Goal: Task Accomplishment & Management: Manage account settings

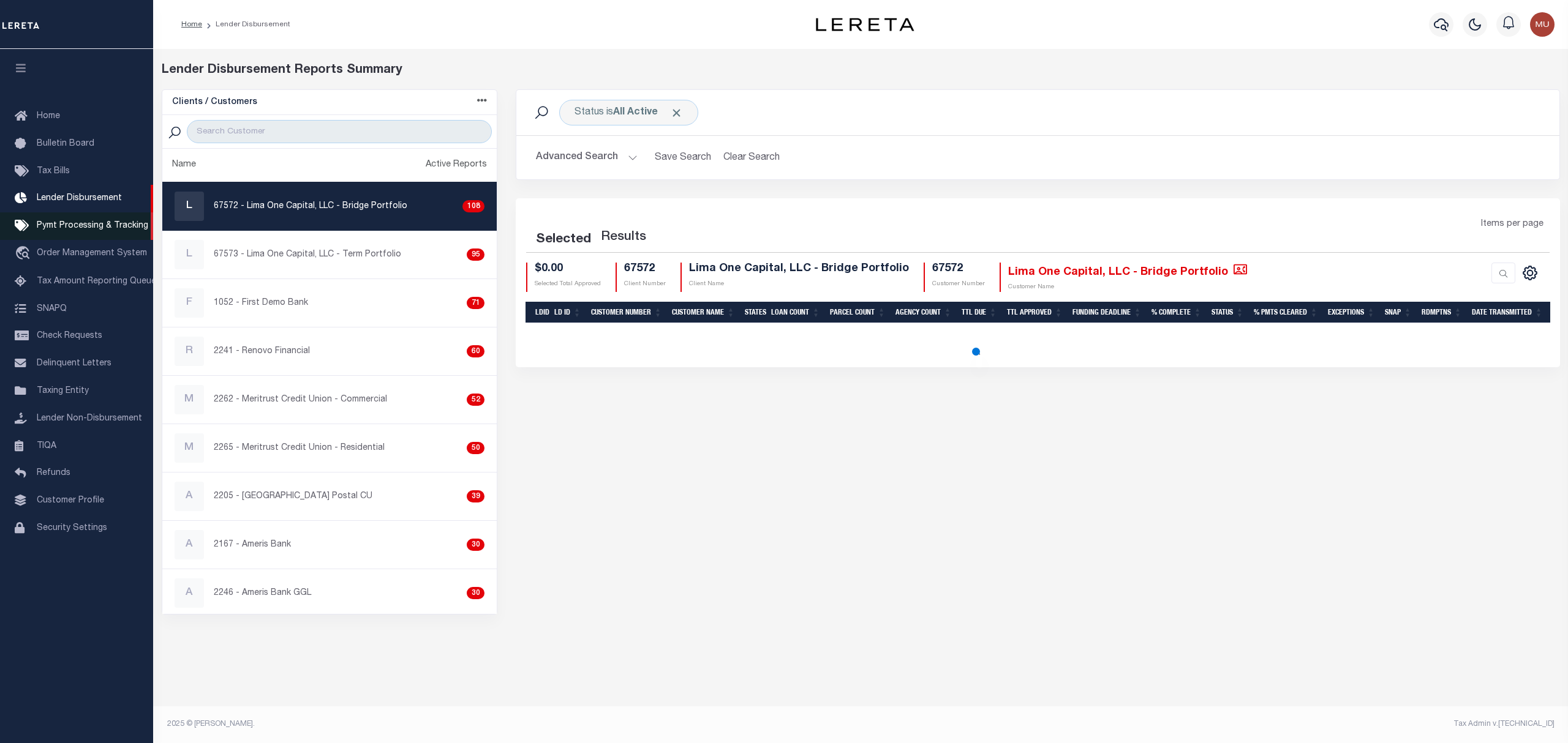
click at [87, 219] on link "Pymt Processing & Tracking" at bounding box center [76, 226] width 153 height 28
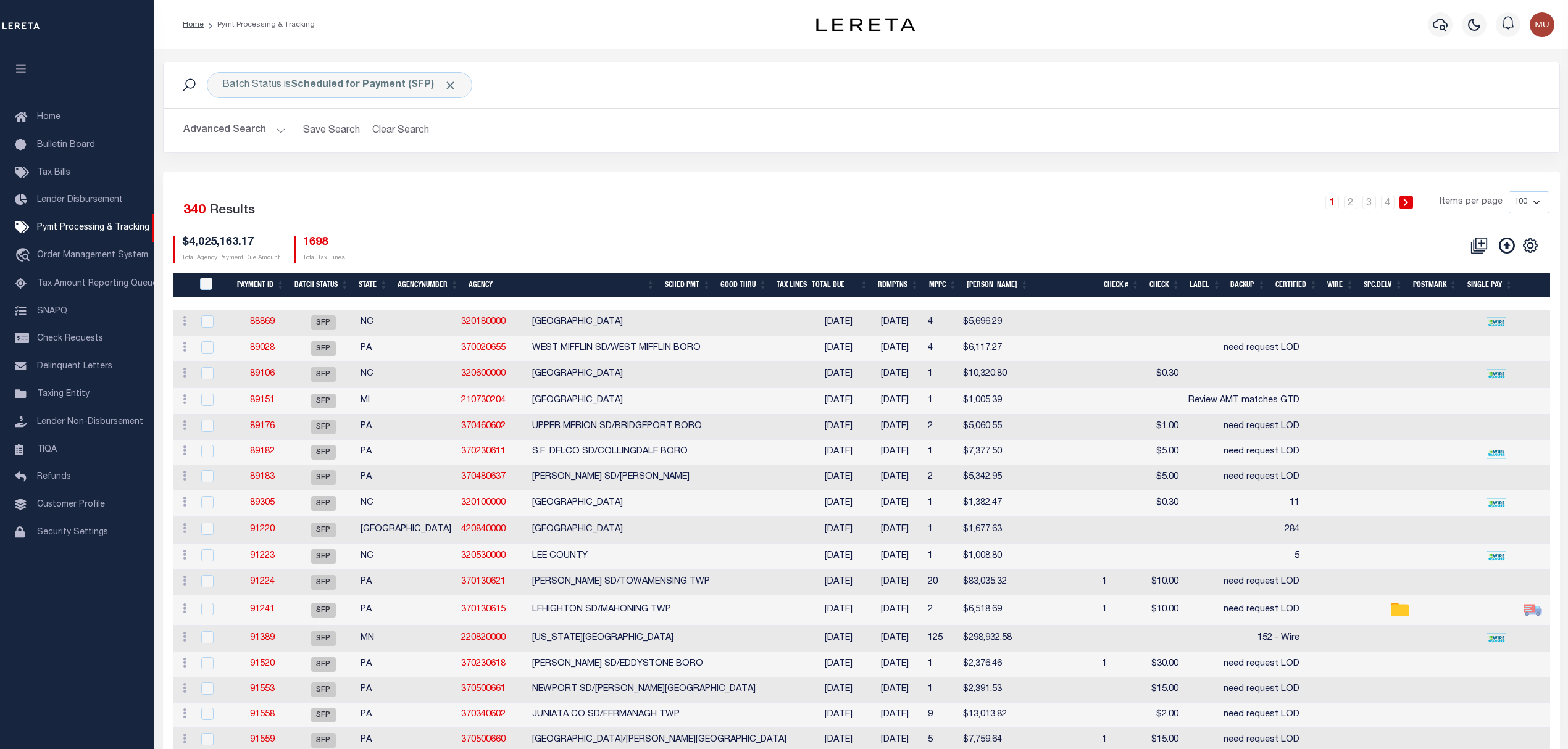
drag, startPoint x: 769, startPoint y: 168, endPoint x: 803, endPoint y: 228, distance: 69.0
click at [769, 168] on div "Batch Status is Scheduled for Payment (SFP) Search Advanced Search Save Search …" at bounding box center [861, 116] width 1415 height 110
click at [816, 139] on h2 "Advanced Search Save Search Clear Search" at bounding box center [861, 130] width 1376 height 24
click at [212, 126] on button "Advanced Search" at bounding box center [234, 130] width 102 height 24
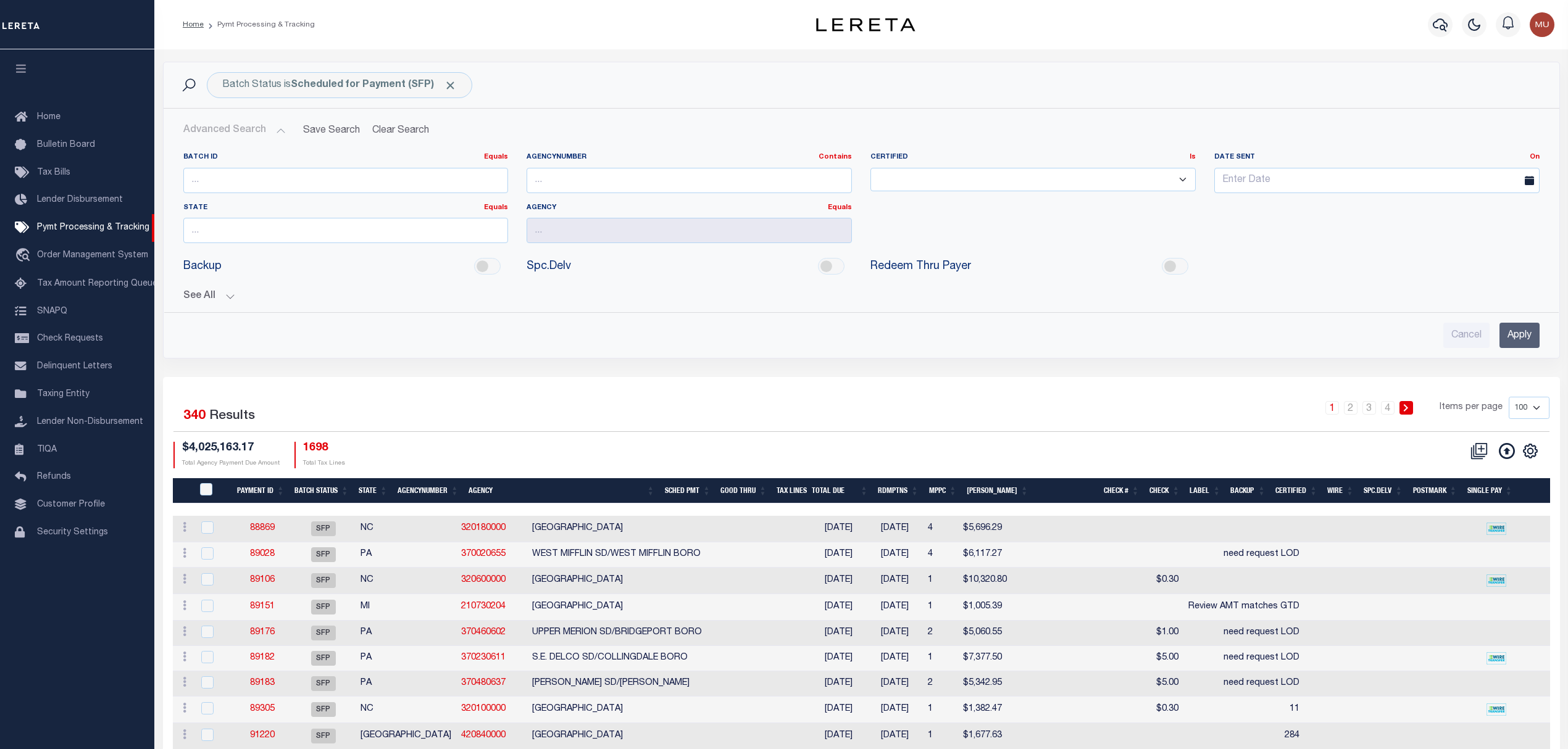
click at [196, 294] on button "See All" at bounding box center [861, 297] width 1356 height 12
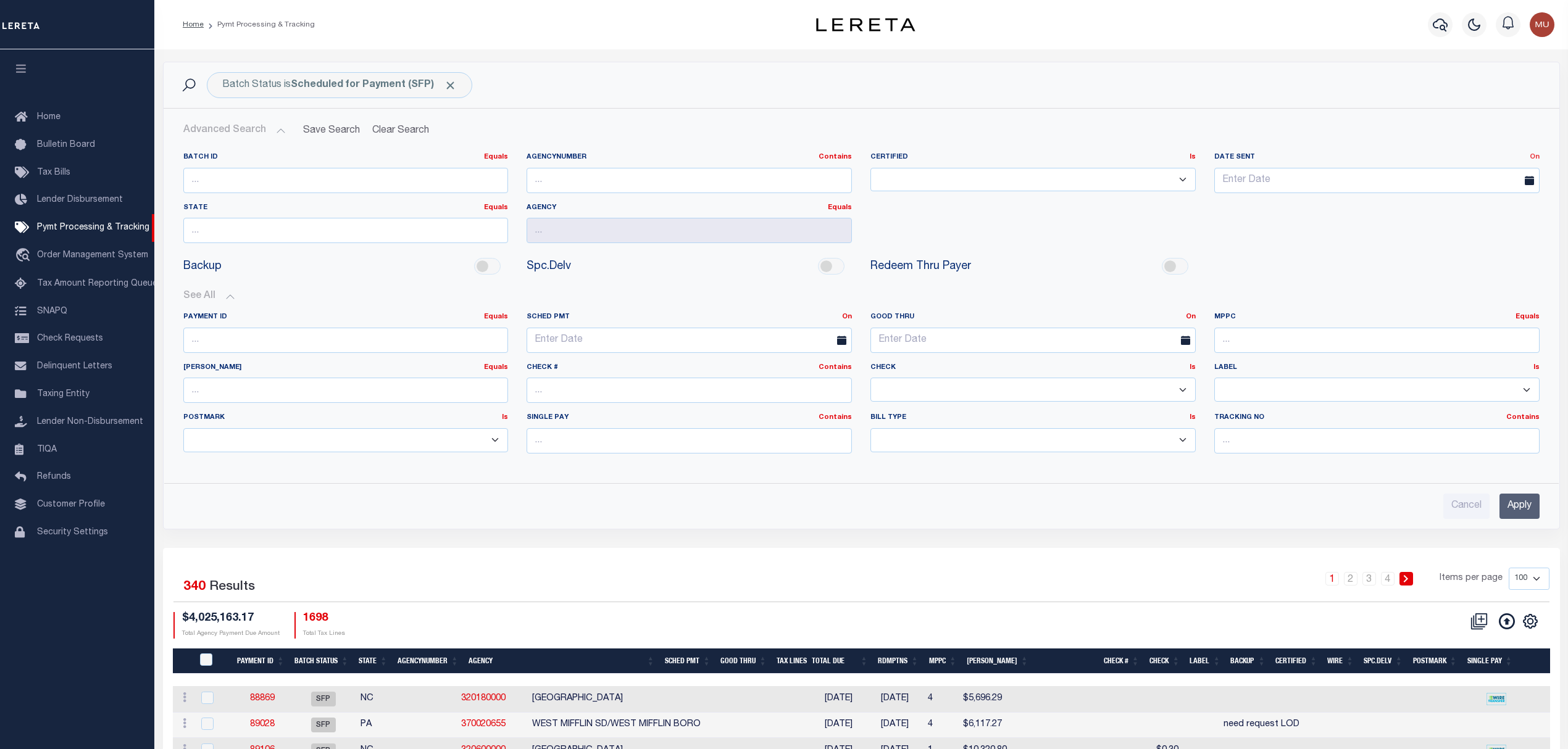
click at [1536, 159] on link "On" at bounding box center [1534, 157] width 10 height 7
click at [1477, 225] on link "Between" at bounding box center [1490, 225] width 98 height 18
click at [1473, 182] on input "text" at bounding box center [1462, 180] width 153 height 25
click at [1502, 280] on span "10" at bounding box center [1498, 275] width 24 height 24
type input "10-10-2025"
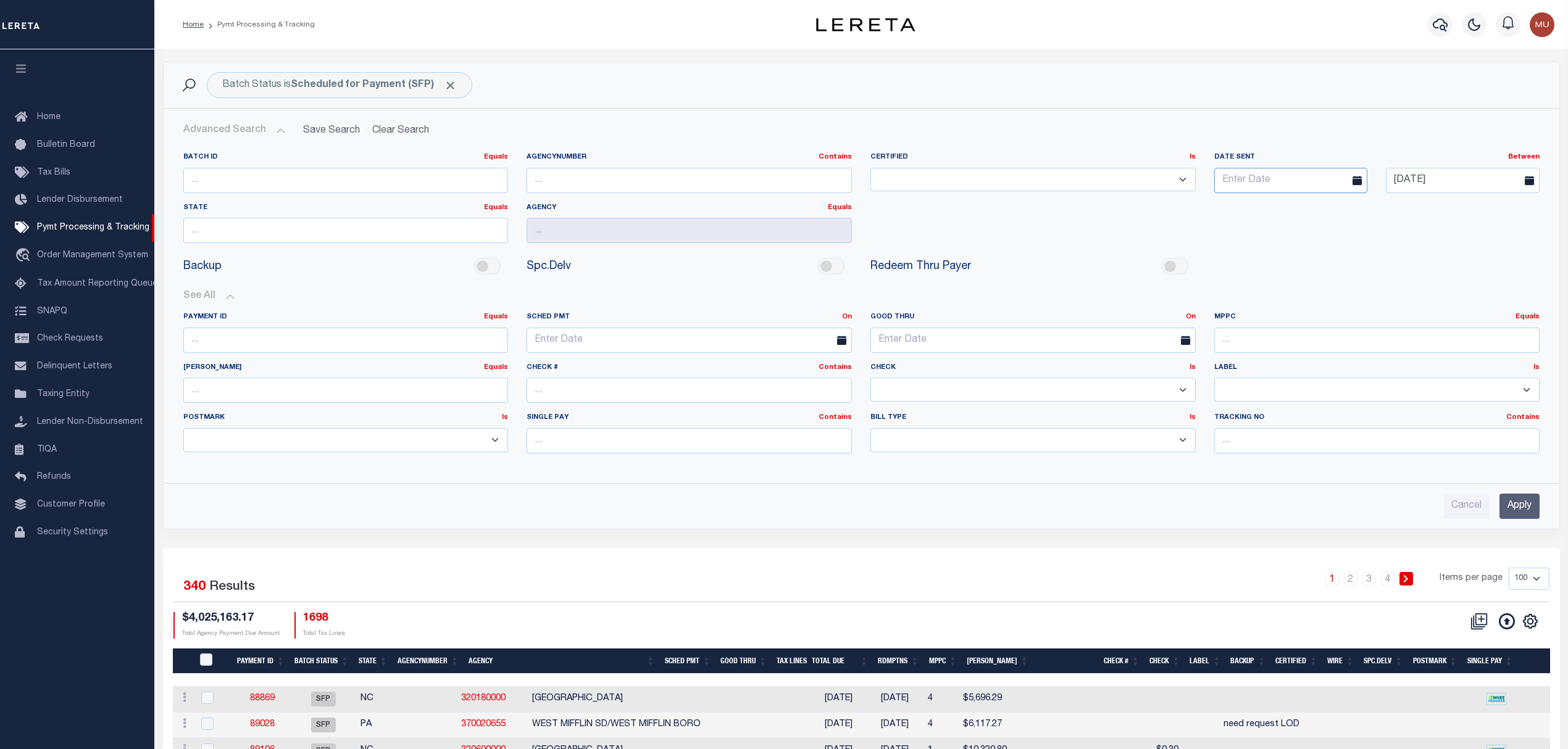
click at [1391, 243] on span "4" at bounding box center [1390, 251] width 24 height 24
type input "10-04-2025"
click at [1518, 512] on input "Apply" at bounding box center [1519, 506] width 40 height 25
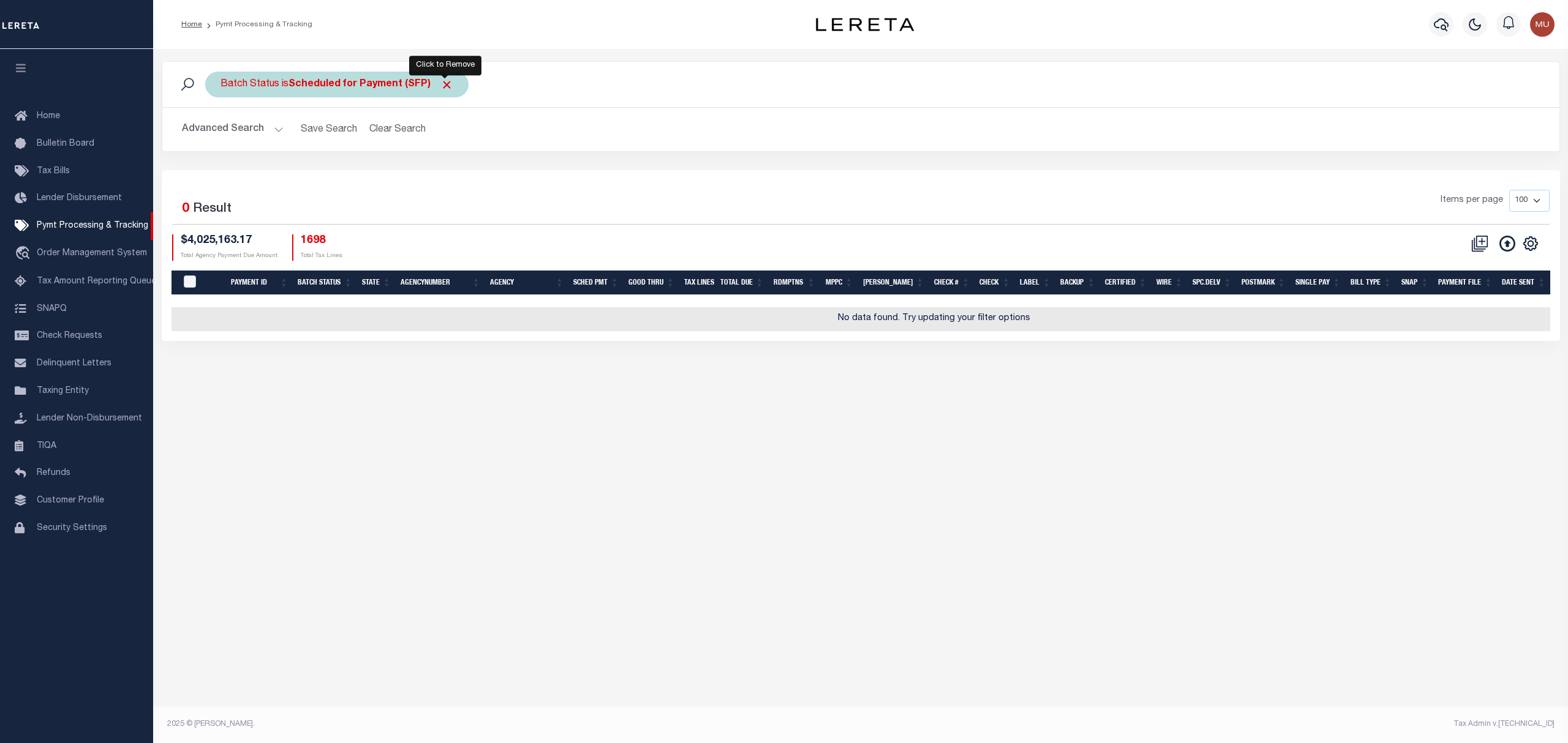
click at [447, 84] on span "Click to Remove" at bounding box center [447, 85] width 13 height 13
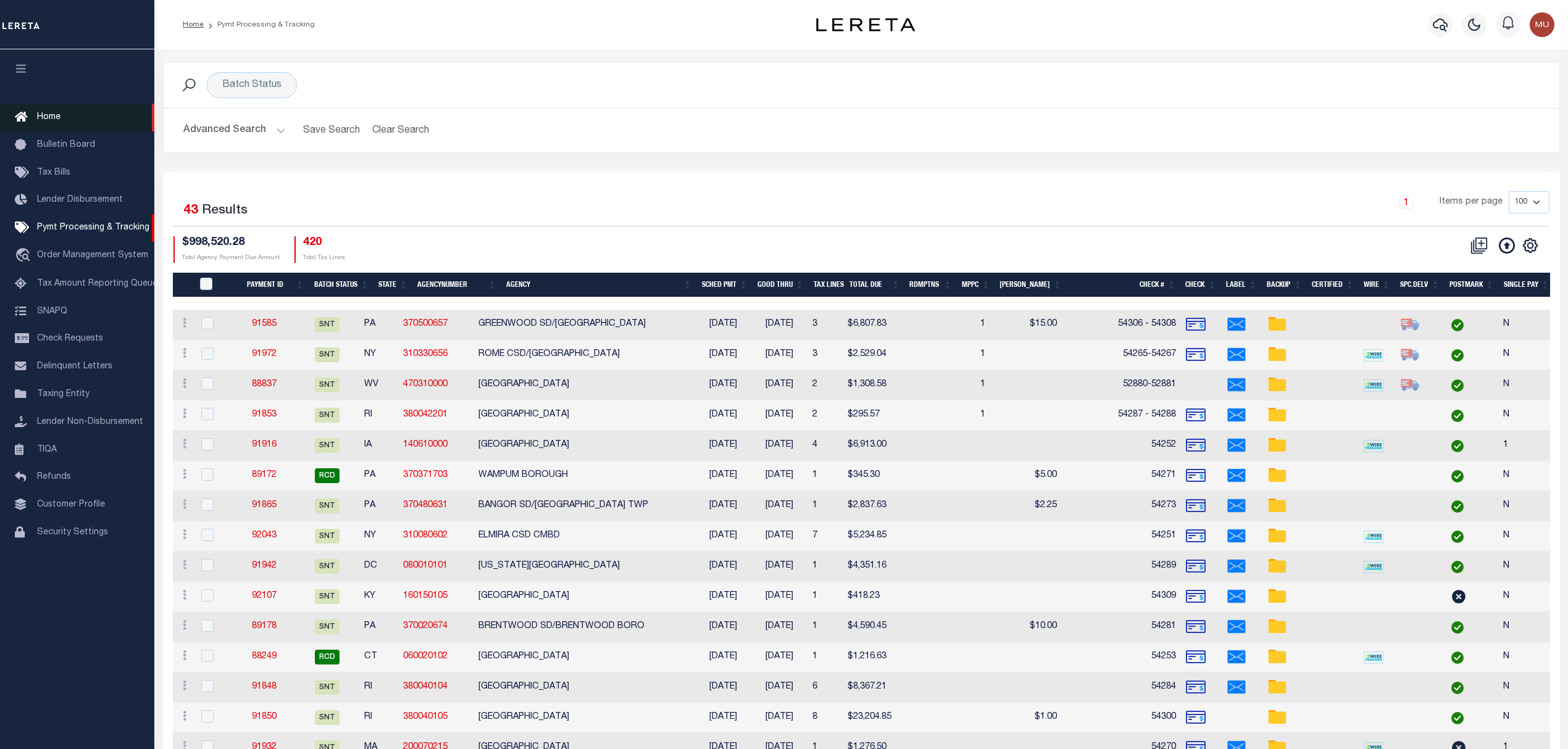
click at [50, 110] on link "Home" at bounding box center [77, 118] width 154 height 28
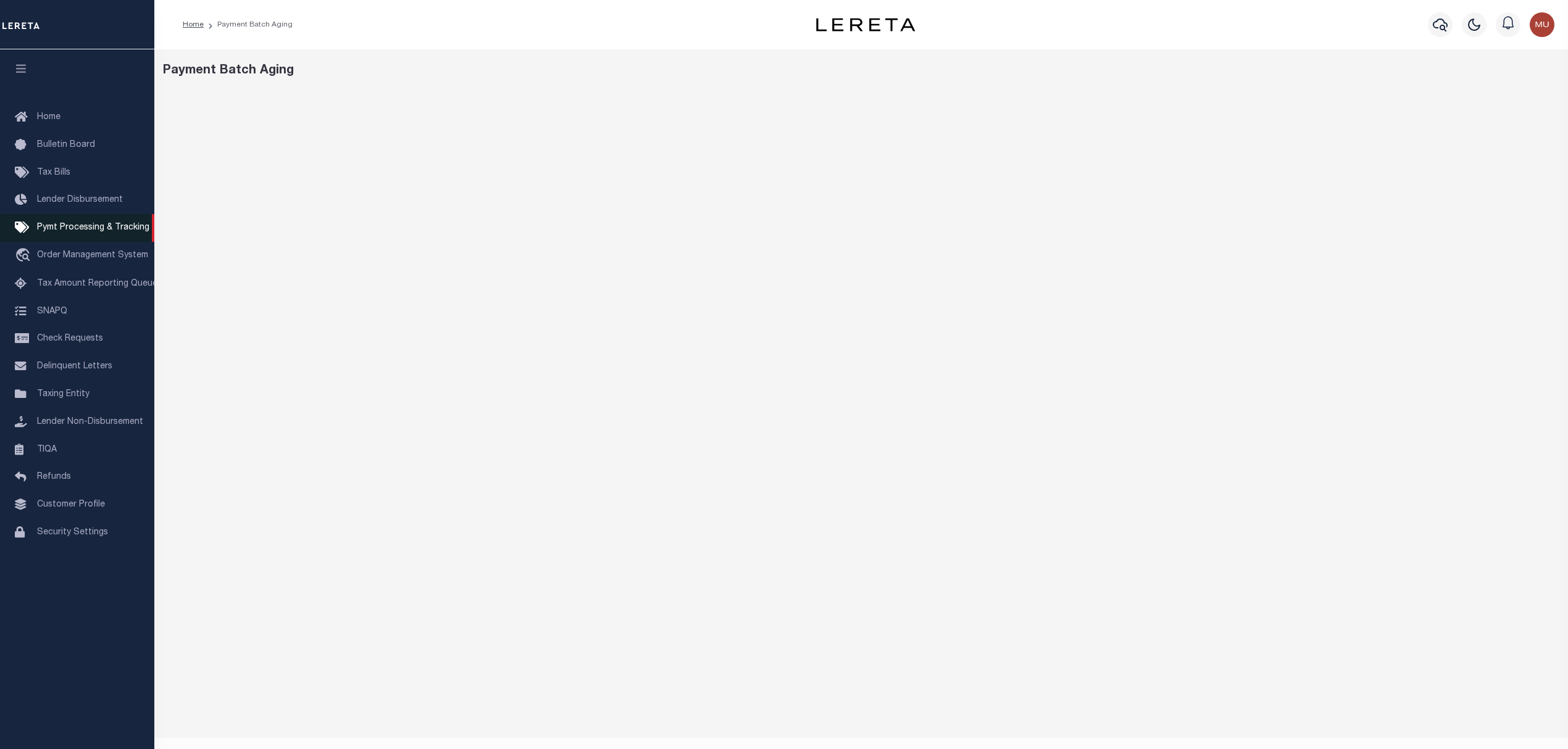
click at [65, 229] on span "Pymt Processing & Tracking" at bounding box center [93, 227] width 112 height 9
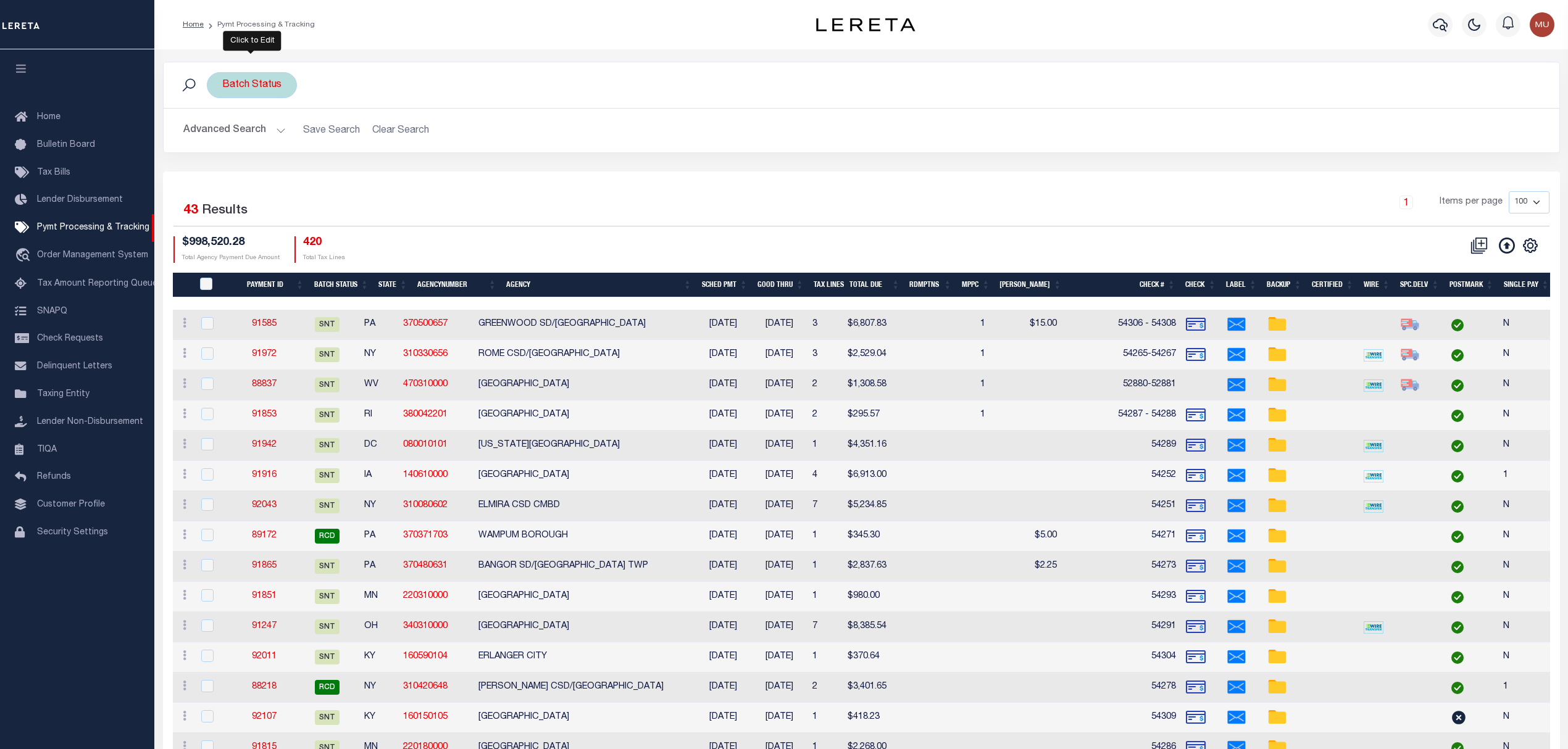
click at [210, 79] on div "Batch Status" at bounding box center [252, 85] width 90 height 26
click at [383, 174] on input "Apply" at bounding box center [385, 173] width 36 height 20
click at [424, 121] on button "Clear Search" at bounding box center [401, 130] width 67 height 24
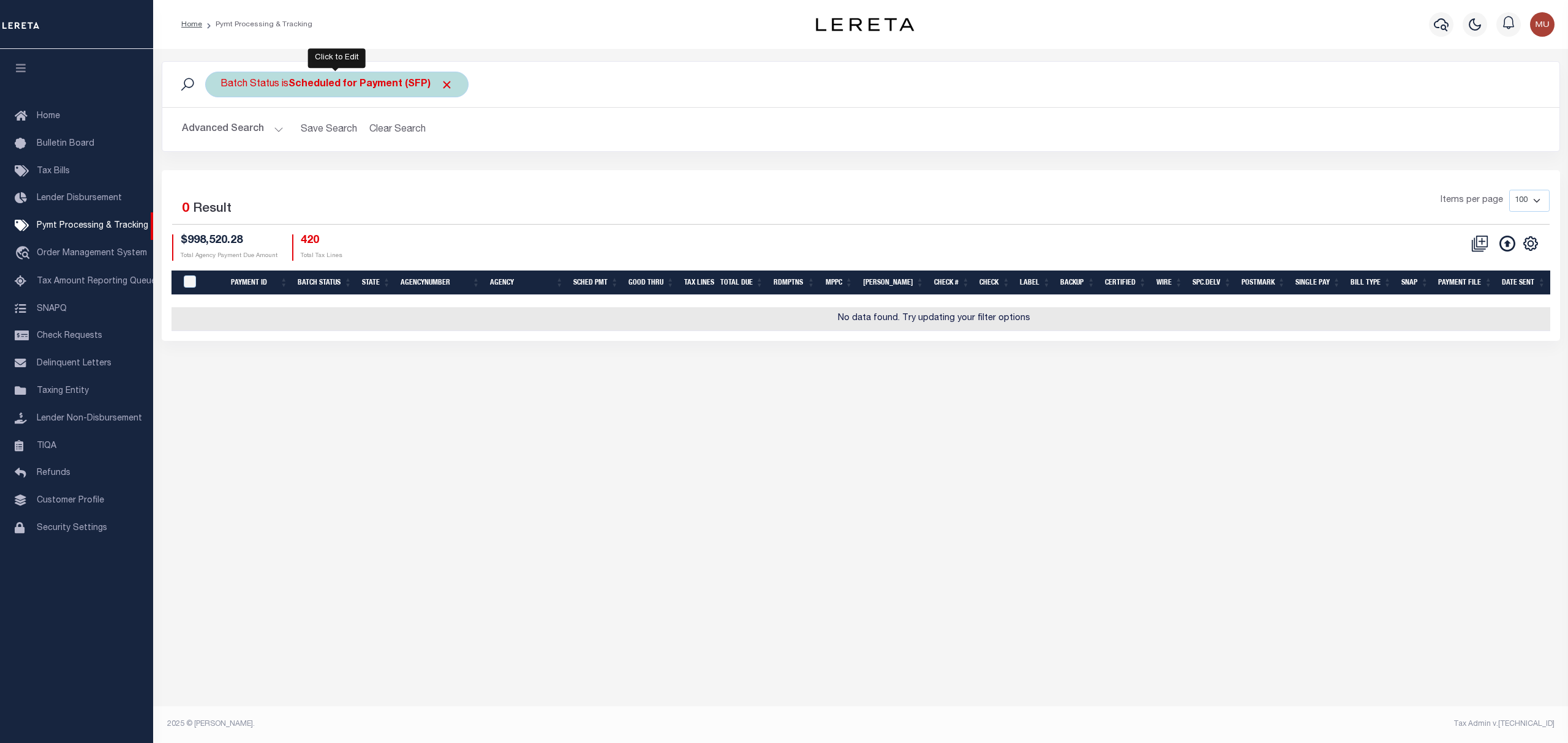
click at [285, 85] on div "Batch Status is Scheduled for Payment (SFP)" at bounding box center [337, 84] width 263 height 26
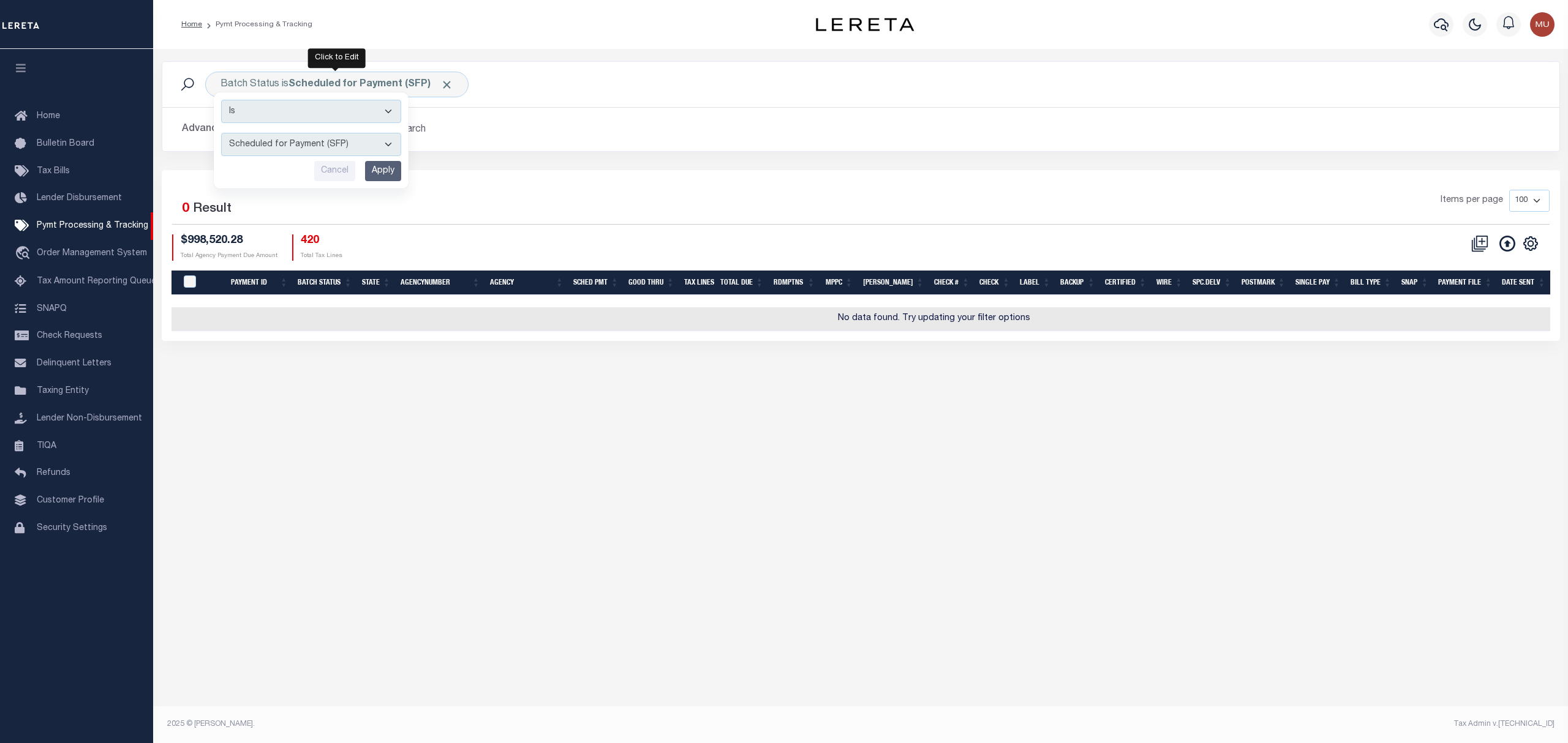
click at [343, 150] on select "Awaiting Funds (AWF) Cleared and Complete (CAC) New Check Needed (NCN) Payment …" at bounding box center [311, 144] width 180 height 23
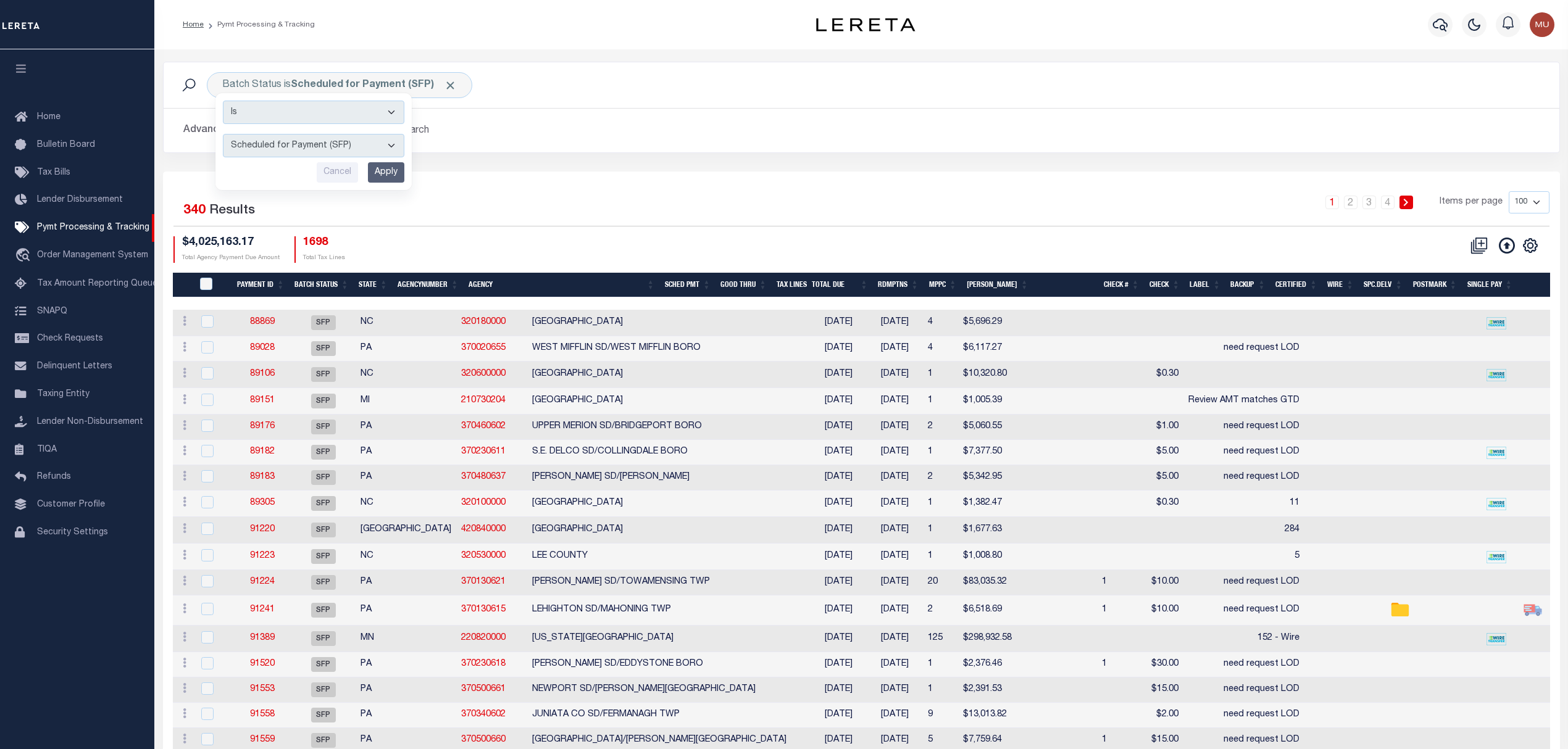
select select "RFW"
click at [223, 135] on select "Awaiting Funds (AWF) Cleared and Complete (CAC) New Check Needed (NCN) Payment …" at bounding box center [313, 145] width 182 height 23
click at [381, 178] on input "Apply" at bounding box center [385, 173] width 36 height 20
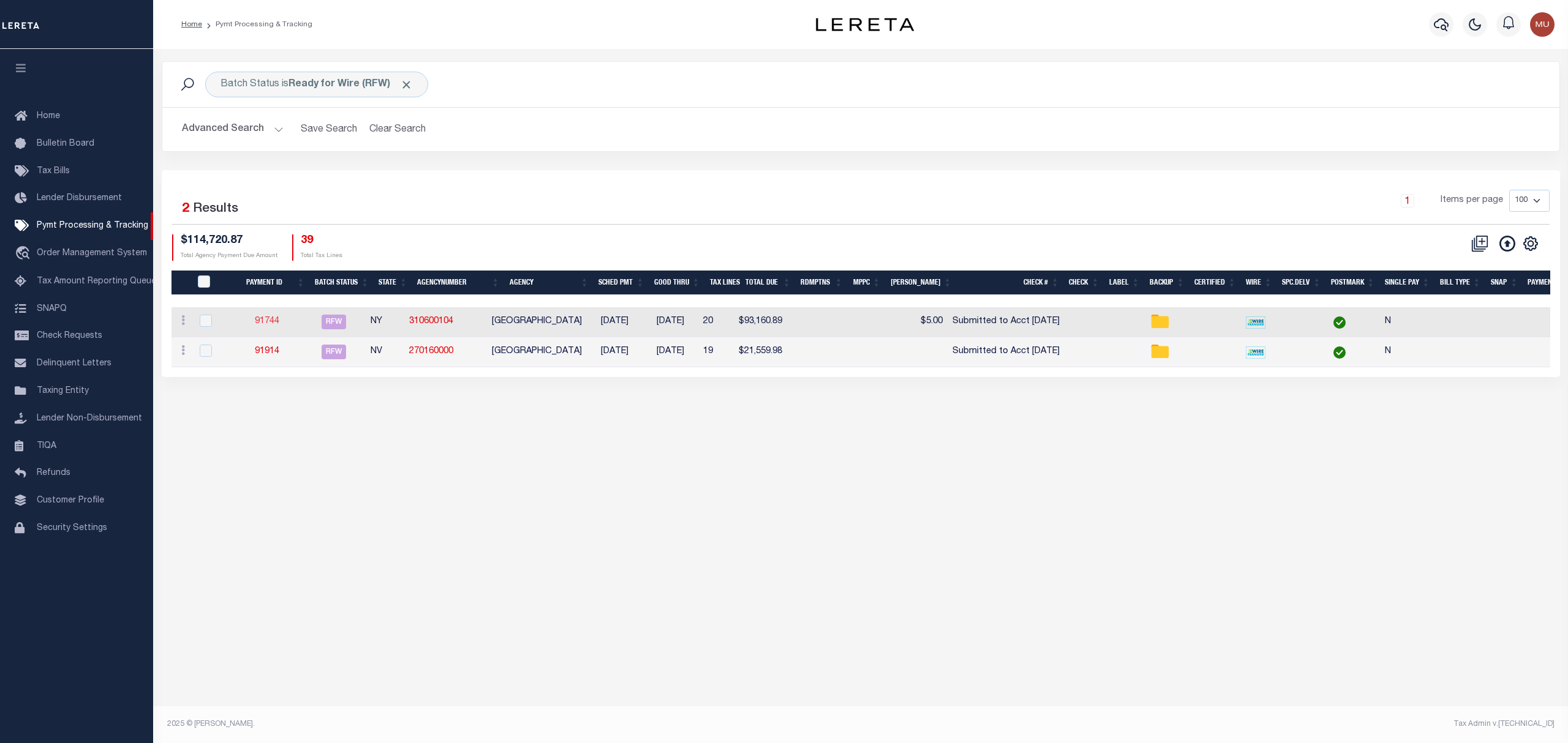
click at [273, 317] on td "91744" at bounding box center [267, 323] width 70 height 30
checkbox input "true"
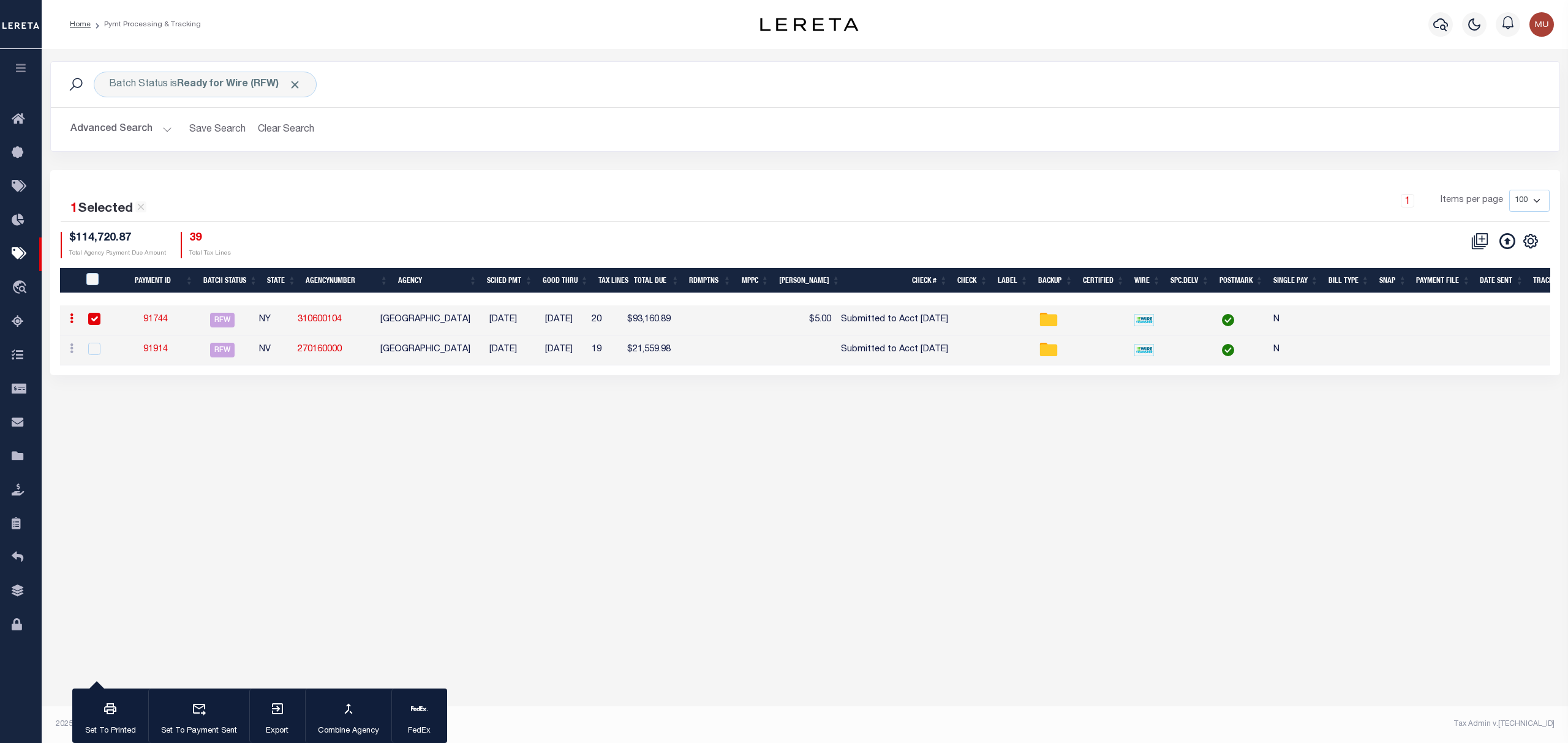
click at [165, 319] on link "91744" at bounding box center [155, 319] width 24 height 9
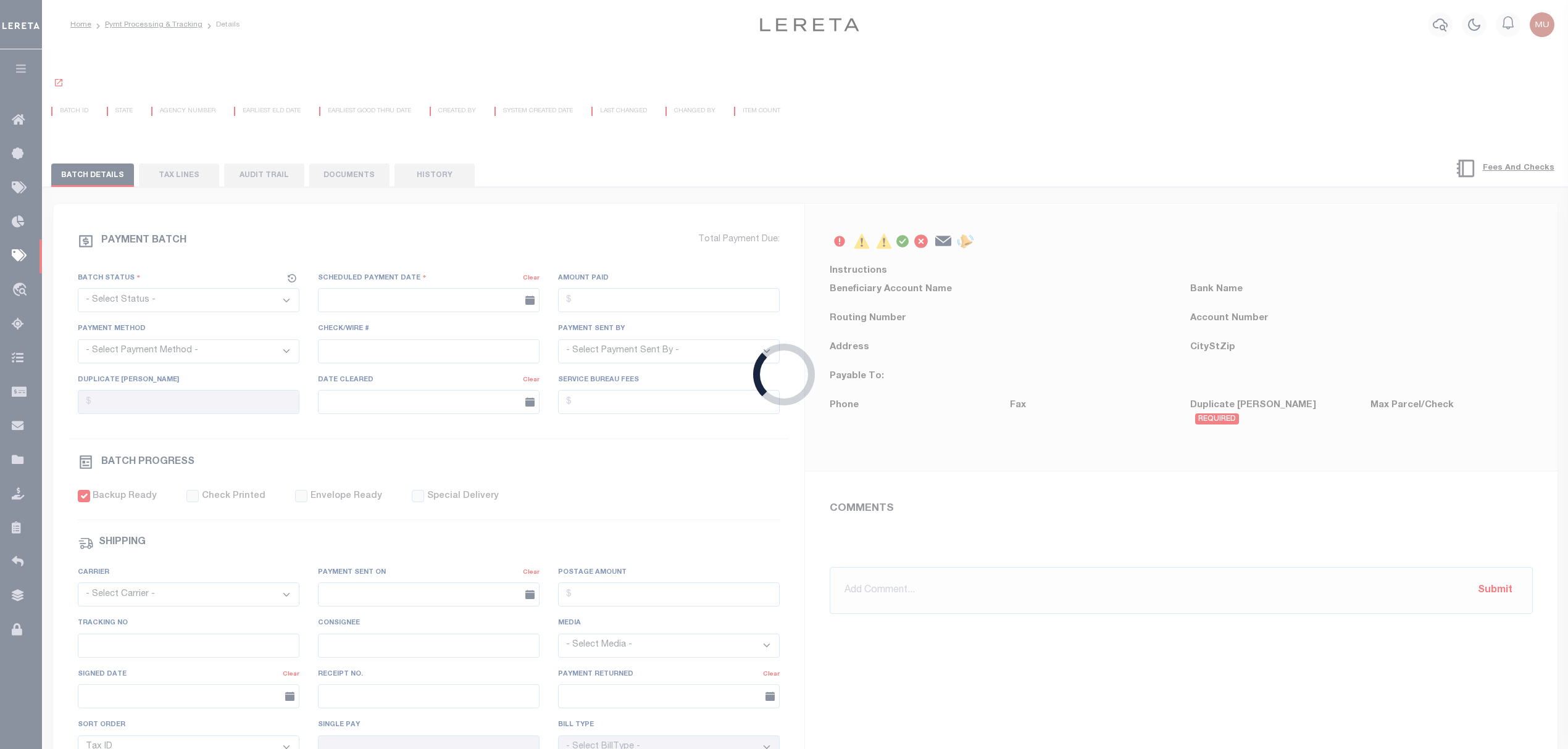
select select "RFW"
type input "[DATE]"
type input "$93,160.89"
select select "TRA"
type input "Submitted to Acct 10/6/25"
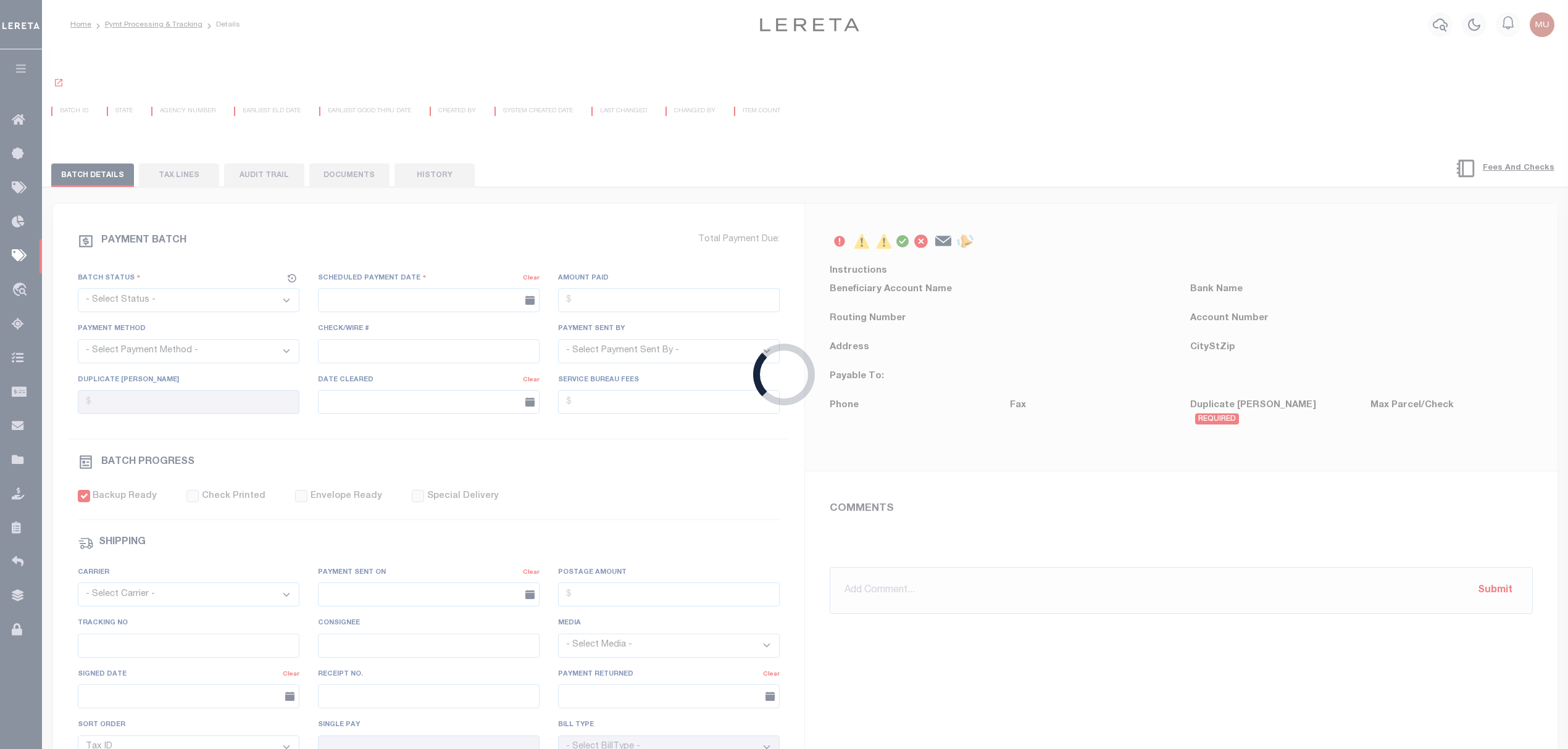
select select "[PERSON_NAME]"
checkbox input "true"
type input "N"
radio input "true"
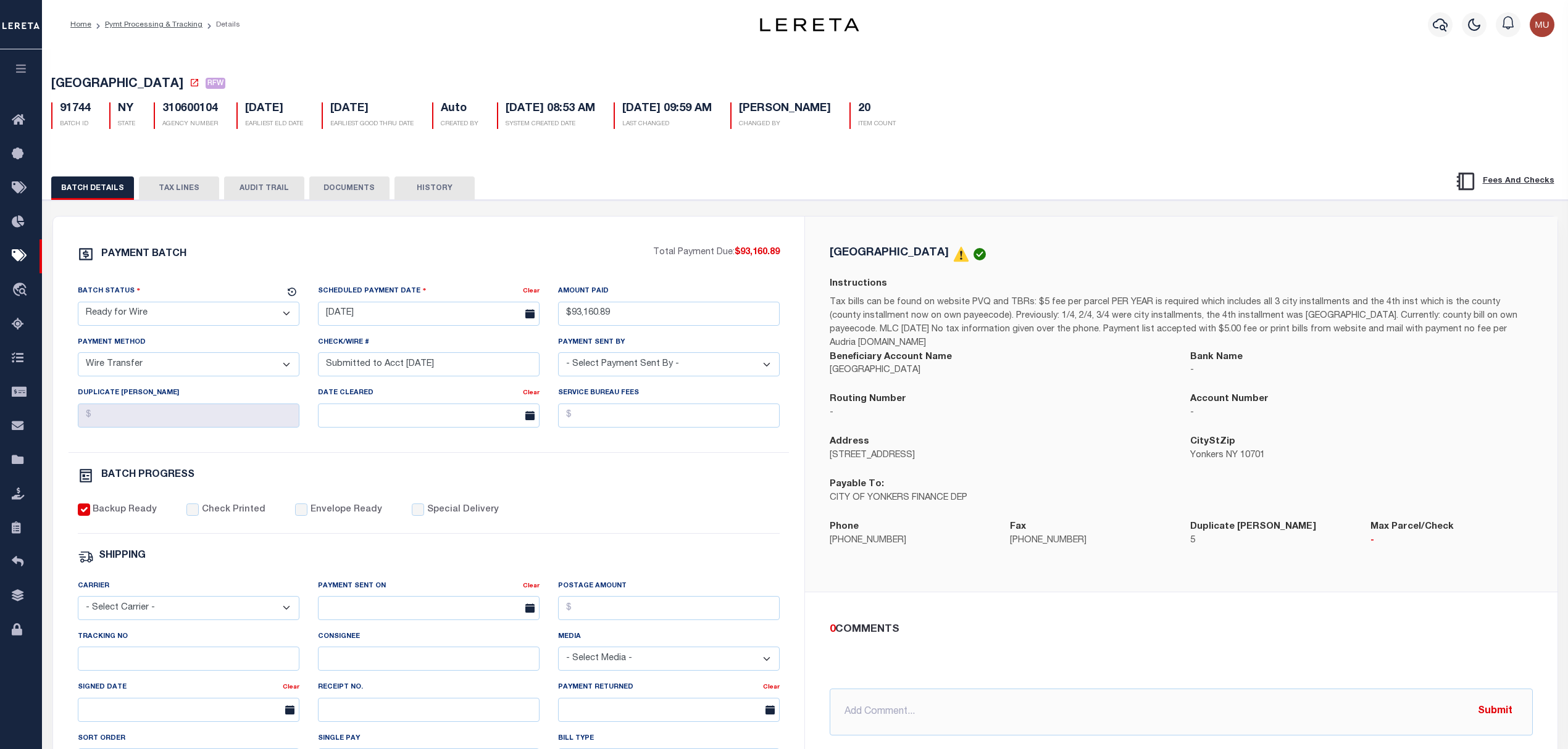
click at [200, 324] on select "- Select Status - Scheduled for Payment Ready For Payment Payment Sent Cleared …" at bounding box center [188, 314] width 221 height 24
click at [78, 305] on select "- Select Status - Scheduled for Payment Ready For Payment Payment Sent Cleared …" at bounding box center [188, 314] width 221 height 24
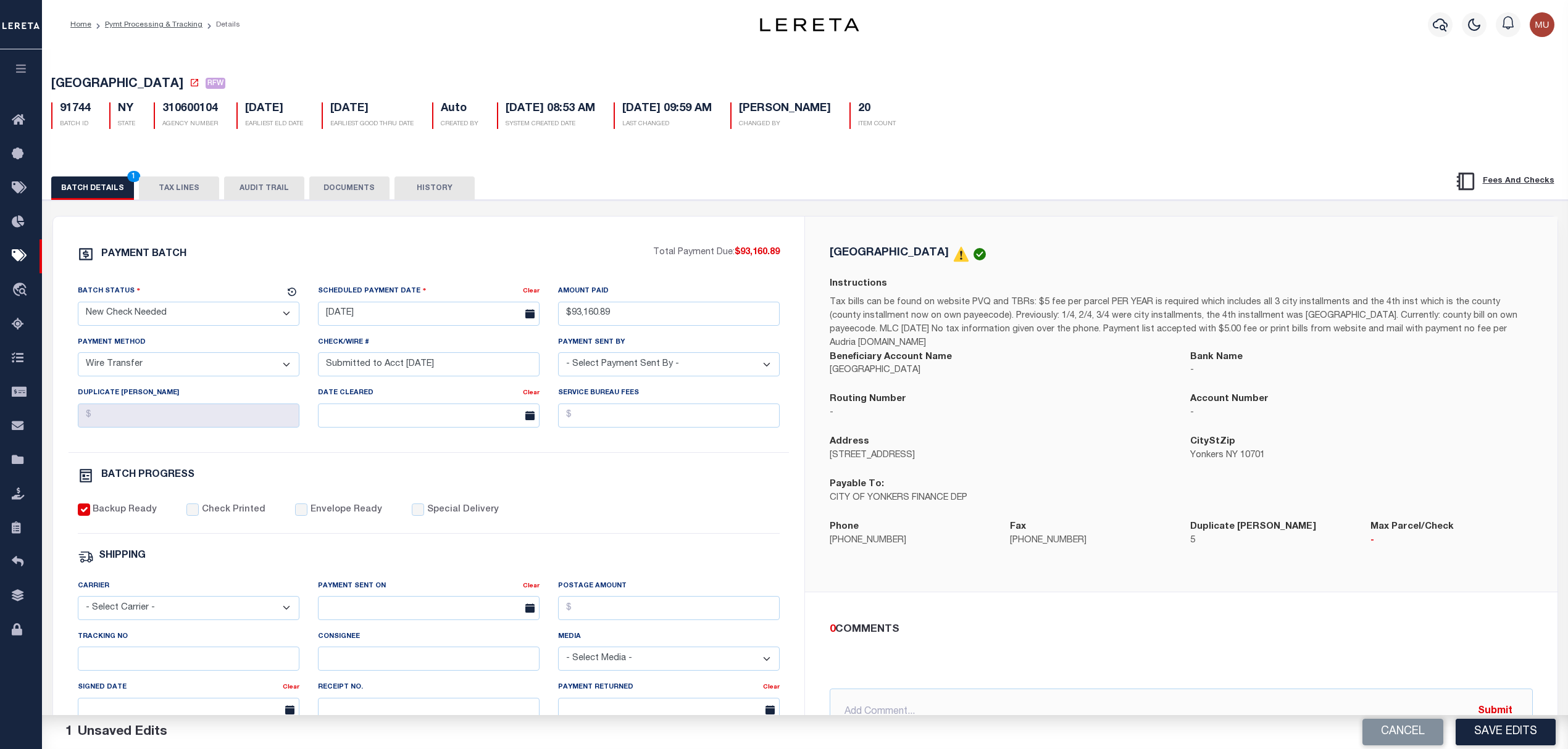
drag, startPoint x: 176, startPoint y: 317, endPoint x: 175, endPoint y: 326, distance: 9.1
click at [176, 317] on select "- Select Status - Scheduled for Payment Ready For Payment Payment Sent Cleared …" at bounding box center [188, 314] width 221 height 24
select select "CAC"
click at [78, 305] on select "- Select Status - Scheduled for Payment Ready For Payment Payment Sent Cleared …" at bounding box center [188, 314] width 221 height 24
drag, startPoint x: 401, startPoint y: 387, endPoint x: 241, endPoint y: 391, distance: 160.0
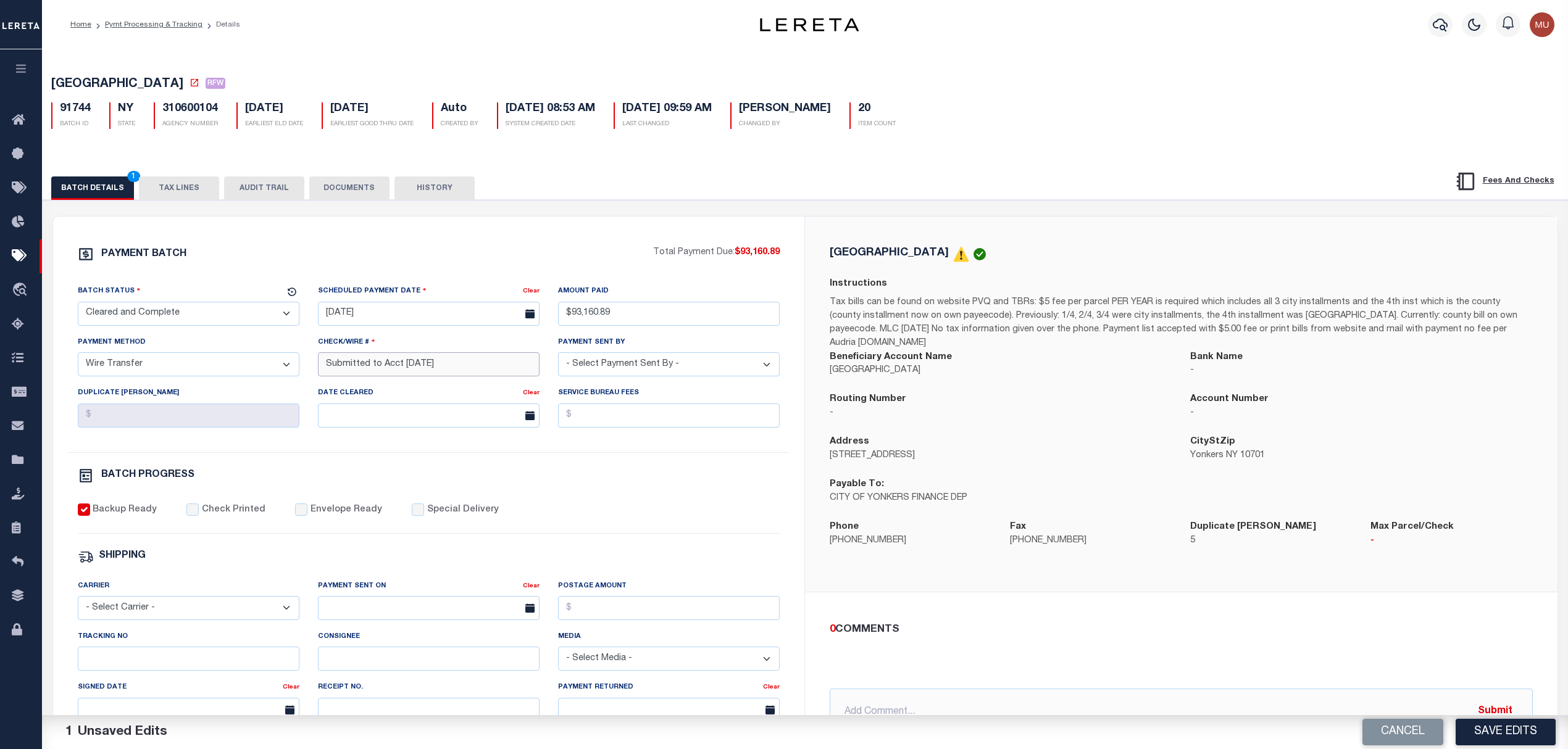
click at [241, 391] on div "Batch Status - Select Status - Scheduled for Payment Ready For Payment Payment …" at bounding box center [429, 368] width 721 height 168
paste input "20251006MMQFMP2H119489100"
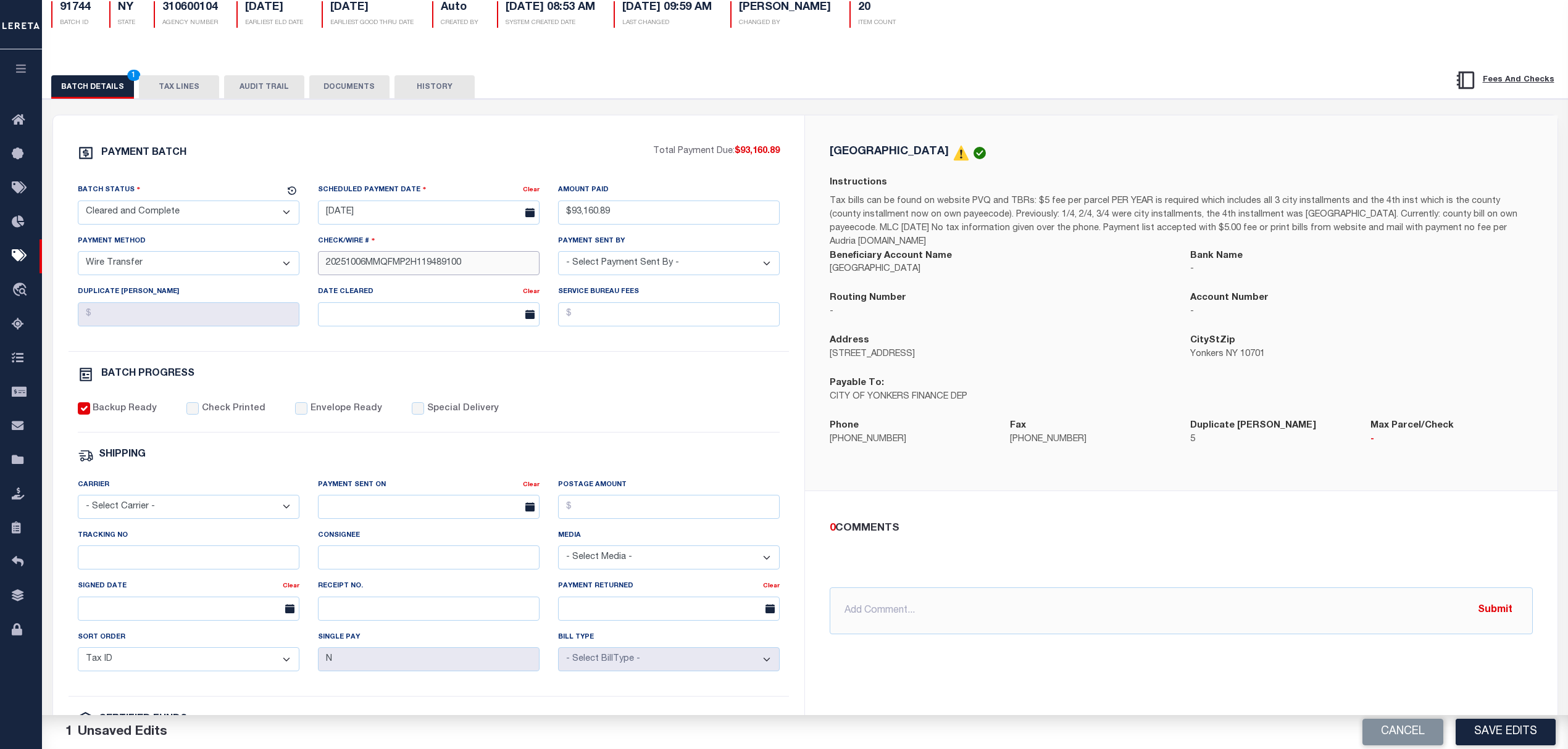
scroll to position [164, 0]
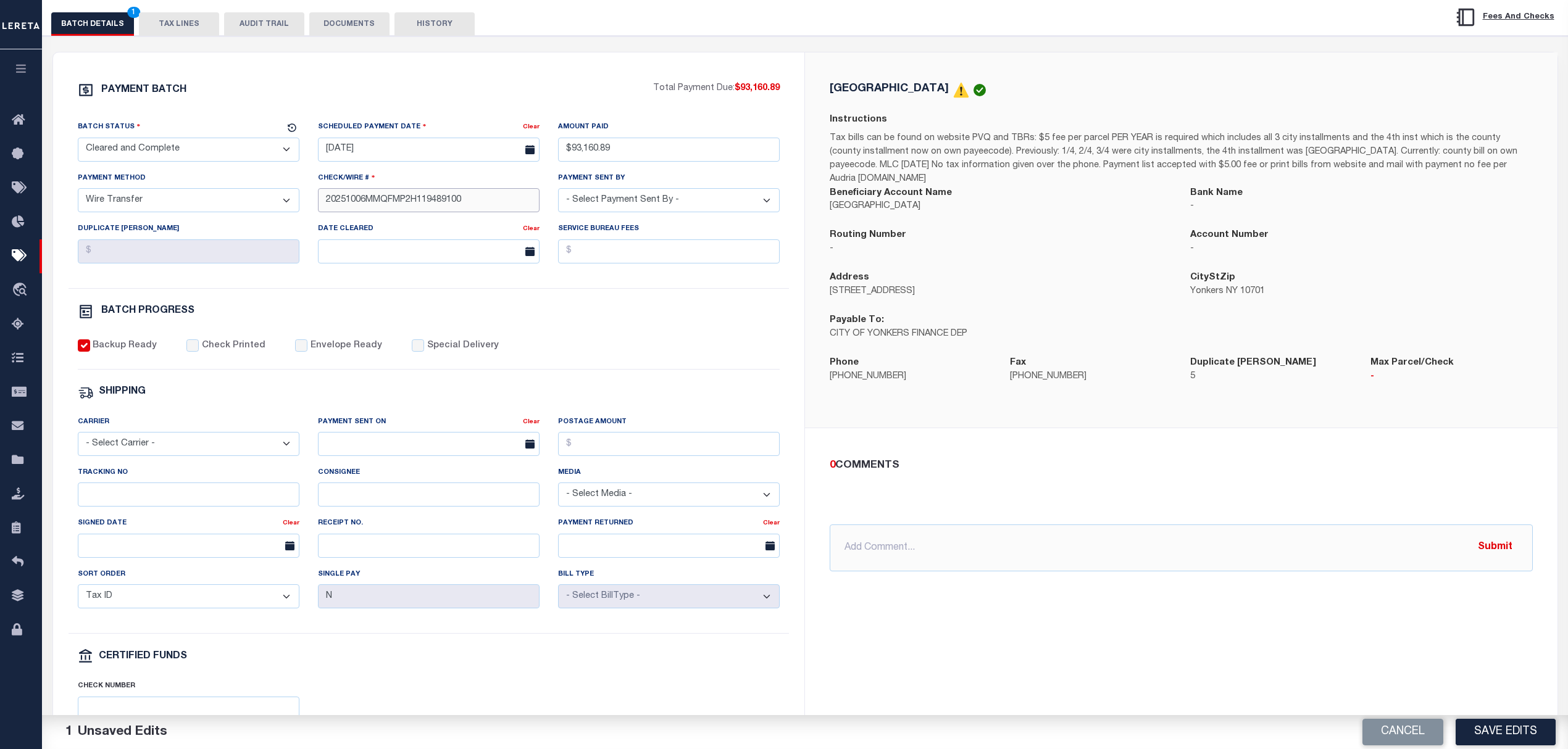
type input "20251006MMQFMP2H119489100"
click at [169, 435] on div "Carrier - Select Carrier - E-mail Fax Fedex FTP Other UPS USPS" at bounding box center [188, 436] width 221 height 41
click at [161, 456] on select "- Select Carrier - E-mail Fax Fedex FTP Other UPS USPS" at bounding box center [188, 444] width 221 height 24
select select "OTH"
click at [78, 441] on select "- Select Carrier - E-mail Fax Fedex FTP Other UPS USPS" at bounding box center [188, 444] width 221 height 24
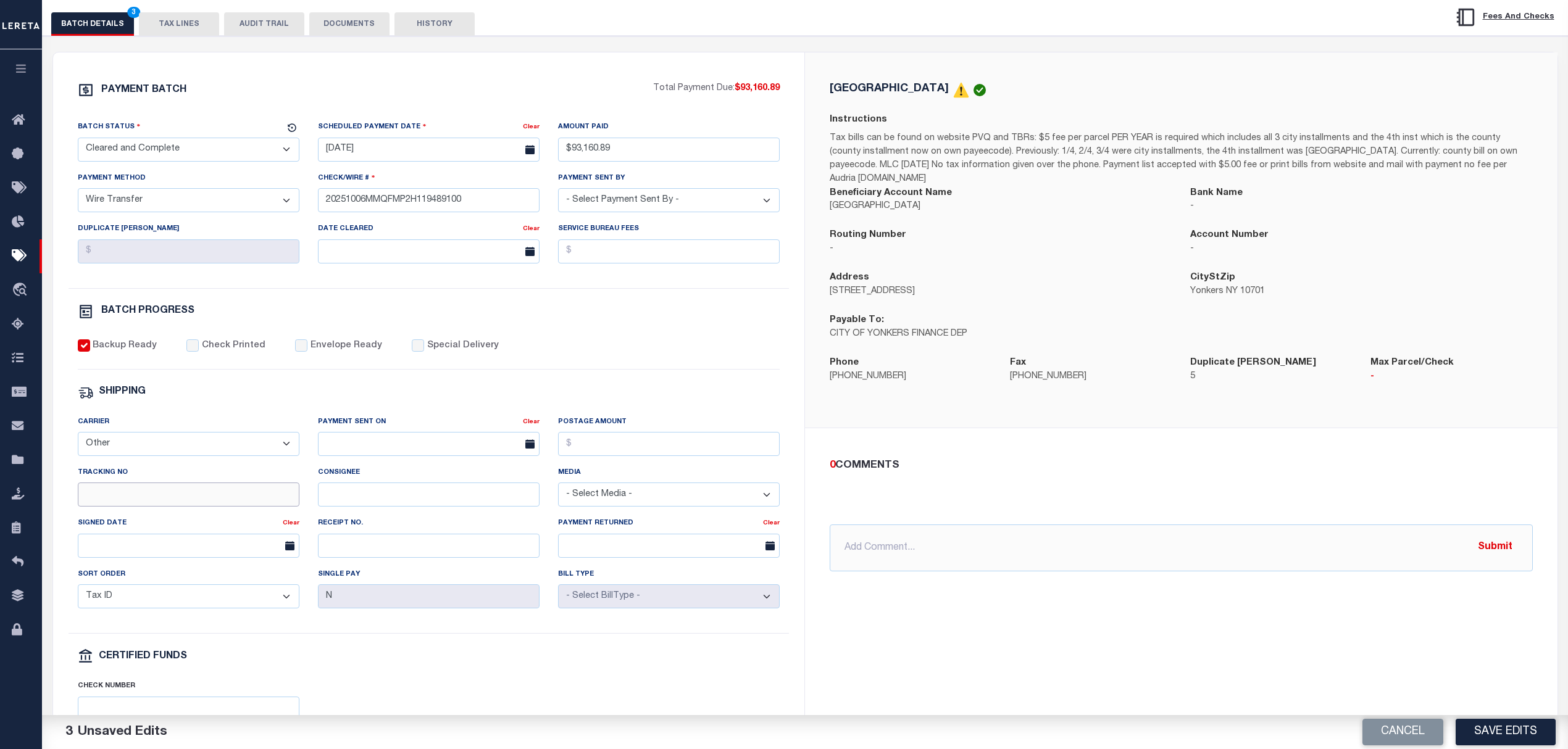
click at [199, 507] on input "Tracking No" at bounding box center [188, 494] width 221 height 24
paste input "20251006MMQFMP2H11948910061738"
type input "20251006MMQFMP2H11948910061738"
click at [413, 456] on input "text" at bounding box center [428, 444] width 221 height 24
click at [354, 549] on span "6" at bounding box center [358, 547] width 24 height 24
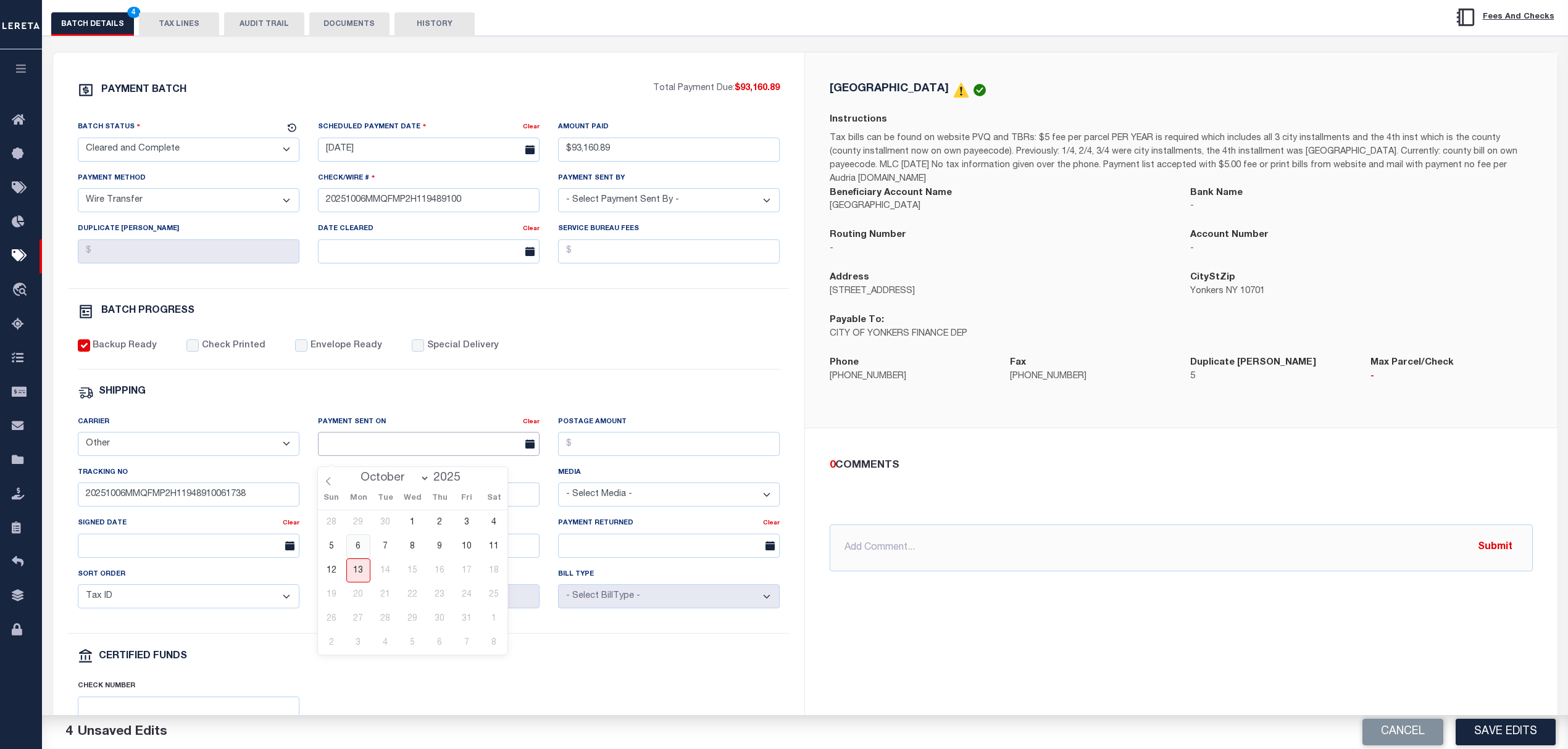
type input "[DATE]"
click at [992, 532] on input "text" at bounding box center [1181, 548] width 703 height 47
paste input "20251006MMQFMP2H11948910061738FT03"
type input "fed ref 20251006MMQFMP2H11948910061738FT03"
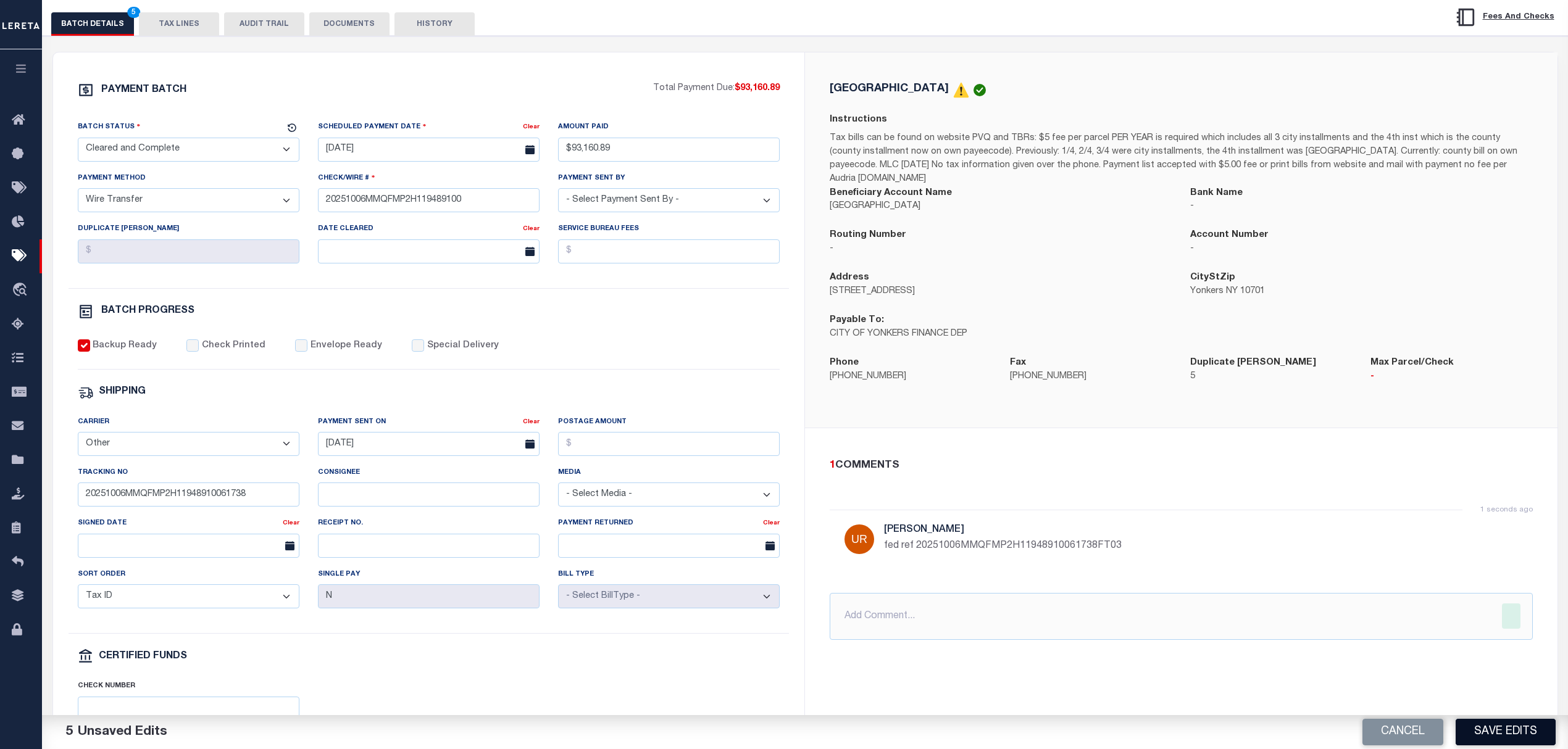
click at [1481, 725] on button "Save Edits" at bounding box center [1505, 732] width 100 height 26
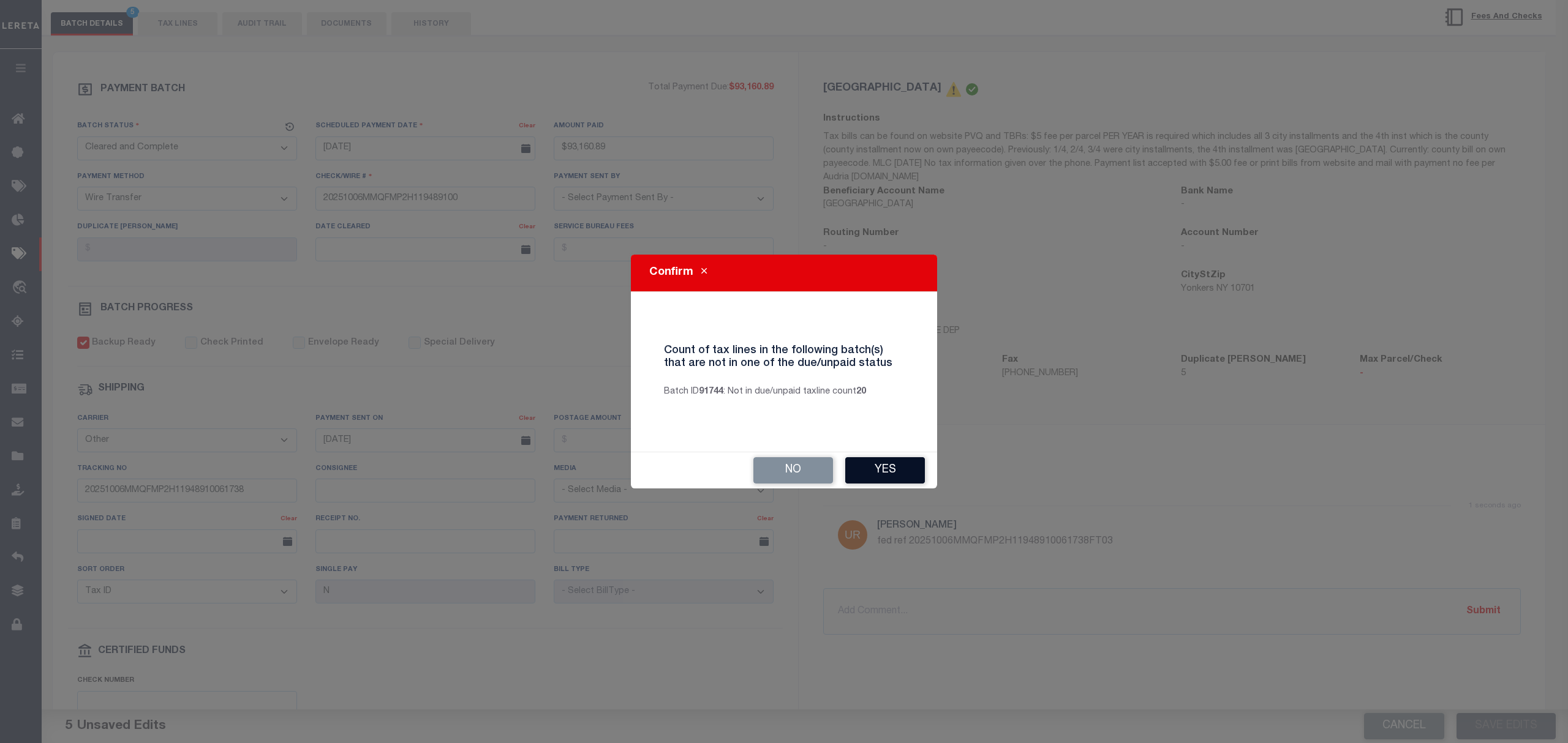
click at [883, 474] on button "Yes" at bounding box center [884, 470] width 79 height 26
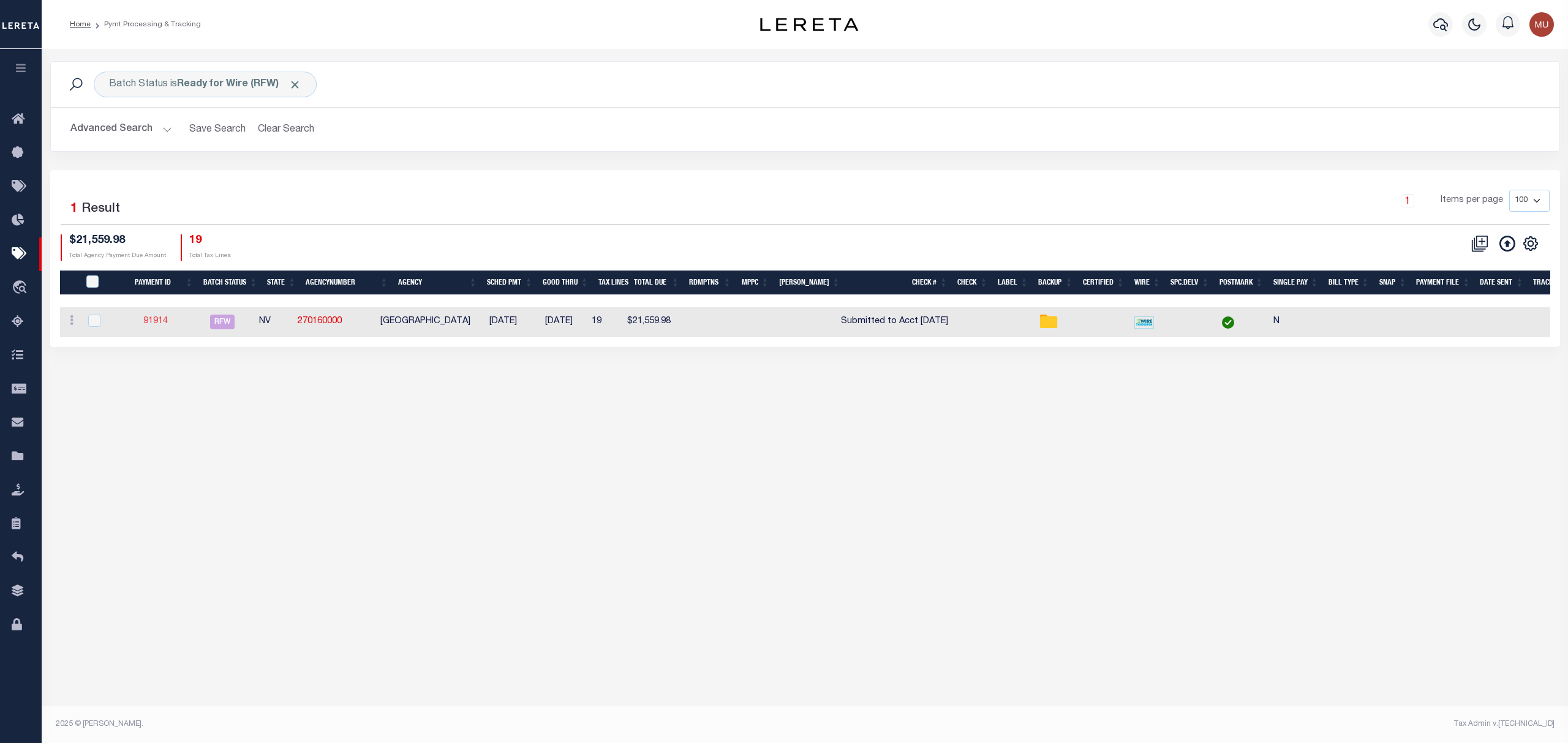
click at [148, 323] on link "91914" at bounding box center [155, 321] width 24 height 9
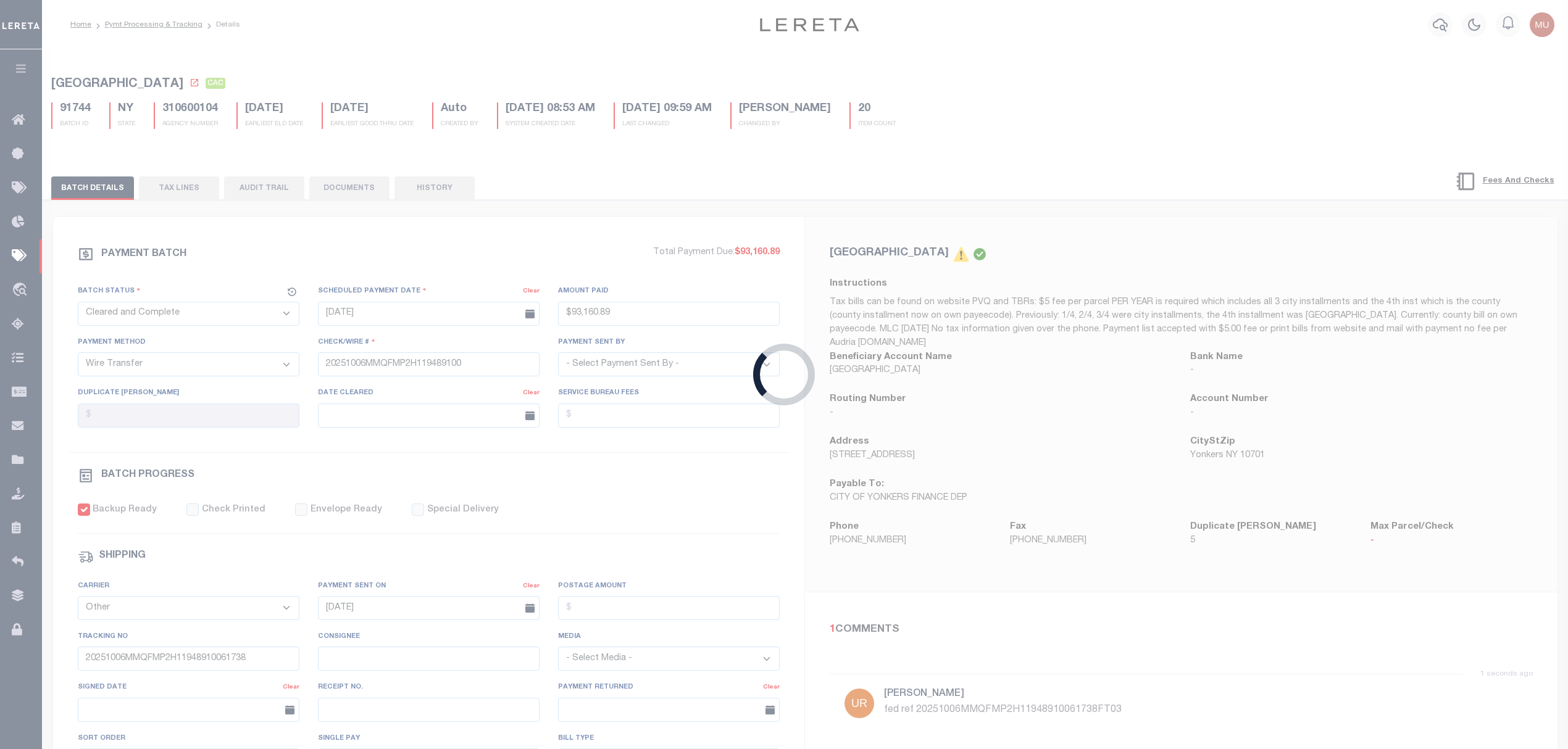
select select "RFW"
type input "$21,559.98"
type input "Submitted to Acct 10/6/25"
select select
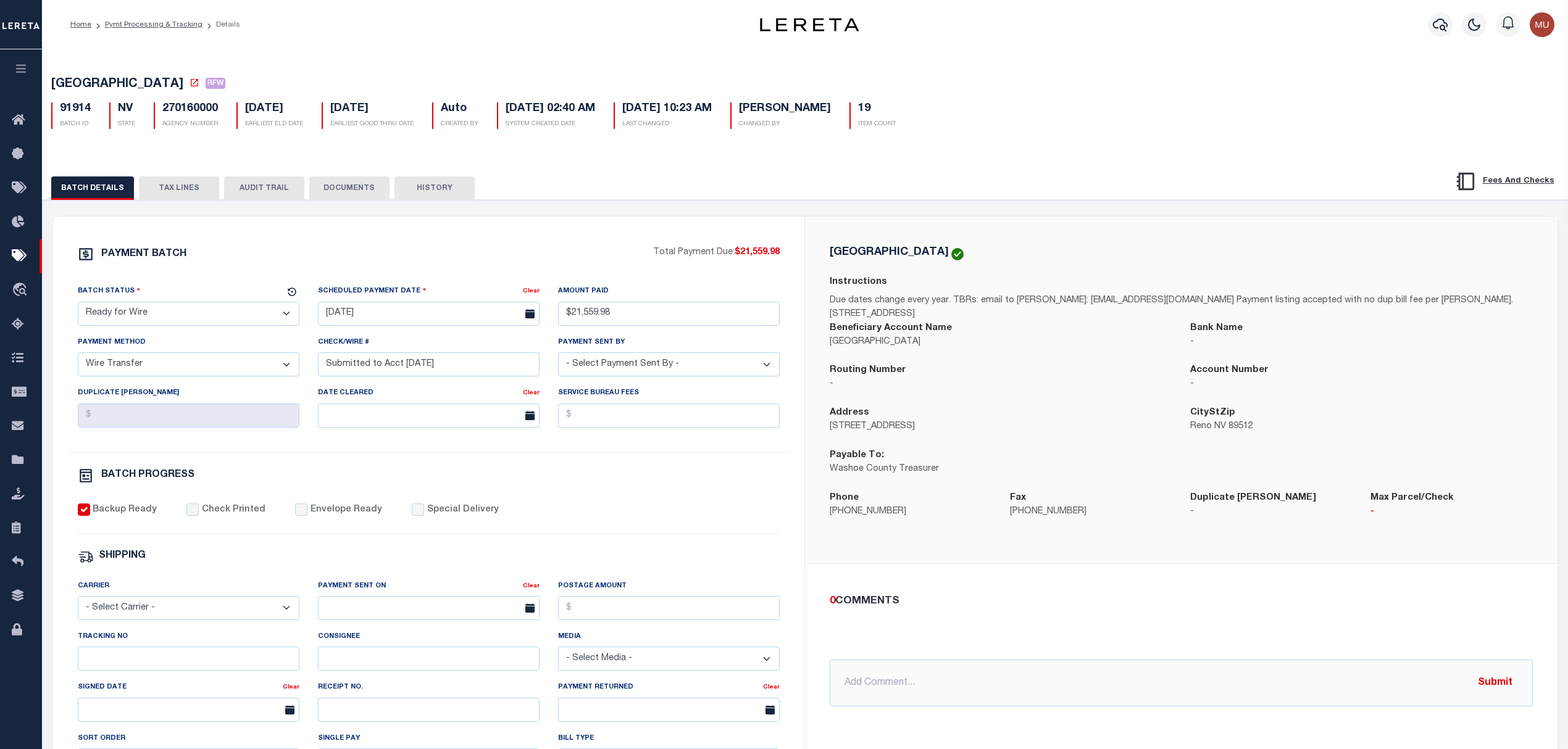
drag, startPoint x: 241, startPoint y: 323, endPoint x: 222, endPoint y: 327, distance: 19.4
click at [238, 323] on select "- Select Status - Scheduled for Payment Ready For Payment Payment Sent Cleared …" at bounding box center [188, 314] width 221 height 24
select select "CAC"
click at [78, 305] on select "- Select Status - Scheduled for Payment Ready For Payment Payment Sent Cleared …" at bounding box center [188, 314] width 221 height 24
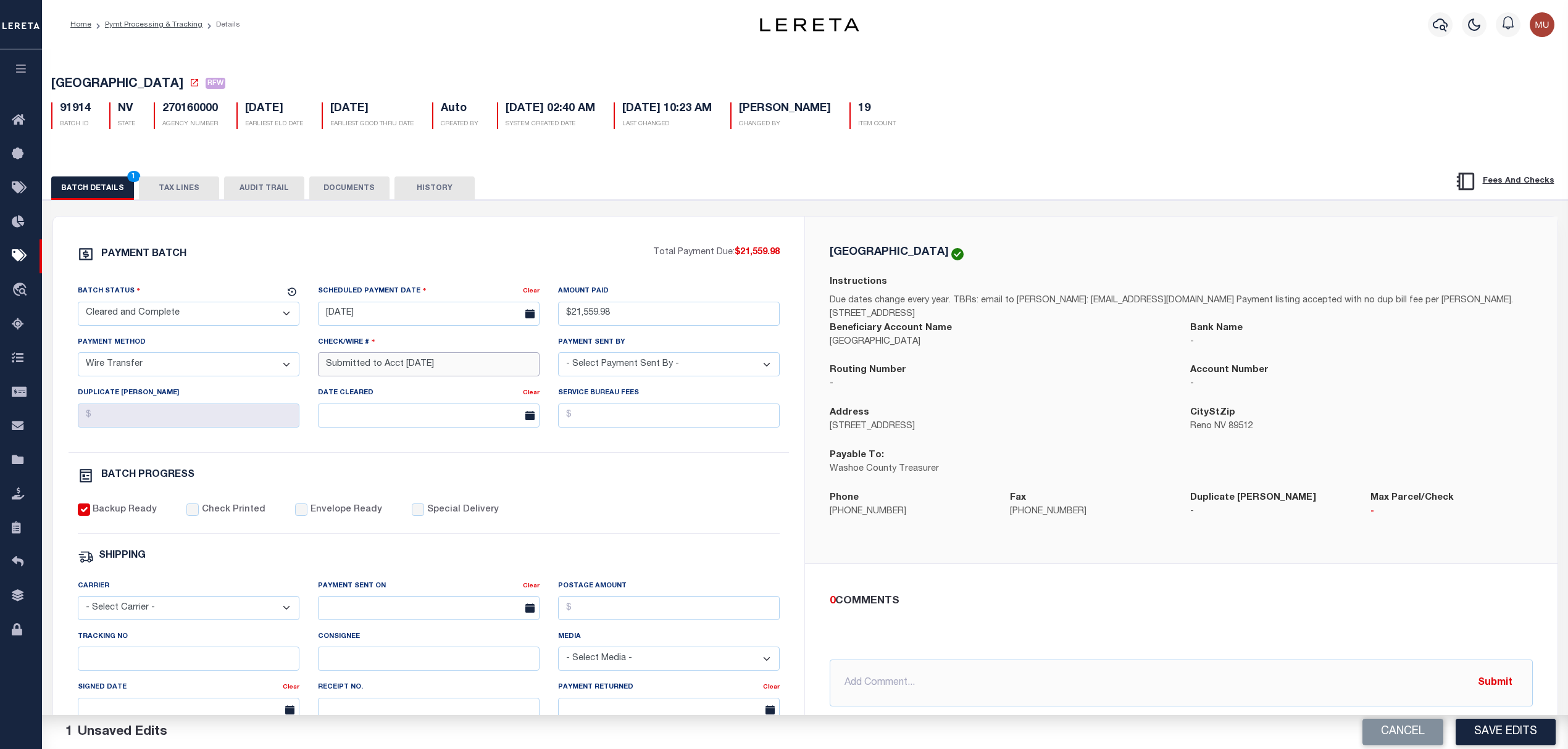
drag, startPoint x: 457, startPoint y: 377, endPoint x: 247, endPoint y: 391, distance: 210.5
click at [247, 391] on div "Batch Status - Select Status - Scheduled for Payment Ready For Payment Payment …" at bounding box center [429, 368] width 721 height 168
paste input "20251006I1B7031R017779100"
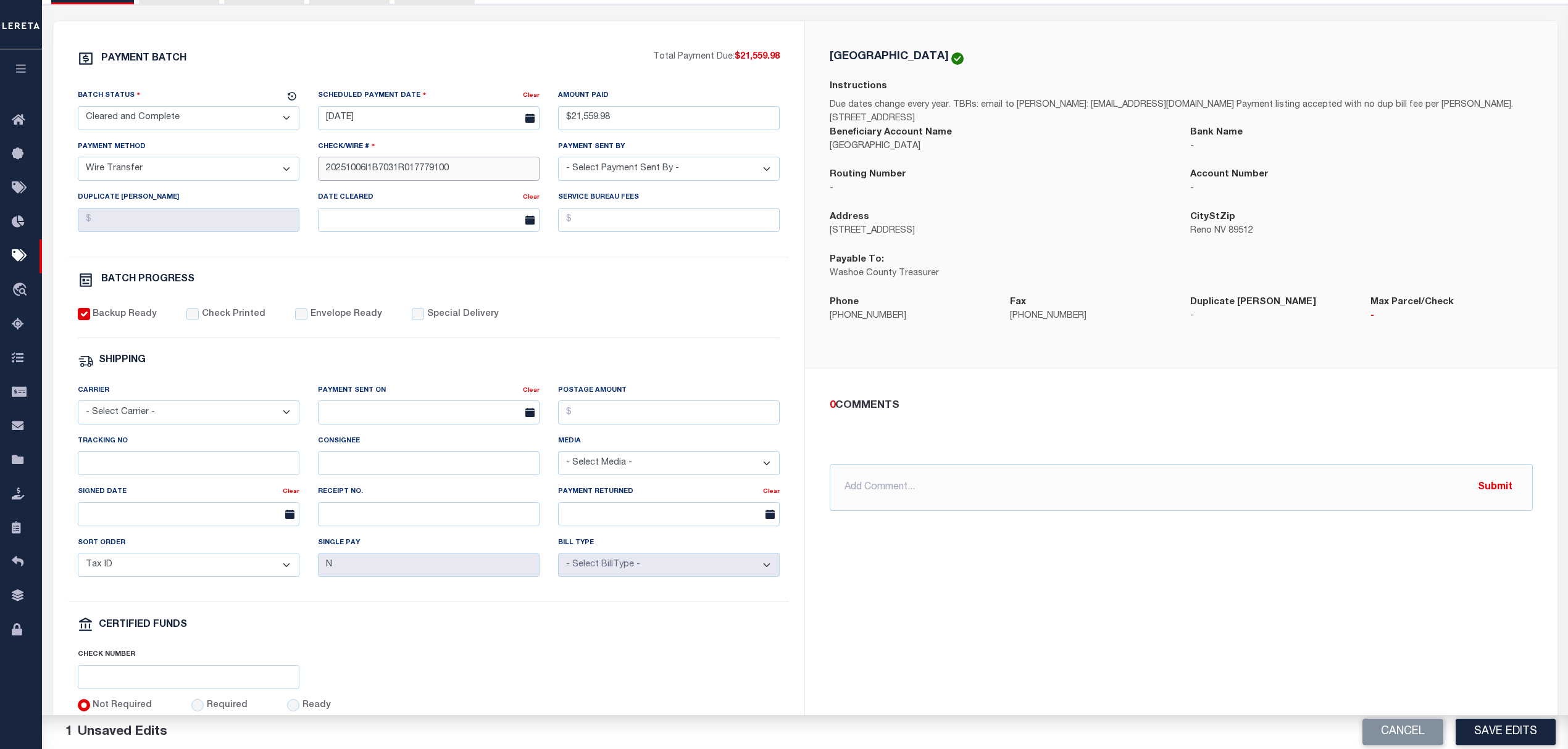
scroll to position [247, 0]
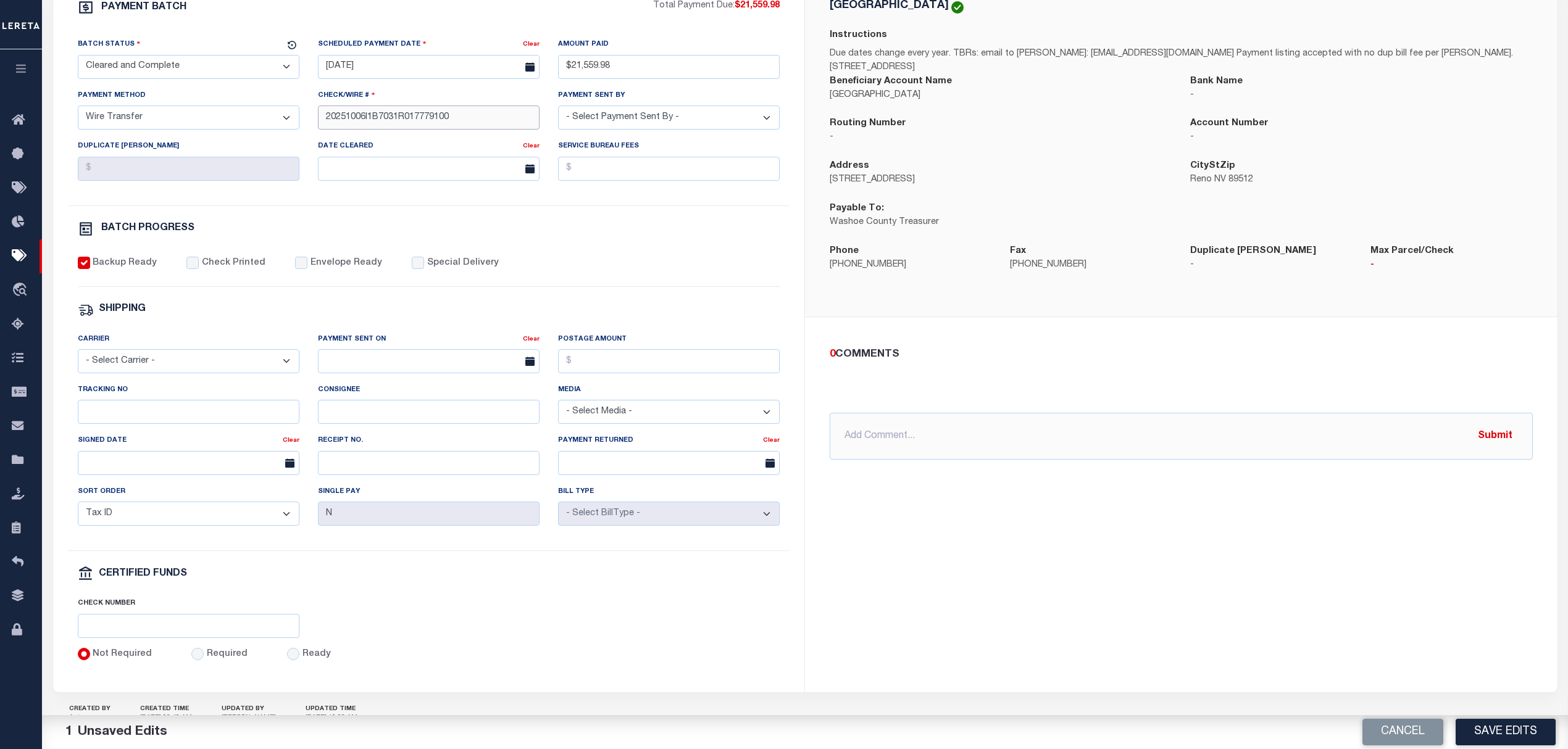
type input "20251006I1B7031R017779100"
click at [156, 374] on select "- Select Carrier - E-mail Fax Fedex FTP Other UPS USPS" at bounding box center [188, 361] width 221 height 24
select select "OTH"
click at [78, 358] on select "- Select Carrier - E-mail Fax Fedex FTP Other UPS USPS" at bounding box center [188, 361] width 221 height 24
click at [193, 418] on input "Tracking No" at bounding box center [188, 412] width 221 height 24
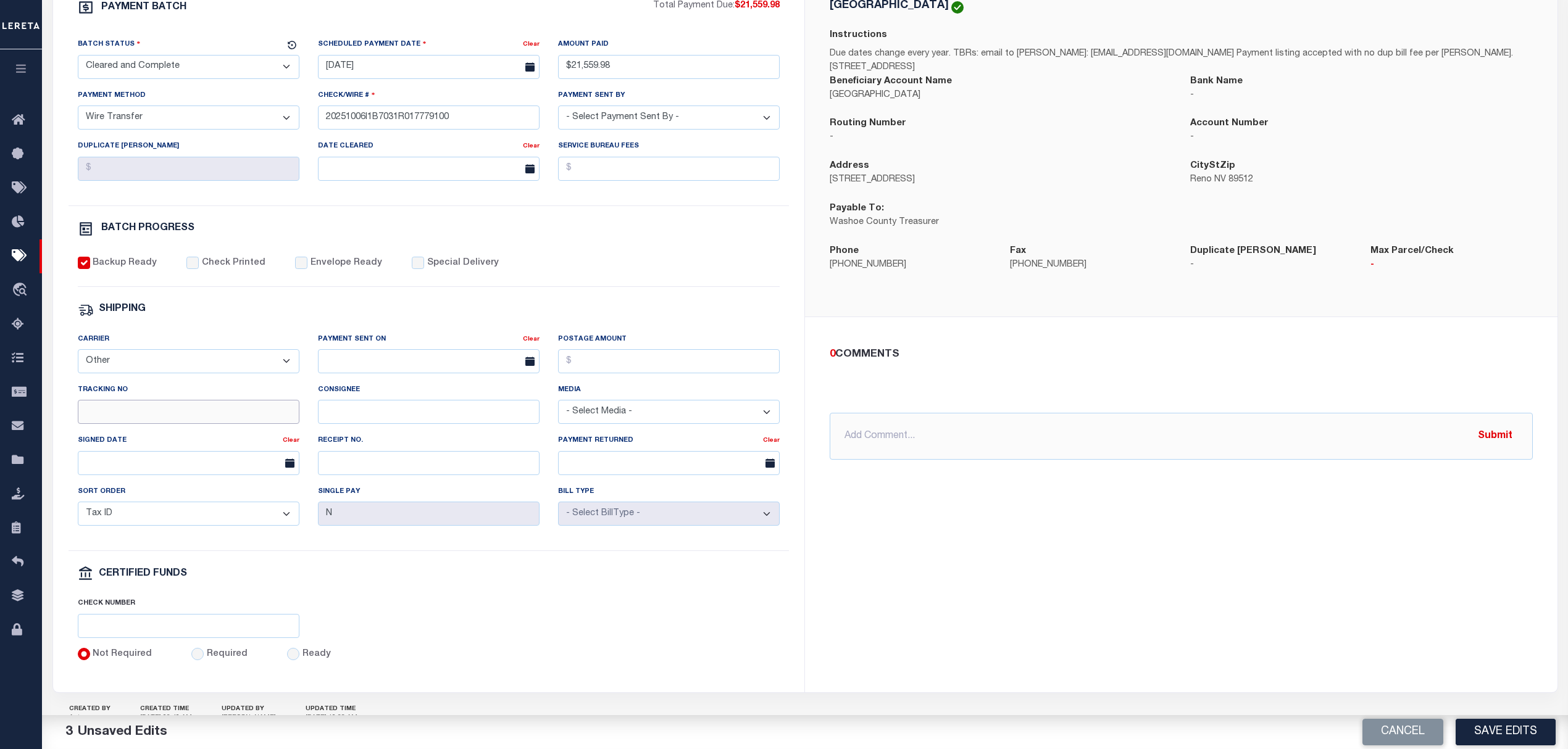
paste input "20251006I1B7031R01777910061715"
type input "20251006I1B7031R01777910061715"
click at [428, 369] on input "text" at bounding box center [428, 361] width 221 height 24
click at [366, 460] on span "6" at bounding box center [358, 463] width 24 height 24
type input "10/06/2025"
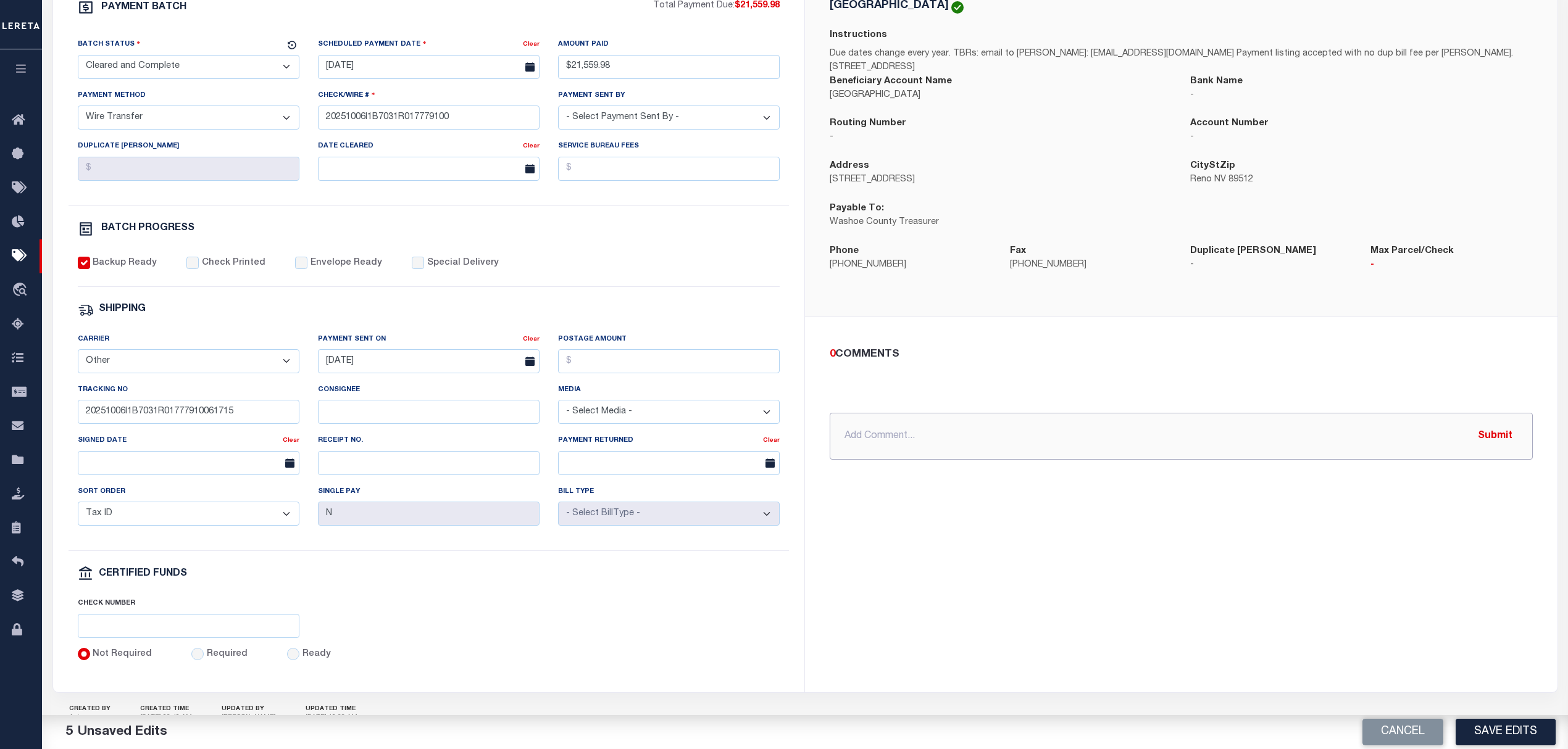
click at [898, 435] on input "text" at bounding box center [1181, 436] width 703 height 47
paste input "20251006I1B7031R01777910061715FT03"
type input "fed ref 20251006I1B7031R01777910061715FT03"
click at [1491, 739] on button "Save Edits" at bounding box center [1505, 732] width 100 height 26
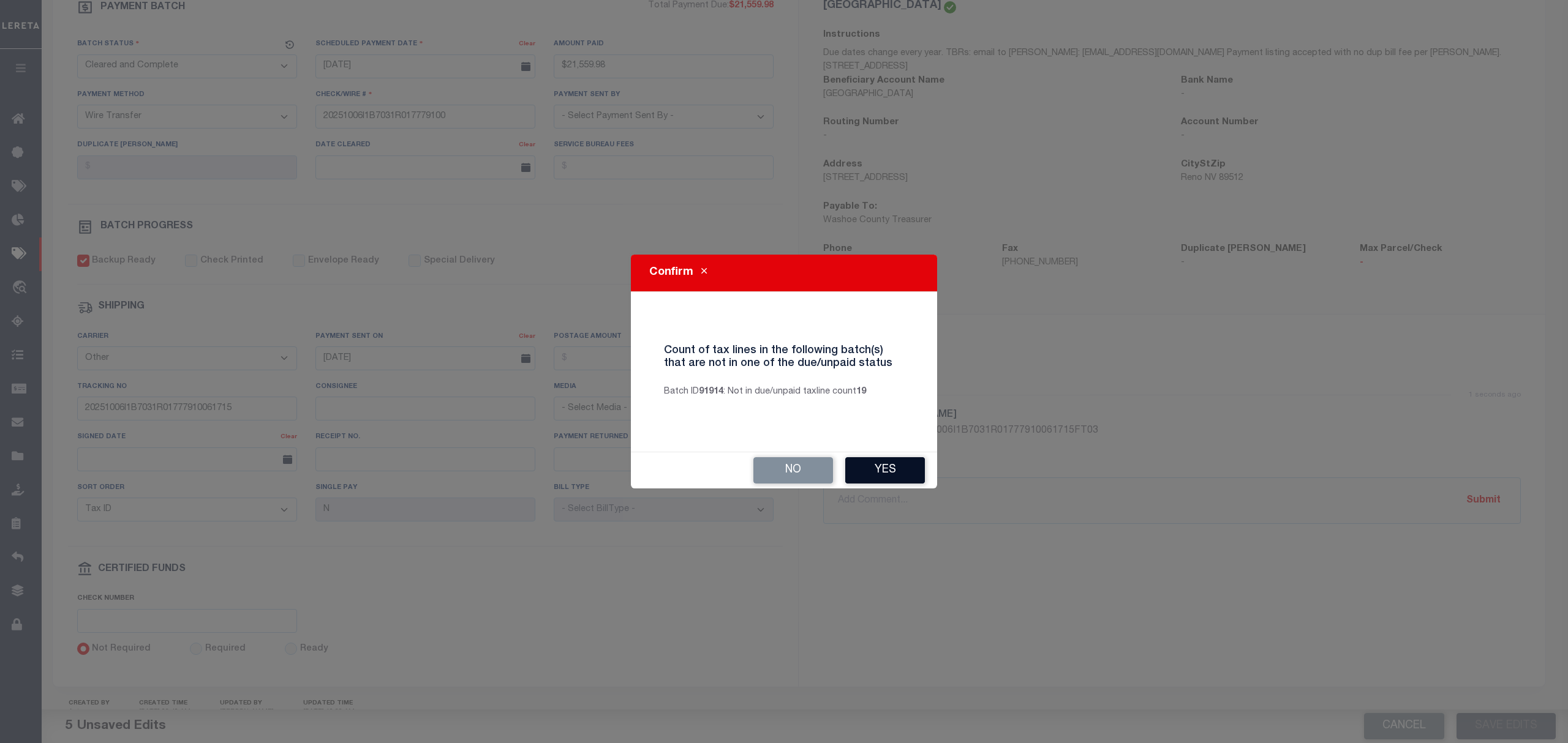
click at [878, 458] on button "Yes" at bounding box center [884, 470] width 79 height 26
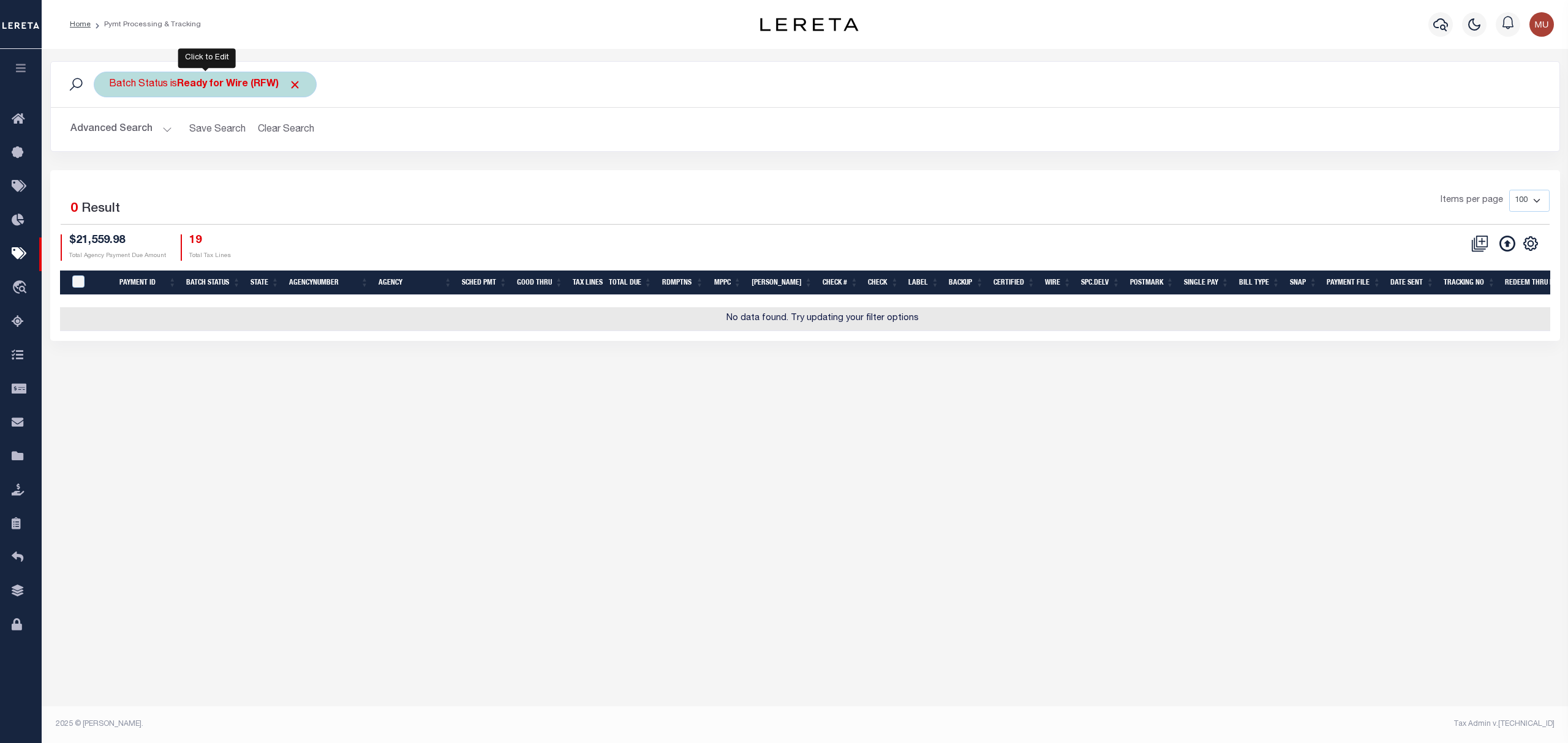
click at [241, 94] on div "Batch Status is Ready for Wire (RFW)" at bounding box center [205, 84] width 223 height 26
click at [234, 138] on select "Awaiting Funds (AWF) Cleared and Complete (CAC) New Check Needed (NCN) Payment …" at bounding box center [199, 144] width 180 height 23
select select "RFA"
click at [110, 134] on select "Awaiting Funds (AWF) Cleared and Complete (CAC) New Check Needed (NCN) Payment …" at bounding box center [199, 144] width 180 height 23
click at [278, 174] on input "Apply" at bounding box center [272, 171] width 36 height 20
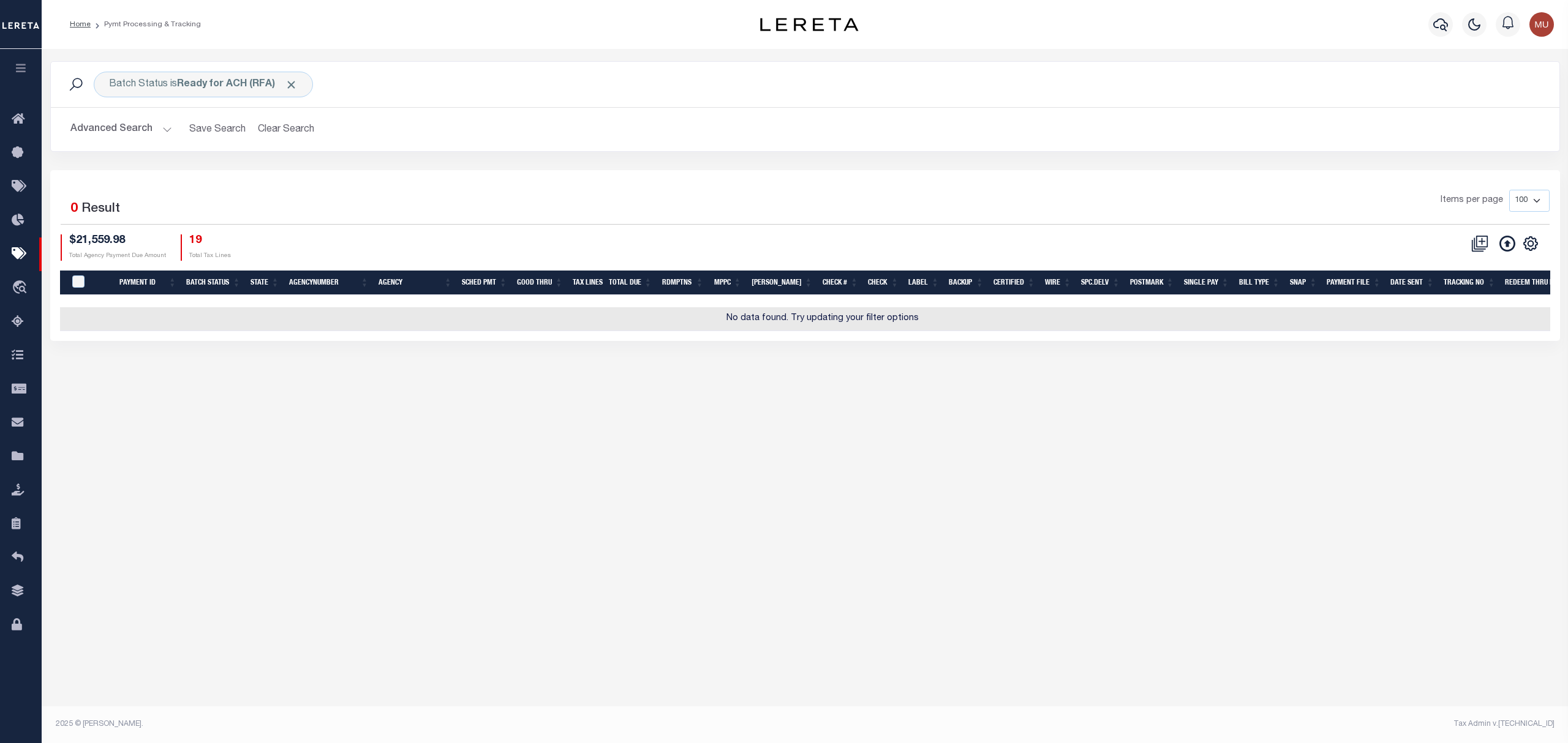
drag, startPoint x: 278, startPoint y: 174, endPoint x: 437, endPoint y: 111, distance: 171.0
click at [437, 111] on div "Advanced Search Save Search Clear Search PayeeSearchTable_dynamictable_____Defa…" at bounding box center [805, 129] width 1509 height 43
click at [247, 90] on div "Batch Status is Ready for ACH (RFA)" at bounding box center [203, 84] width 219 height 26
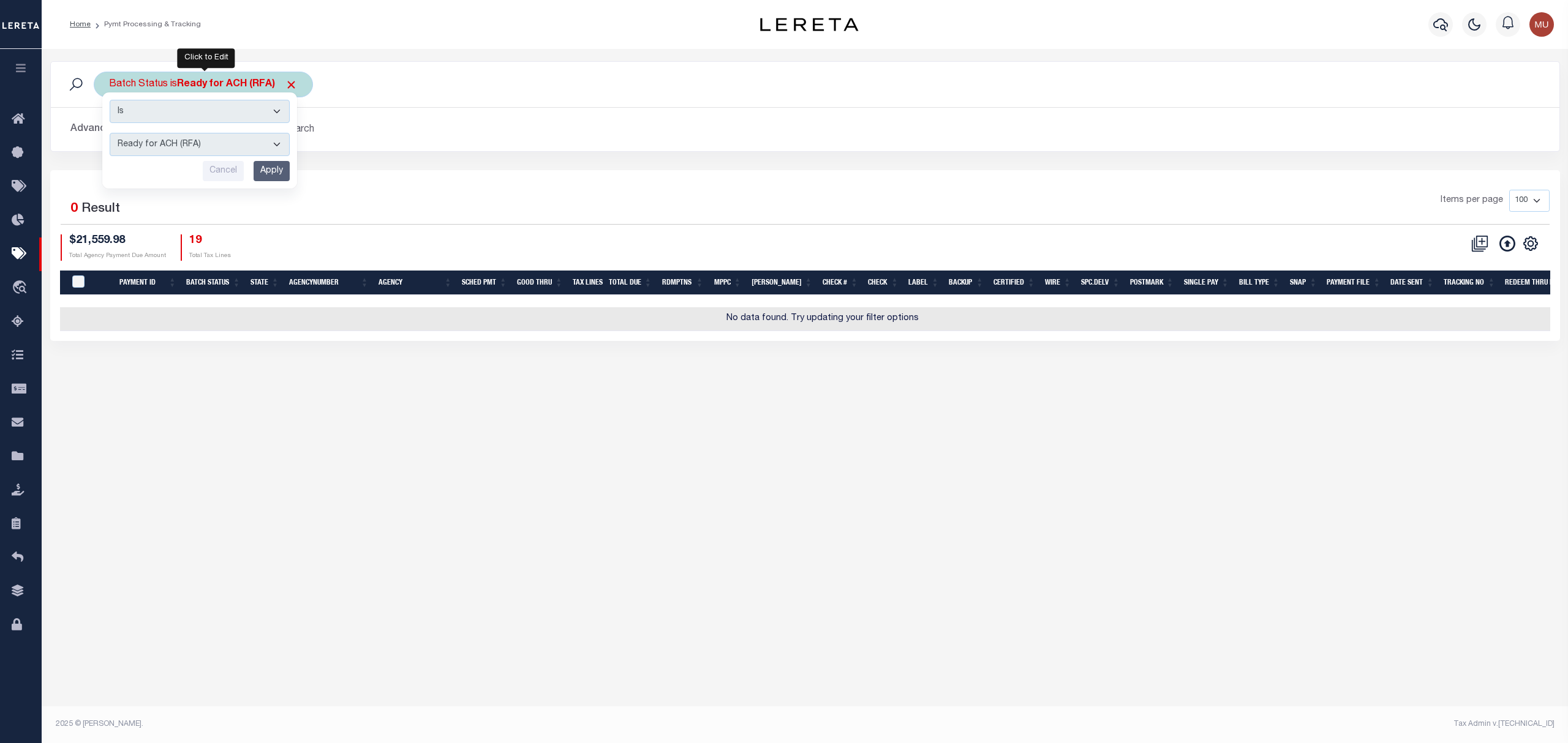
click at [234, 152] on select "Awaiting Funds (AWF) Cleared and Complete (CAC) New Check Needed (NCN) Payment …" at bounding box center [199, 144] width 180 height 23
select select "RFF"
click at [110, 134] on select "Awaiting Funds (AWF) Cleared and Complete (CAC) New Check Needed (NCN) Payment …" at bounding box center [199, 144] width 180 height 23
click at [267, 176] on input "Apply" at bounding box center [272, 171] width 36 height 20
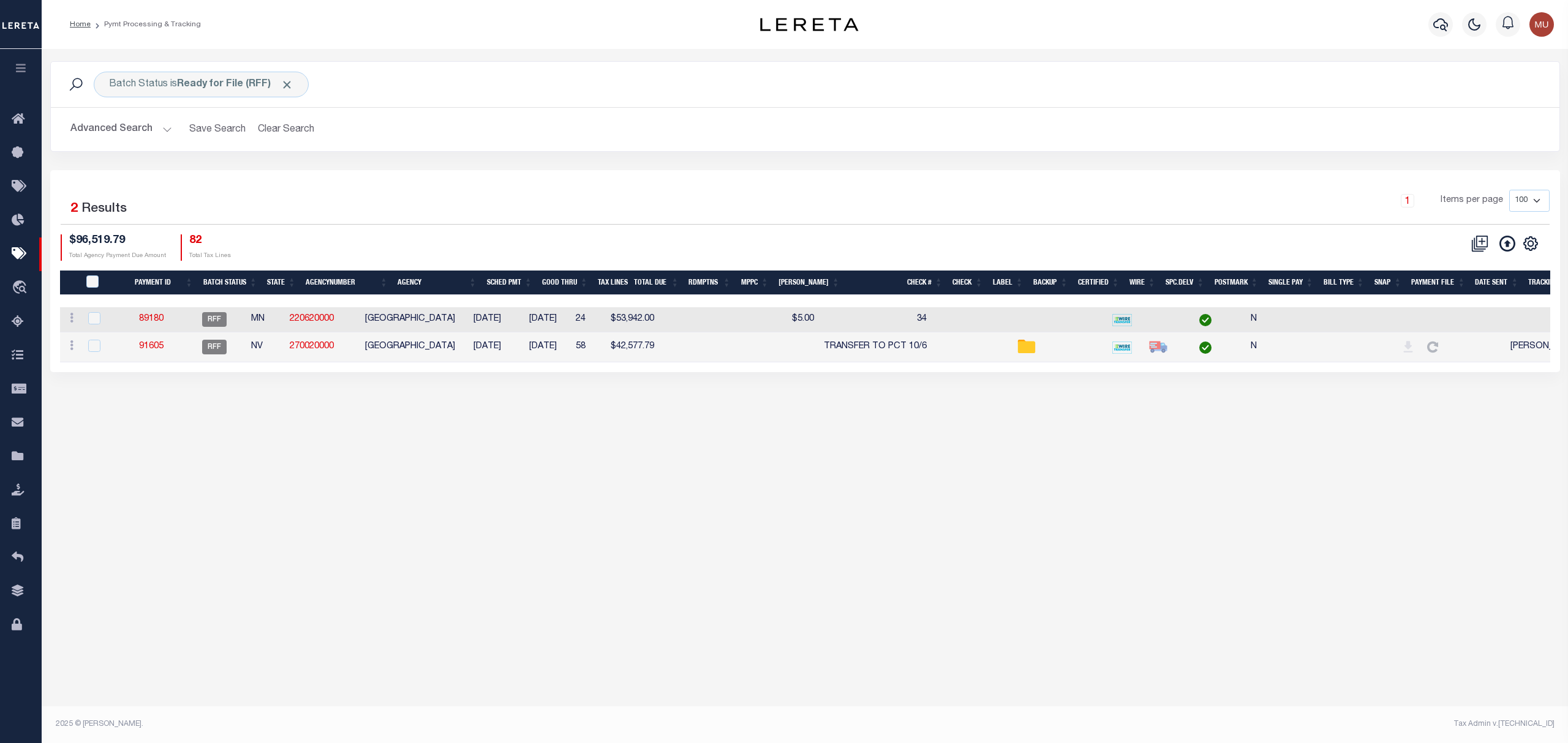
click at [163, 351] on link "91605" at bounding box center [151, 346] width 24 height 9
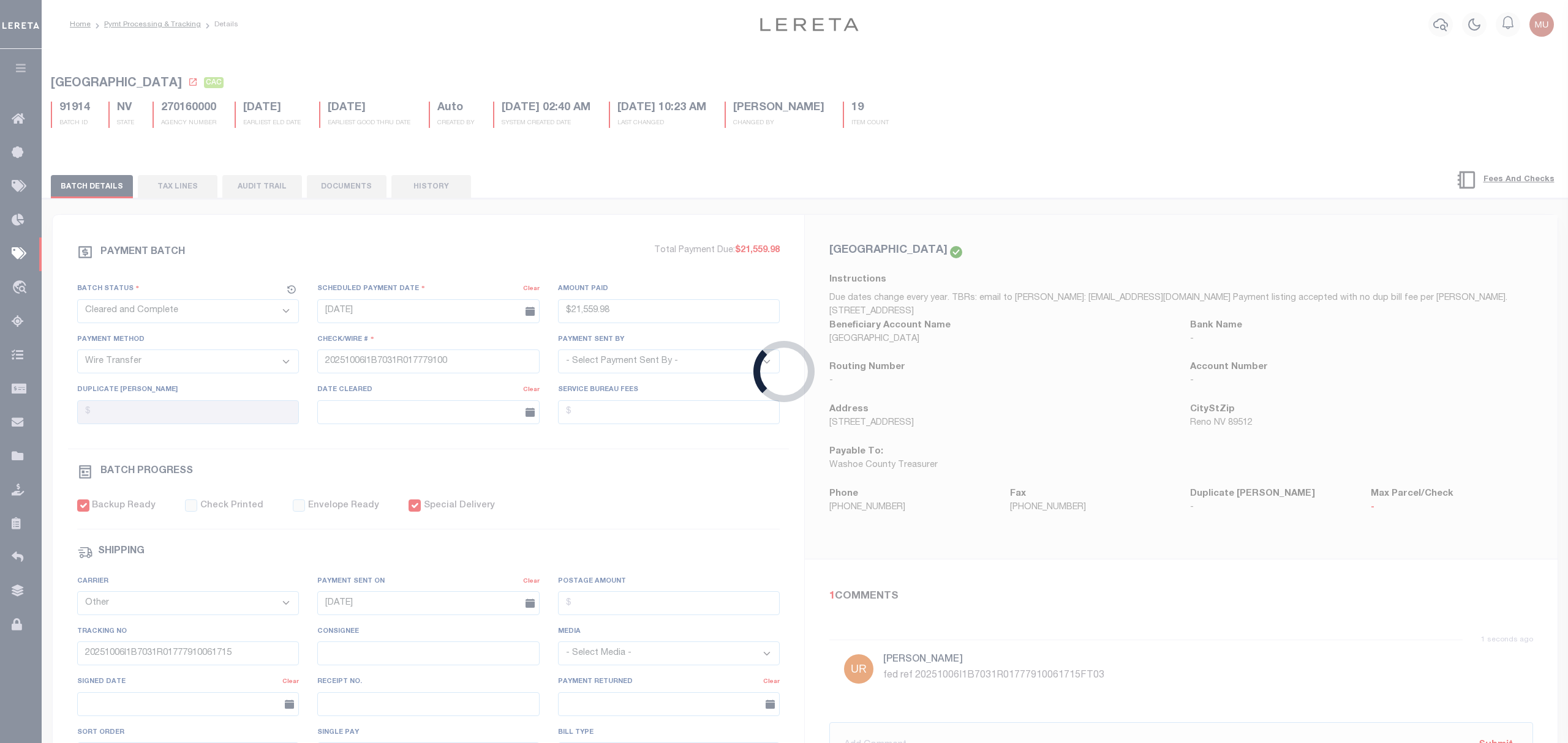
select select "RFF"
type input "10/03/2025"
type input "$42,577.79"
type input "TRANSFER TO PCT 10/6"
checkbox input "true"
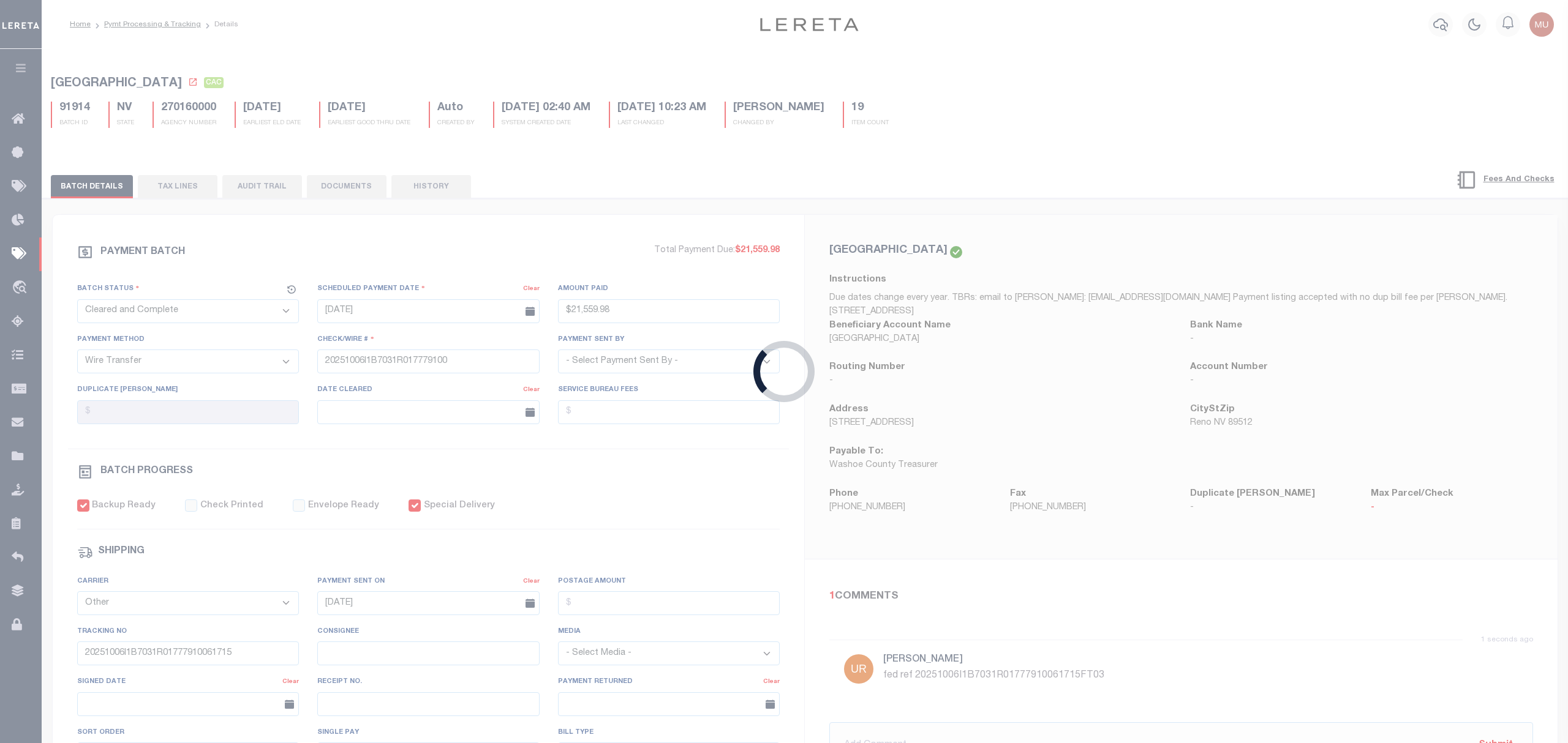
select select
type input "[PERSON_NAME]"
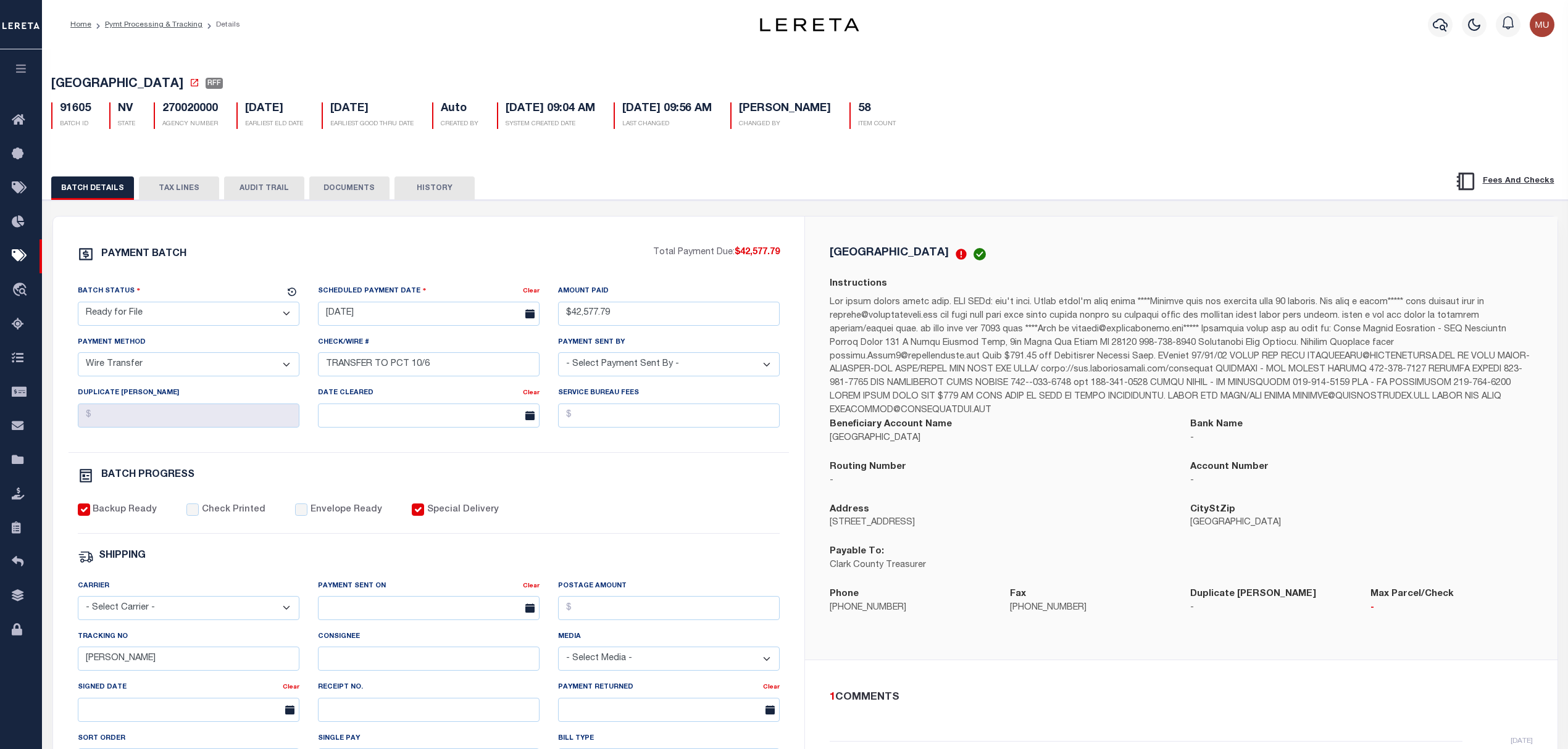
click at [137, 7] on div "Home Pymt Processing & Tracking Details Profile" at bounding box center [804, 24] width 1526 height 50
click at [145, 33] on ol "Home Pymt Processing & Tracking Details" at bounding box center [155, 24] width 190 height 26
click at [162, 25] on link "Pymt Processing & Tracking" at bounding box center [154, 24] width 98 height 7
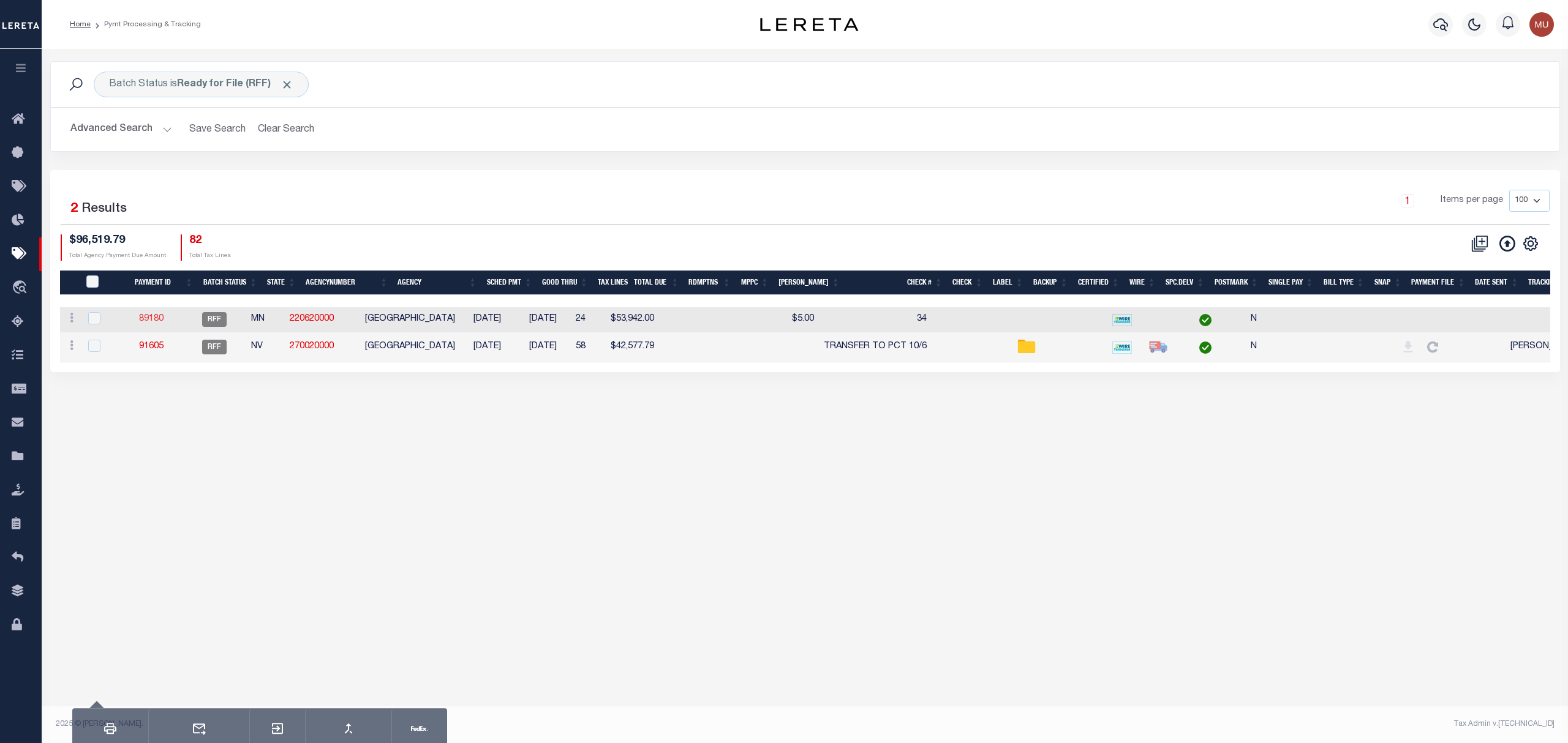
click at [163, 321] on link "89180" at bounding box center [151, 319] width 24 height 9
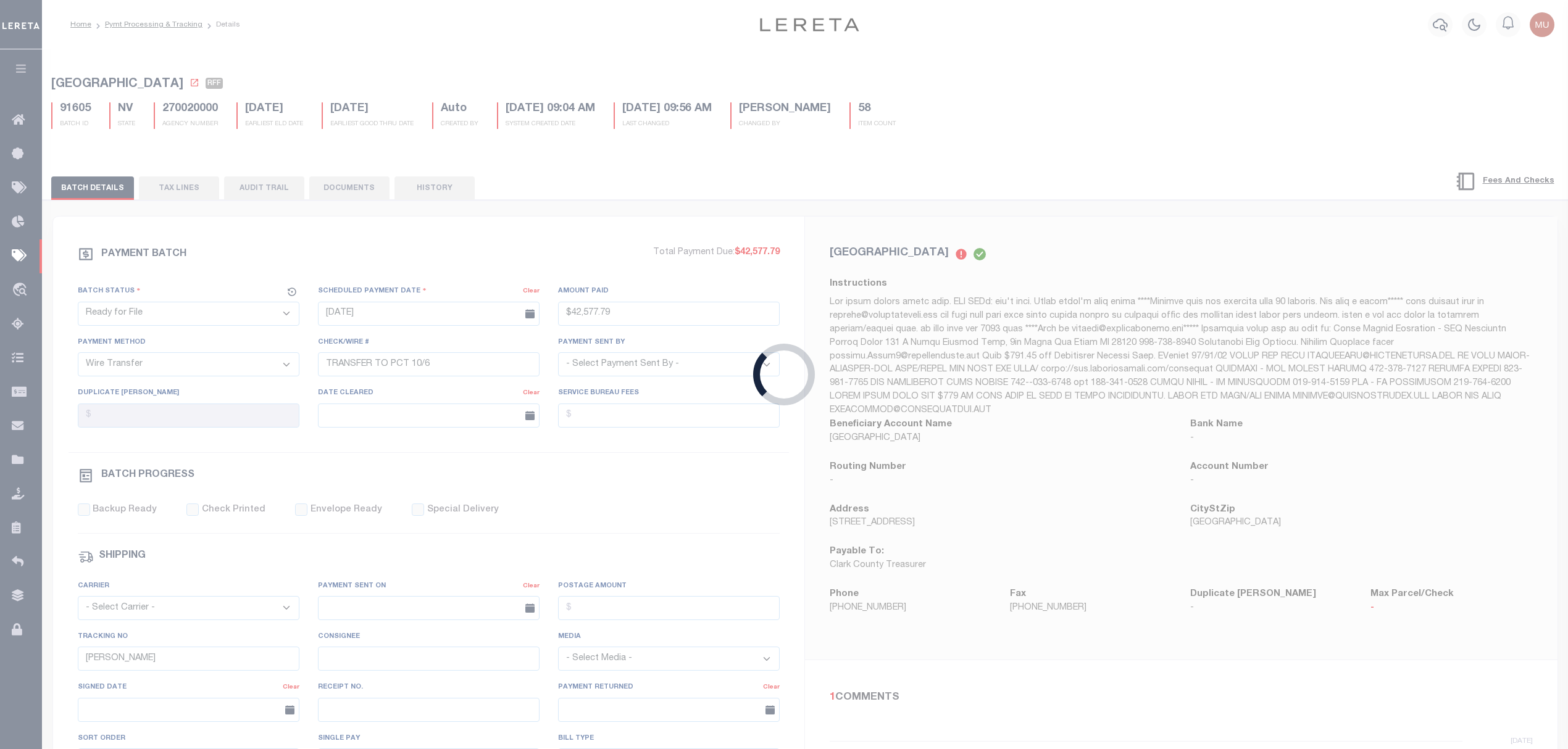
type input "10/06/2025"
select select
type input "34"
select select
checkbox input "false"
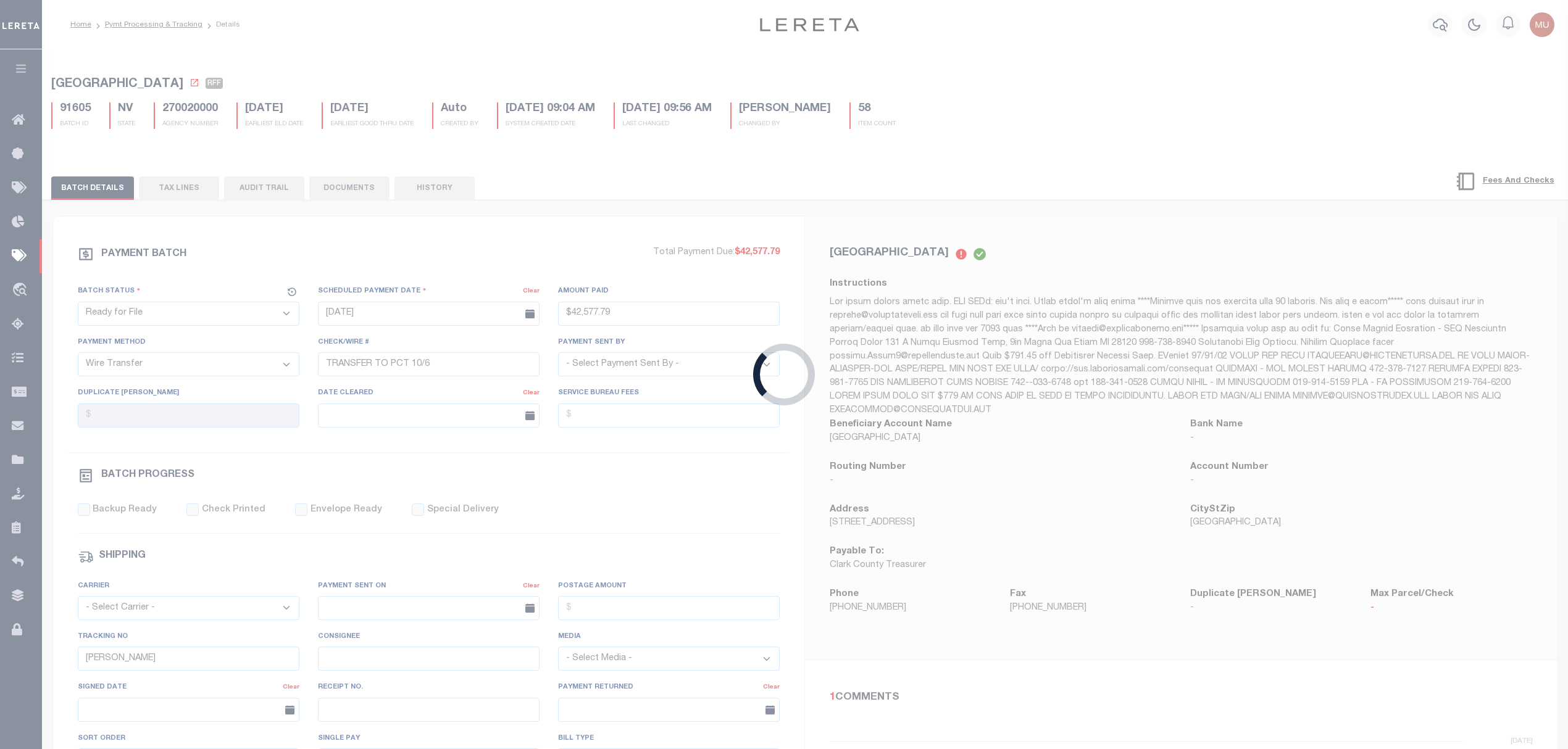
checkbox input "false"
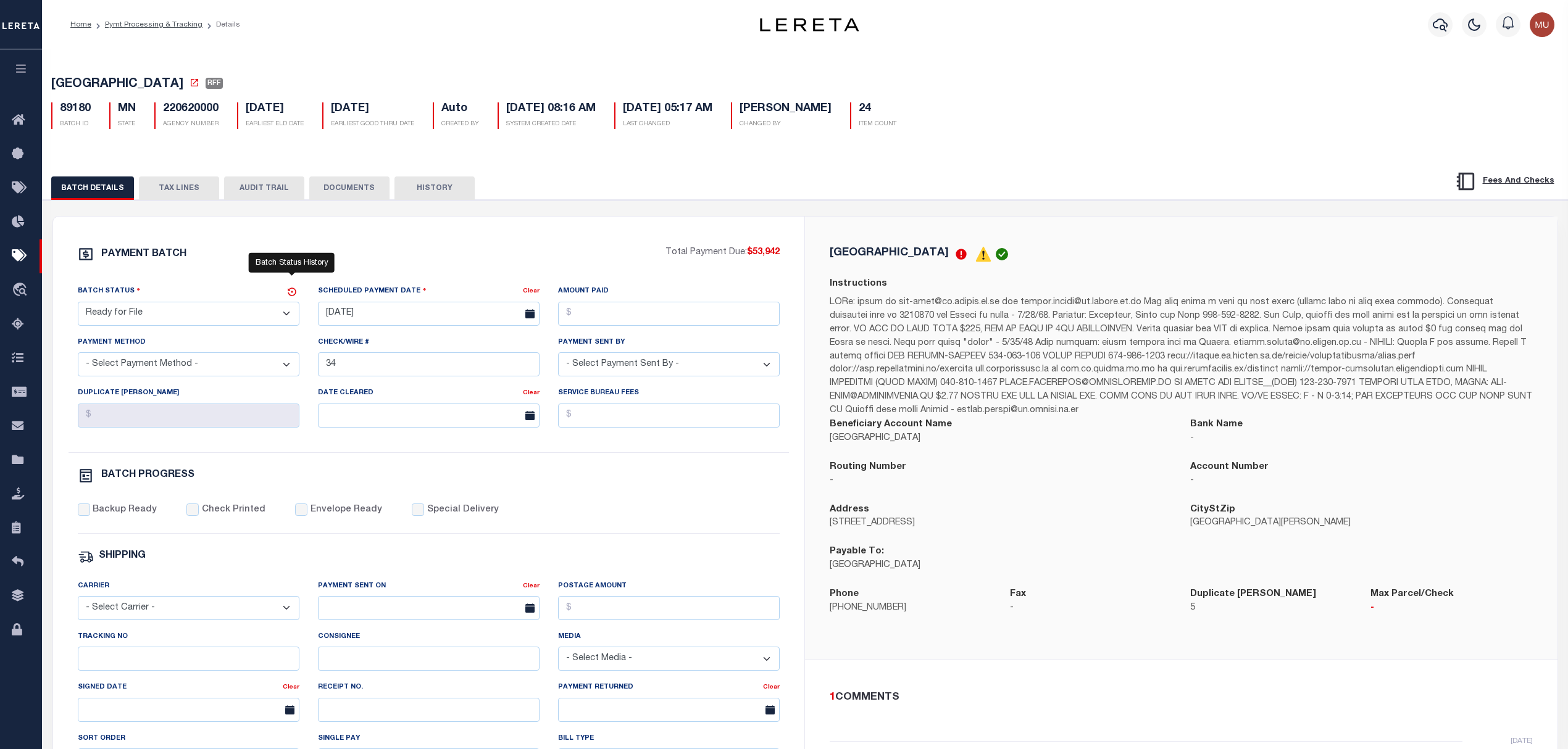
click at [290, 295] on icon at bounding box center [292, 292] width 11 height 11
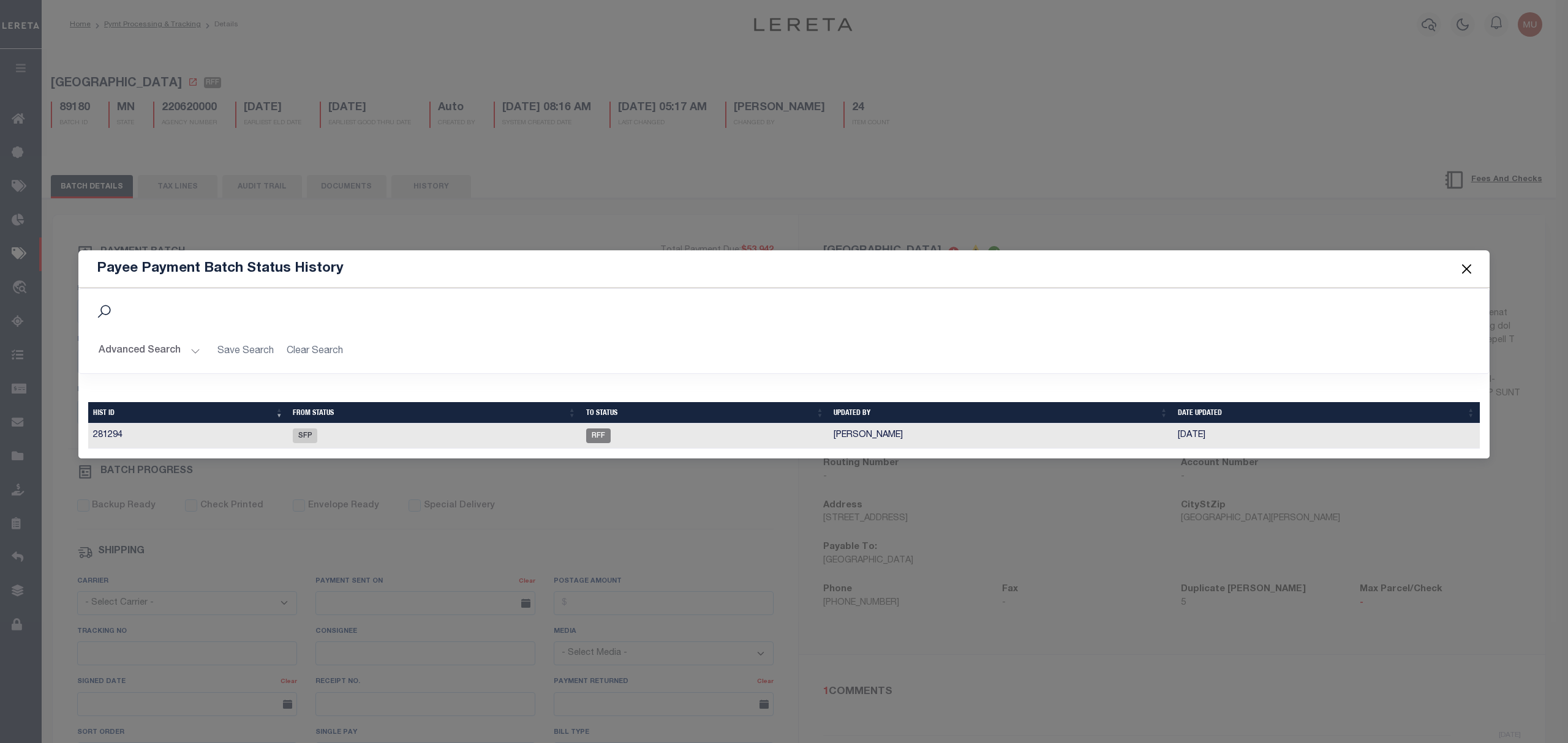
click at [1462, 268] on button "Close" at bounding box center [1467, 270] width 16 height 16
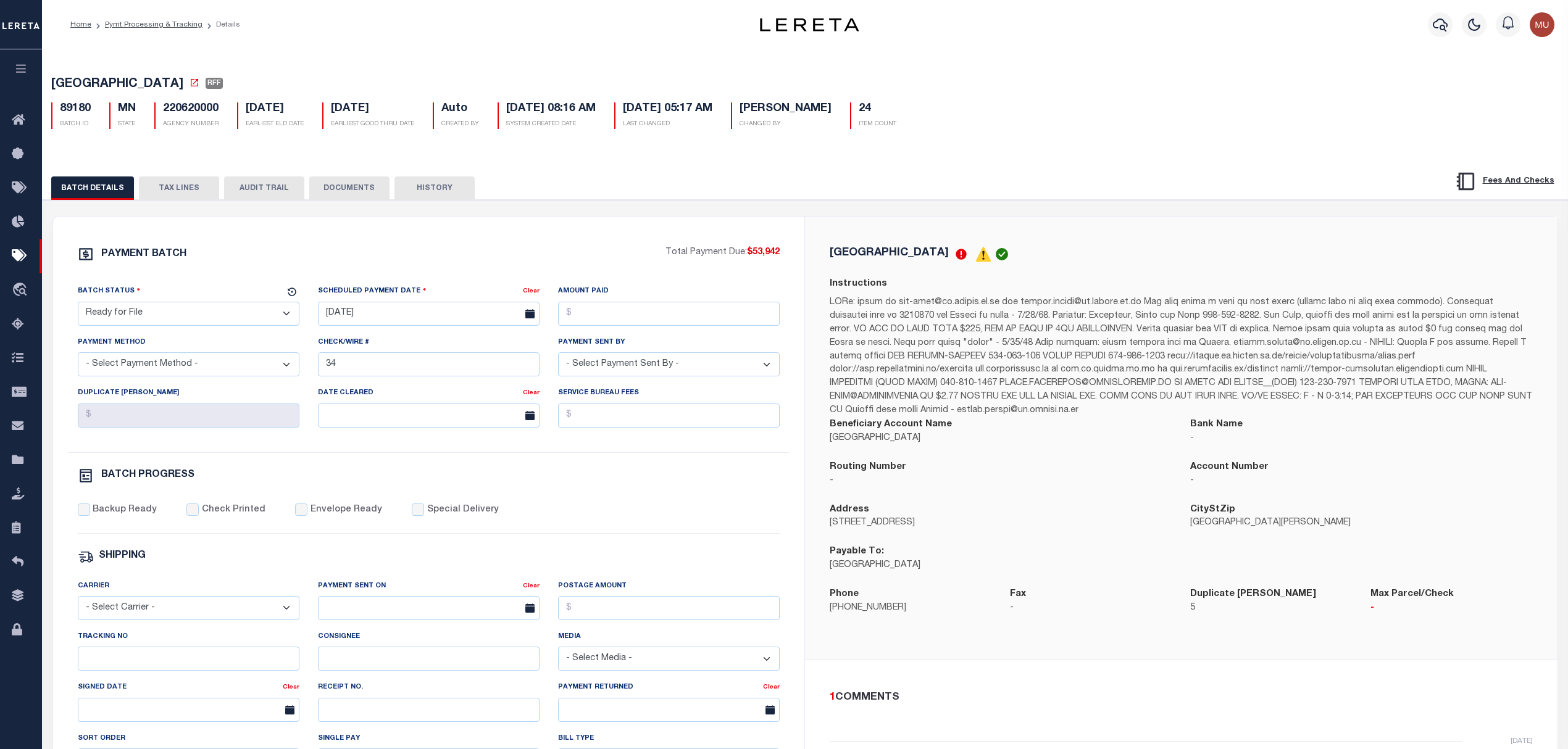
drag, startPoint x: 1148, startPoint y: 237, endPoint x: 1002, endPoint y: 157, distance: 166.5
click at [1016, 168] on div "BATCH DETAILS TAX LINES AUDIT TRAIL DOCUMENTS HISTORY" at bounding box center [805, 576] width 1538 height 845
click at [156, 21] on link "Pymt Processing & Tracking" at bounding box center [154, 24] width 98 height 7
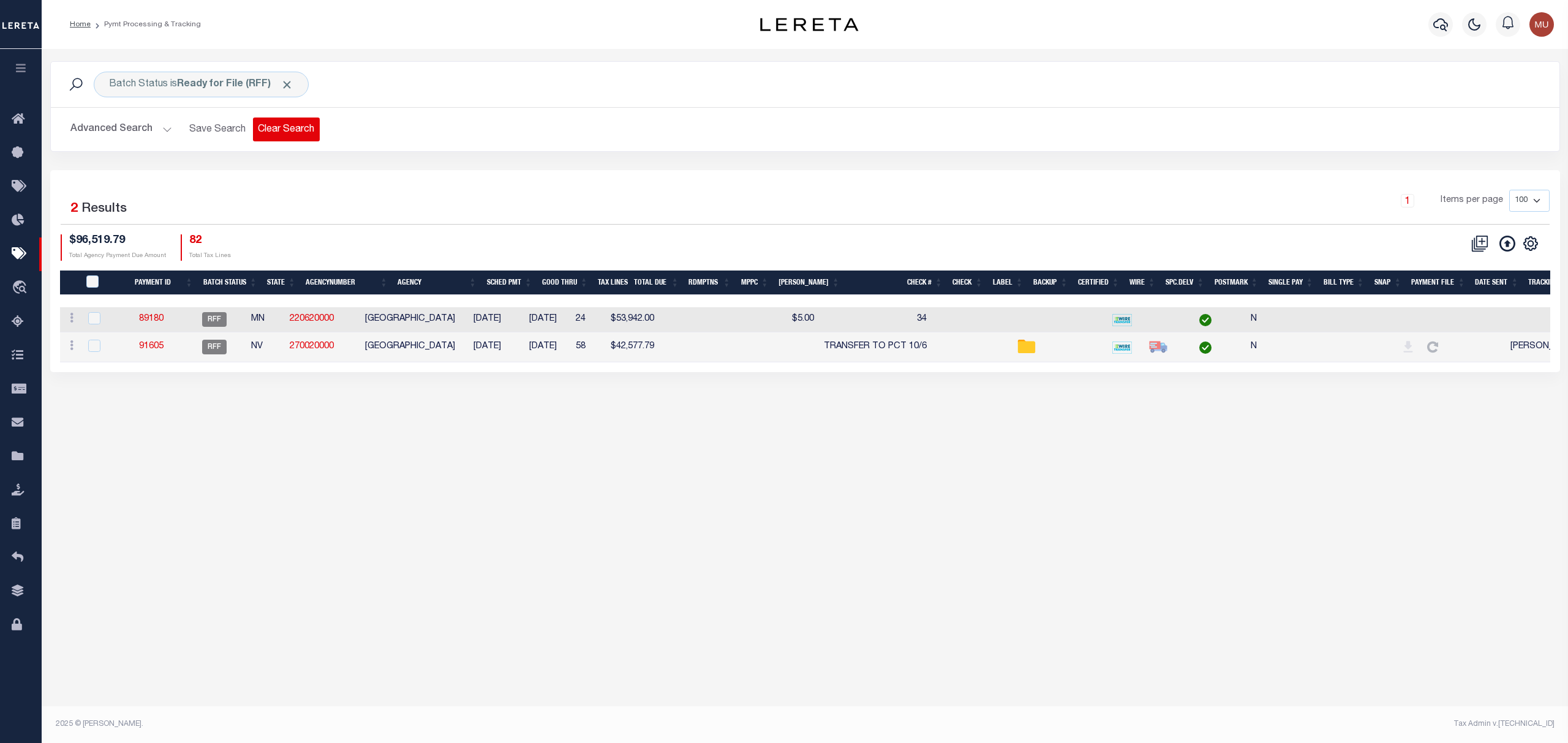
click at [279, 129] on button "Clear Search" at bounding box center [287, 129] width 67 height 24
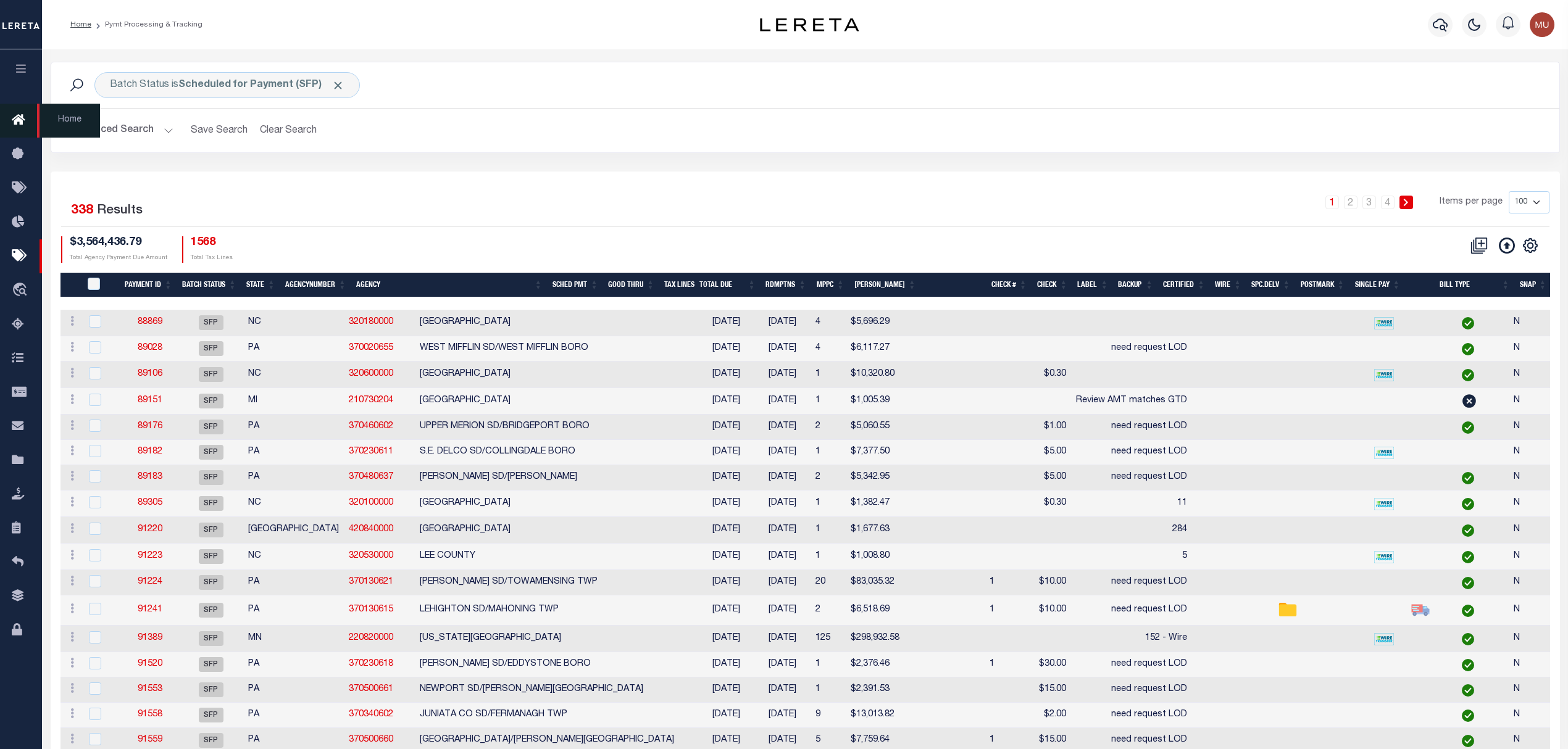
click at [16, 120] on icon at bounding box center [22, 120] width 20 height 15
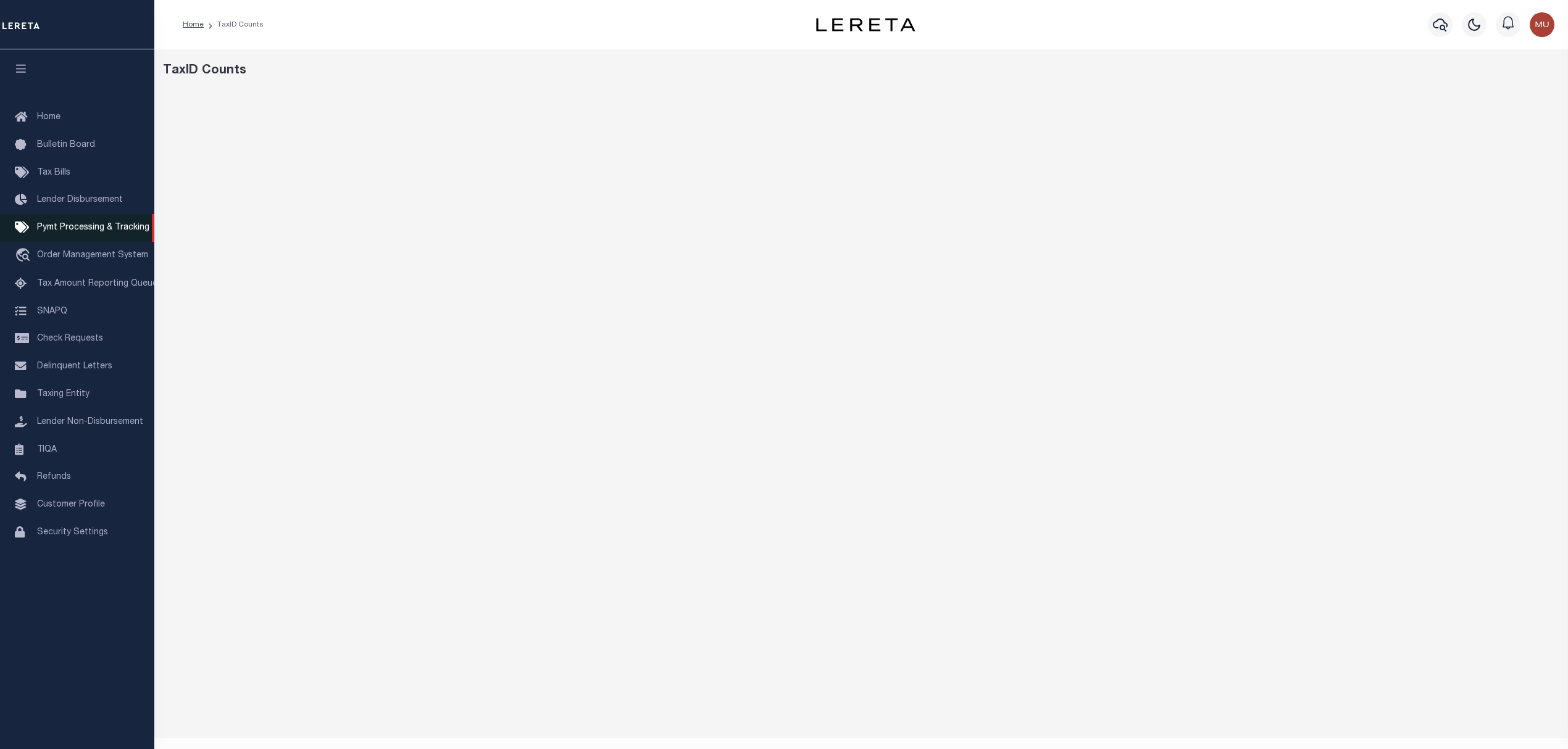
click at [61, 223] on link "Pymt Processing & Tracking" at bounding box center [77, 228] width 154 height 28
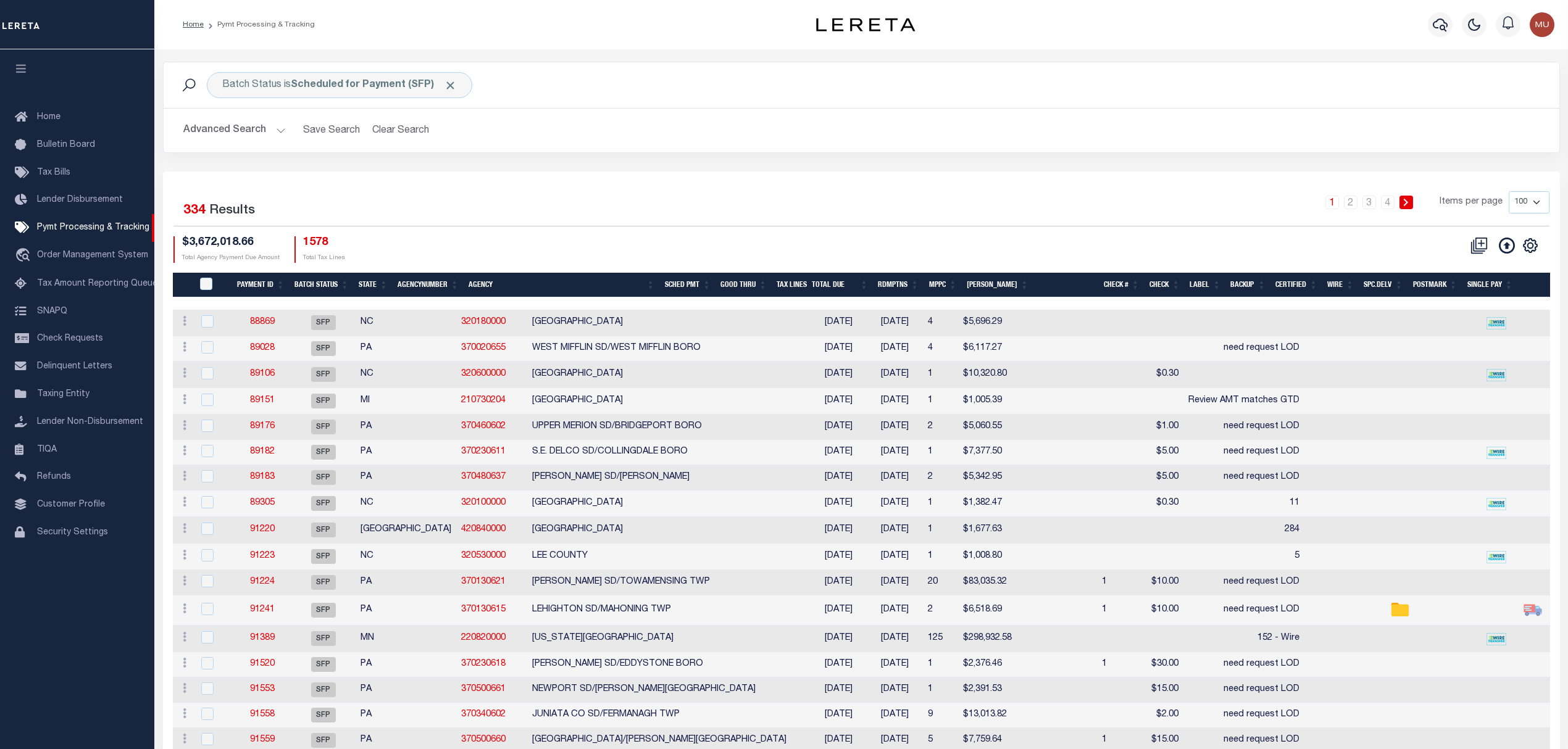
click at [1534, 237] on div "CSV Export Selected Print Show Filter Show Search Columns 0: 1: PayeePmtBatchSt…" at bounding box center [1503, 246] width 75 height 19
click at [1534, 241] on icon "" at bounding box center [1530, 245] width 16 height 16
click at [1481, 262] on link "CSV" at bounding box center [1479, 266] width 120 height 24
click at [477, 195] on div "Selected 334 Results" at bounding box center [338, 208] width 331 height 34
click at [191, 131] on button "Advanced Search" at bounding box center [234, 130] width 102 height 24
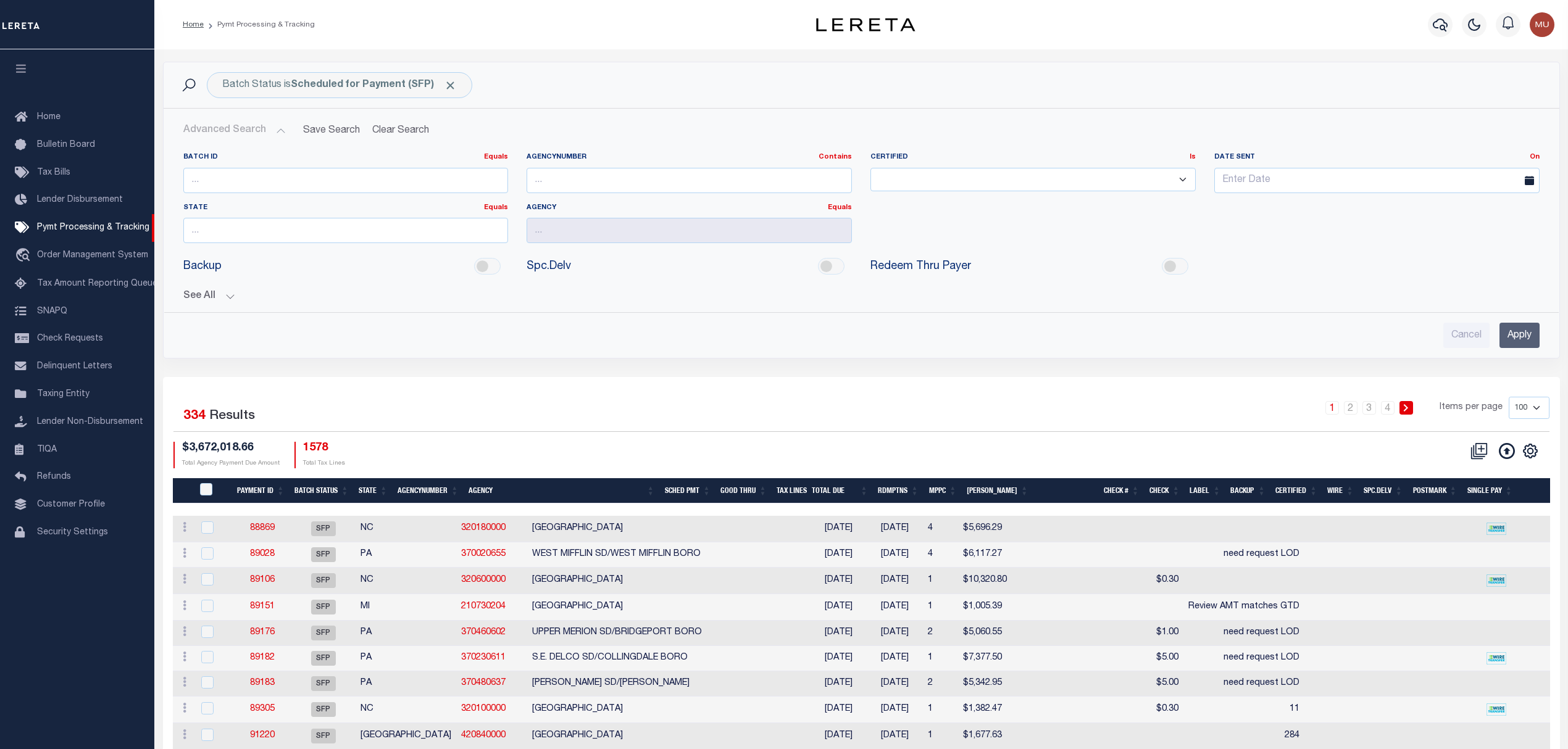
click at [184, 299] on button "See All" at bounding box center [861, 297] width 1356 height 12
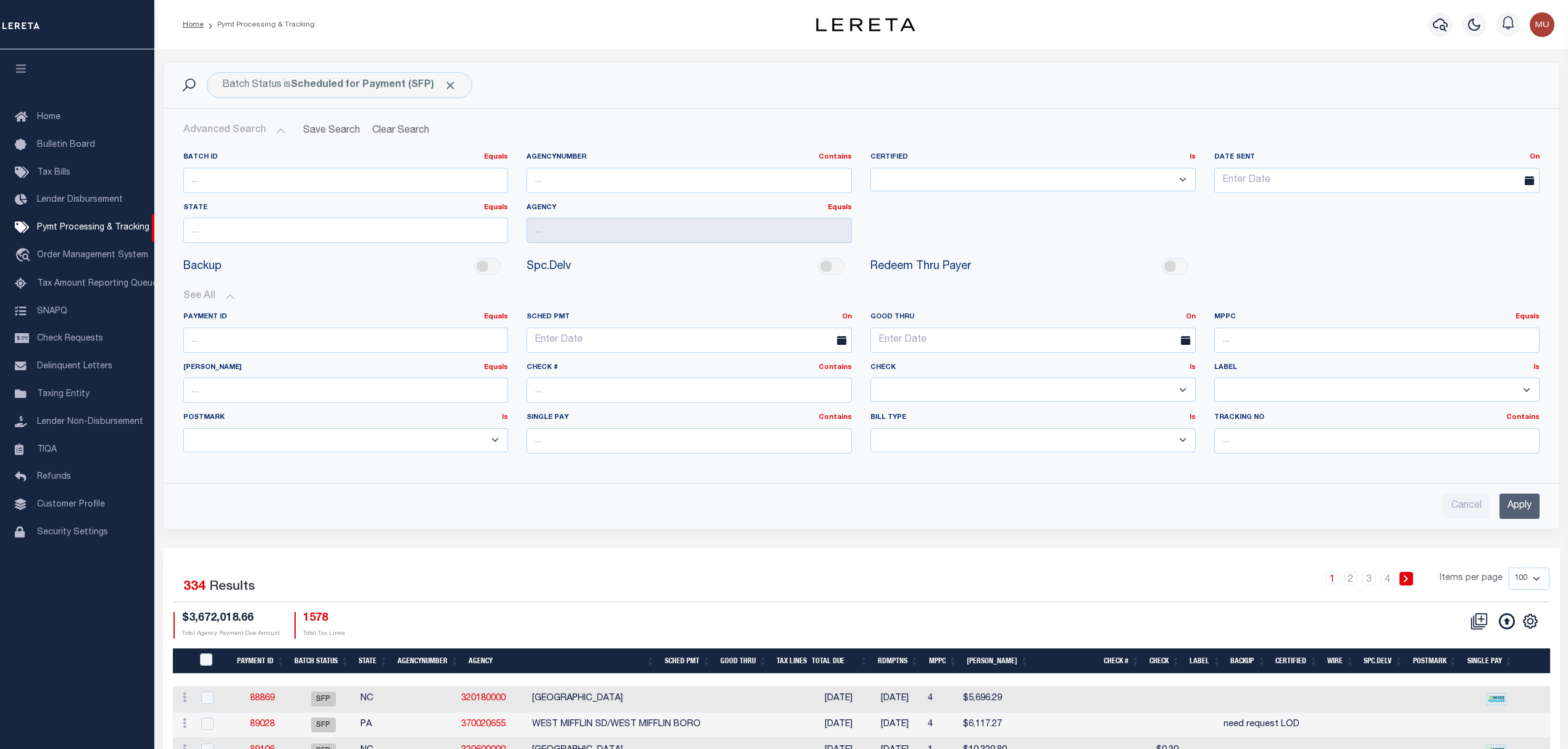
click at [1196, 320] on label "Good Thru On On After Before Between" at bounding box center [1033, 317] width 344 height 11
click at [1193, 321] on link "On" at bounding box center [1191, 317] width 10 height 7
click at [1129, 387] on link "Between" at bounding box center [1146, 385] width 98 height 18
click at [907, 455] on span "13" at bounding box center [910, 459] width 24 height 24
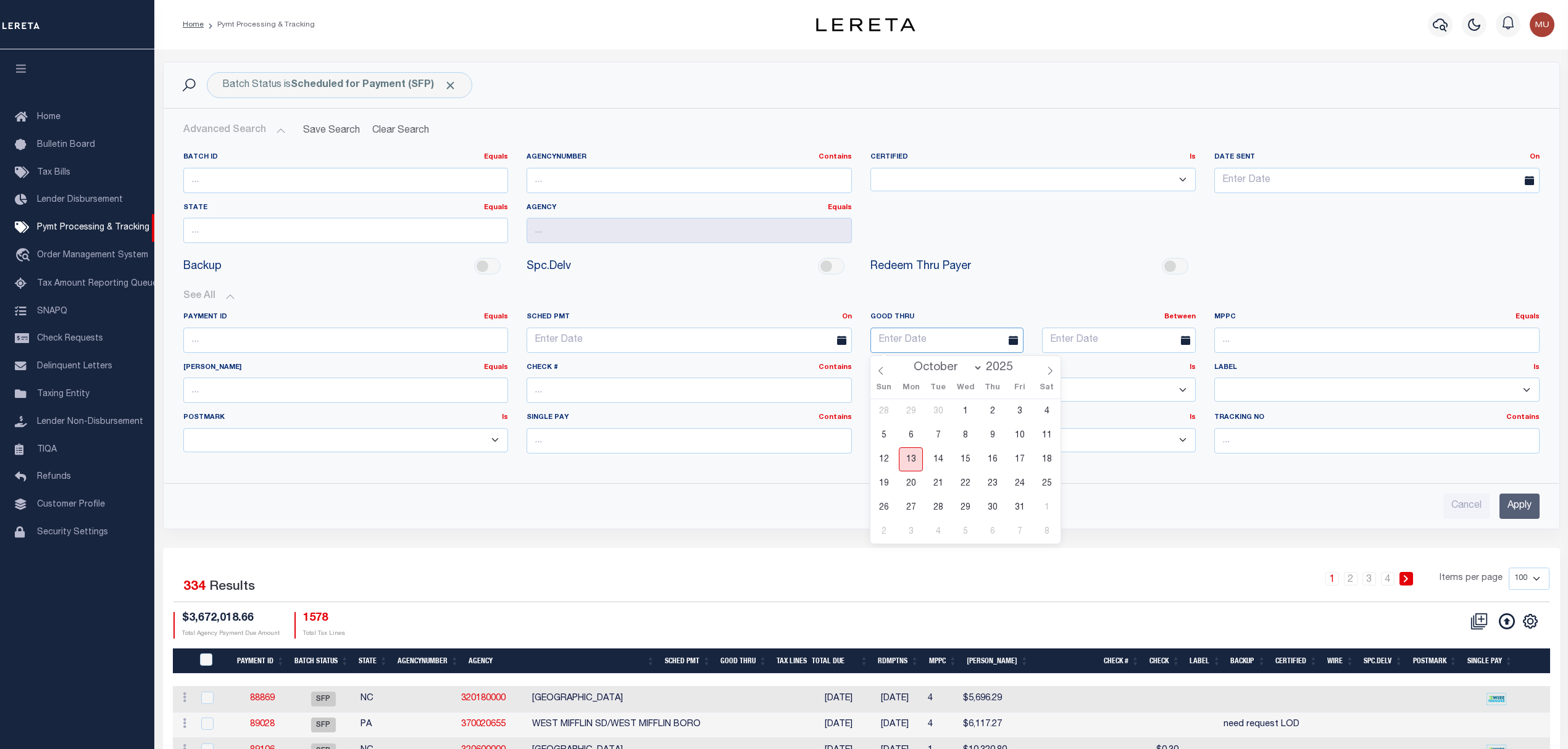
type input "10-13-2025"
drag, startPoint x: 1099, startPoint y: 351, endPoint x: 1107, endPoint y: 347, distance: 8.9
click at [1202, 461] on span "17" at bounding box center [1191, 459] width 24 height 24
type input "10-17-2025"
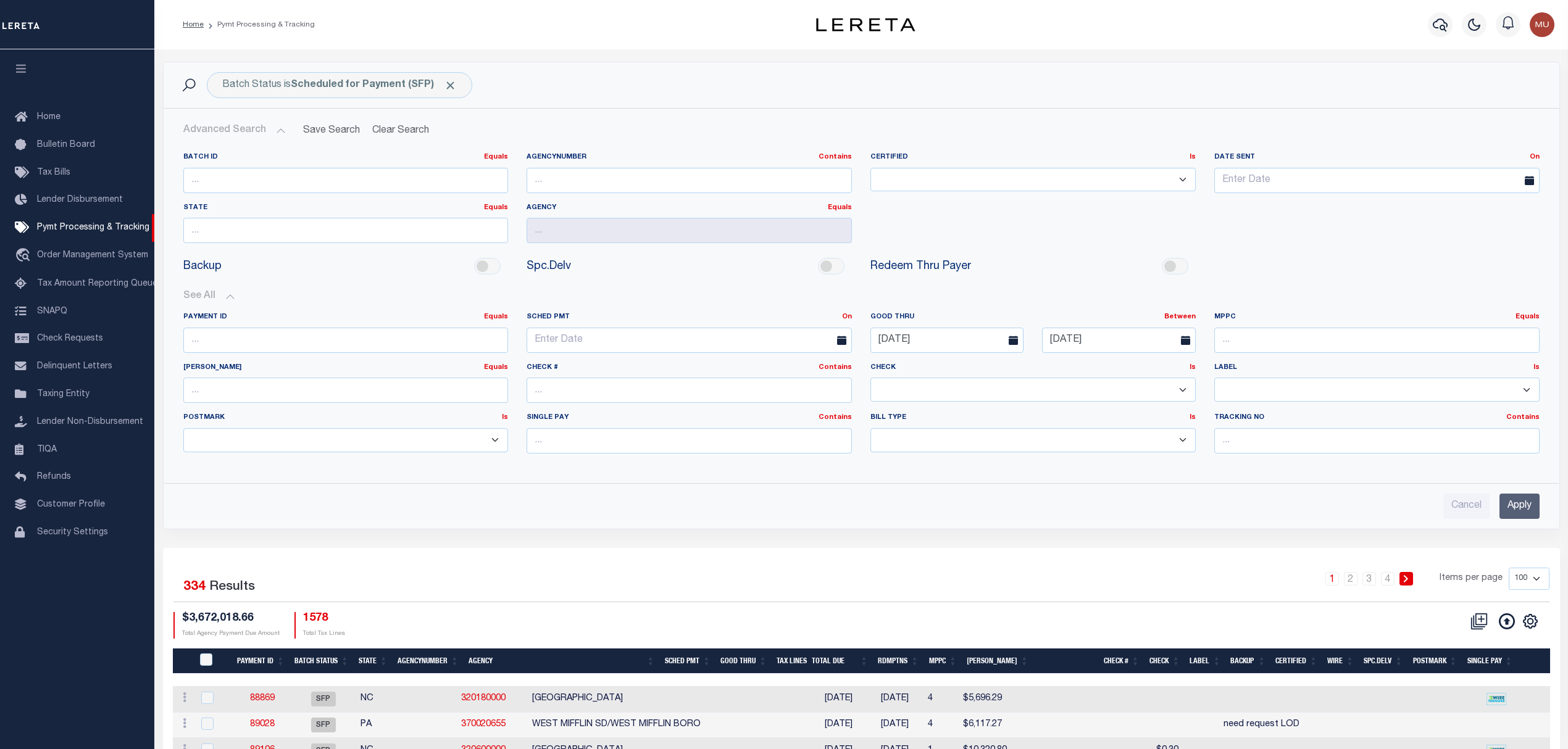
click at [1517, 505] on input "Apply" at bounding box center [1519, 506] width 40 height 25
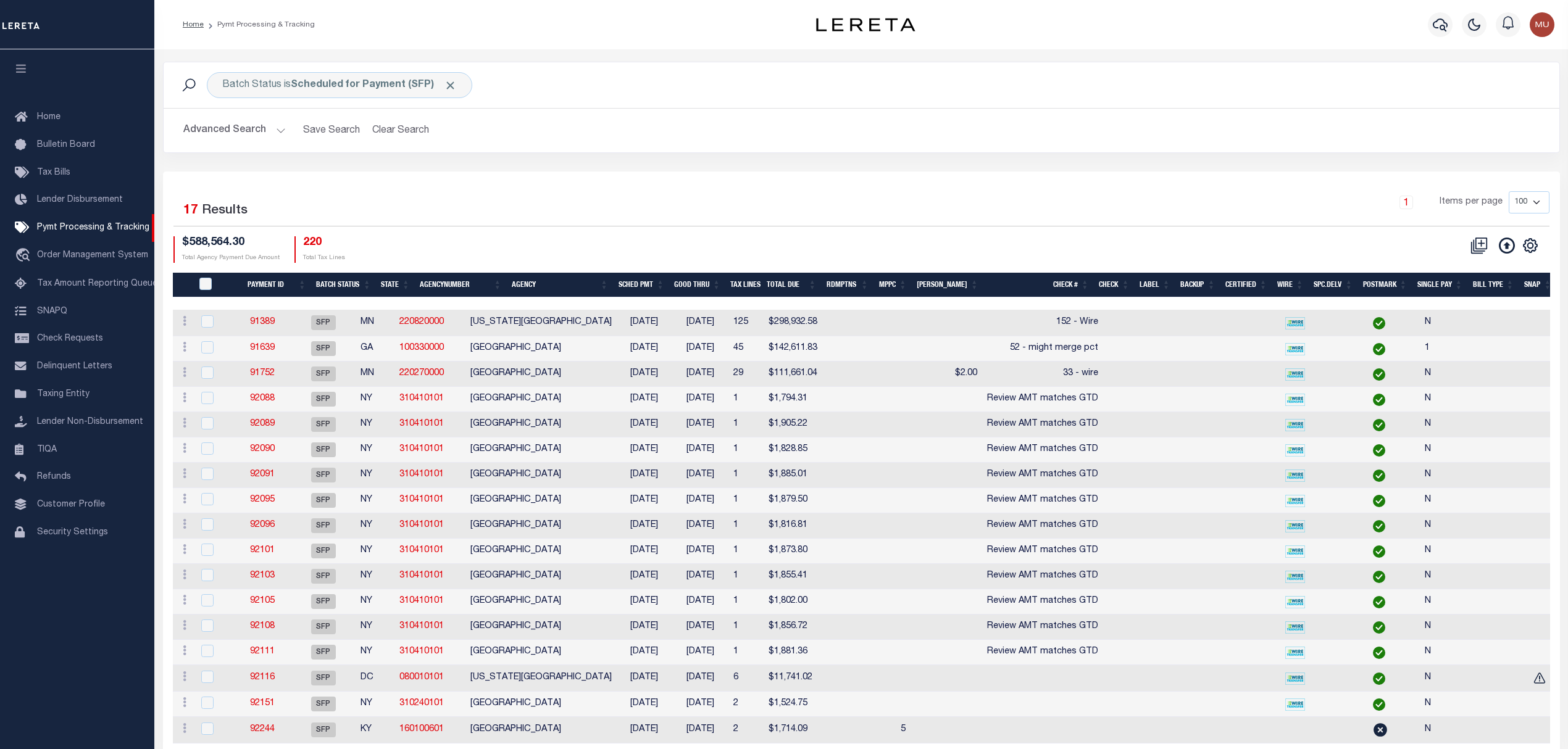
click at [701, 282] on th "Good Thru" at bounding box center [697, 286] width 56 height 25
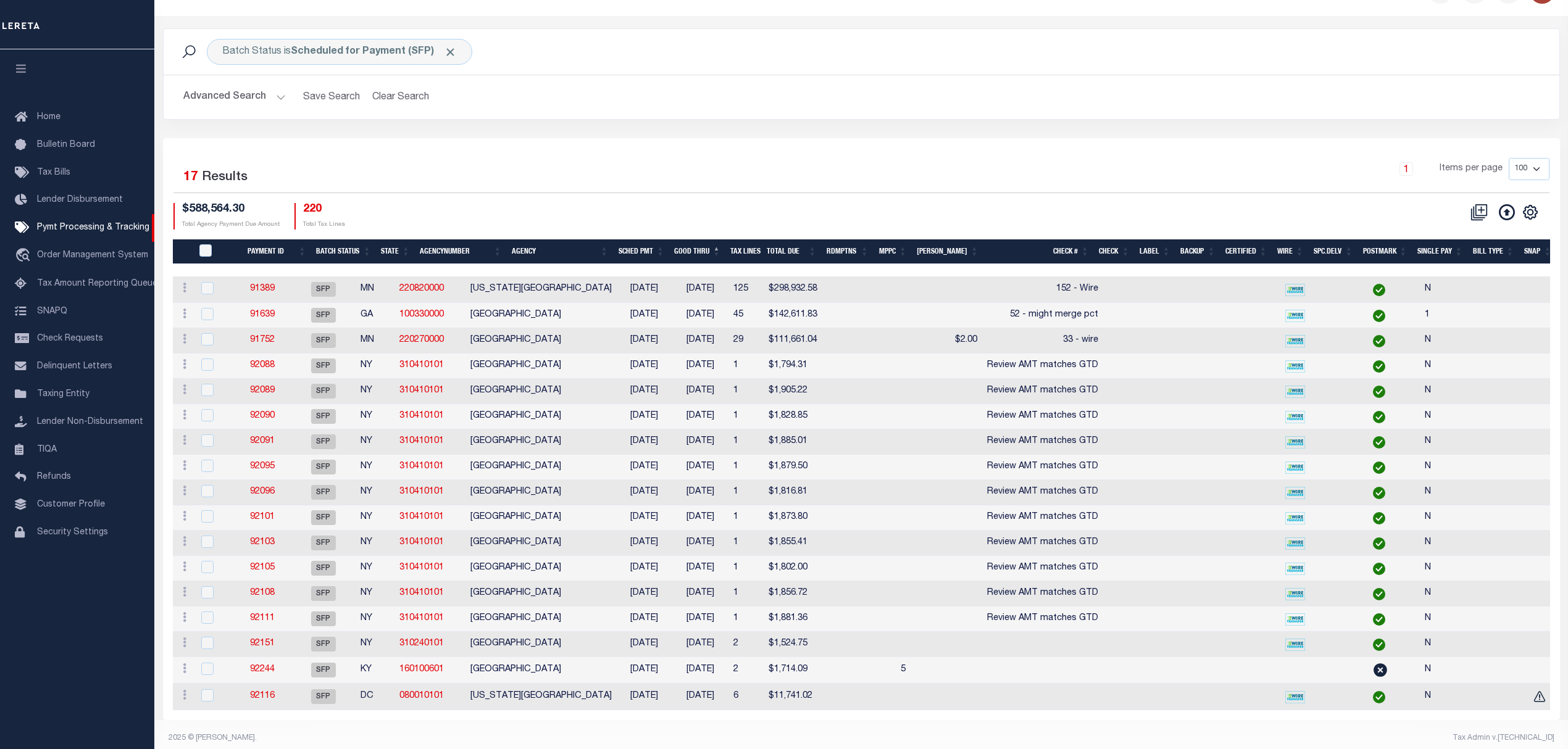
scroll to position [57, 0]
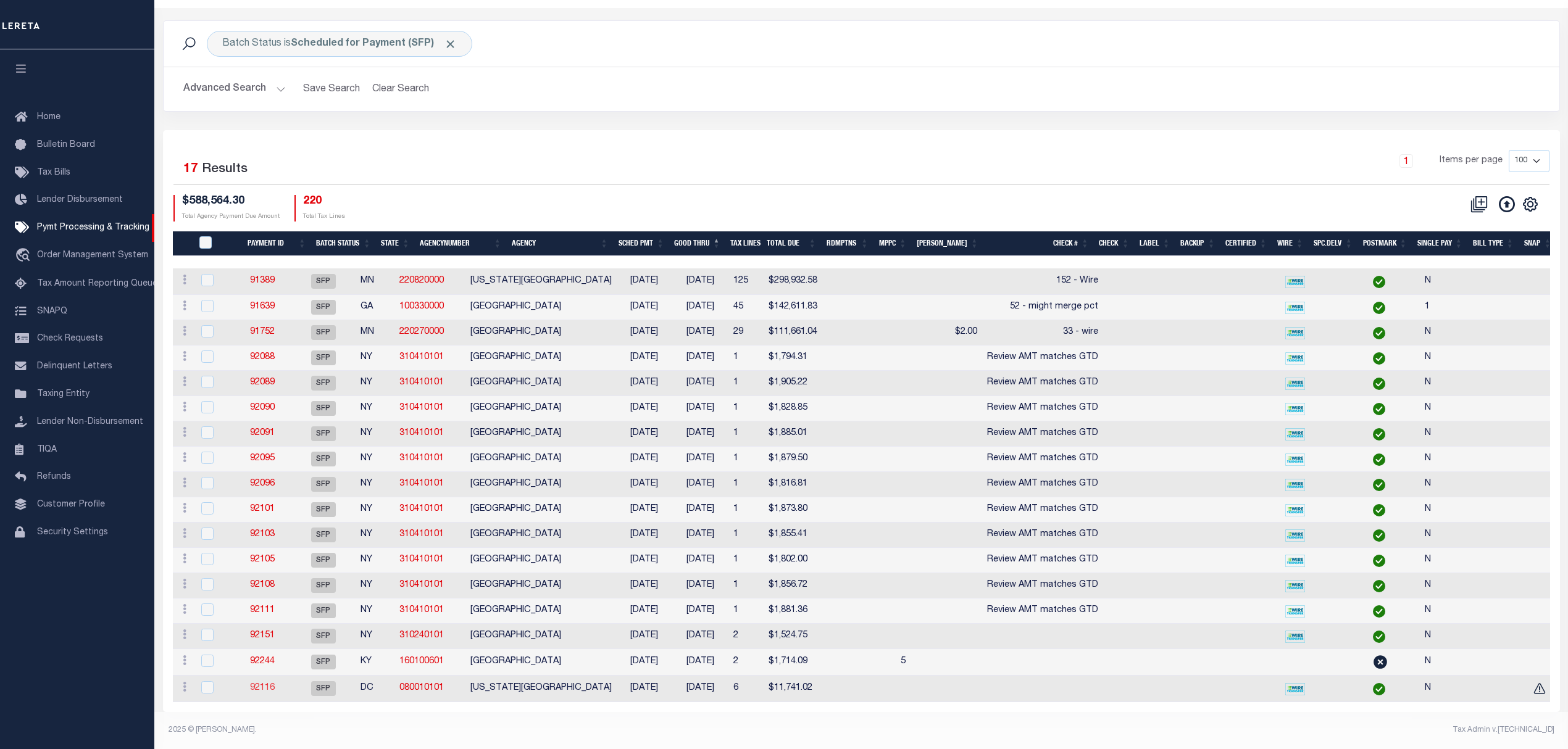
click at [274, 684] on link "92116" at bounding box center [262, 688] width 24 height 9
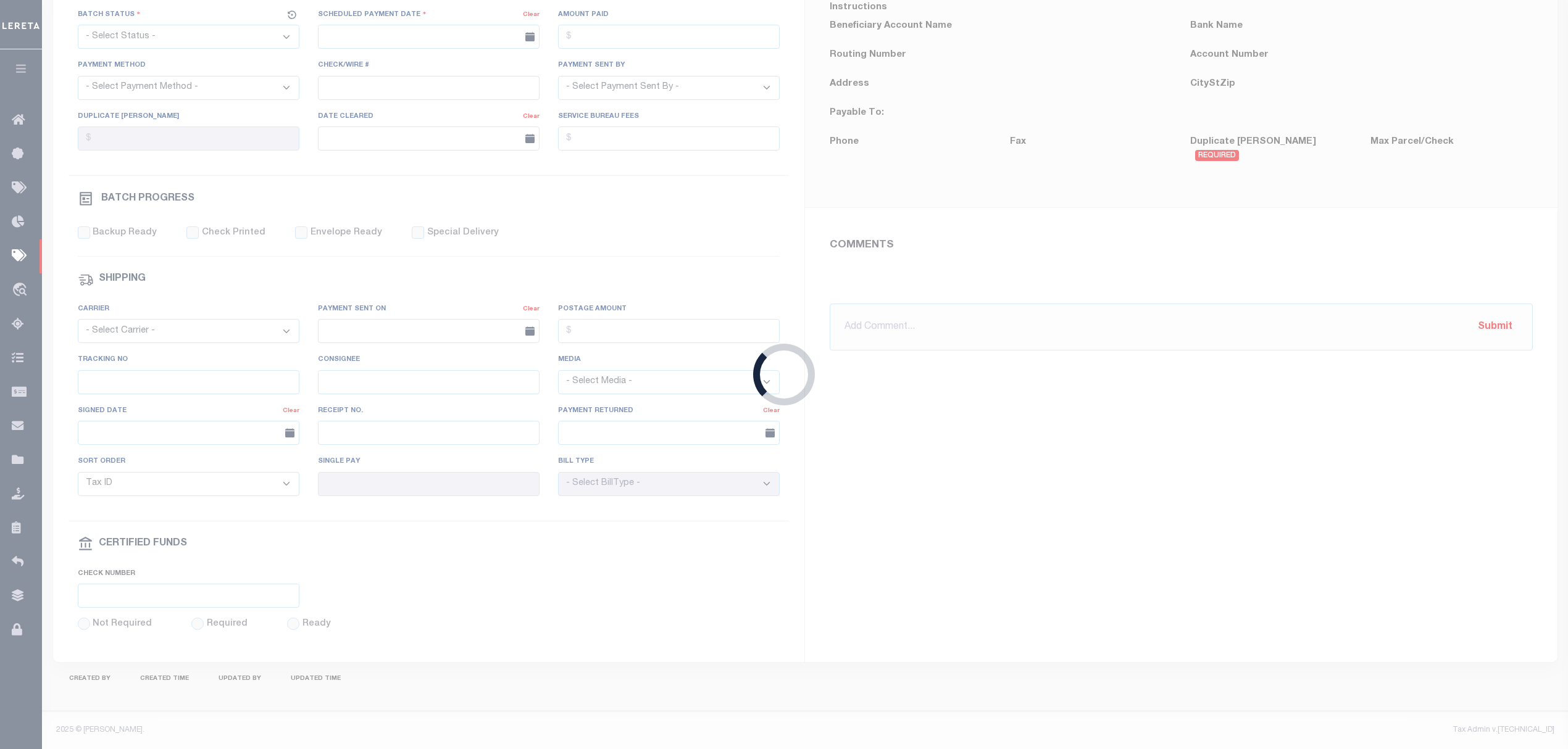
select select "SFP"
type input "[DATE]"
type input "[PERSON_NAME]"
type input "N"
radio input "true"
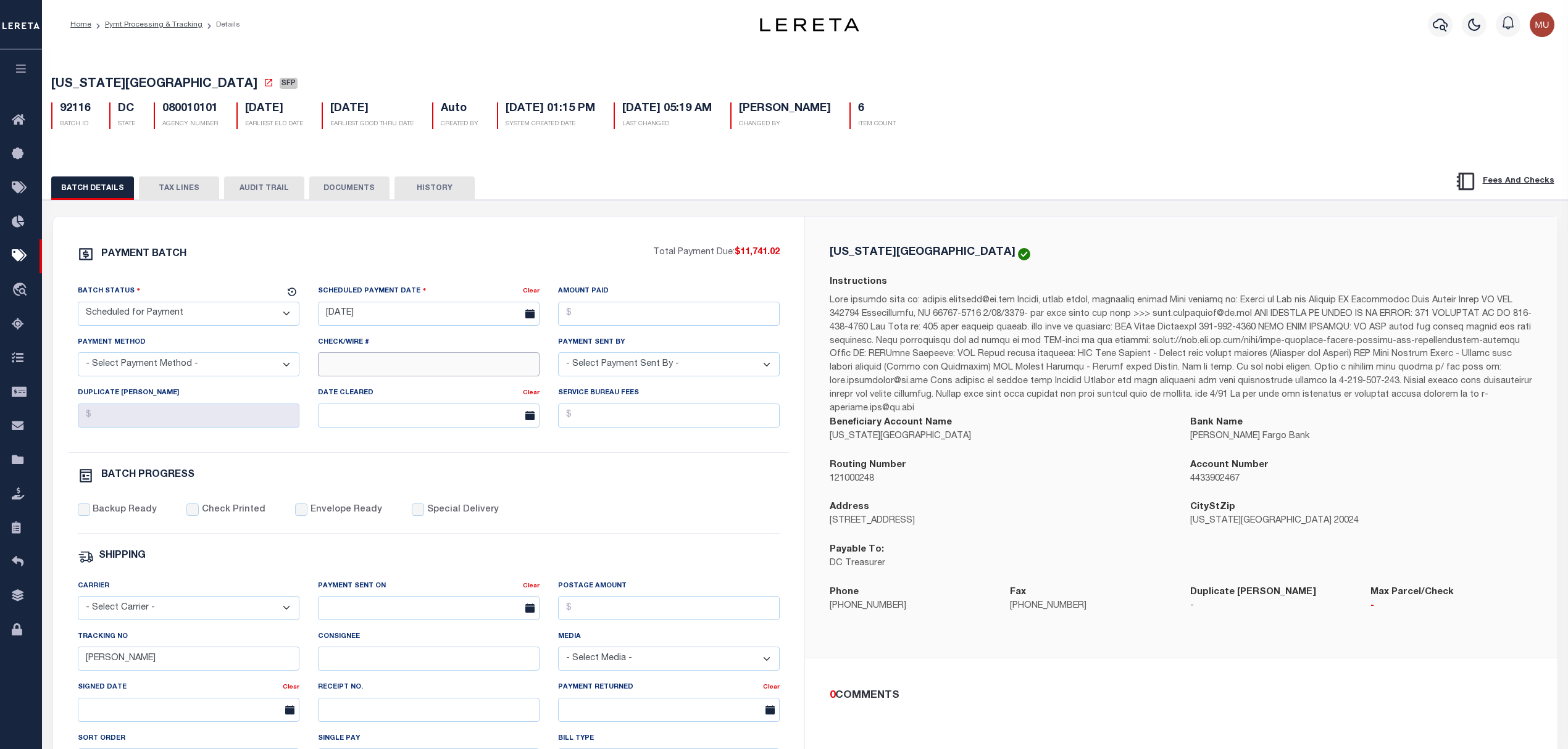
click at [379, 366] on input "Check/Wire #" at bounding box center [428, 364] width 221 height 24
click at [347, 452] on div "Batch Status - Select Status - Scheduled for Payment Ready For Payment Payment …" at bounding box center [429, 368] width 721 height 168
click at [602, 242] on div "PAYMENT BATCH Total Payment Due: $11,741.02 Batch Status" at bounding box center [428, 578] width 752 height 722
drag, startPoint x: 602, startPoint y: 242, endPoint x: 620, endPoint y: 237, distance: 18.7
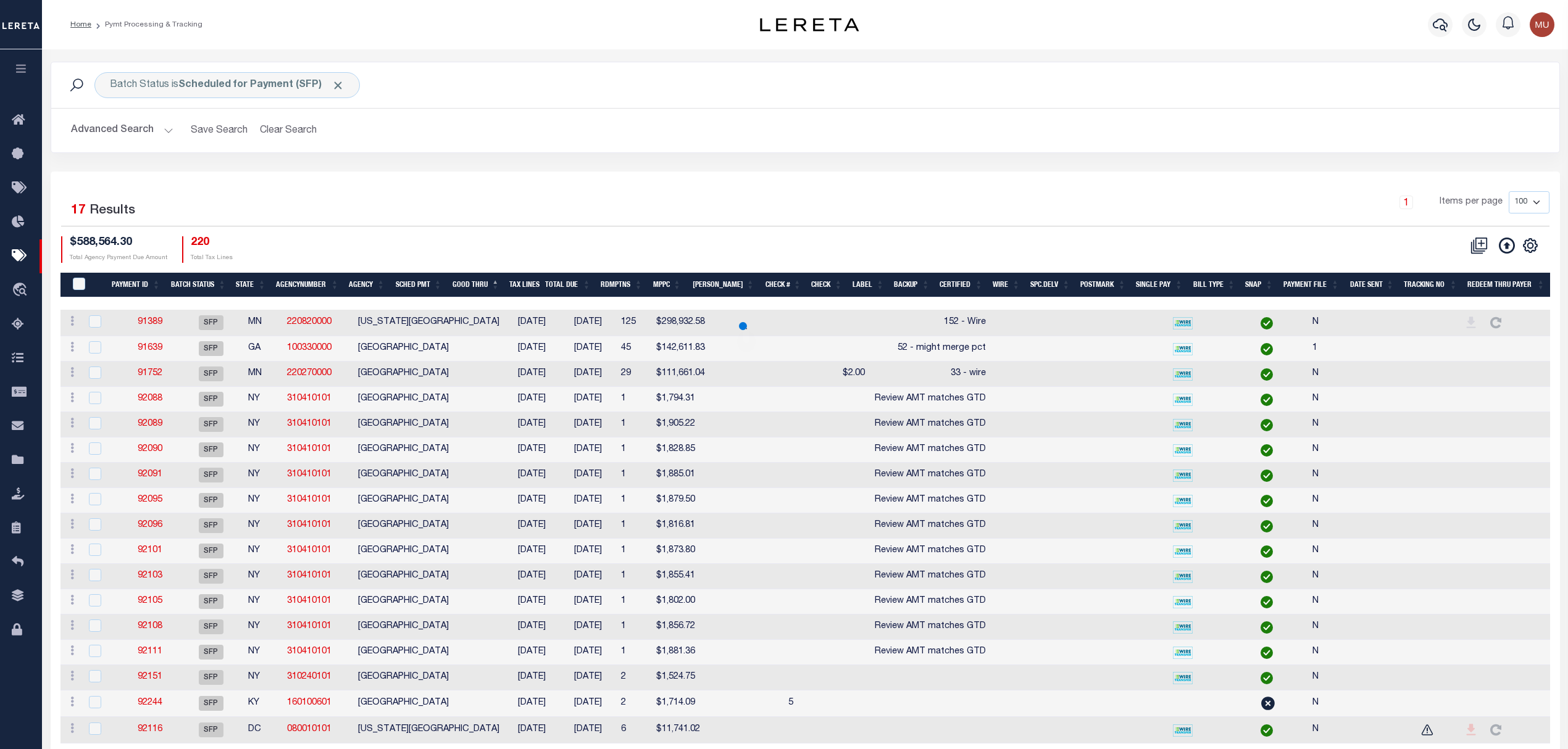
scroll to position [55, 0]
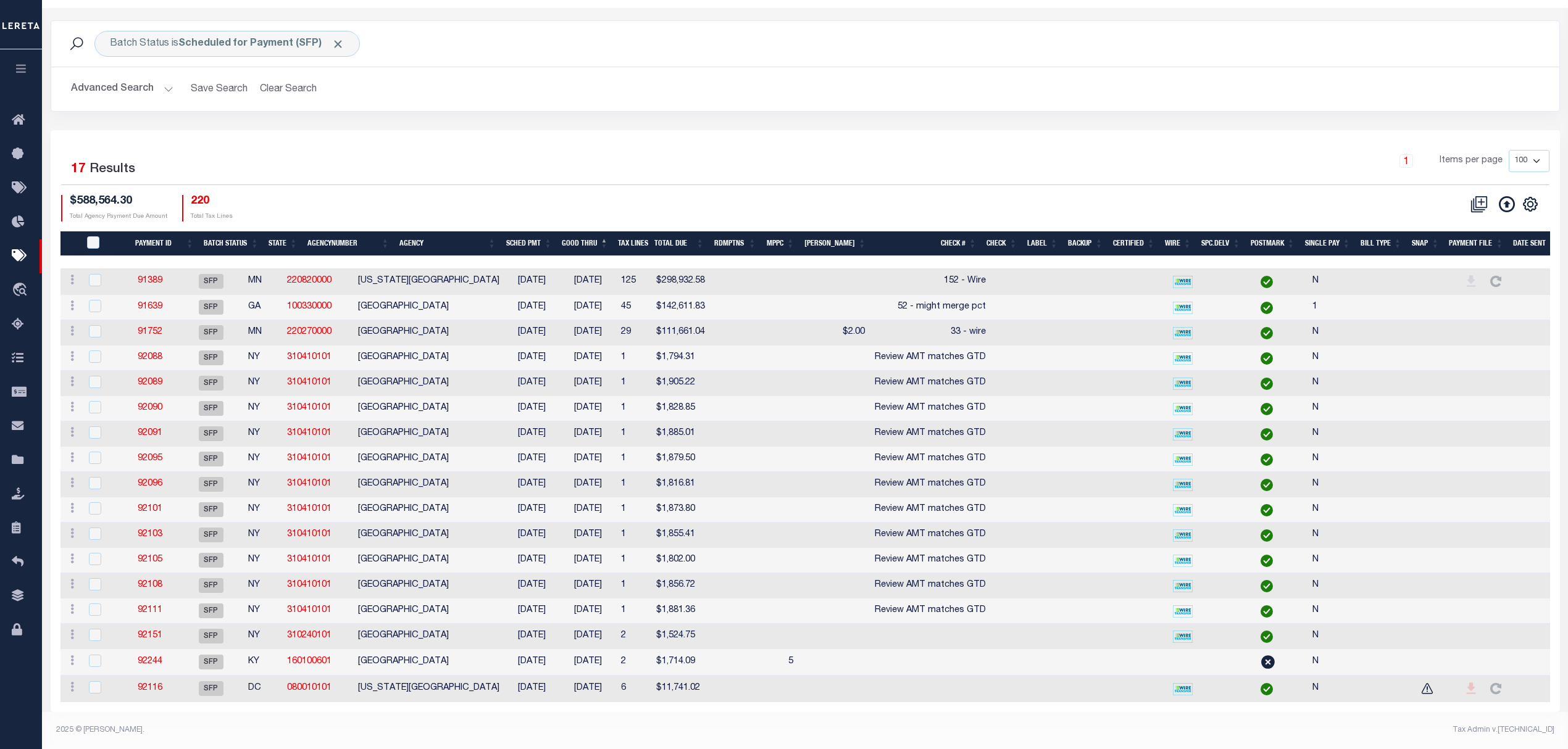
drag, startPoint x: 1329, startPoint y: 248, endPoint x: 1628, endPoint y: 252, distance: 299.0
click at [1568, 252] on html "Home Pymt Processing & Tracking Profile" at bounding box center [784, 354] width 1568 height 791
click at [711, 161] on div "1 Items per page 100 200 500 1000" at bounding box center [994, 166] width 1112 height 32
click at [828, 150] on div "1 Items per page 100 200 500 1000" at bounding box center [994, 166] width 1112 height 32
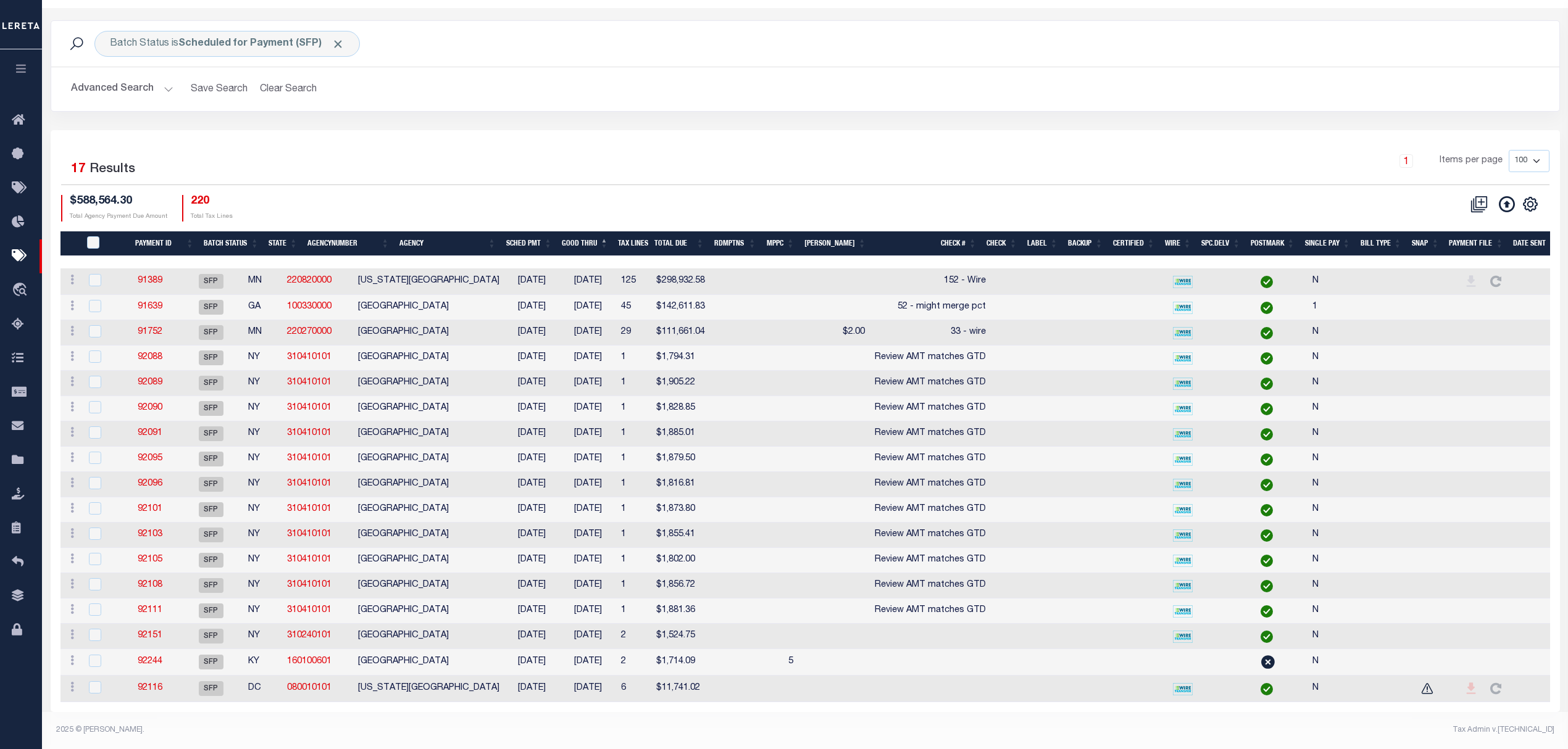
click at [882, 350] on td "Review AMT matches GTD" at bounding box center [930, 358] width 121 height 25
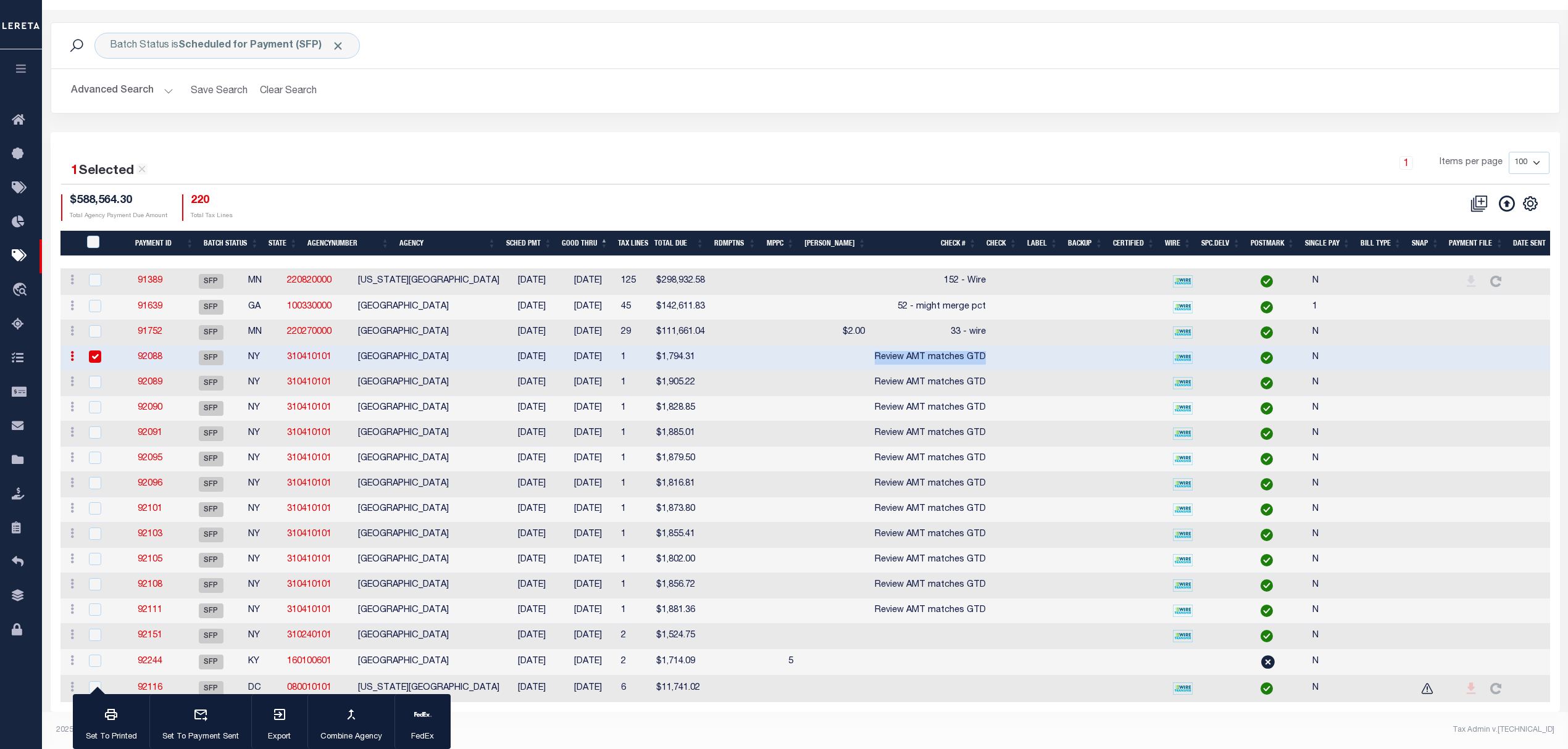
drag, startPoint x: 882, startPoint y: 350, endPoint x: 962, endPoint y: 344, distance: 80.2
click at [962, 346] on td "Review AMT matches GTD" at bounding box center [930, 358] width 121 height 25
checkbox input "false"
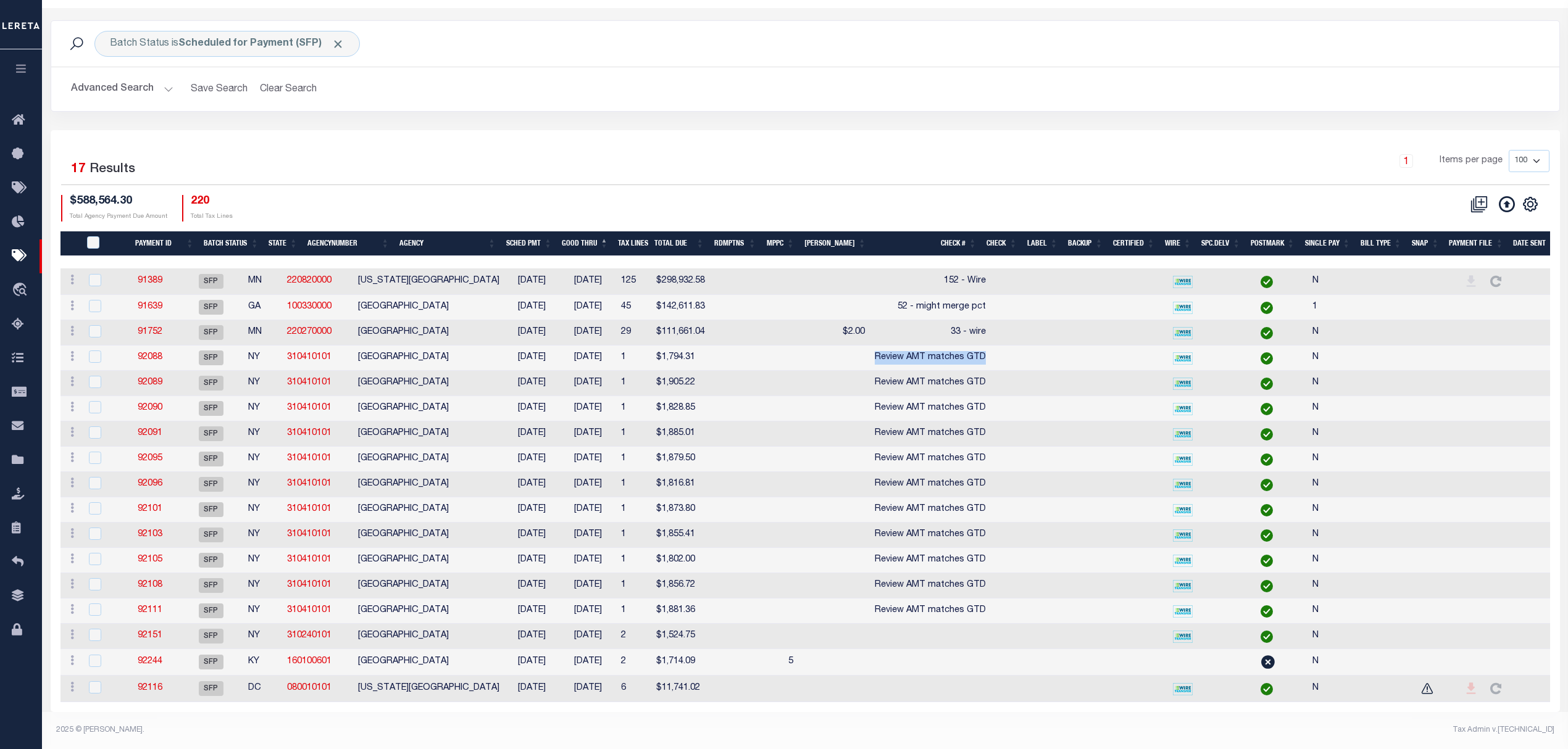
copy td "Review AMT matches GTD"
drag, startPoint x: 1274, startPoint y: 184, endPoint x: 1328, endPoint y: 178, distance: 54.3
click at [1274, 195] on div "CSV Export Selected Print Show Filter Show Search Columns 0: 1: PayeePmtBatchSt…" at bounding box center [1177, 208] width 744 height 26
click at [1522, 196] on icon "" at bounding box center [1530, 204] width 16 height 16
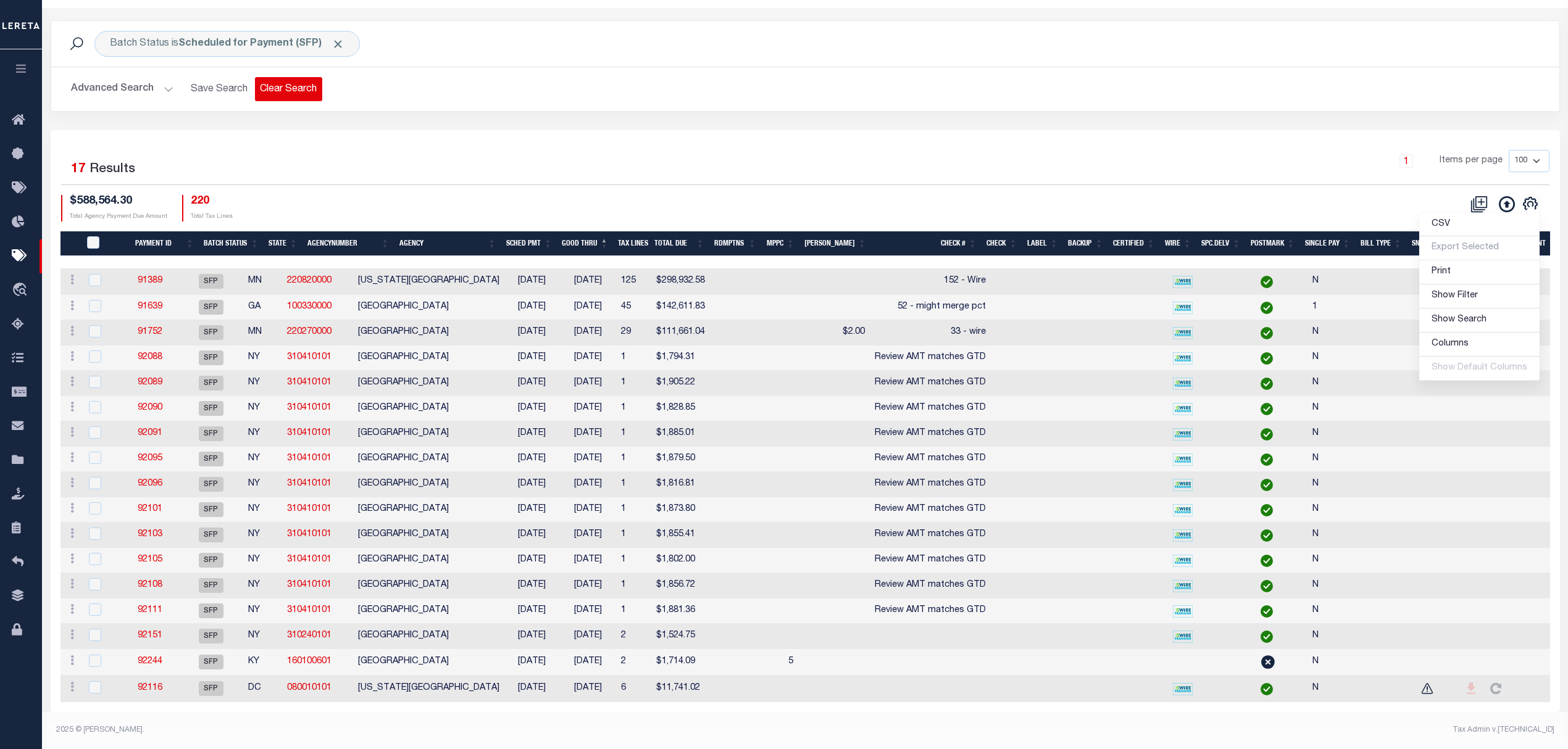
click at [294, 77] on button "Clear Search" at bounding box center [289, 89] width 67 height 24
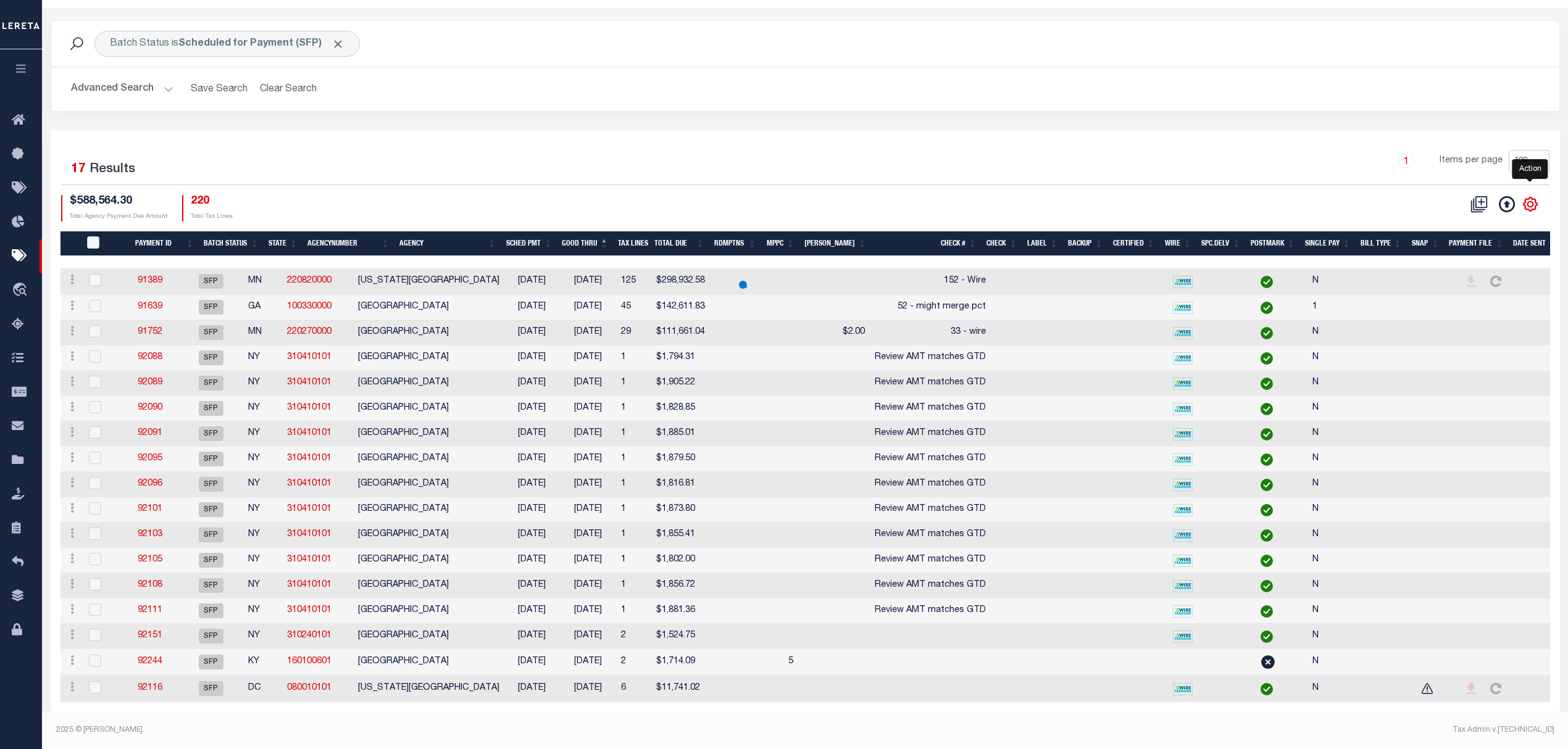
select select
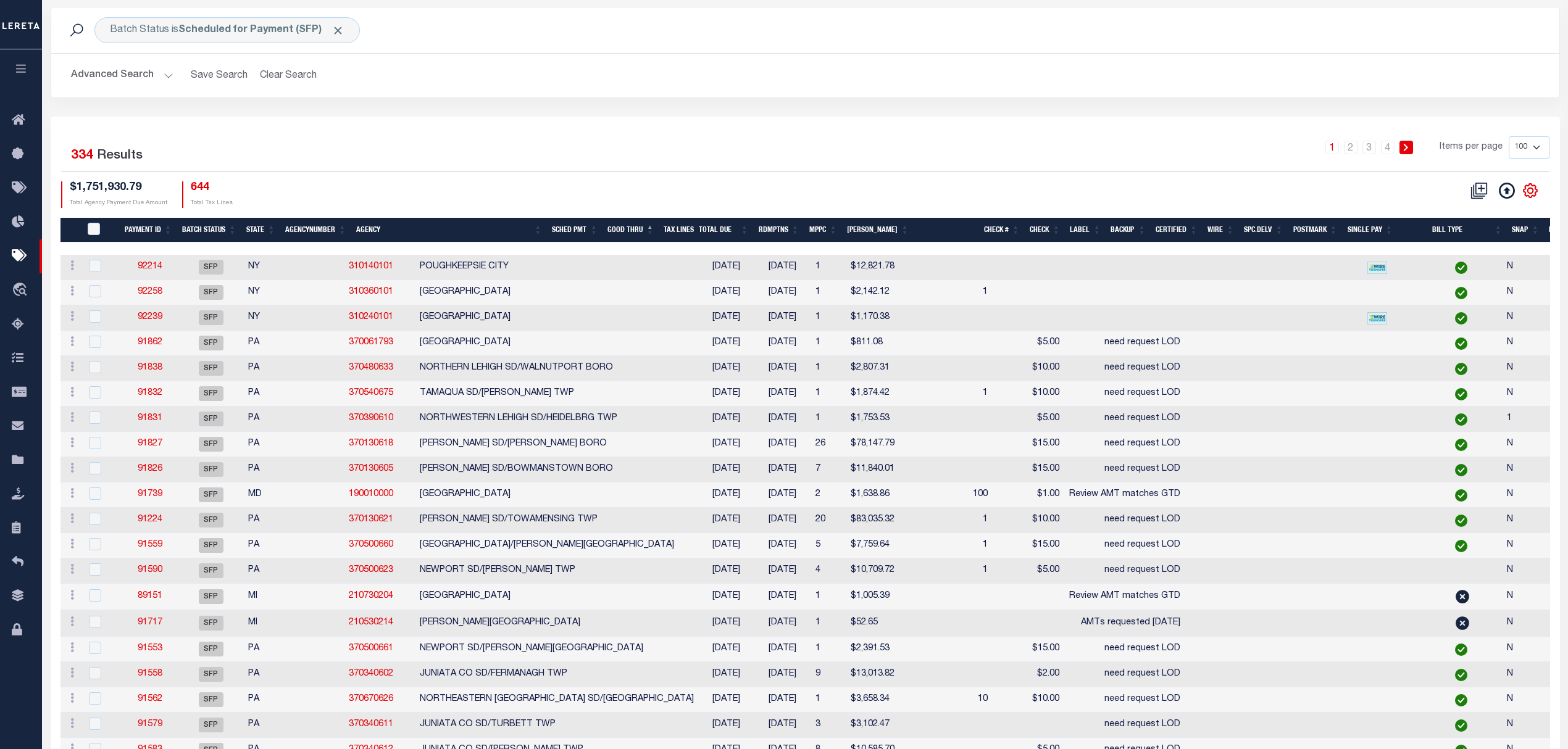
click at [1530, 194] on icon "" at bounding box center [1530, 190] width 16 height 16
click at [1477, 285] on span "Show Filter" at bounding box center [1454, 282] width 46 height 9
select select
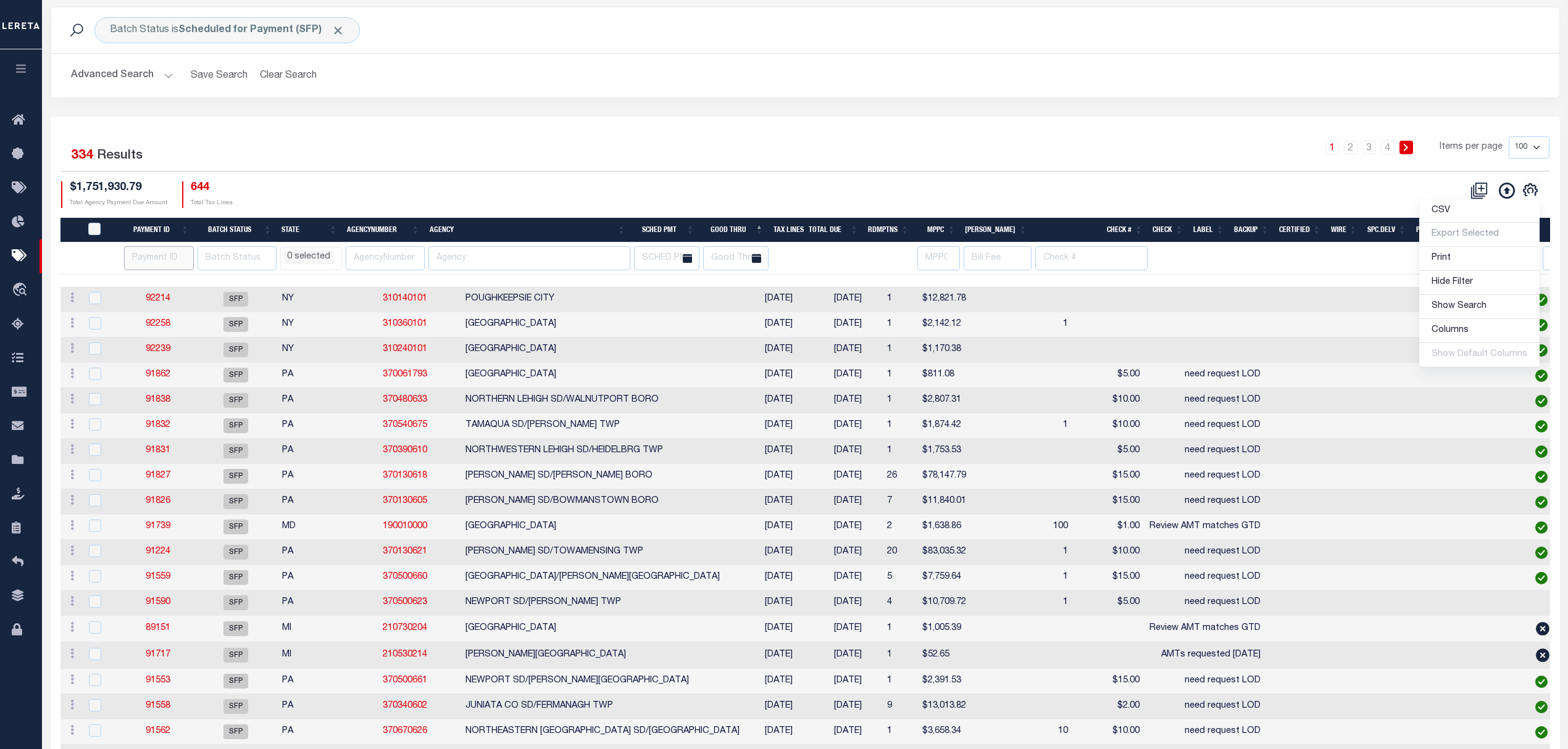
click at [159, 264] on input "number" at bounding box center [159, 258] width 70 height 24
type input "92171"
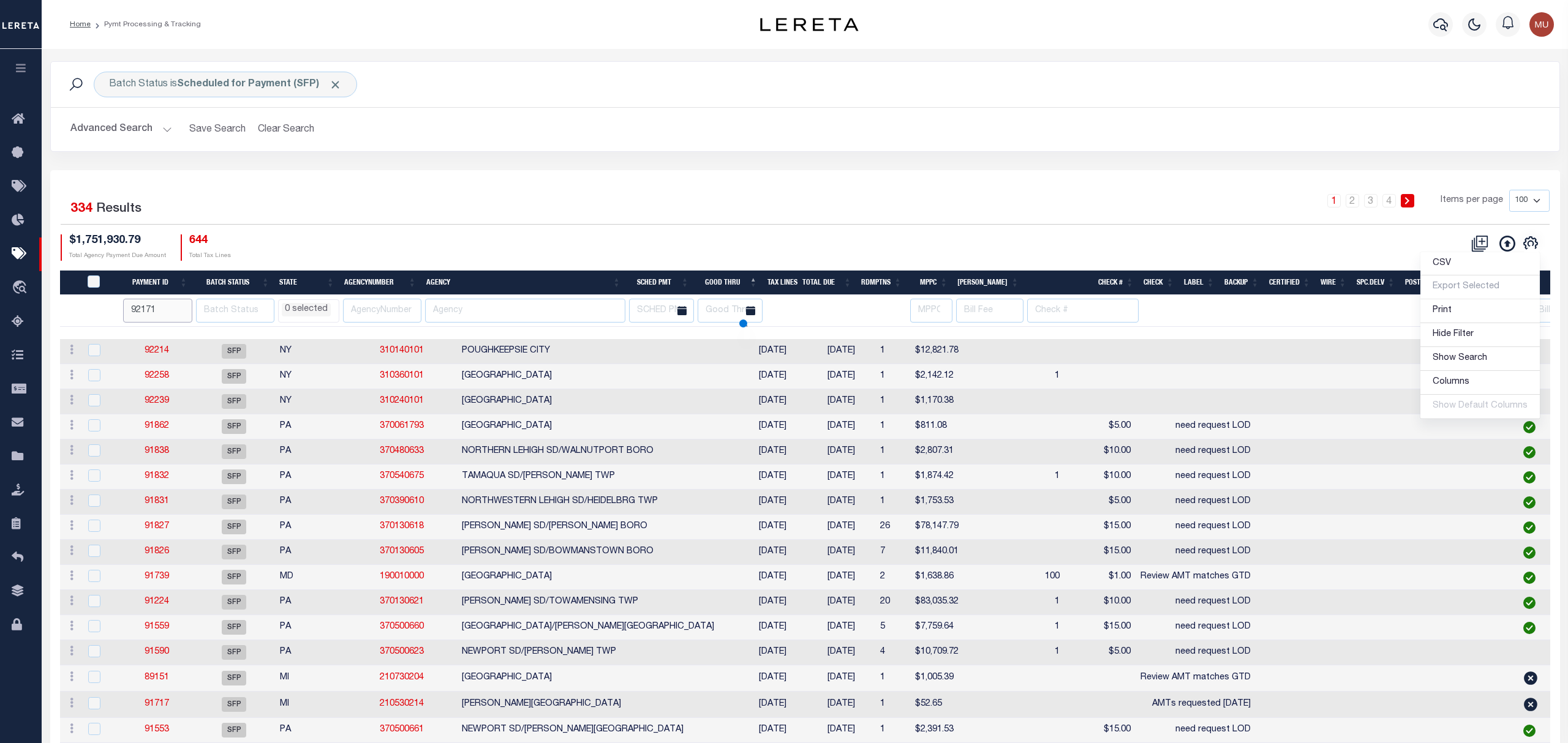
select select
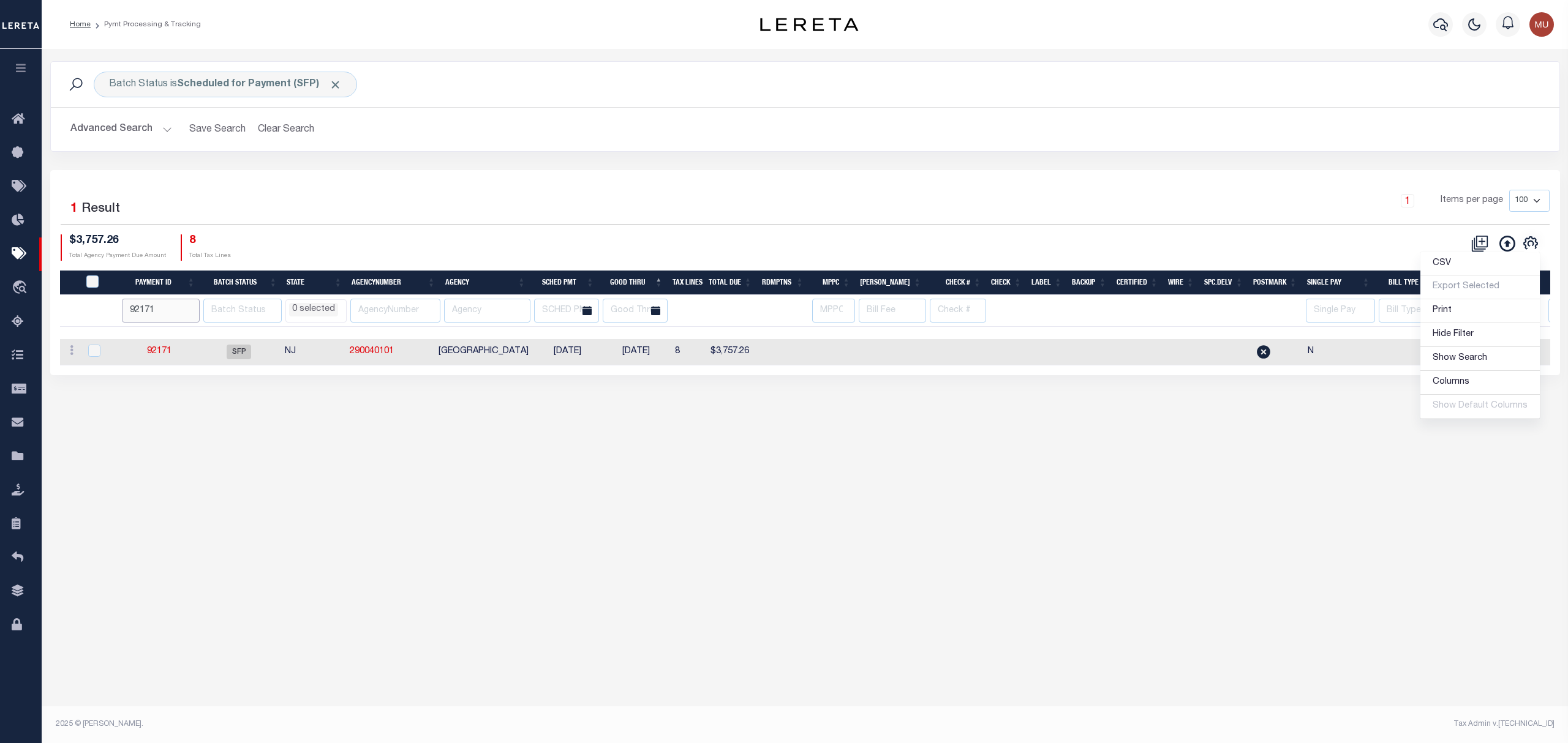
drag, startPoint x: 175, startPoint y: 319, endPoint x: 142, endPoint y: 311, distance: 34.0
click at [142, 311] on input "92171" at bounding box center [161, 311] width 78 height 24
type input "92238"
select select
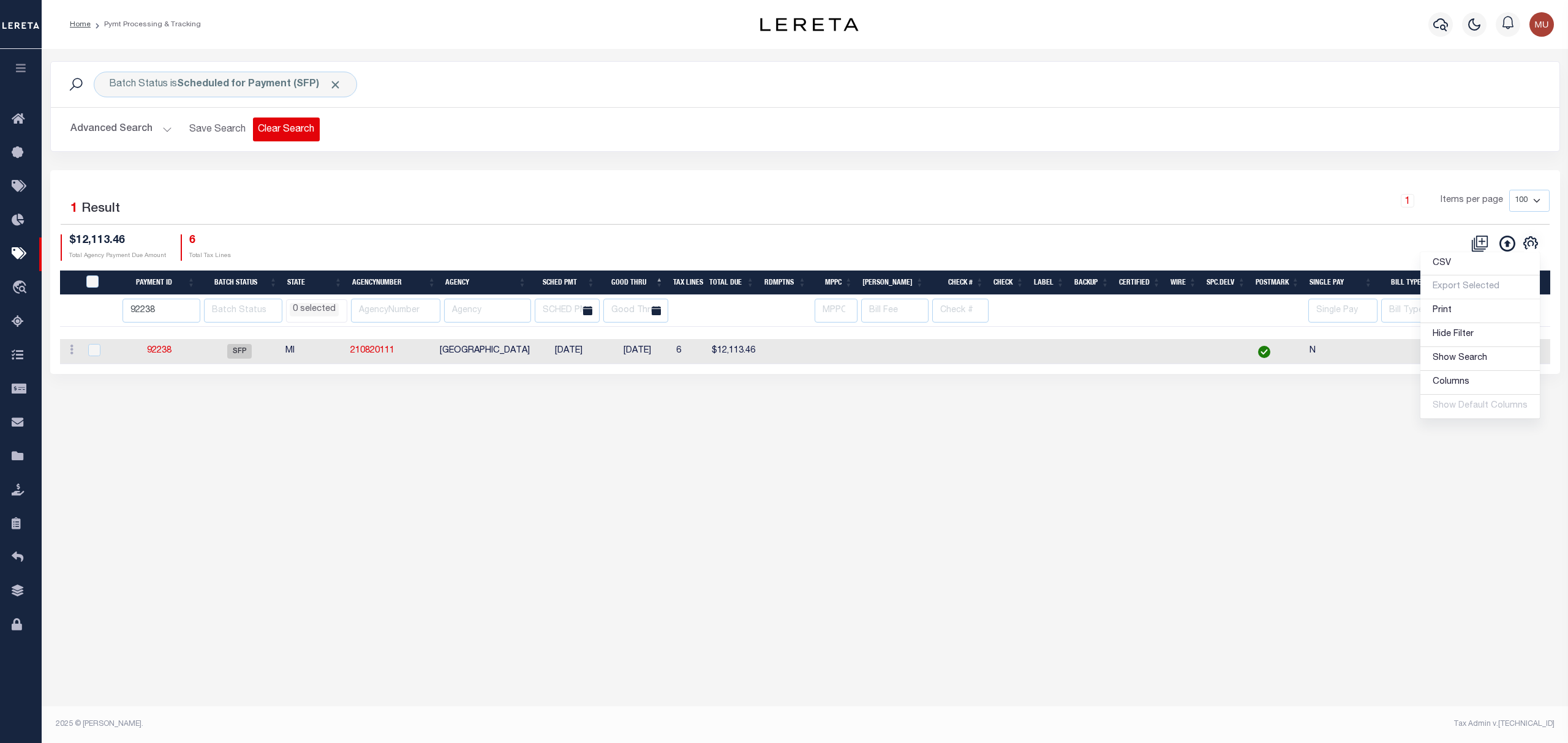
click at [293, 134] on button "Clear Search" at bounding box center [287, 129] width 67 height 24
select select
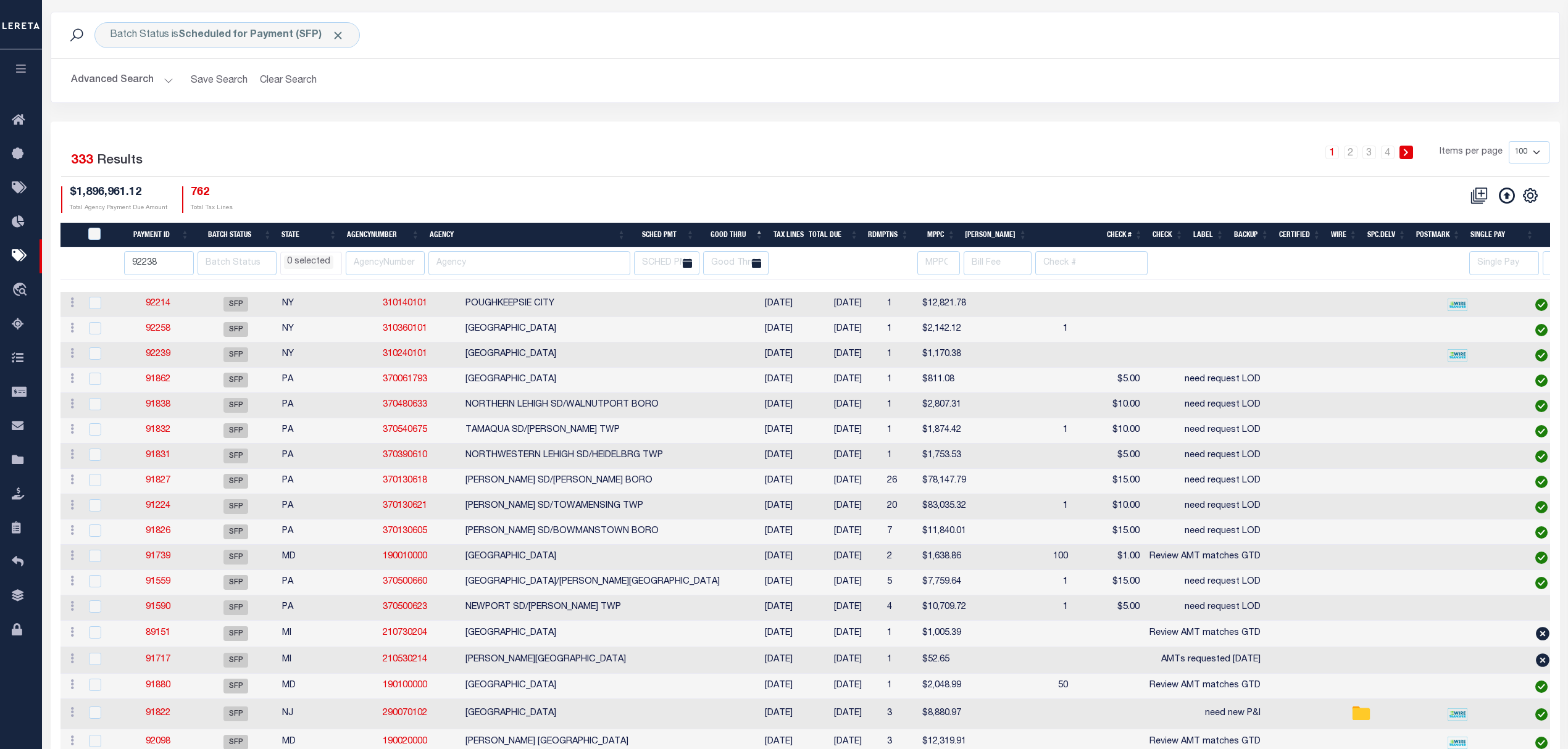
scroll to position [164, 0]
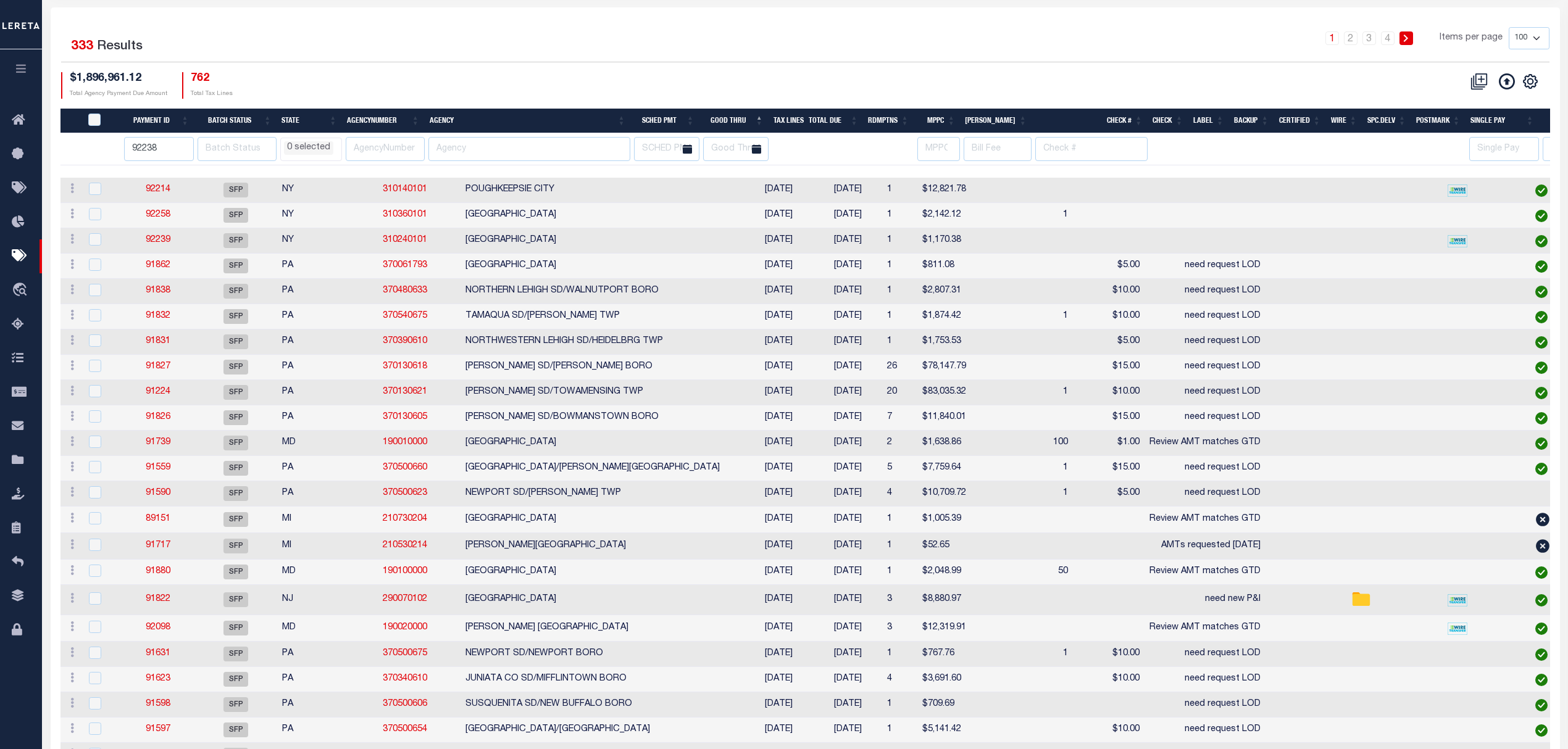
drag, startPoint x: 875, startPoint y: 171, endPoint x: 978, endPoint y: 69, distance: 145.0
click at [978, 69] on div "1 Selected 333 Results 1 2 3 4 Items per page 100 200 500 1000 $1,896,961.12 To…" at bounding box center [804, 62] width 1508 height 71
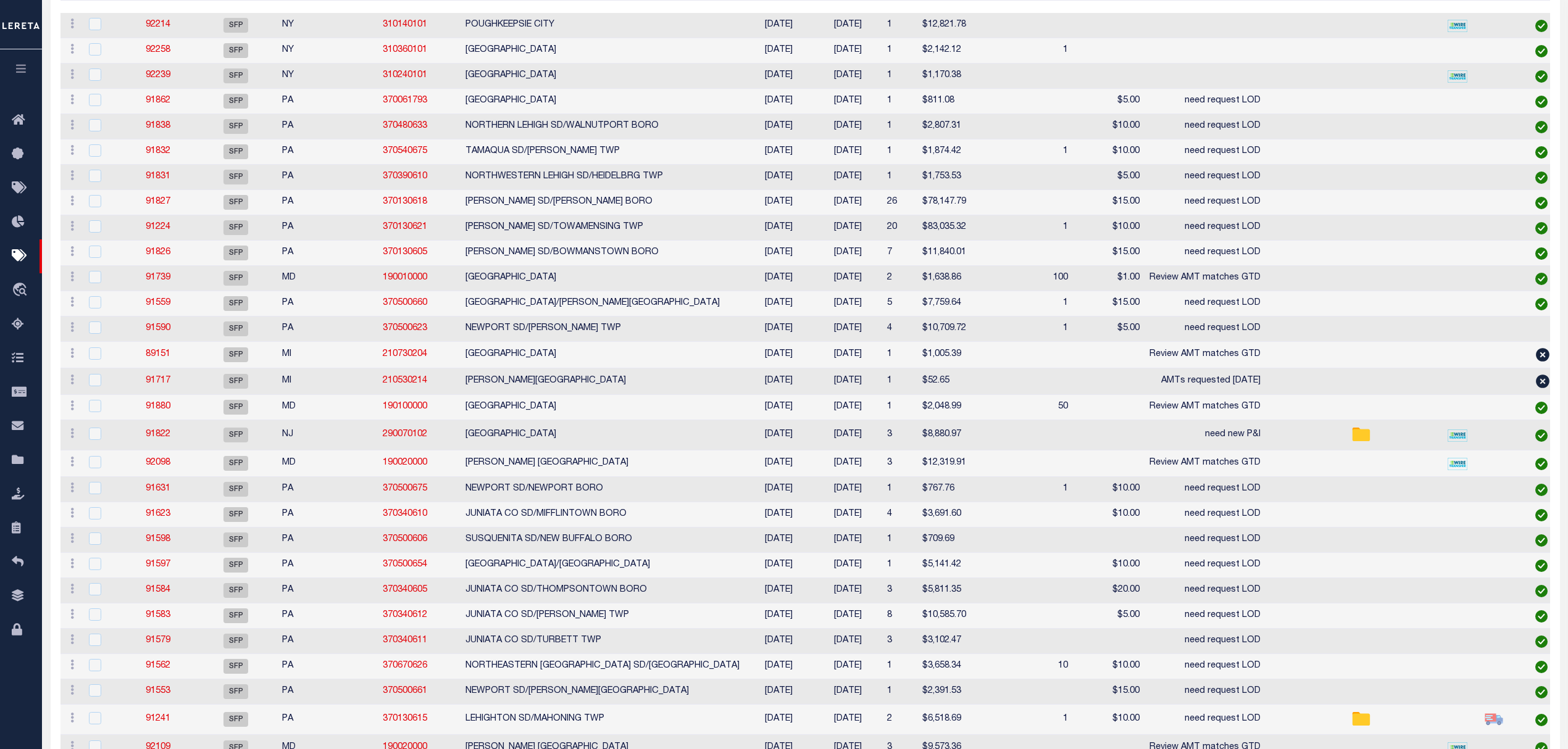
select select
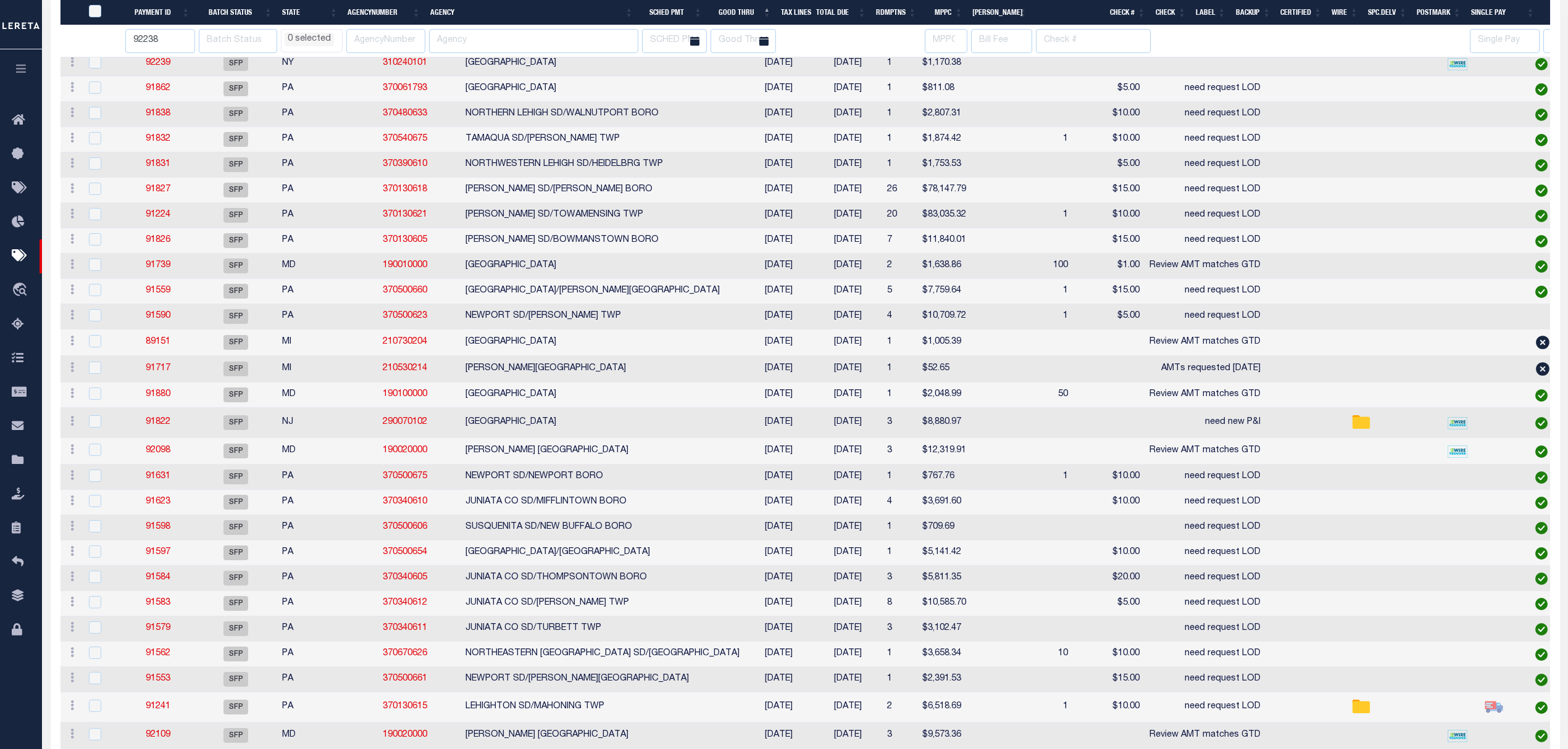
select select
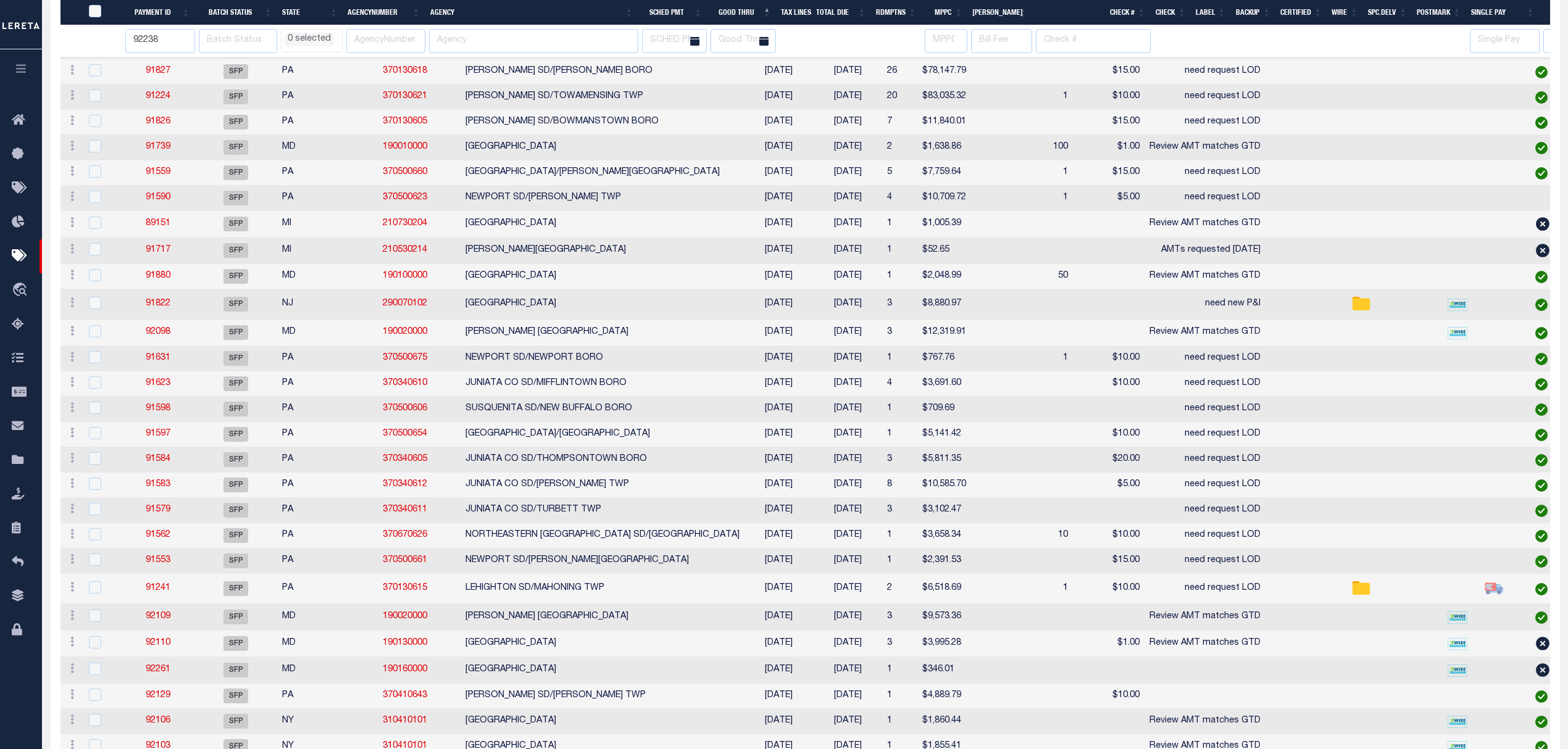
select select
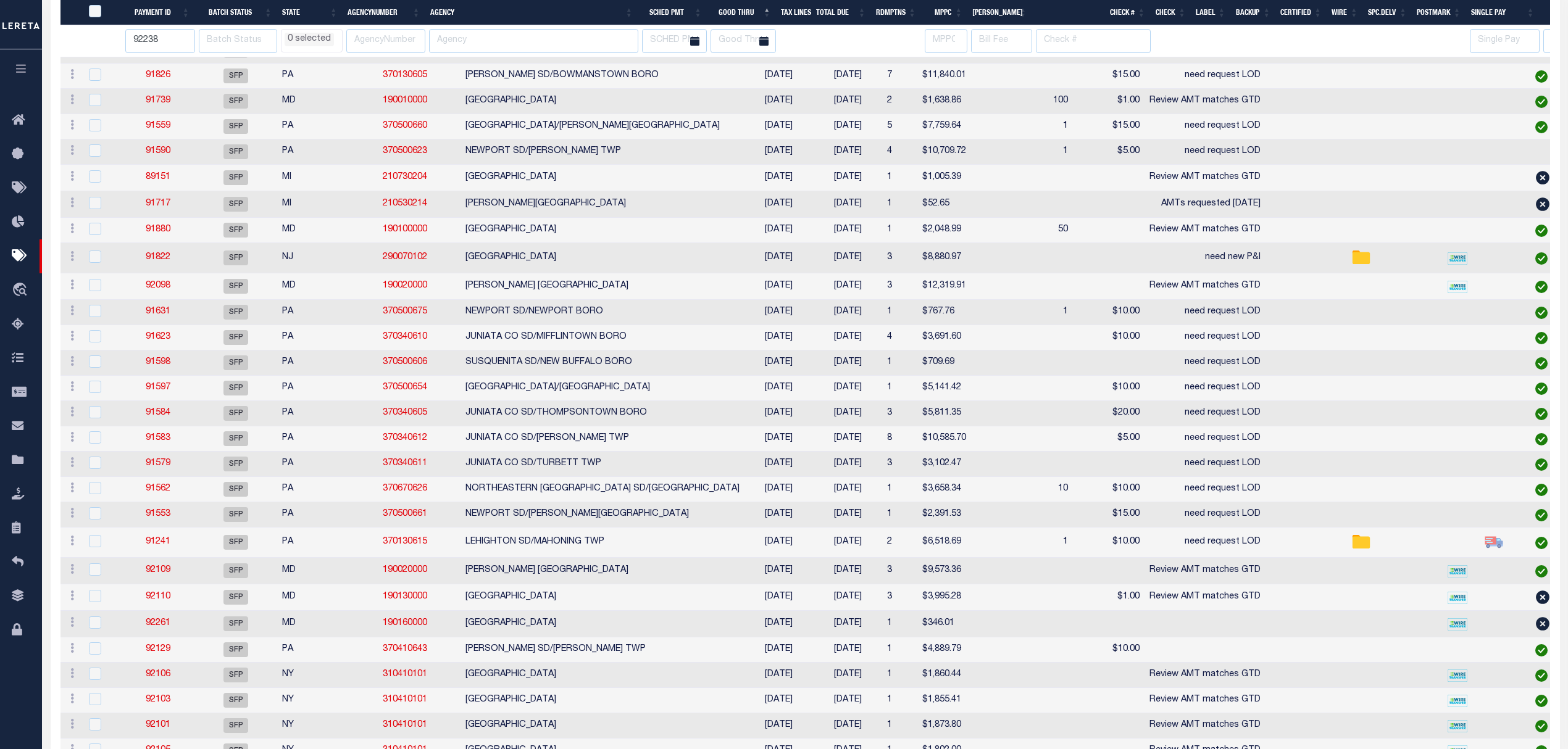
select select
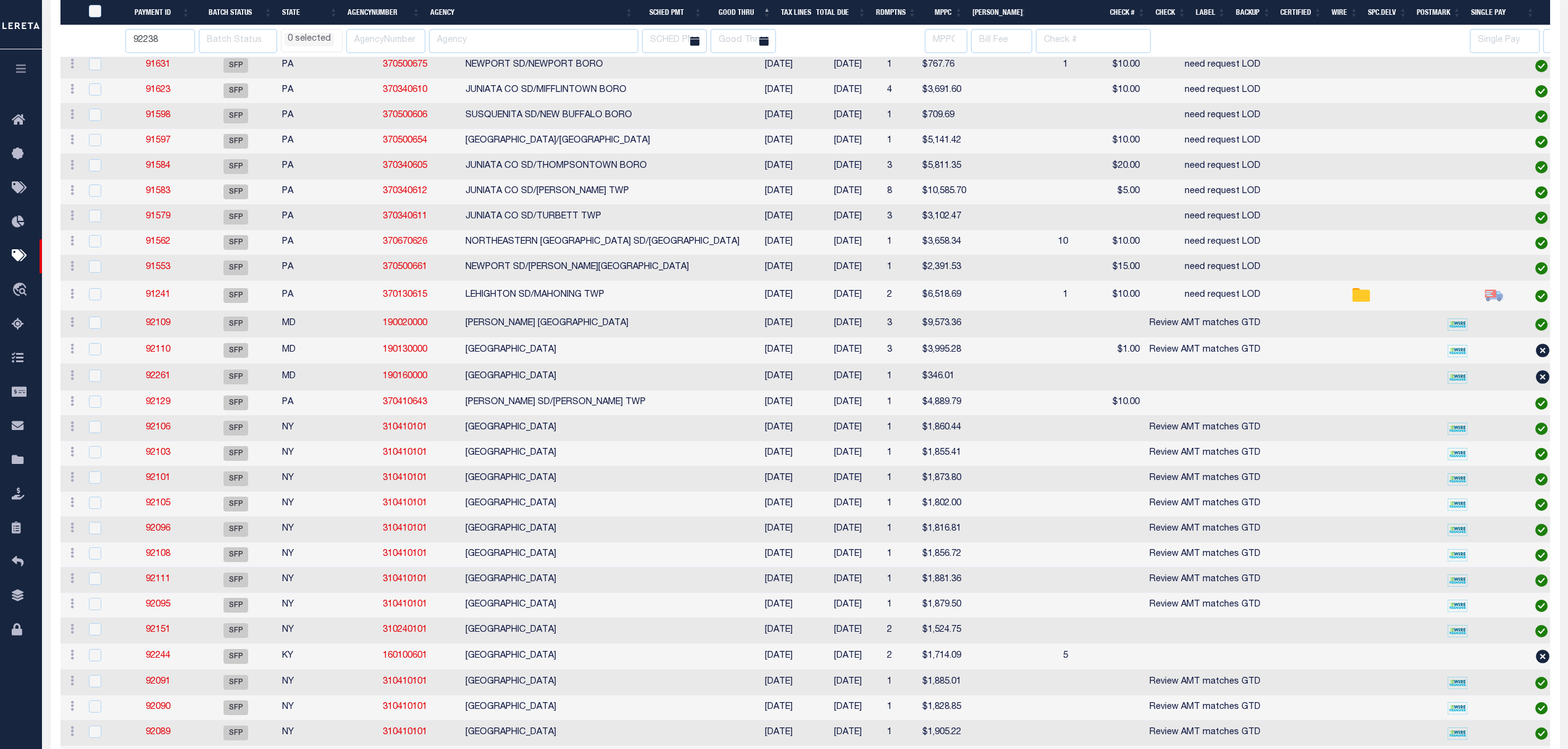
select select
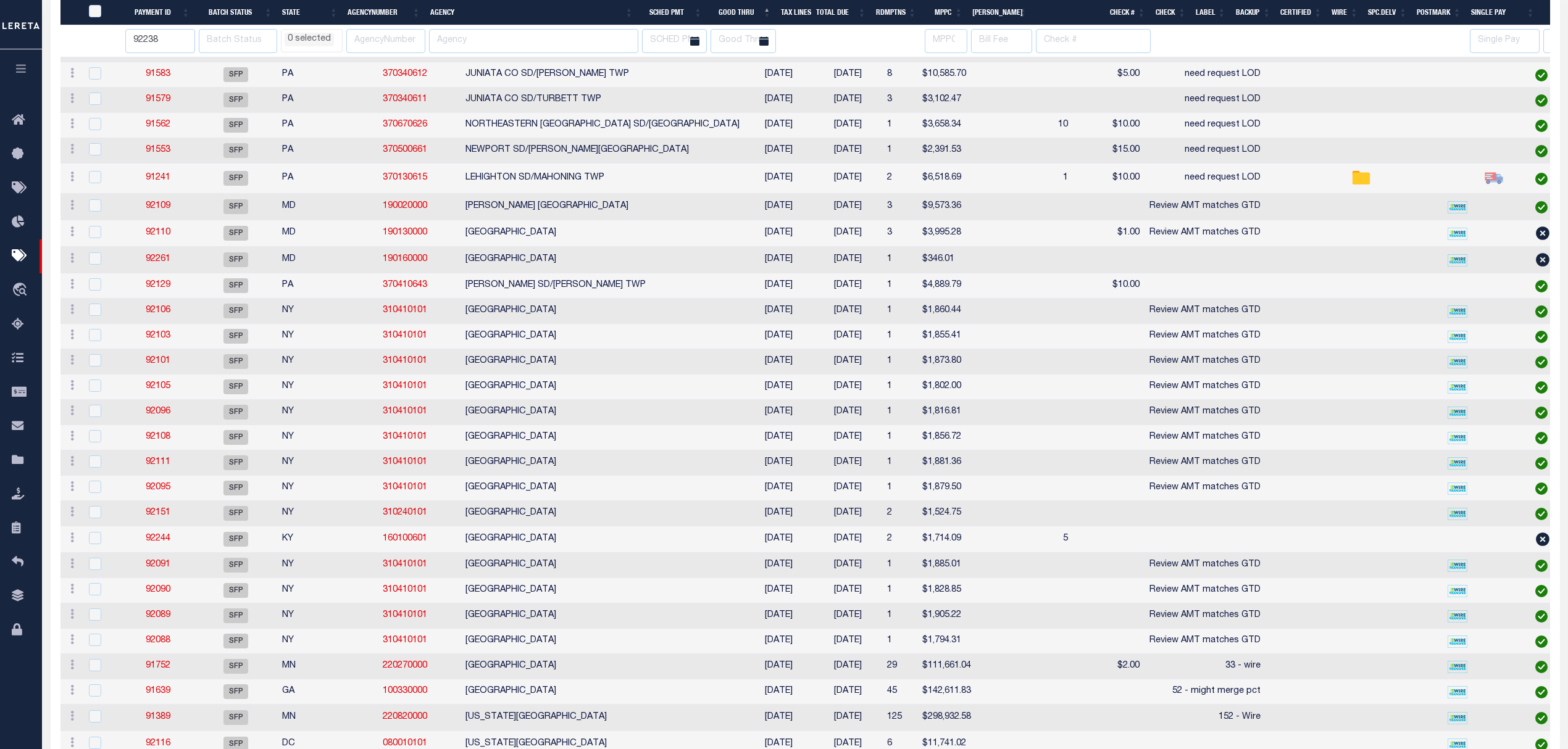
select select
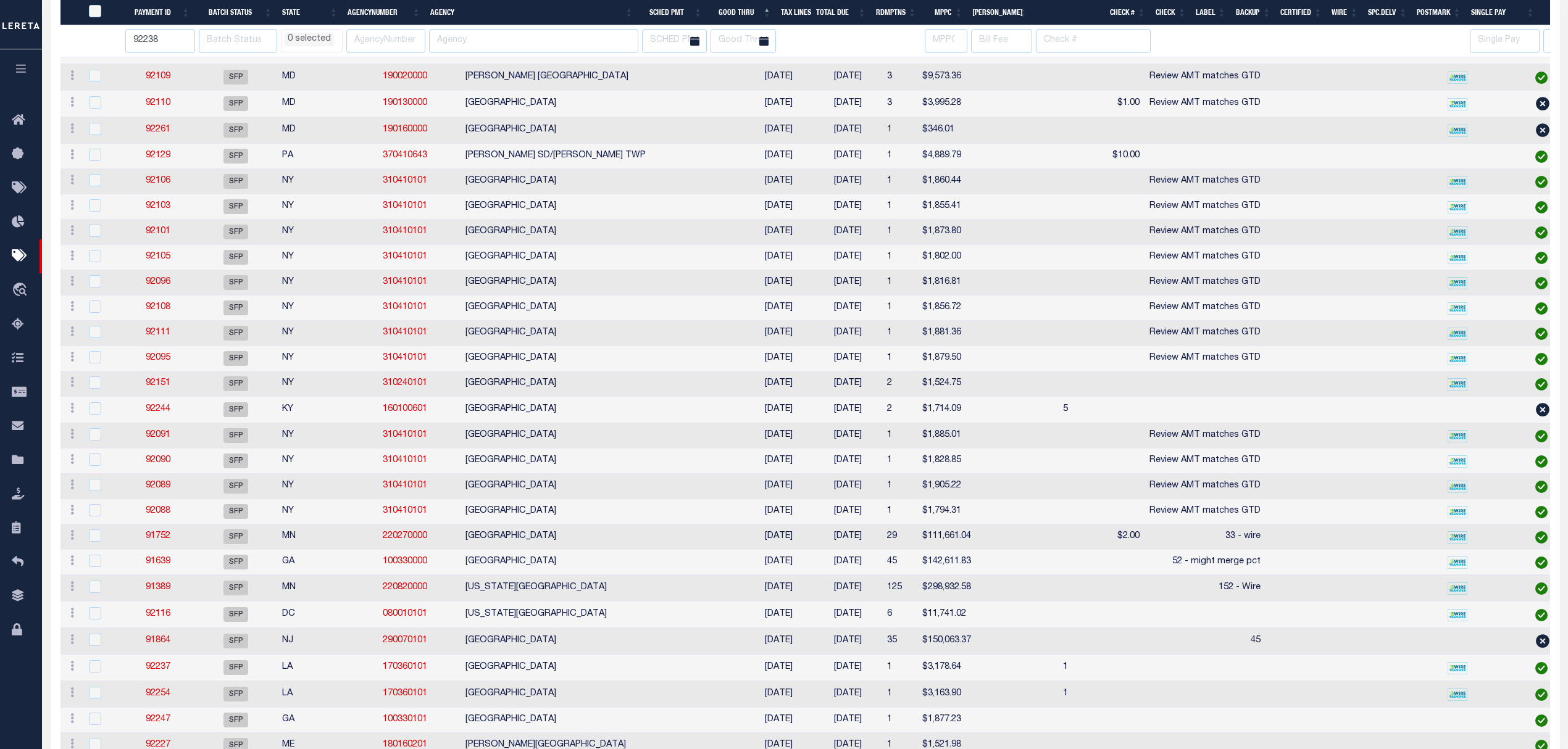
select select
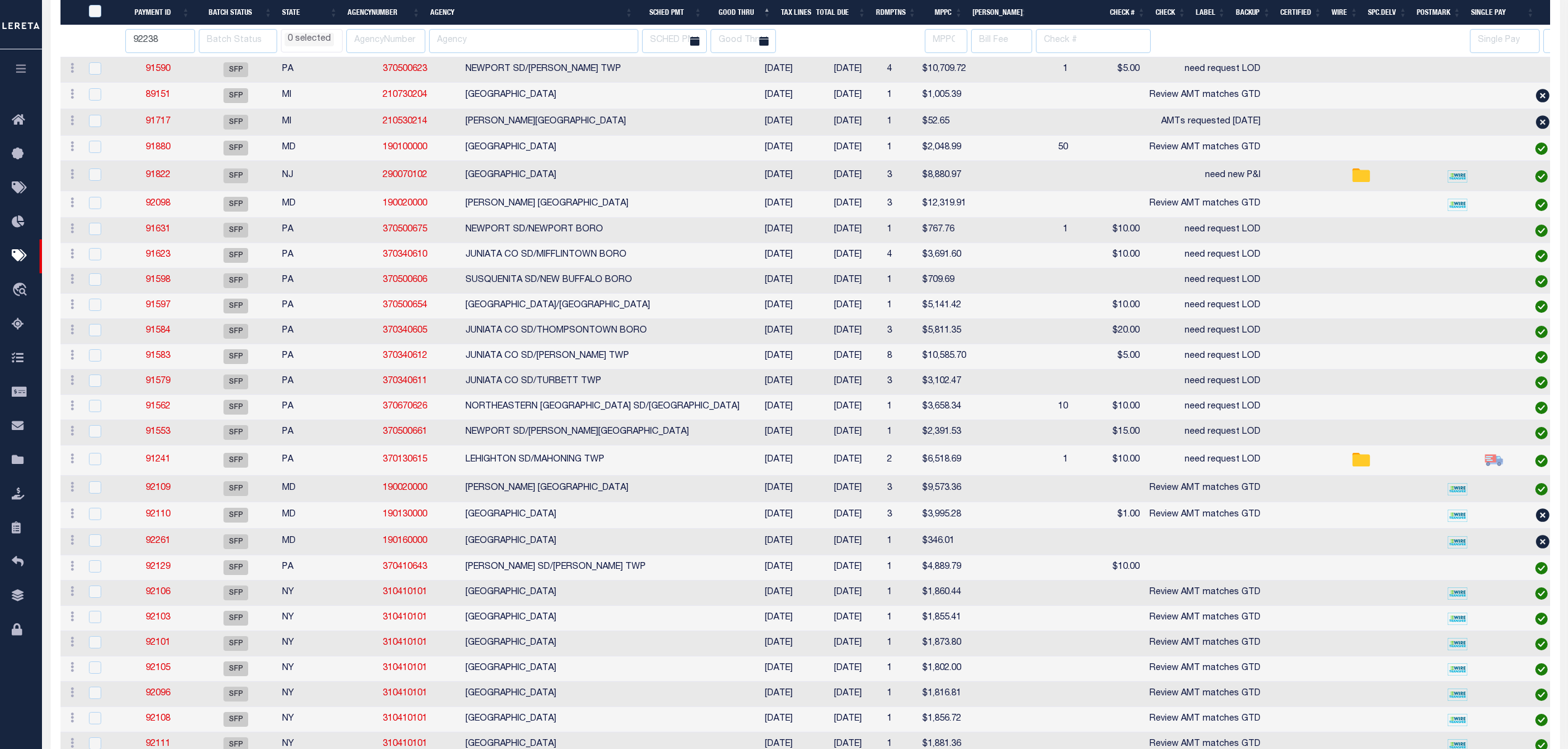
select select
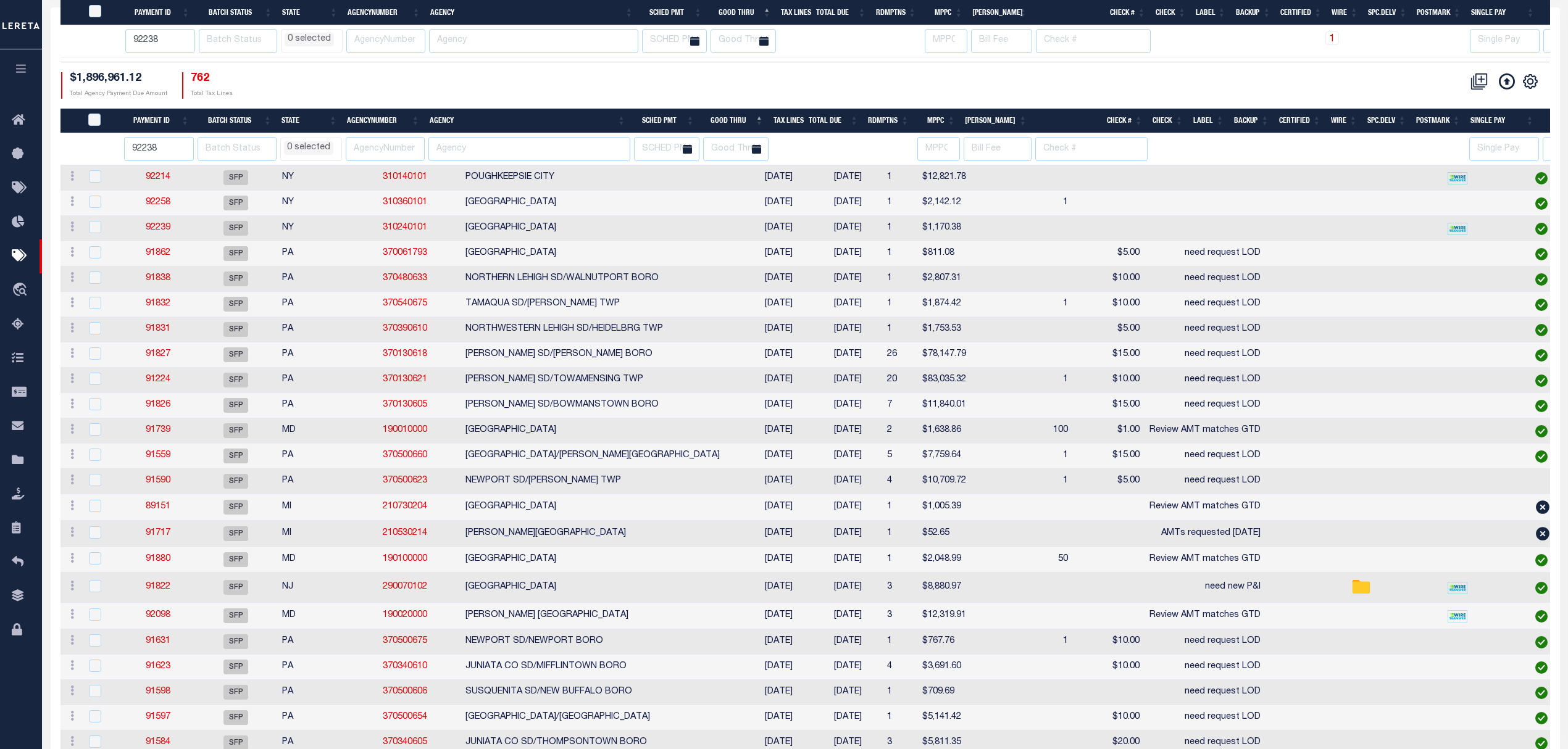
select select
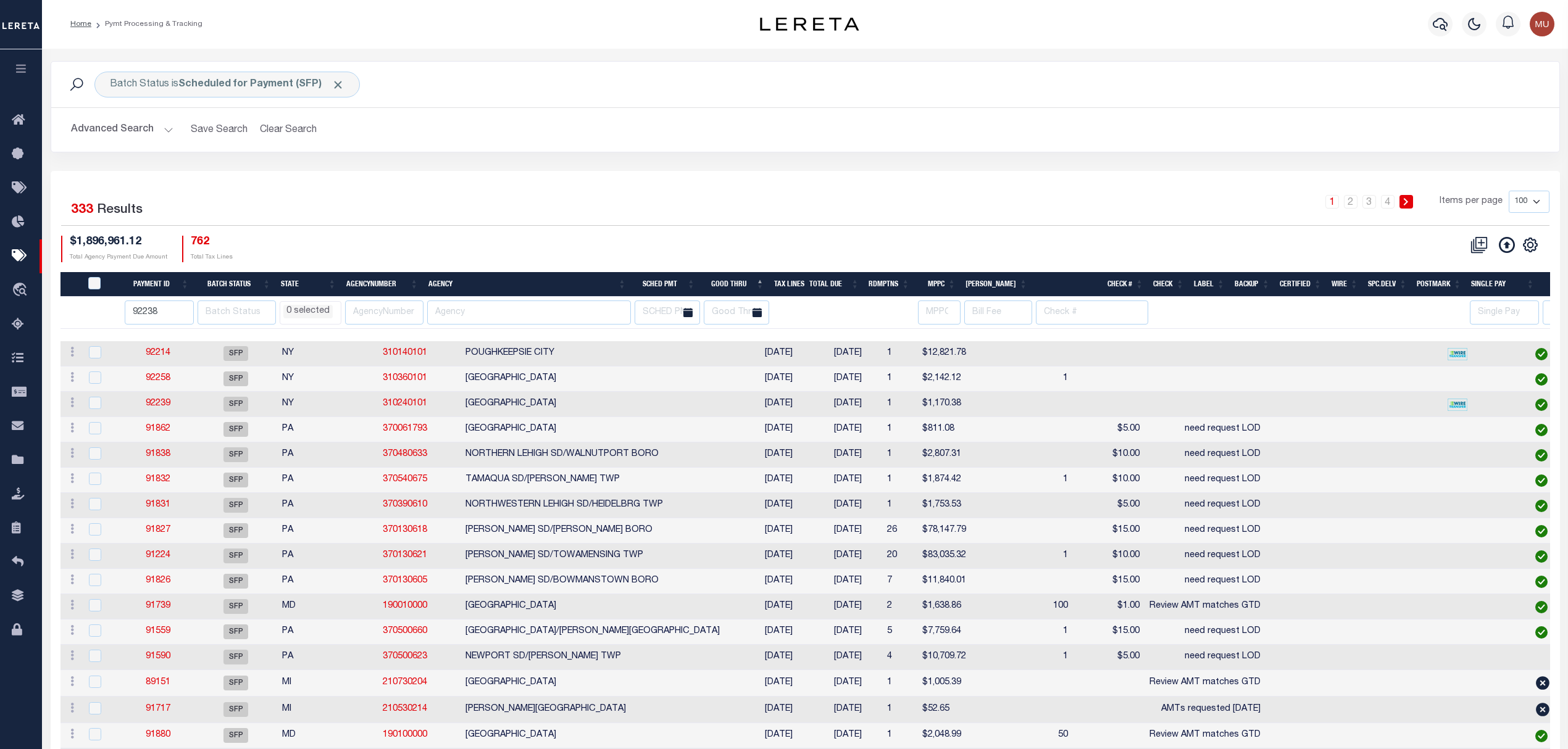
scroll to position [0, 0]
drag, startPoint x: 173, startPoint y: 316, endPoint x: 100, endPoint y: 321, distance: 73.2
click at [102, 321] on tr "92238 AK AL AR AZ CA CO CT DC DE FL GA GU HI IA ID IL IN KS KY LA MA MD ME MI M…" at bounding box center [1023, 313] width 1926 height 32
click at [438, 195] on div "1 2 3 4 Items per page 100 200 500 1000" at bounding box center [994, 207] width 1112 height 32
select select
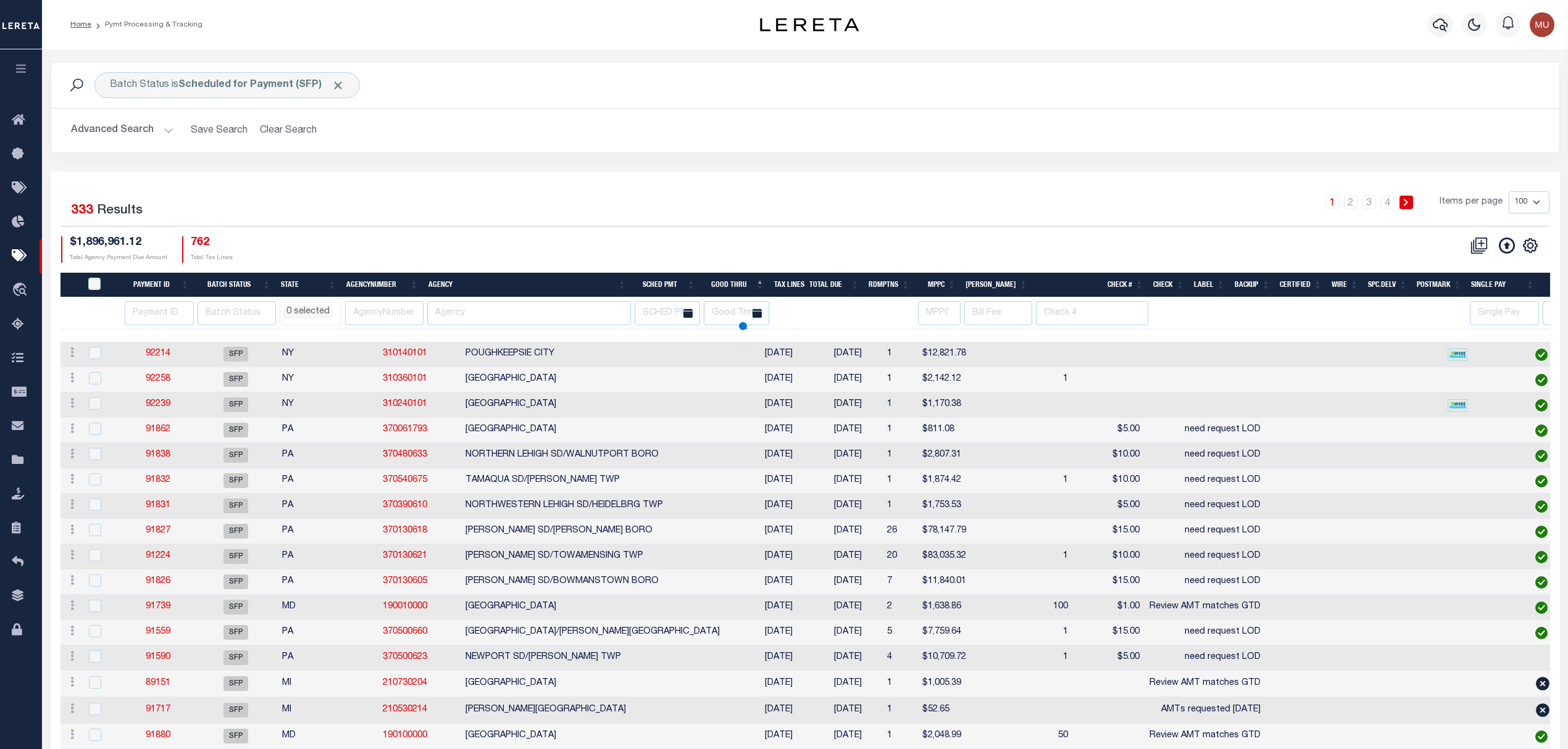
select select
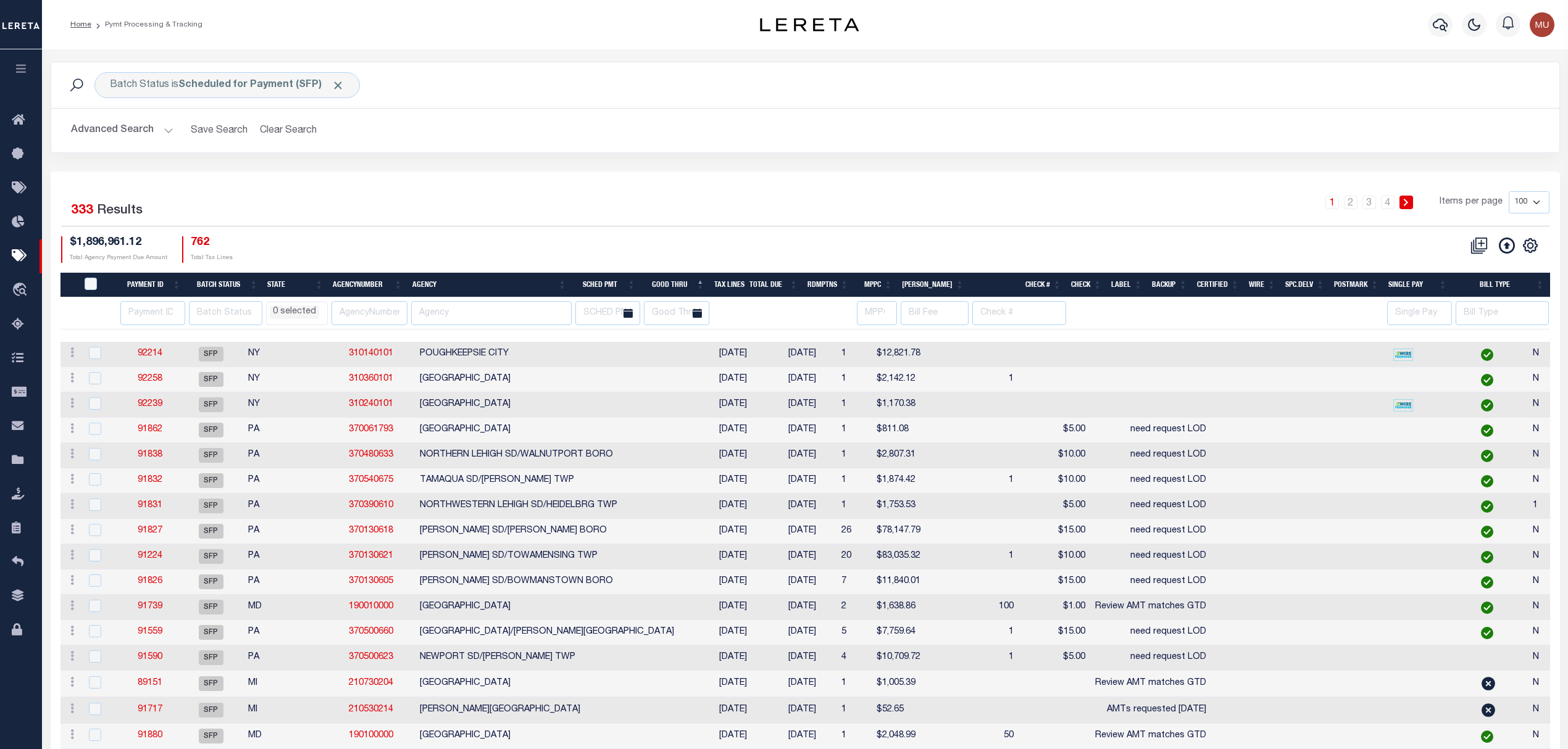
click at [968, 206] on div "1 2 3 4 Items per page 100 200 500 1000" at bounding box center [994, 207] width 1112 height 32
drag, startPoint x: 908, startPoint y: 165, endPoint x: 921, endPoint y: 163, distance: 13.2
click at [908, 165] on div "Batch Status is Scheduled for Payment (SFP) Search Advanced Search Save Search …" at bounding box center [805, 116] width 1528 height 110
click at [528, 192] on div "1 2 3 4 Items per page 100 200 500 1000" at bounding box center [994, 207] width 1112 height 32
click at [16, 258] on icon at bounding box center [22, 256] width 20 height 15
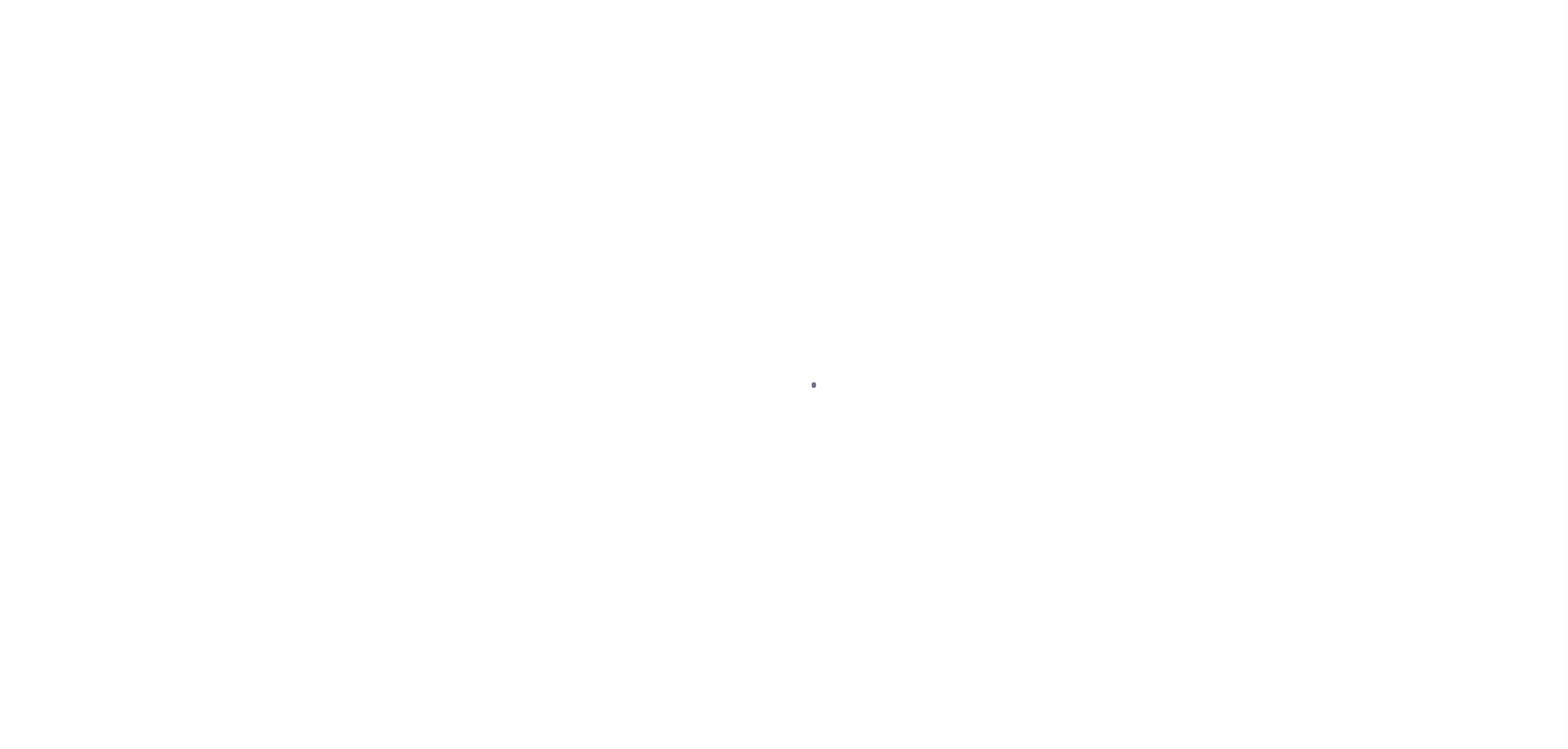
select select "SFP"
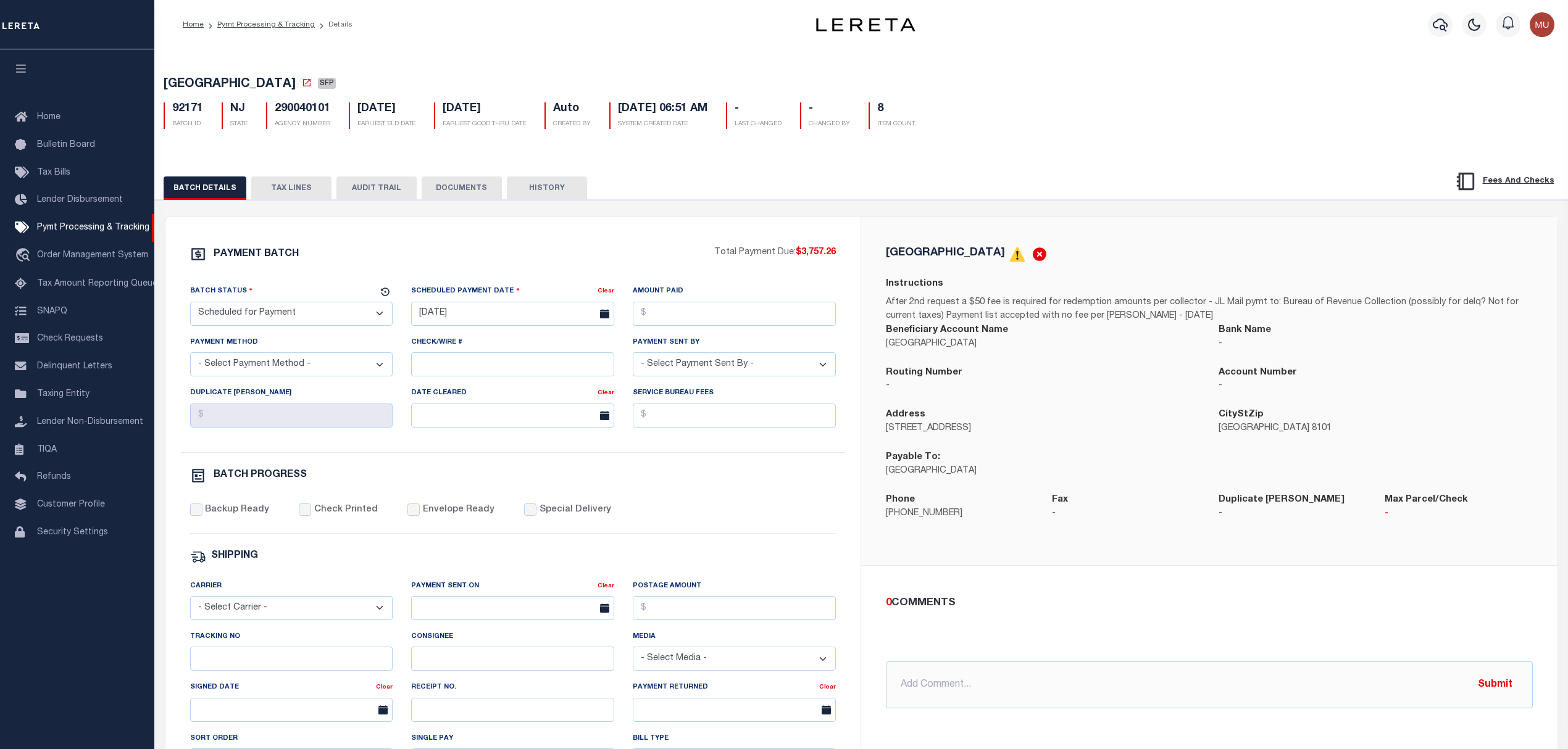
click at [287, 188] on button "TAX LINES" at bounding box center [291, 188] width 80 height 23
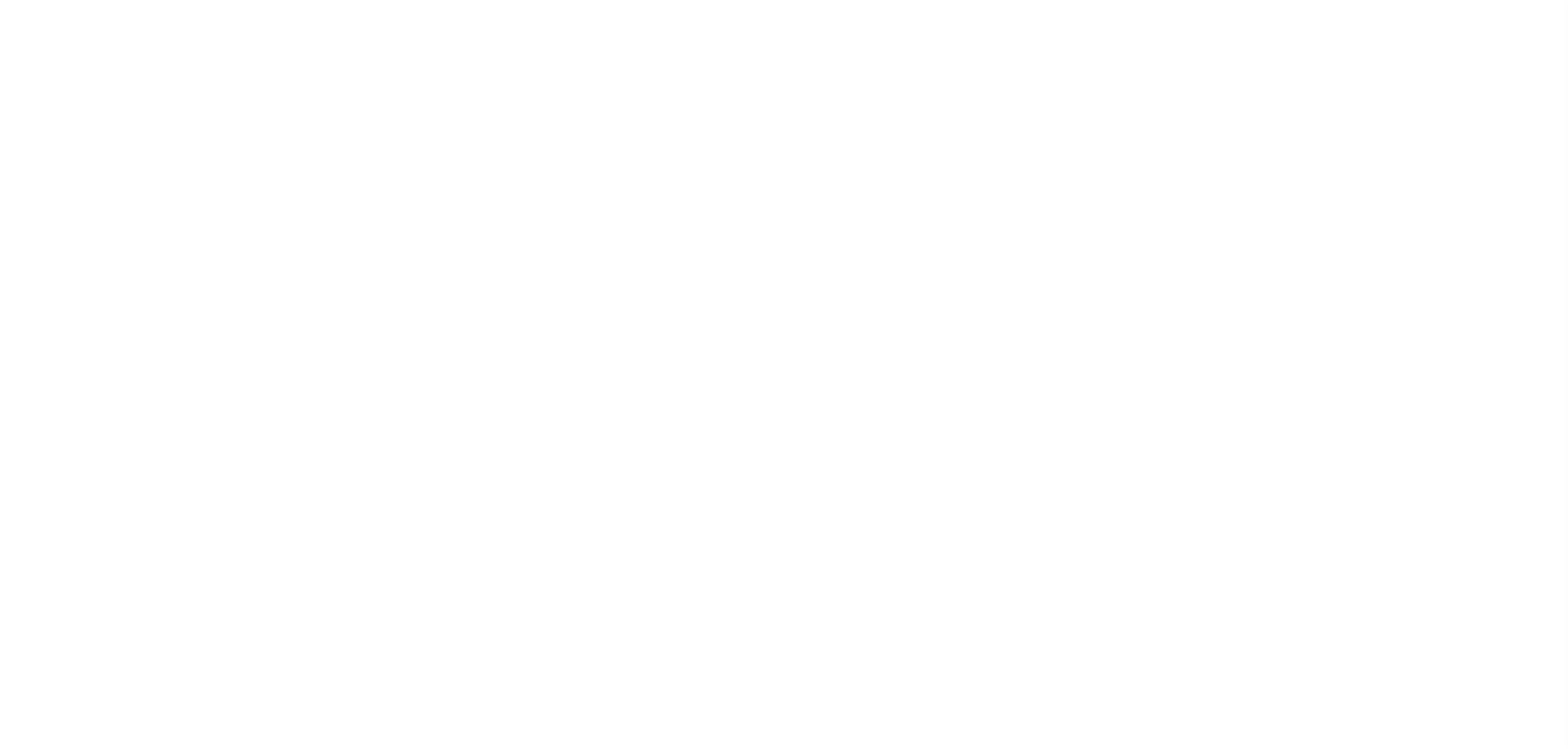
select select "SFP"
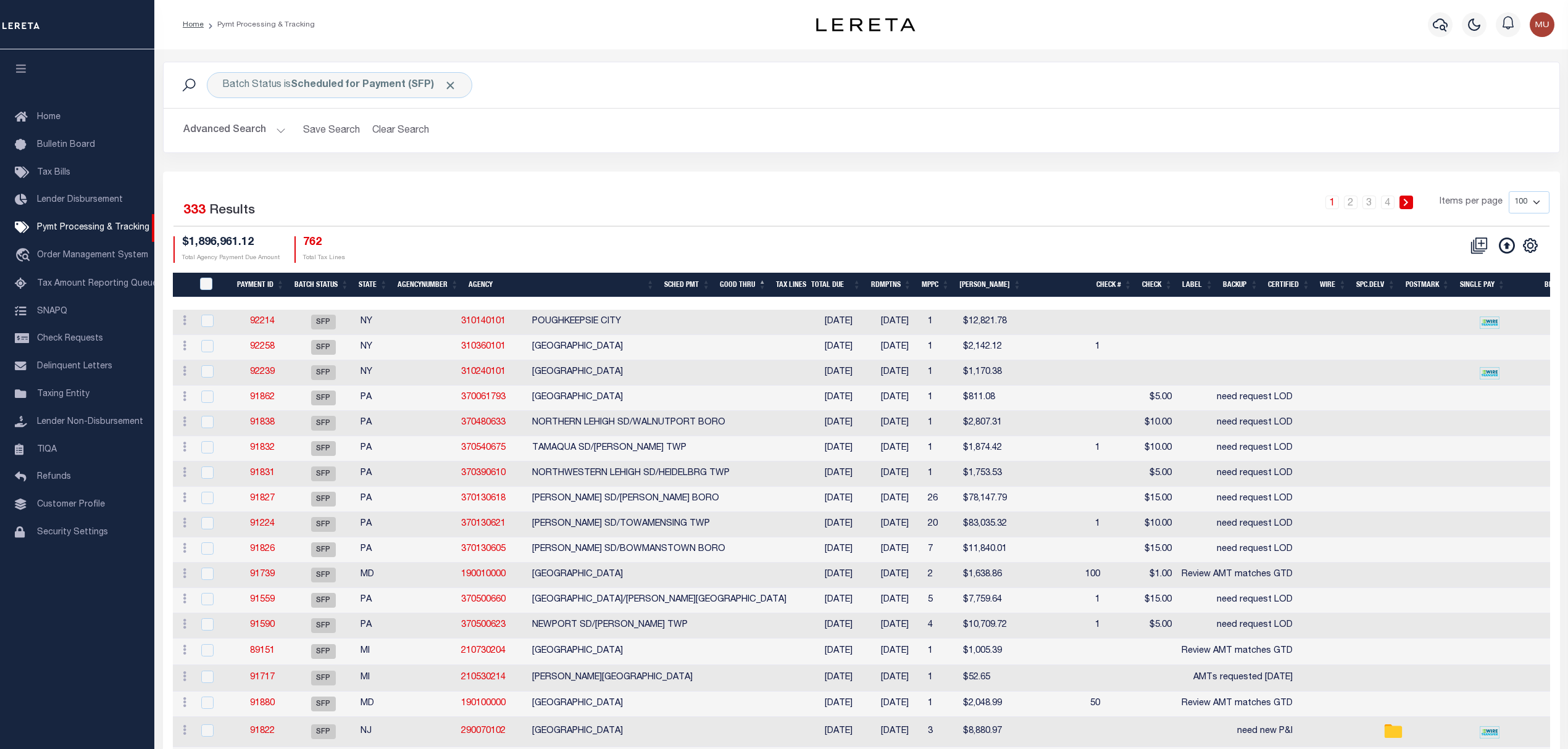
drag, startPoint x: 284, startPoint y: 1, endPoint x: 716, endPoint y: 153, distance: 458.0
click at [716, 153] on div "Advanced Search Save Search Clear Search Batch ID Equals Equals Is Not Equal To…" at bounding box center [861, 130] width 1395 height 44
click at [952, 161] on div "Batch Status is Scheduled for Payment (SFP) Search Advanced Search Save Search …" at bounding box center [861, 116] width 1415 height 110
click at [1532, 243] on icon "" at bounding box center [1530, 245] width 16 height 16
click at [1457, 350] on link "Show Filter" at bounding box center [1479, 338] width 120 height 24
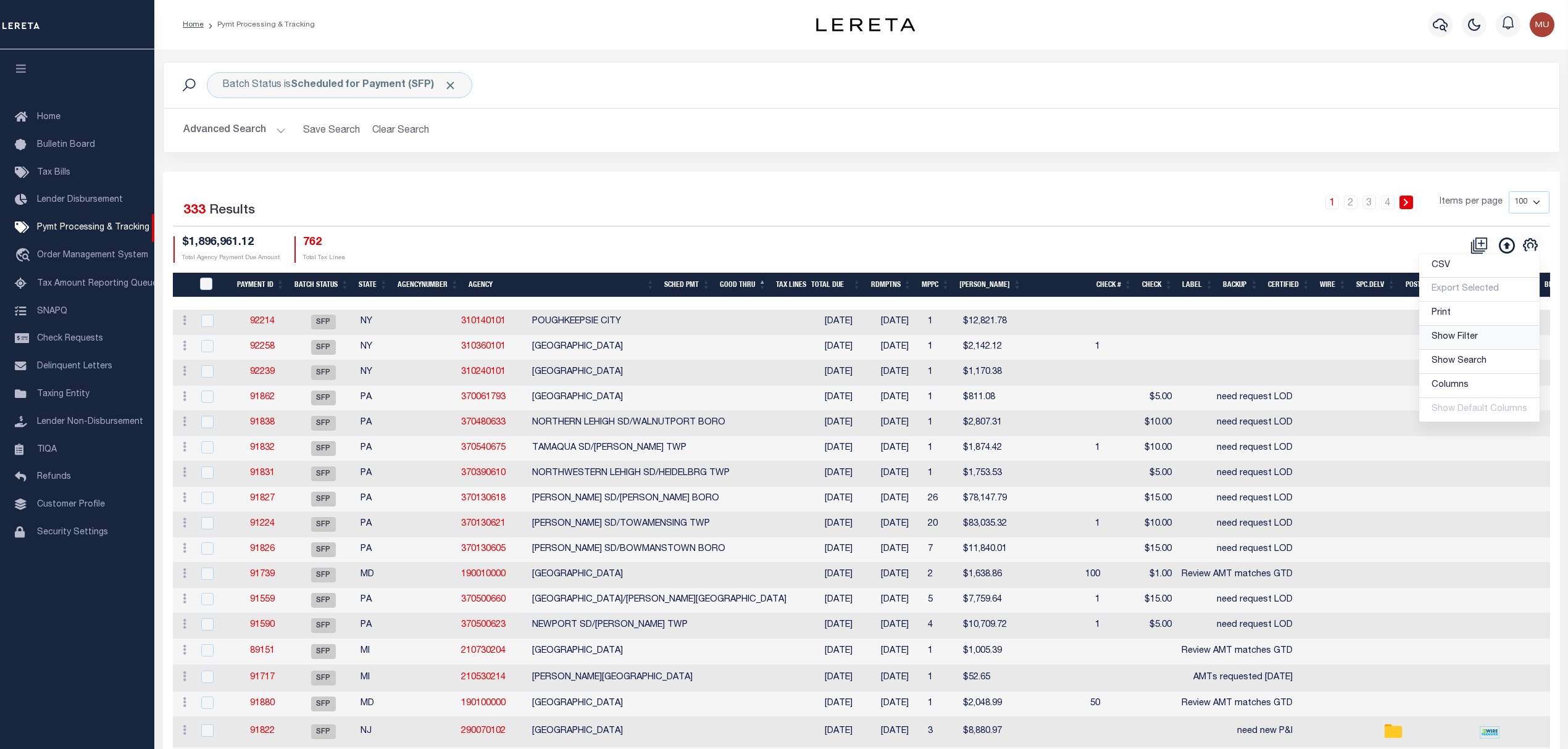
select select
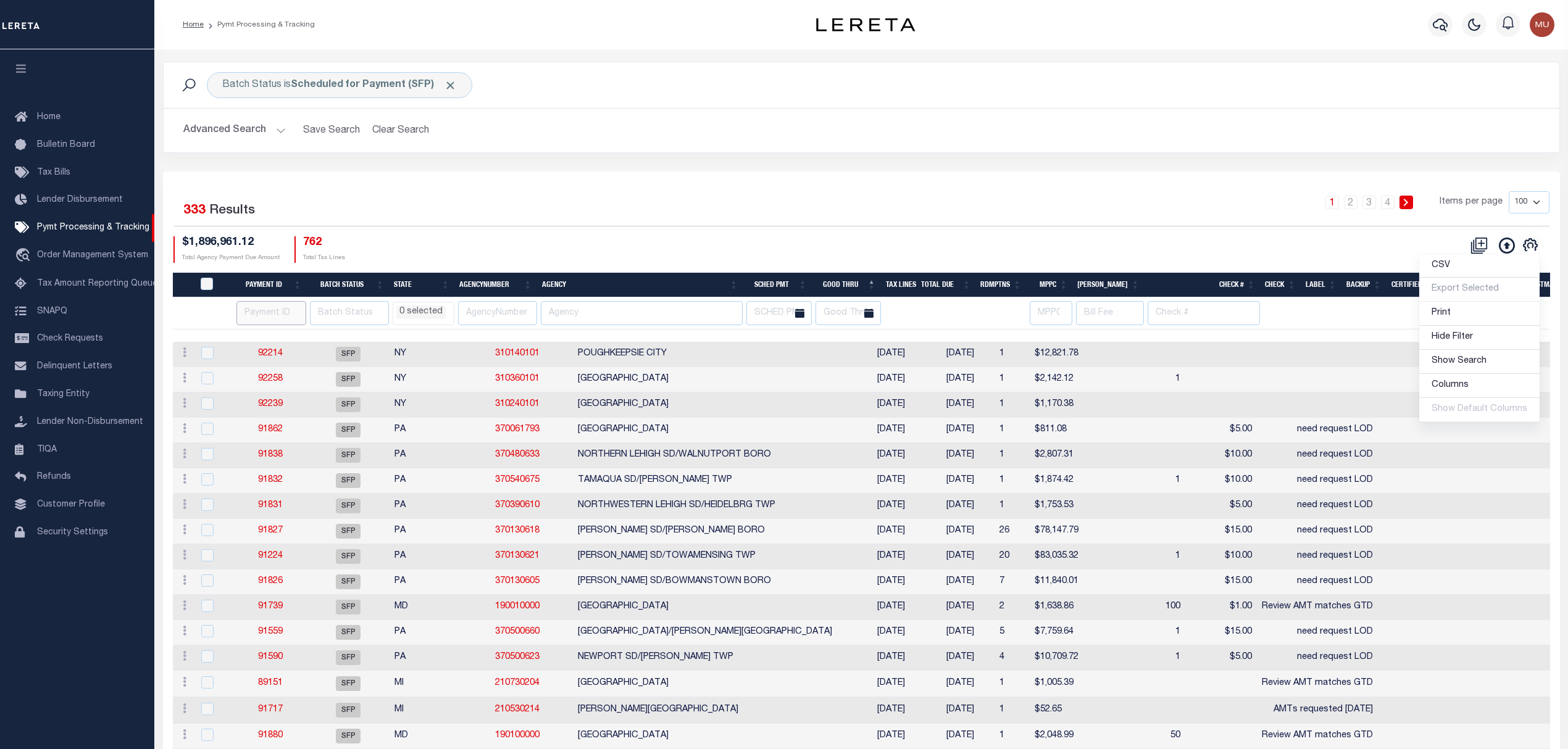
click at [260, 313] on input "number" at bounding box center [272, 313] width 70 height 24
paste input "92244"
type input "92244"
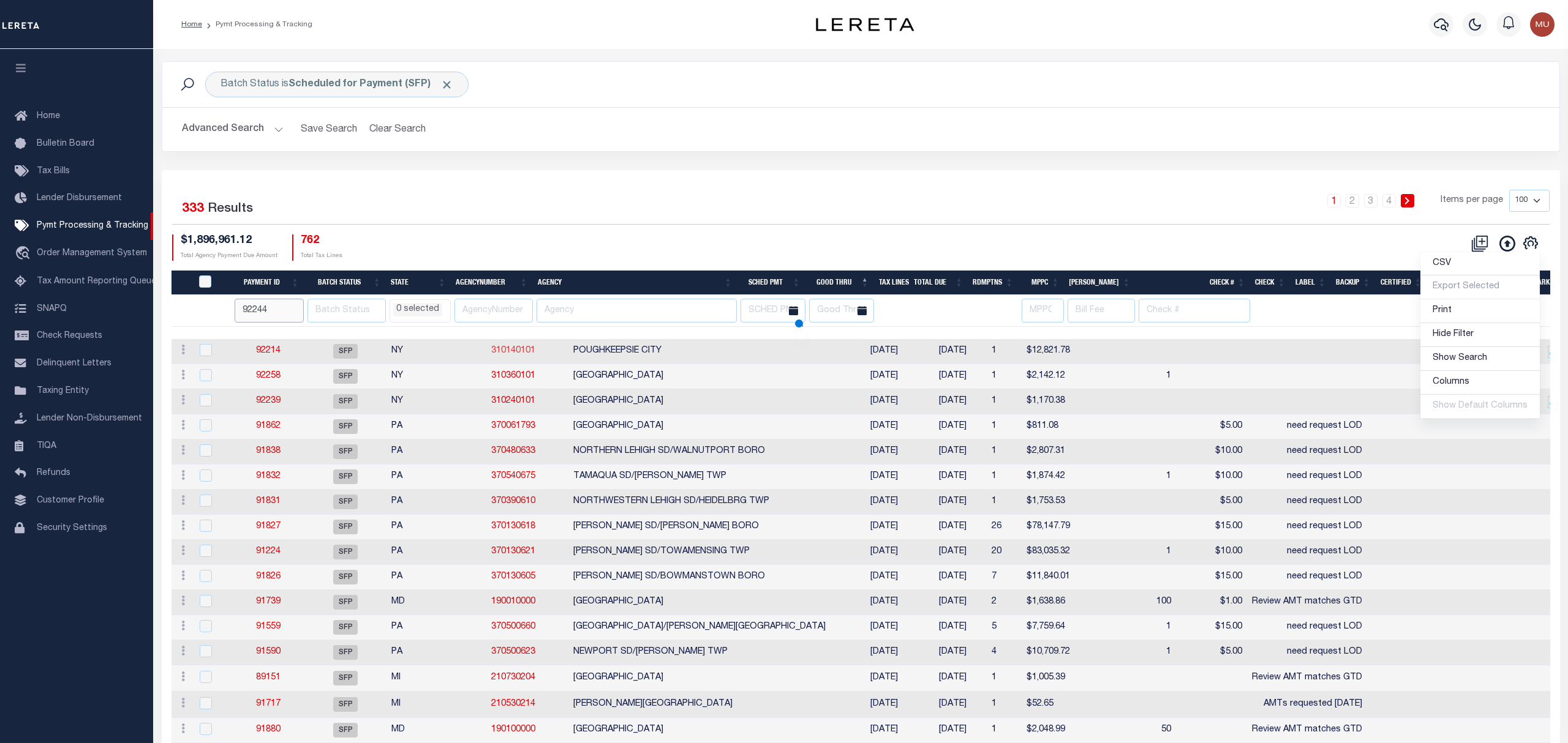
select select
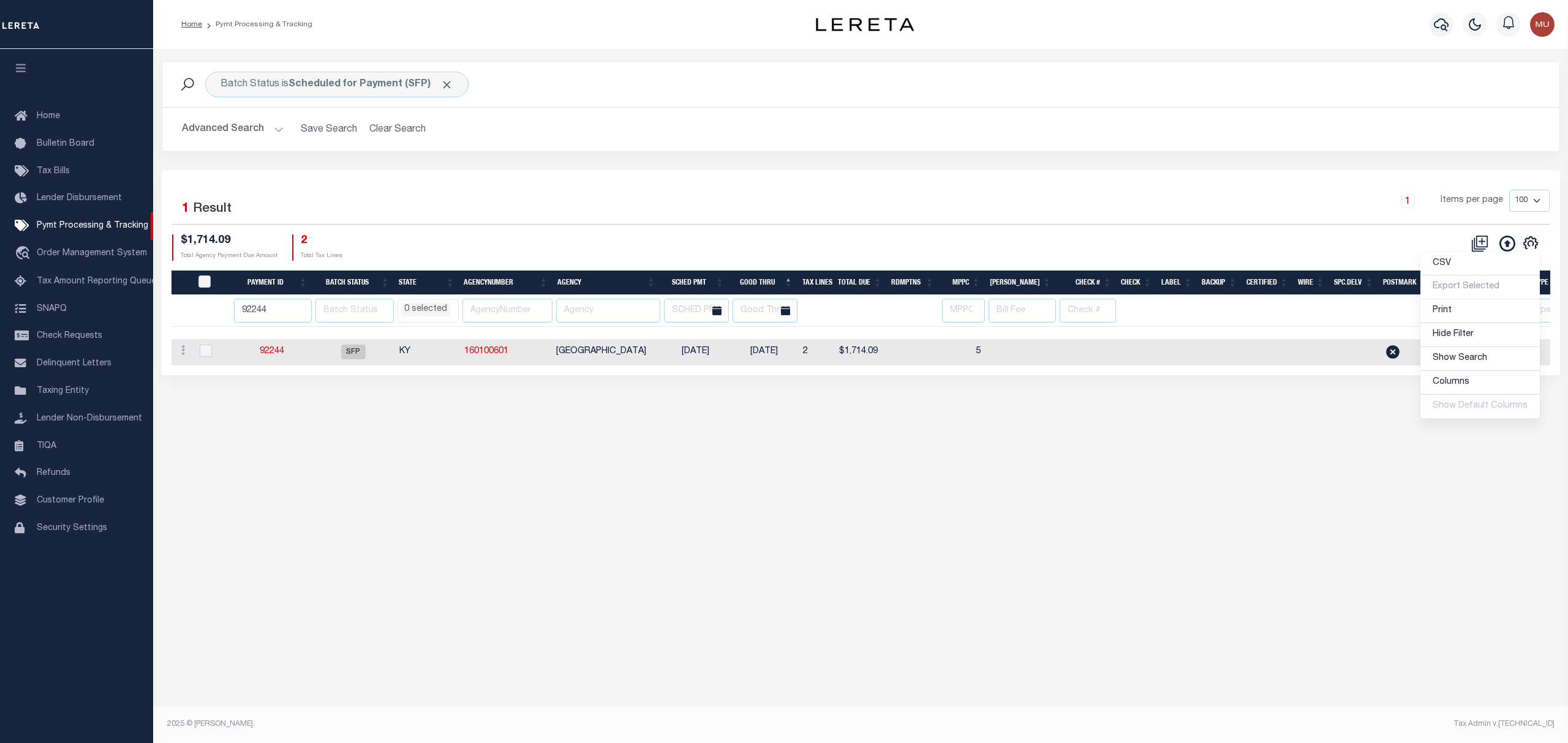
click at [487, 355] on link "160100601" at bounding box center [486, 351] width 44 height 9
checkbox input "true"
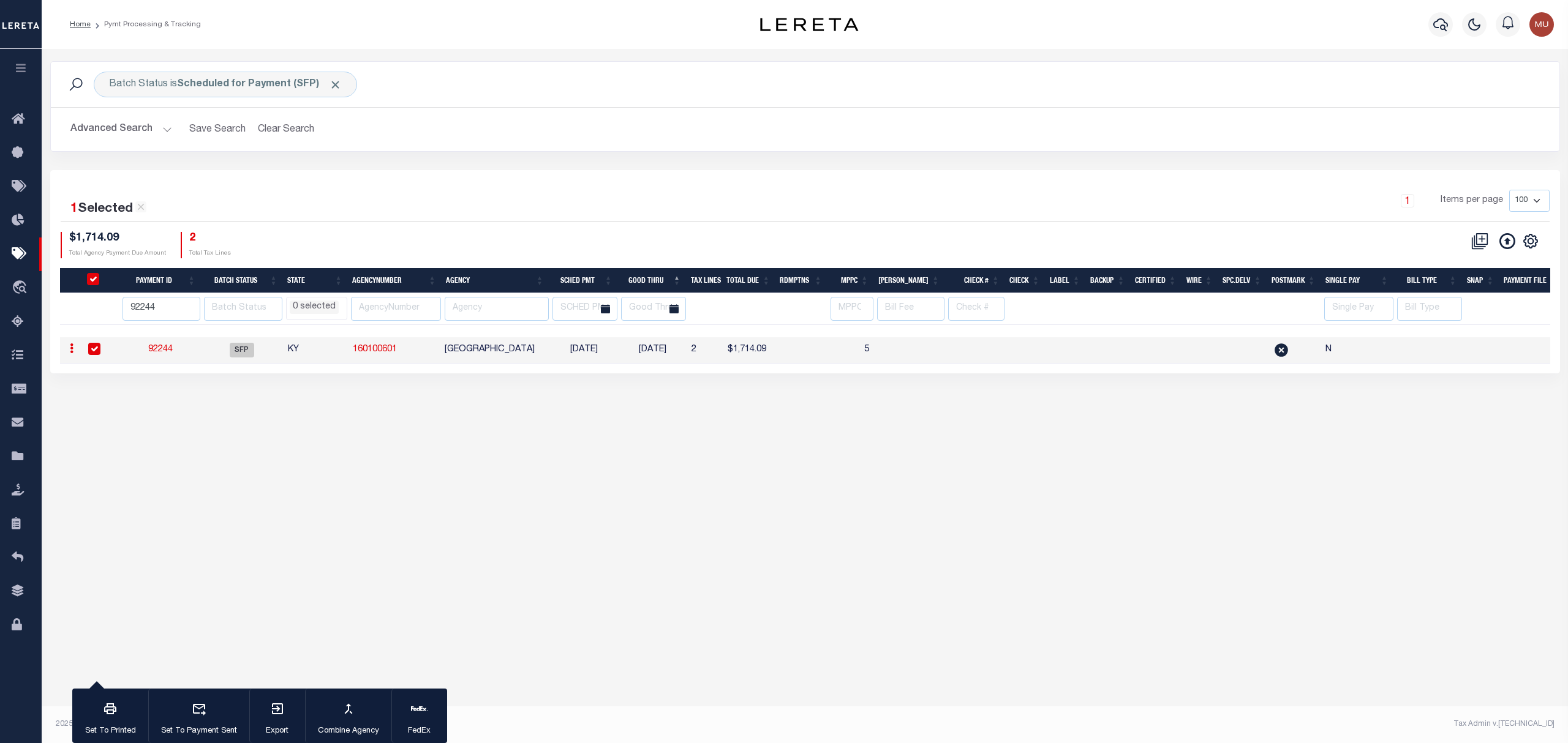
select select
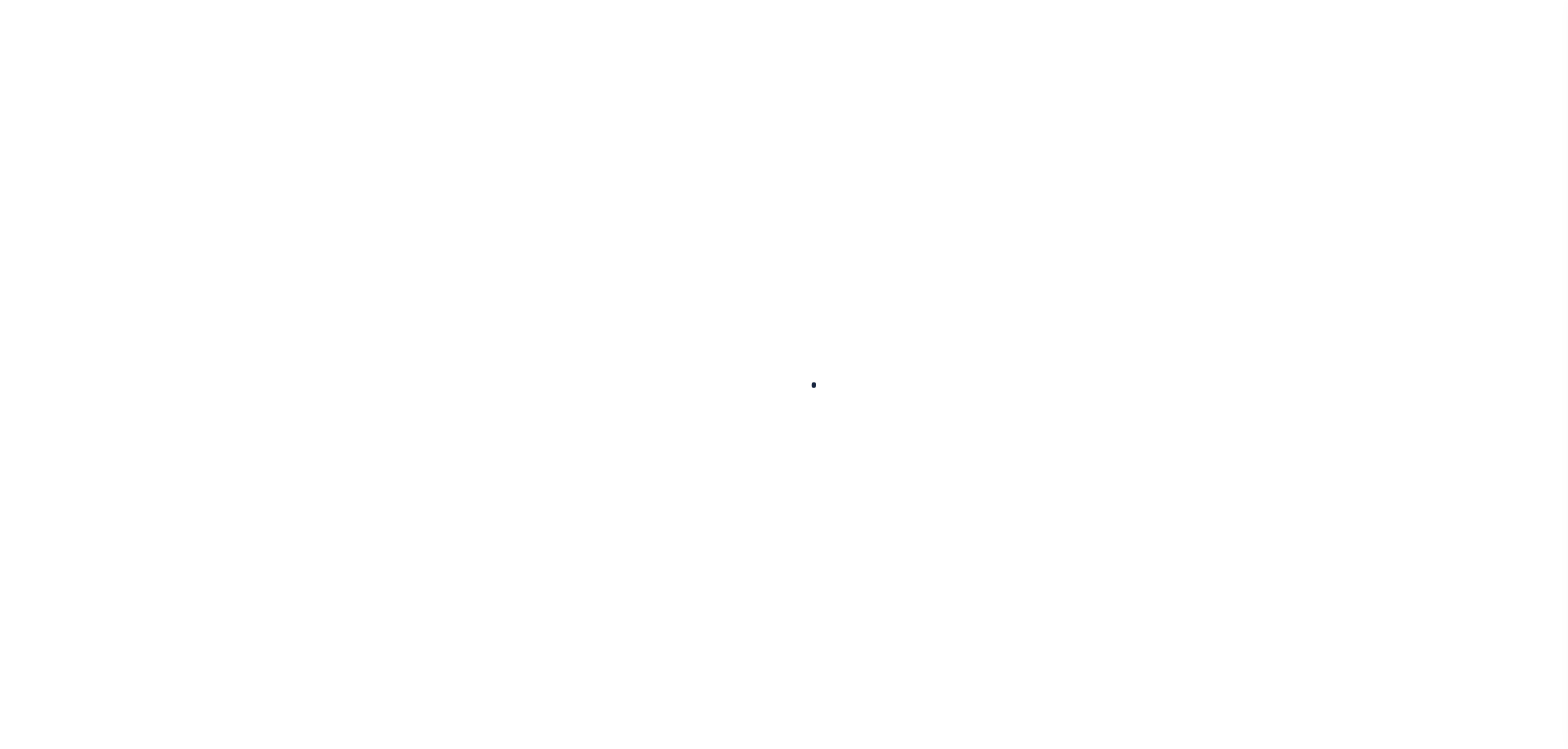
select select
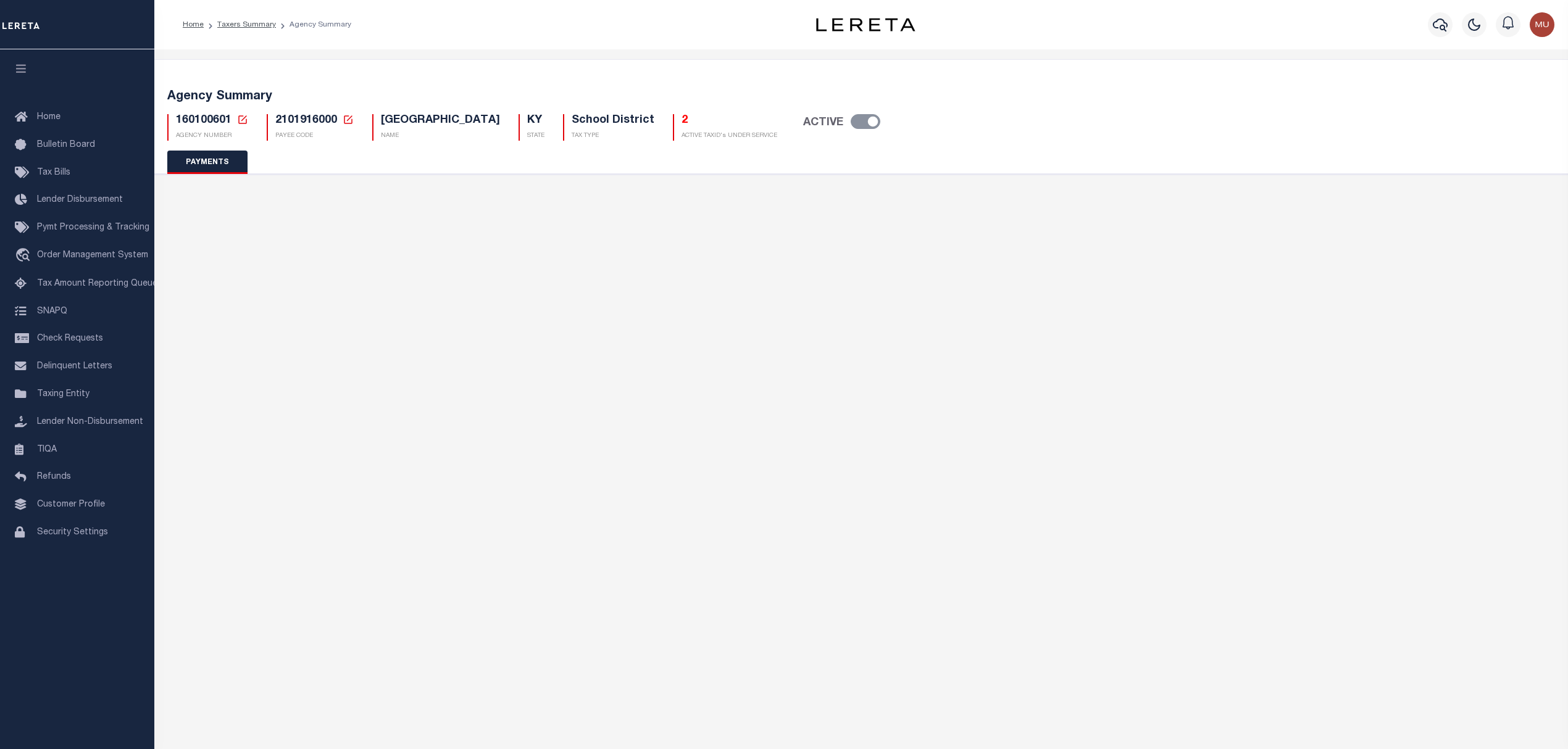
type input "5"
checkbox input "false"
type input "N"
select select "false"
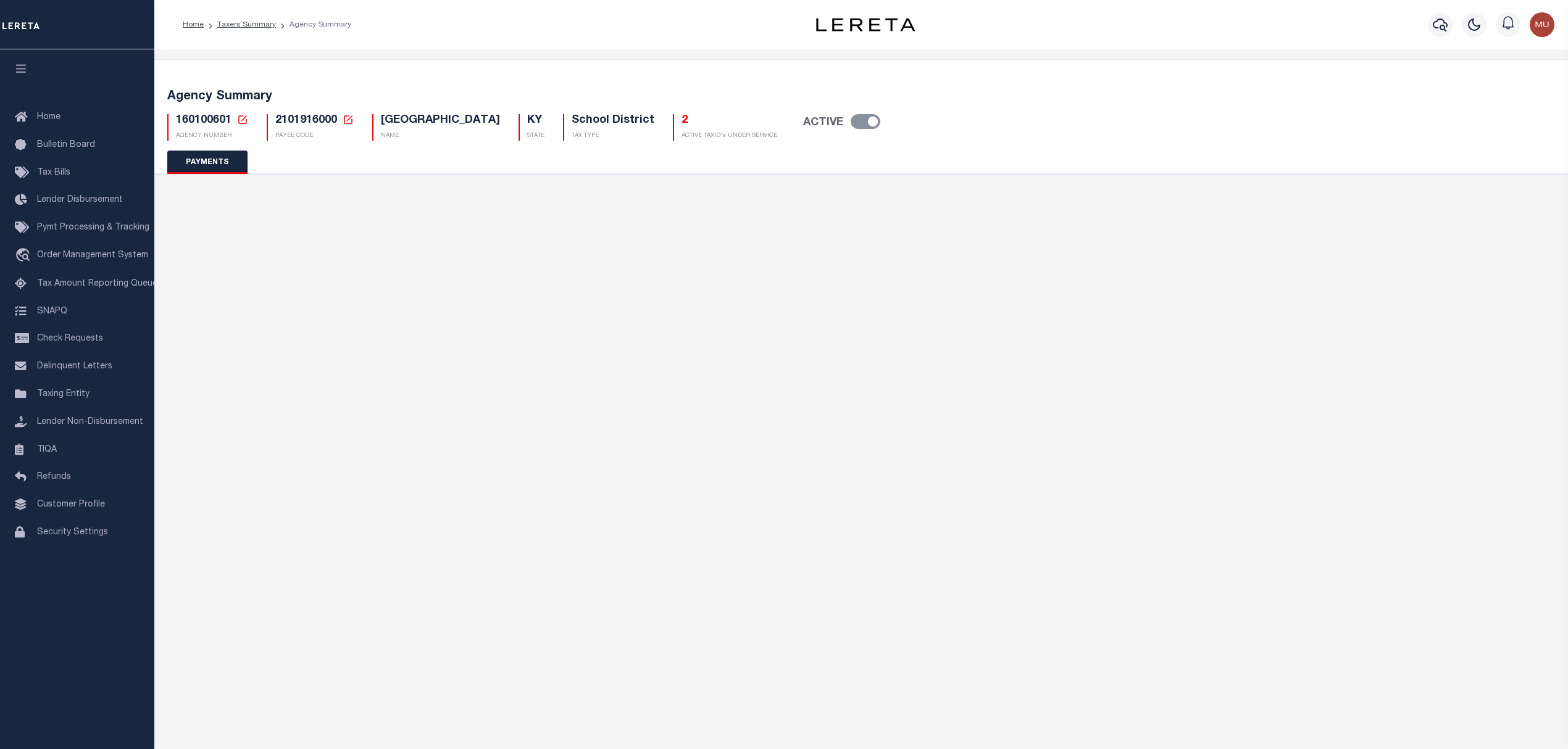
type input "N - Escrow reporting should not include - “Delinquent Prior Year(s) Exist”, “De…"
radio input "true"
checkbox input "false"
radio input "false"
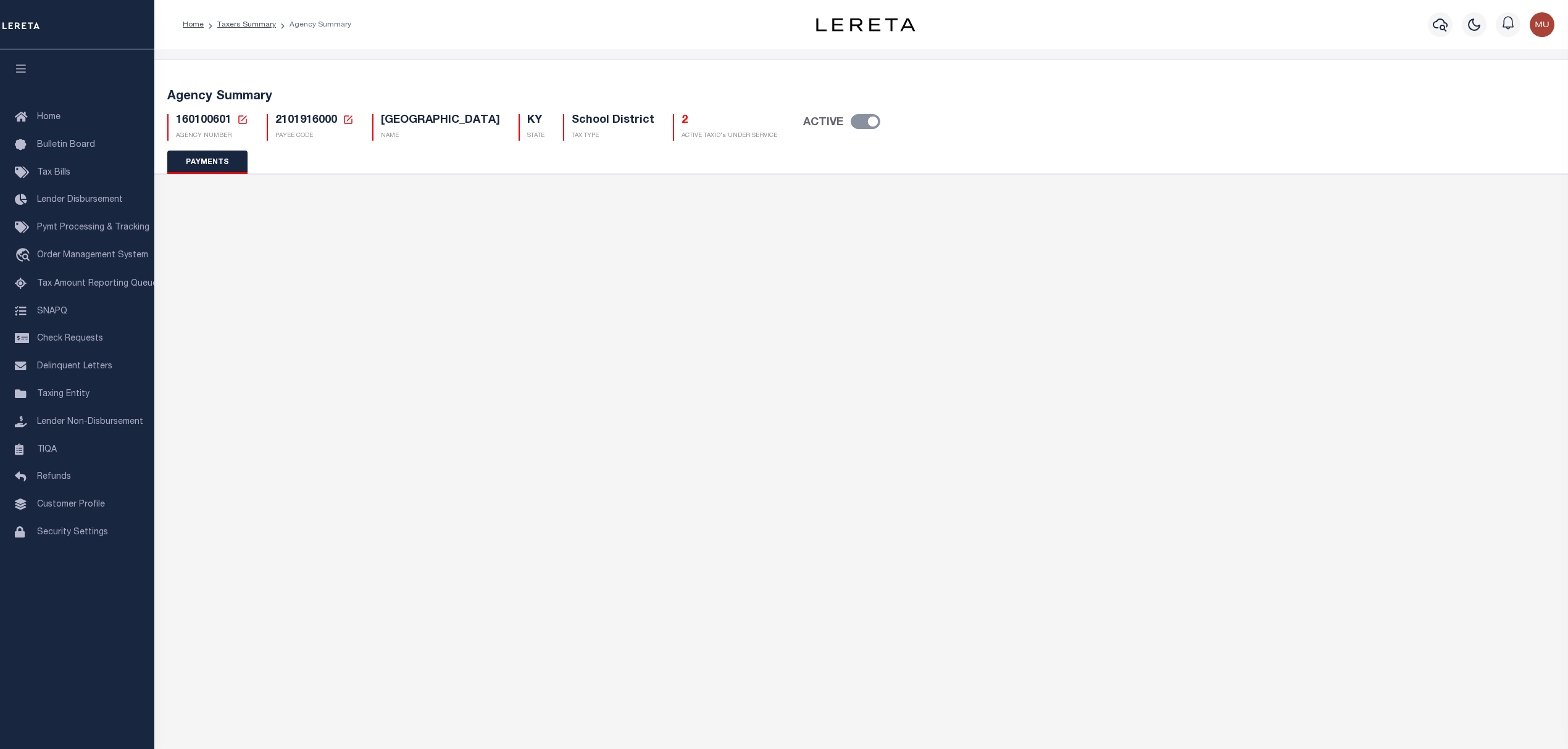
radio input "true"
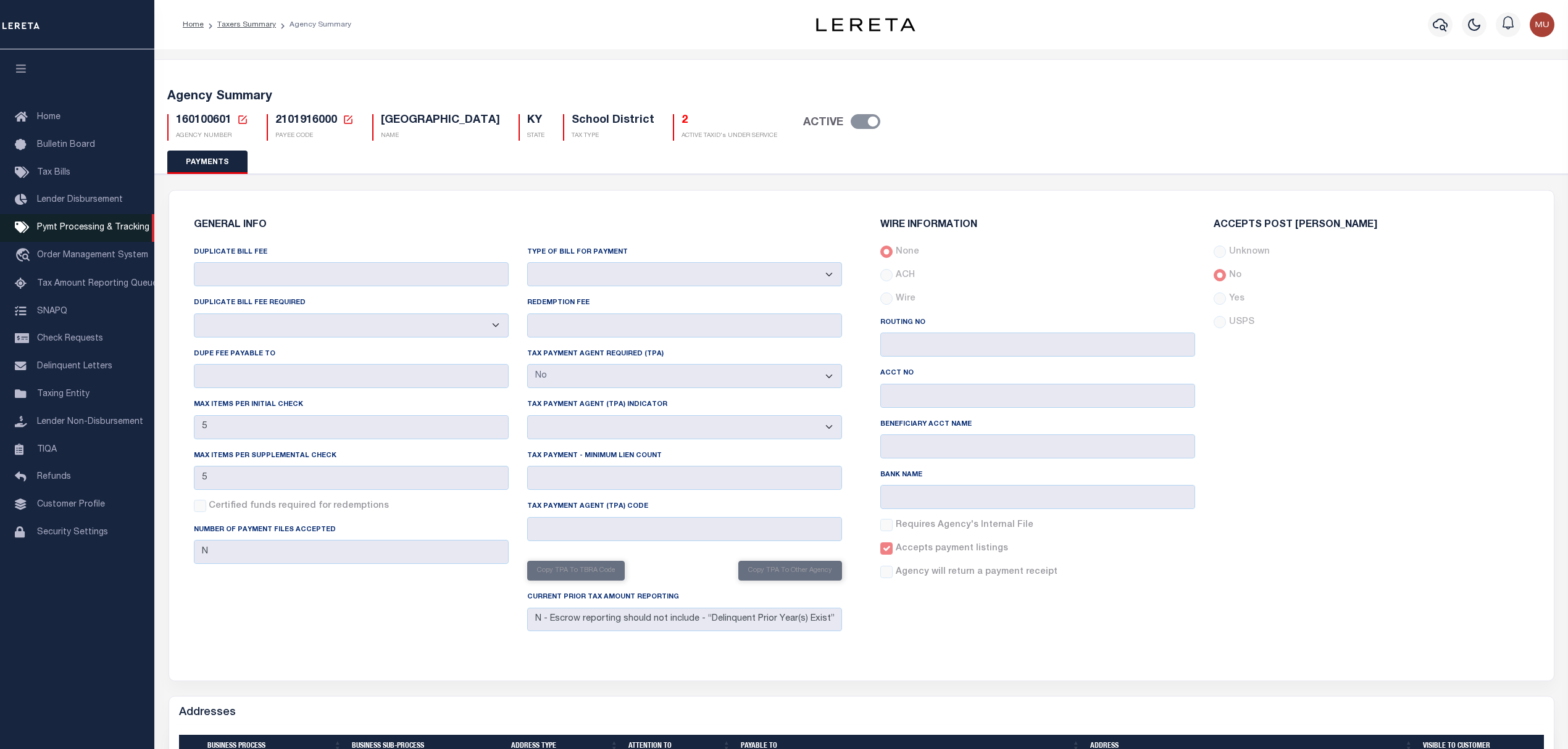
click at [78, 232] on span "Pymt Processing & Tracking" at bounding box center [93, 227] width 112 height 9
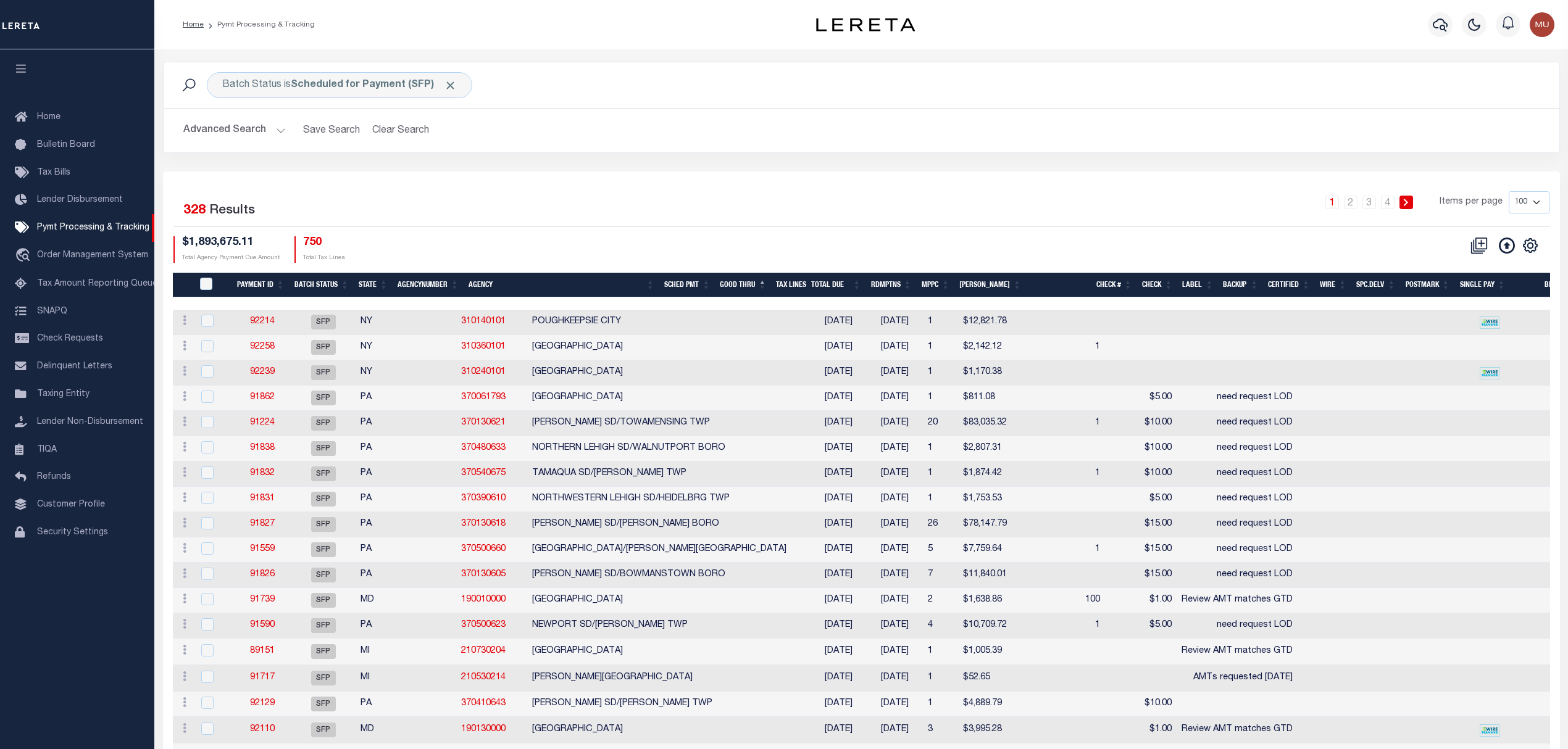
click at [668, 235] on div "Selected 328 Results 1 2 3 4 Items per page 100 200 500 1000 $1,893,675.11 Tota…" at bounding box center [861, 226] width 1395 height 71
click at [1503, 237] on button at bounding box center [1507, 246] width 27 height 17
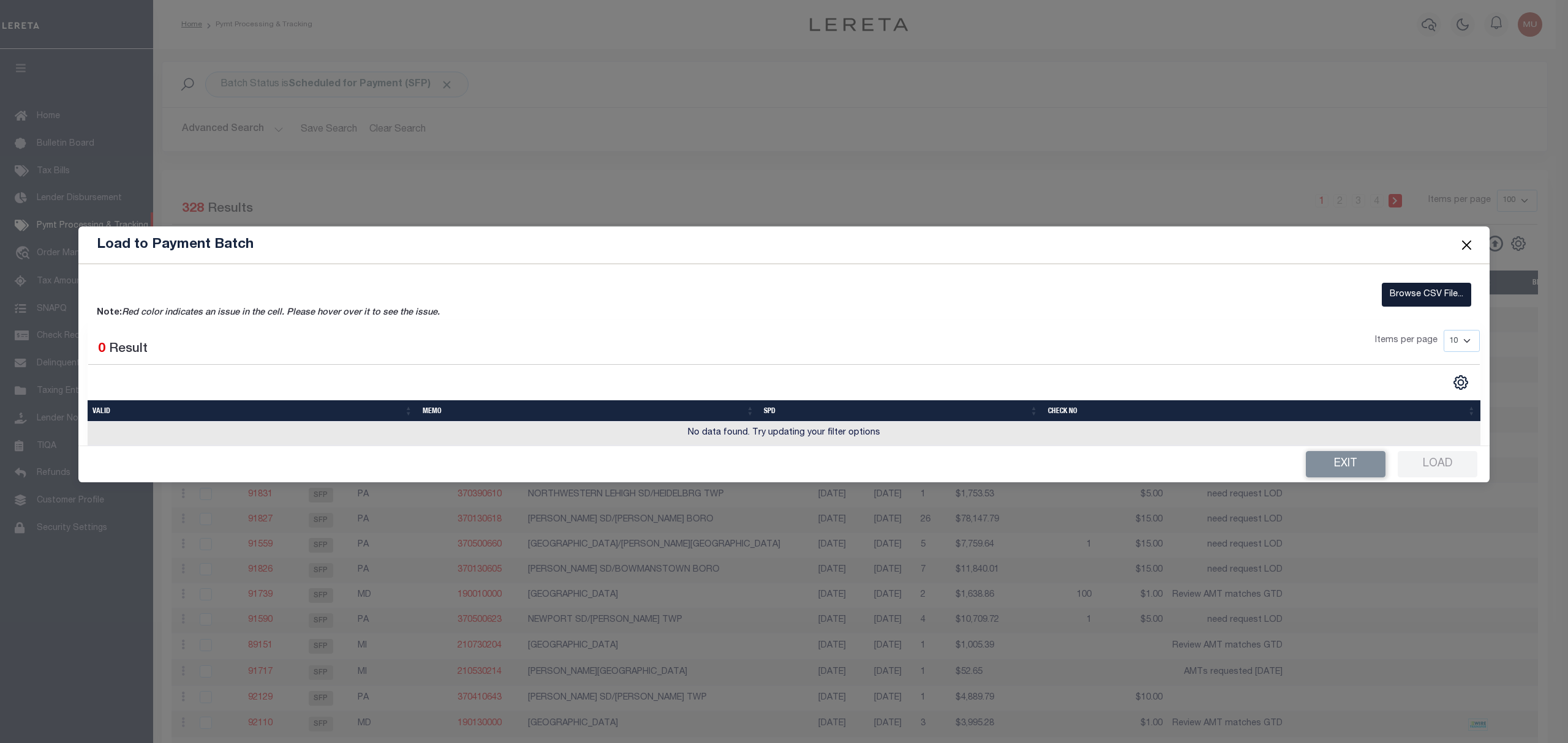
click at [1412, 299] on label "Browse CSV File..." at bounding box center [1426, 294] width 89 height 24
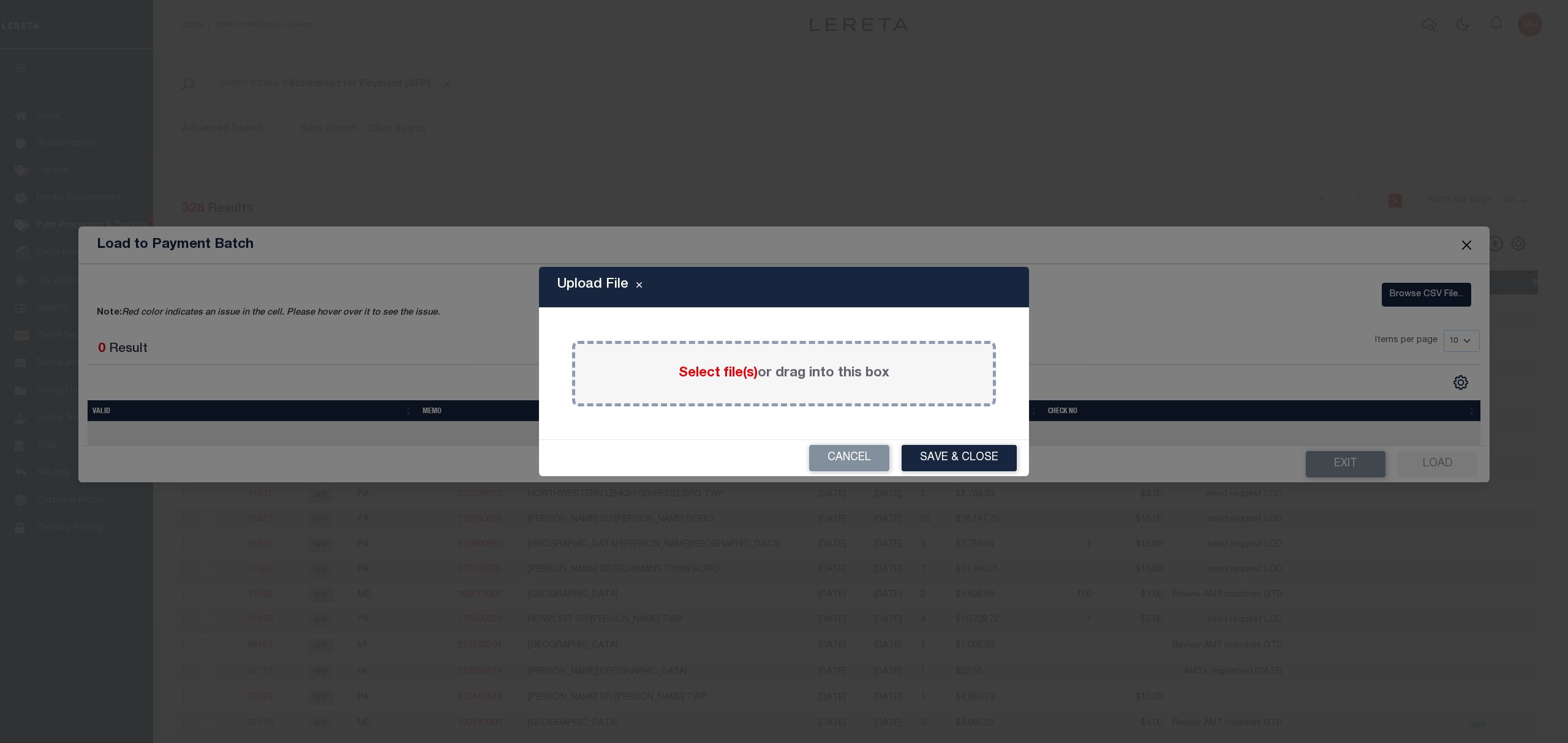
click at [751, 368] on span "Select file(s)" at bounding box center [718, 373] width 79 height 14
click at [0, 0] on input "Select file(s) or drag into this box" at bounding box center [0, 0] width 0 height 0
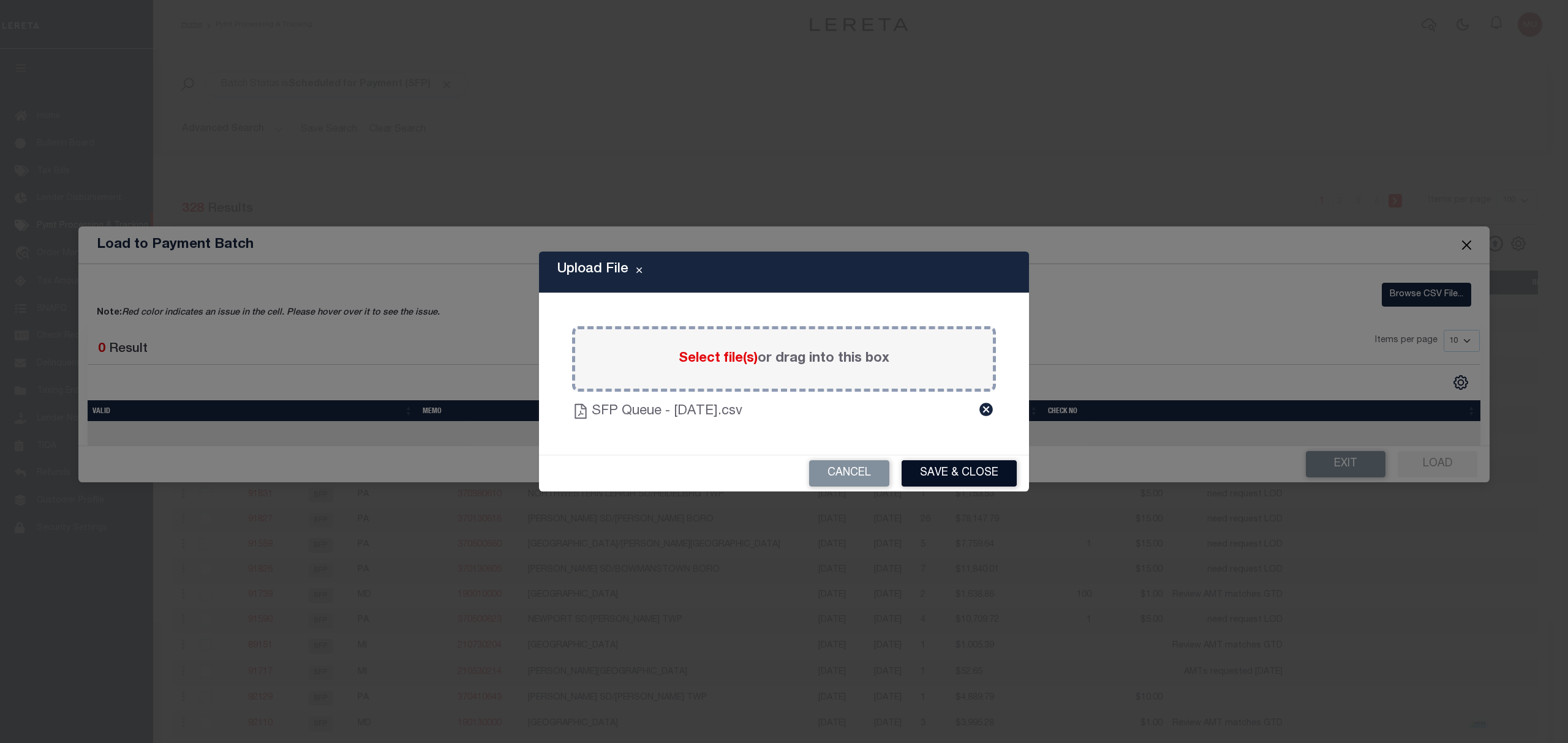
click at [969, 460] on button "Save & Close" at bounding box center [959, 473] width 115 height 26
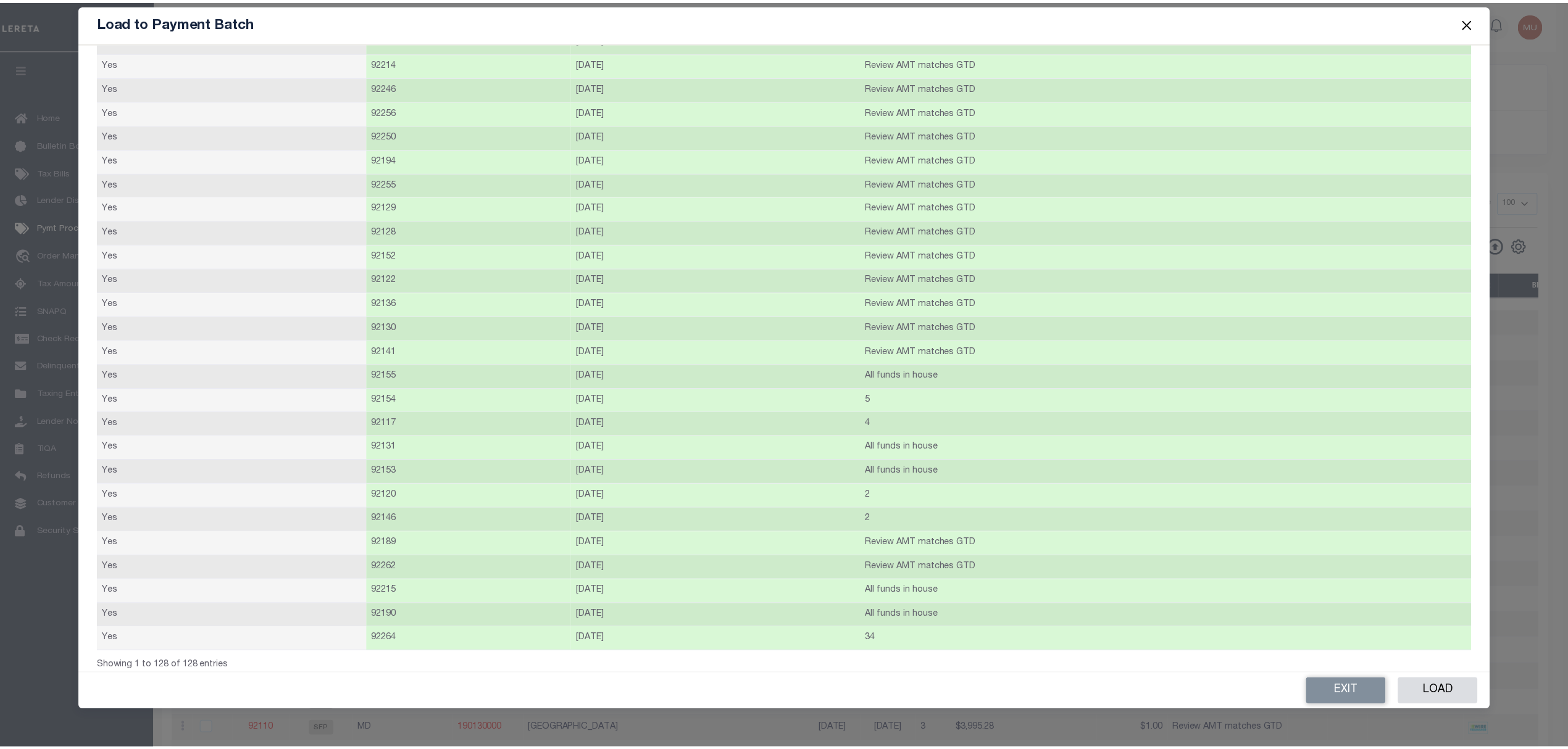
scroll to position [2574, 0]
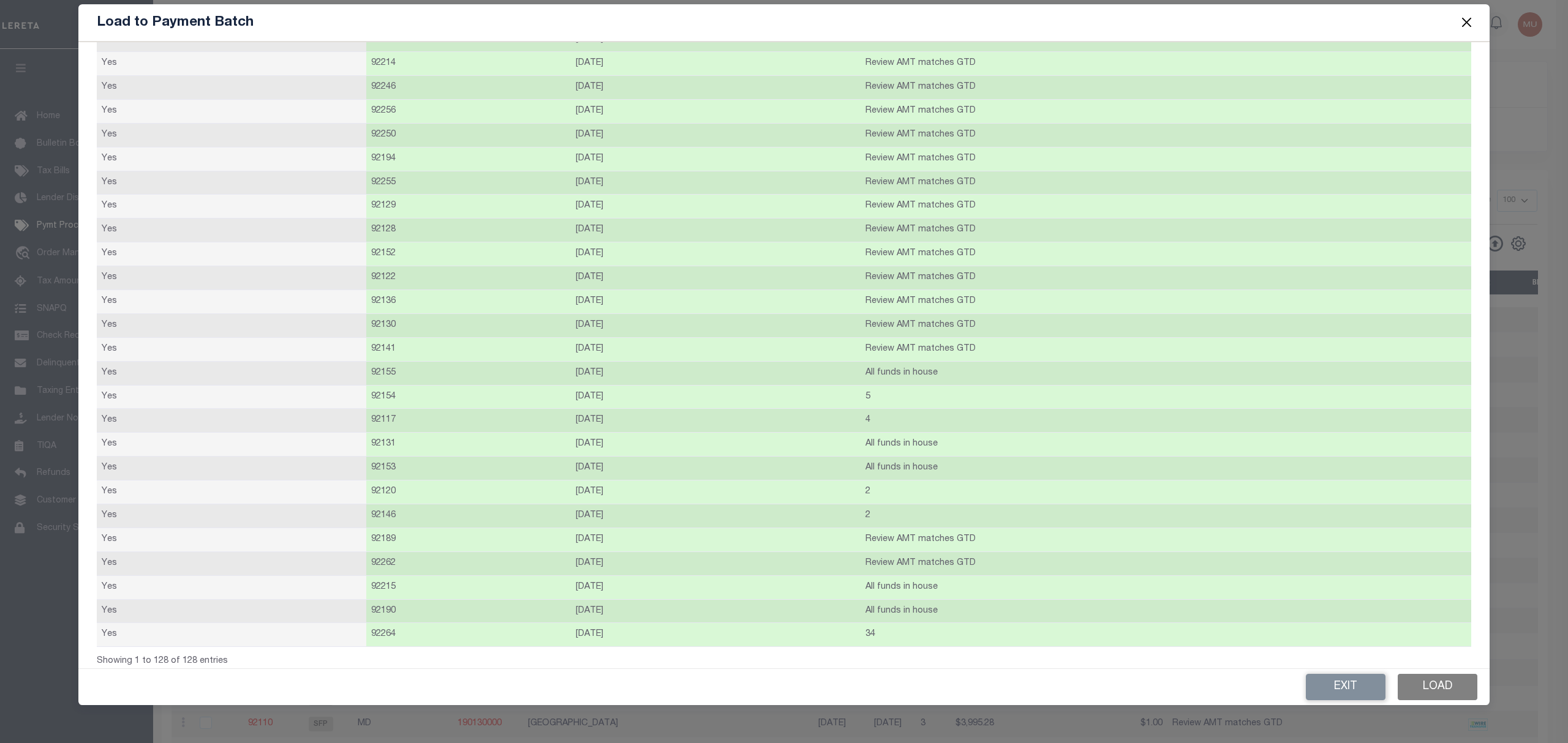
click at [1422, 685] on button "Load" at bounding box center [1437, 687] width 79 height 26
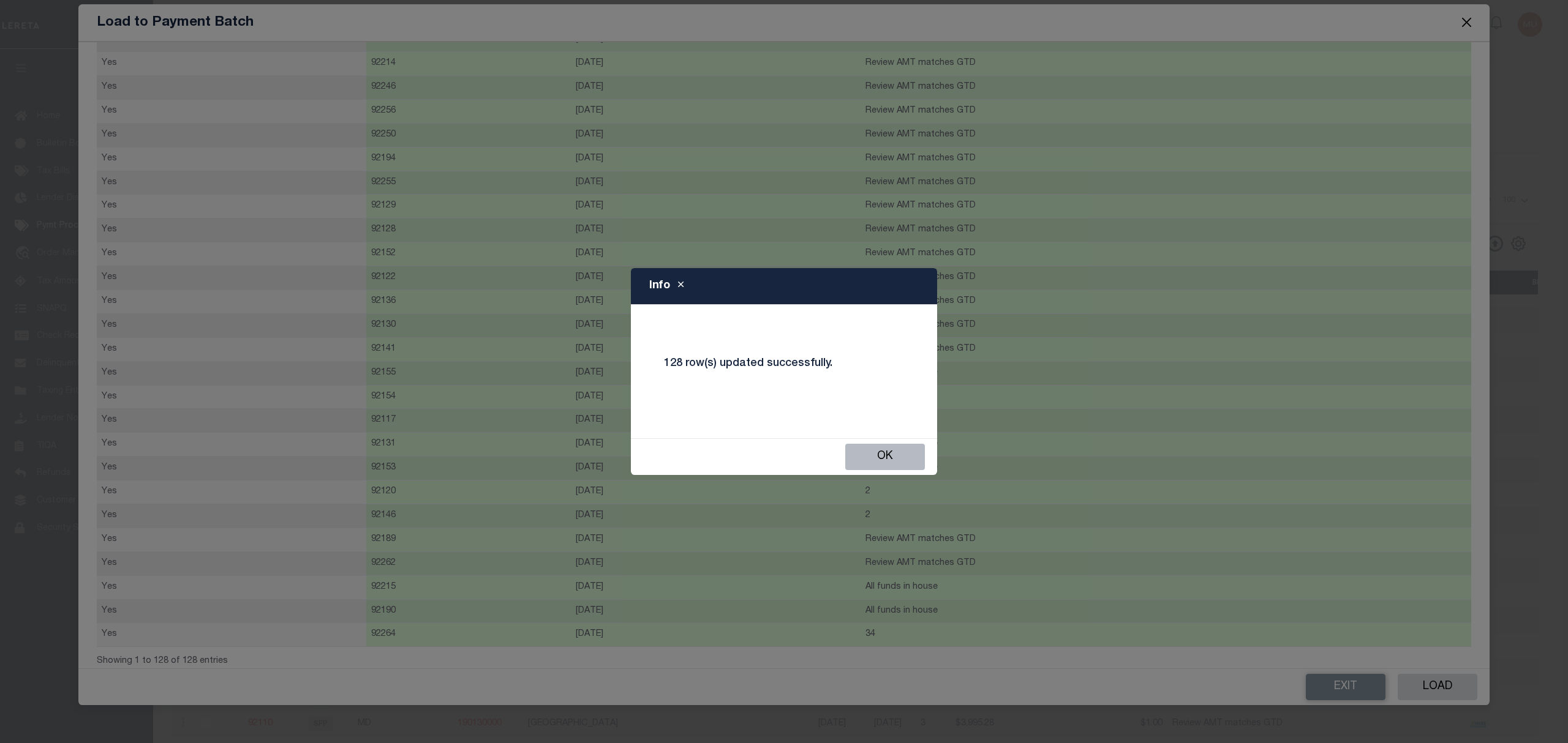
click at [867, 460] on button "Ok" at bounding box center [884, 457] width 79 height 26
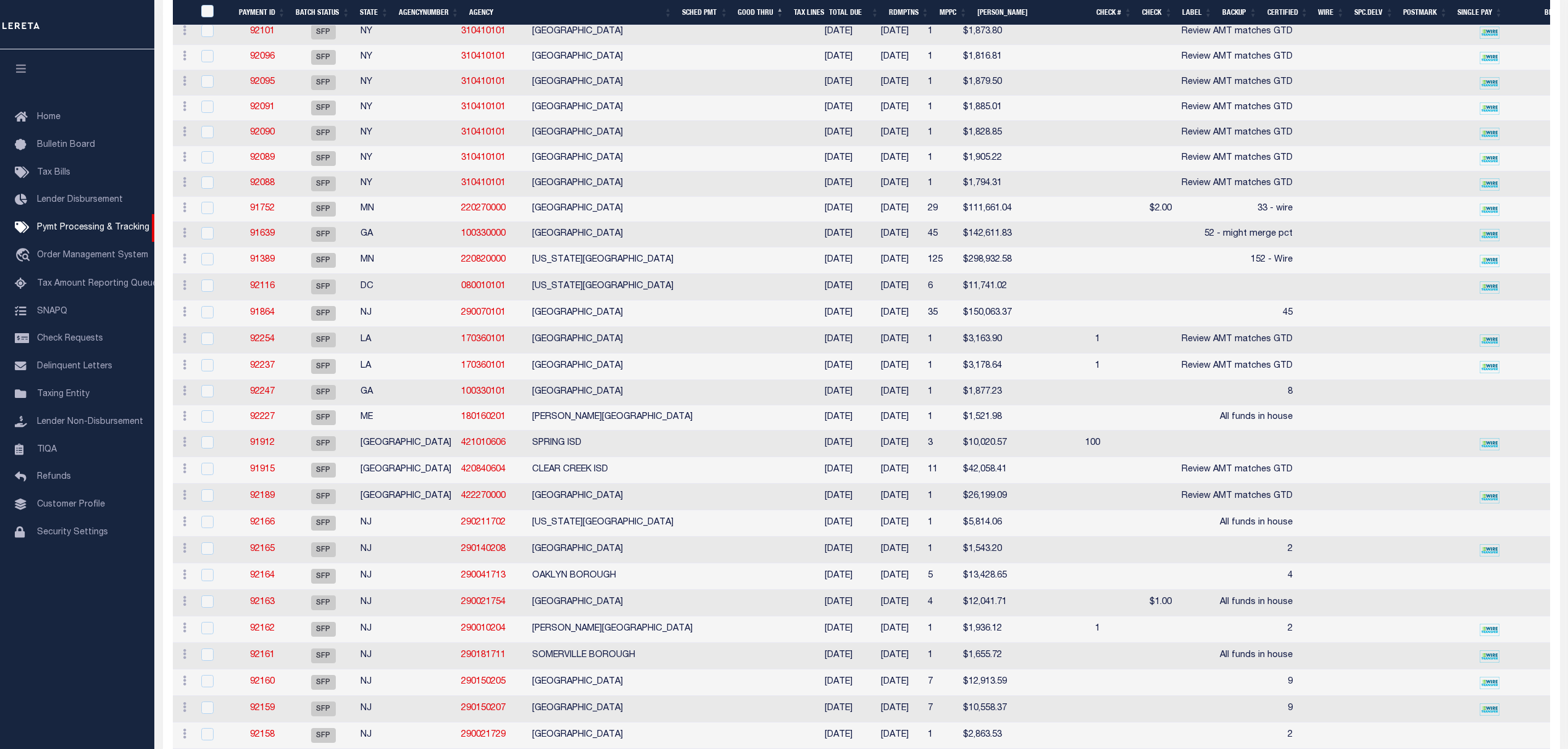
scroll to position [0, 371]
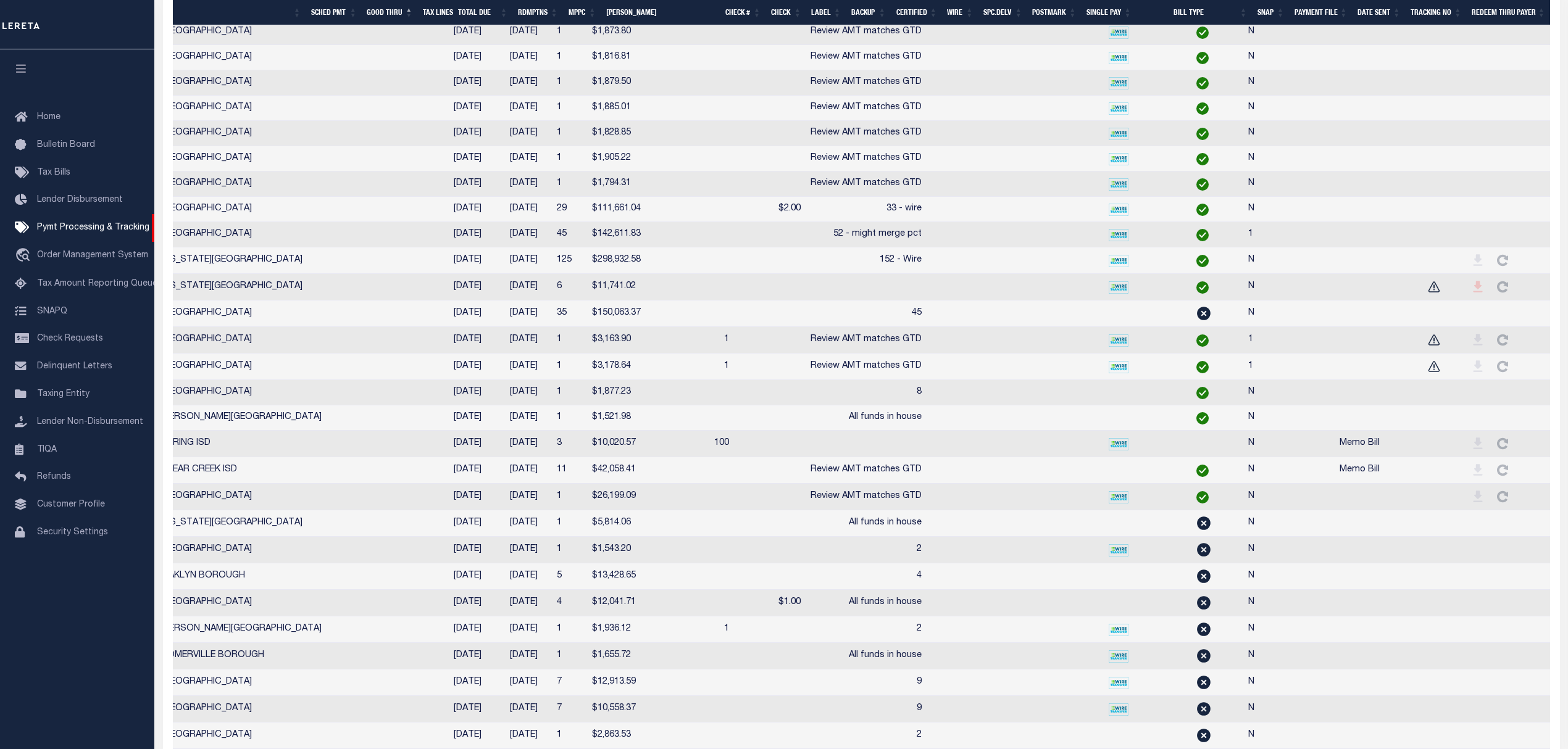
drag, startPoint x: 740, startPoint y: 489, endPoint x: 1147, endPoint y: 465, distance: 407.7
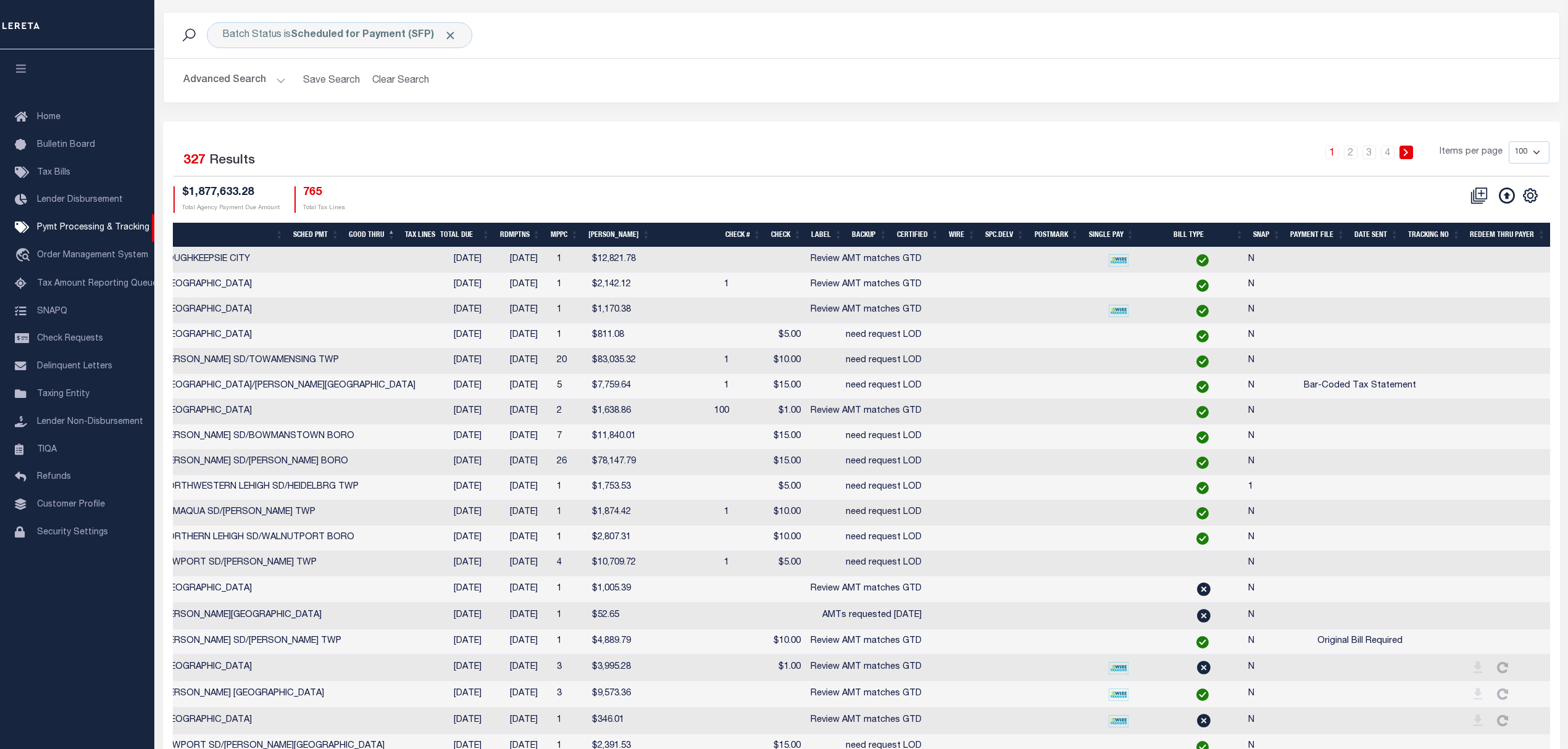
scroll to position [0, 0]
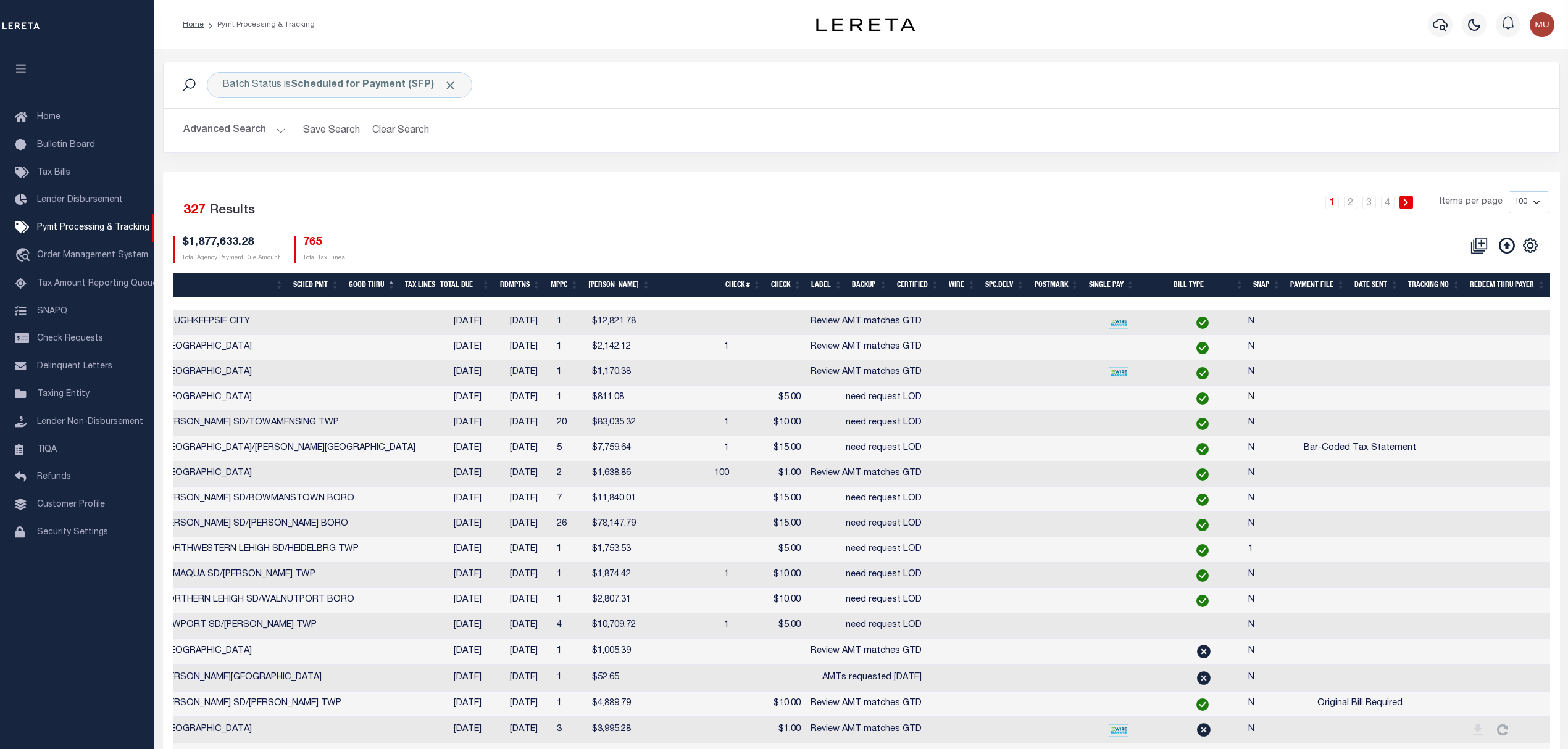
click at [1271, 289] on th "SNAP" at bounding box center [1267, 286] width 37 height 25
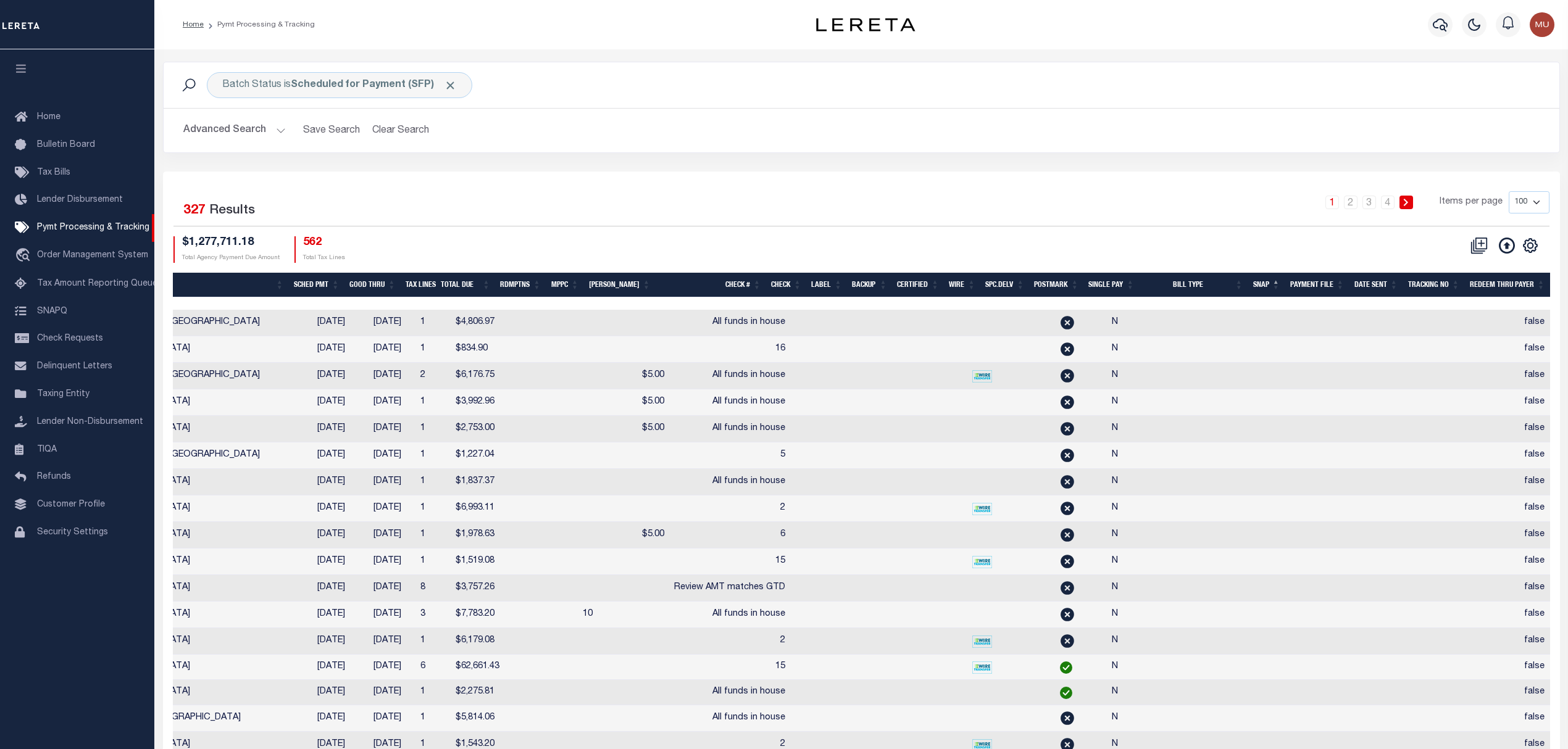
scroll to position [0, 353]
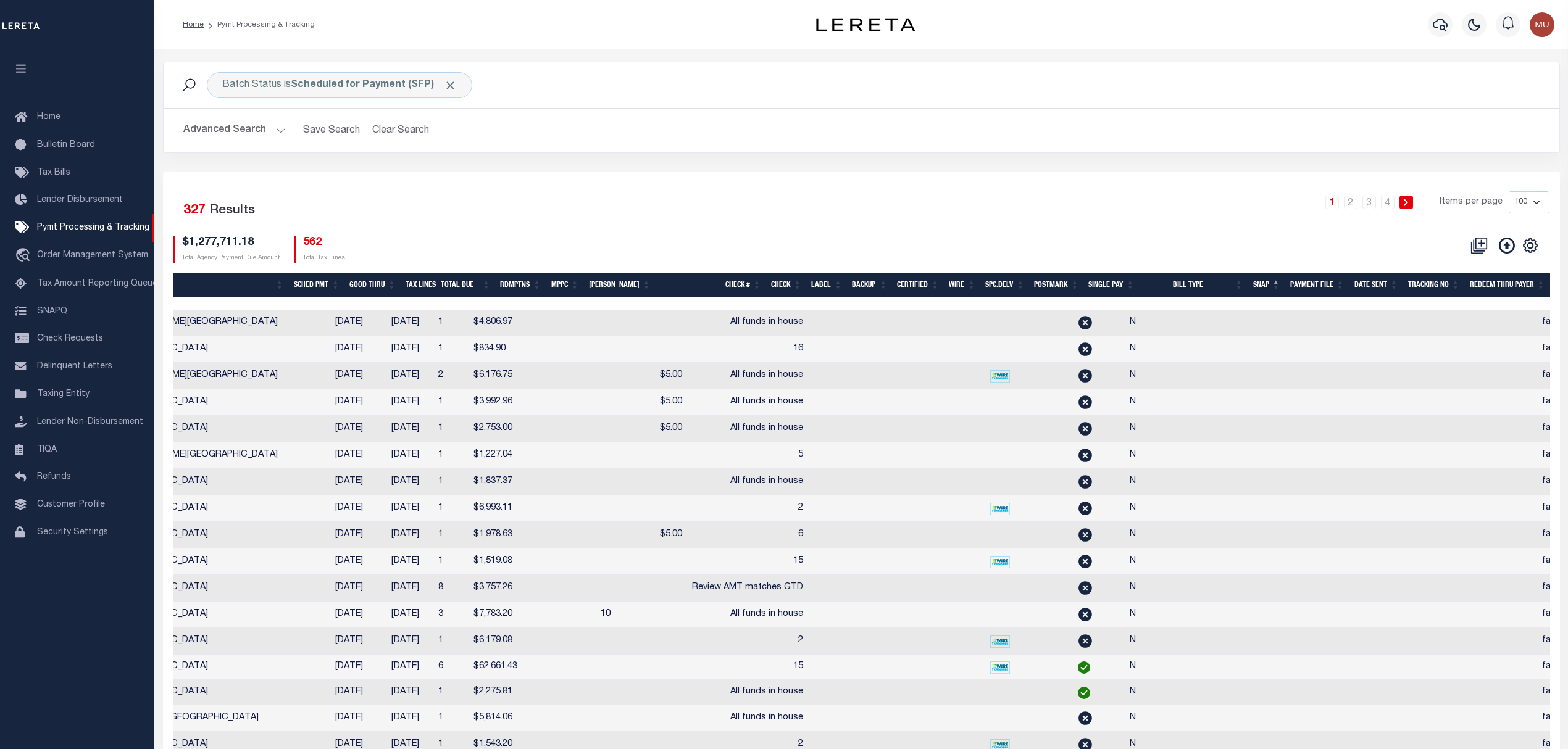
click at [1271, 289] on th "SNAP" at bounding box center [1267, 286] width 37 height 25
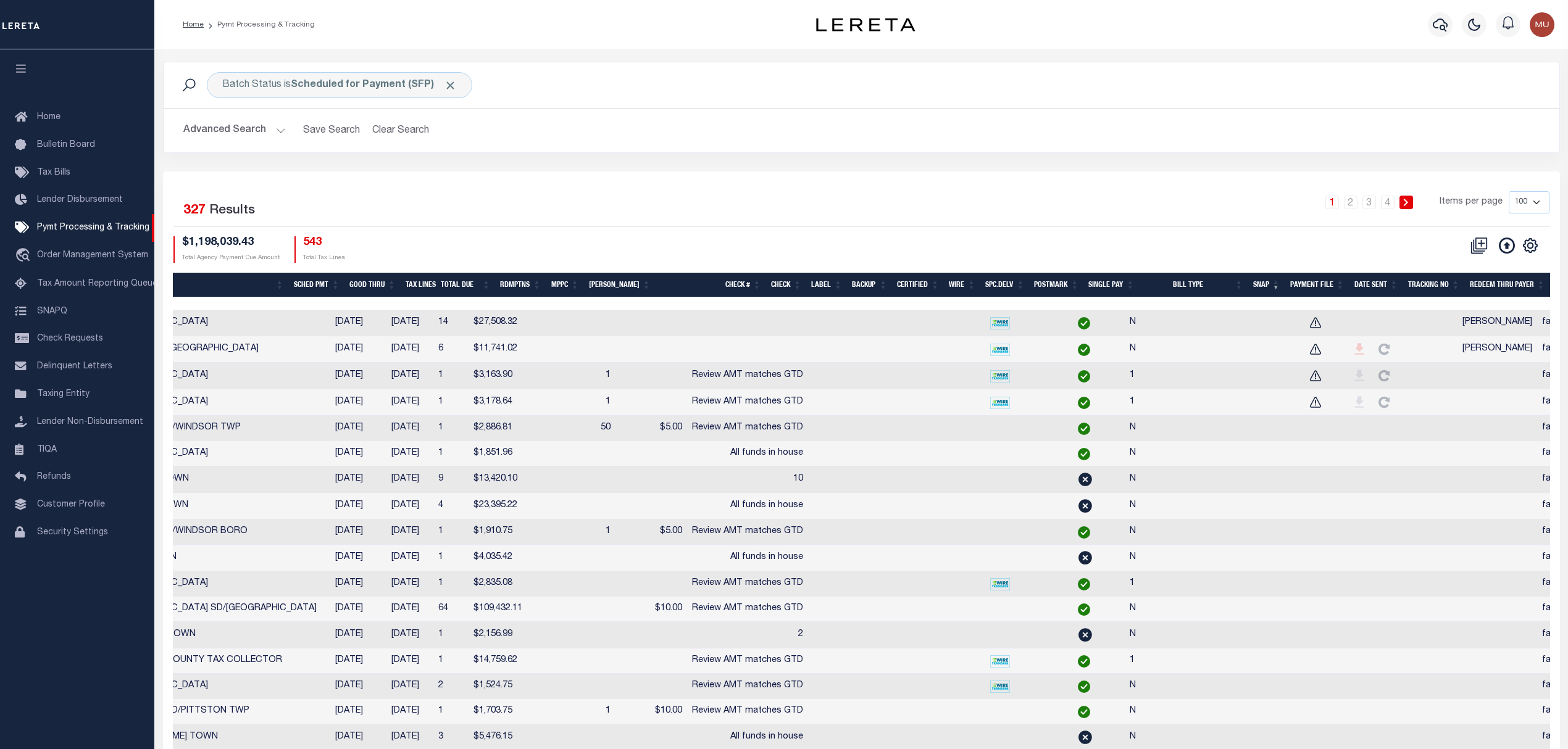
scroll to position [0, 352]
click at [1458, 411] on td at bounding box center [1498, 403] width 79 height 26
checkbox input "true"
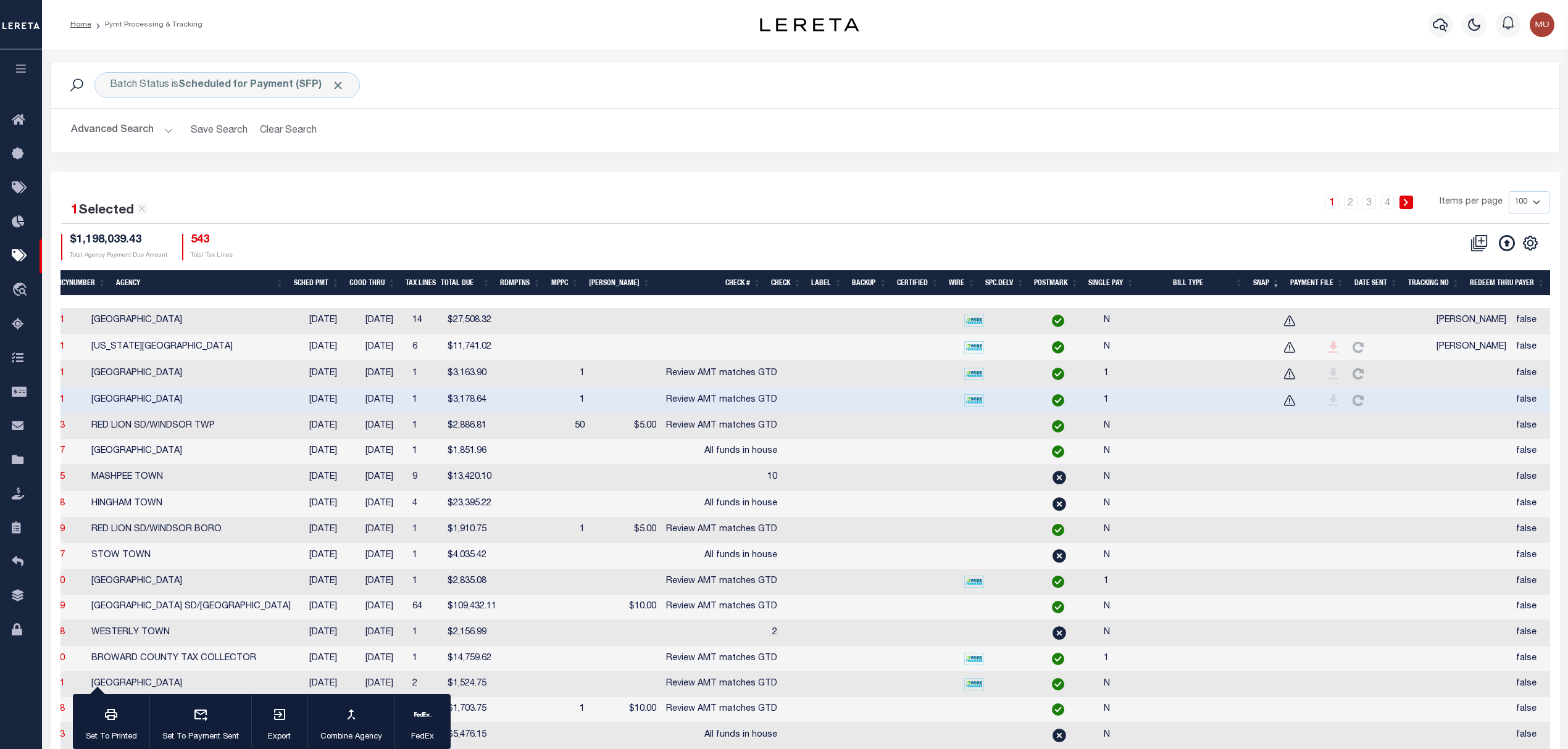
scroll to position [0, 240]
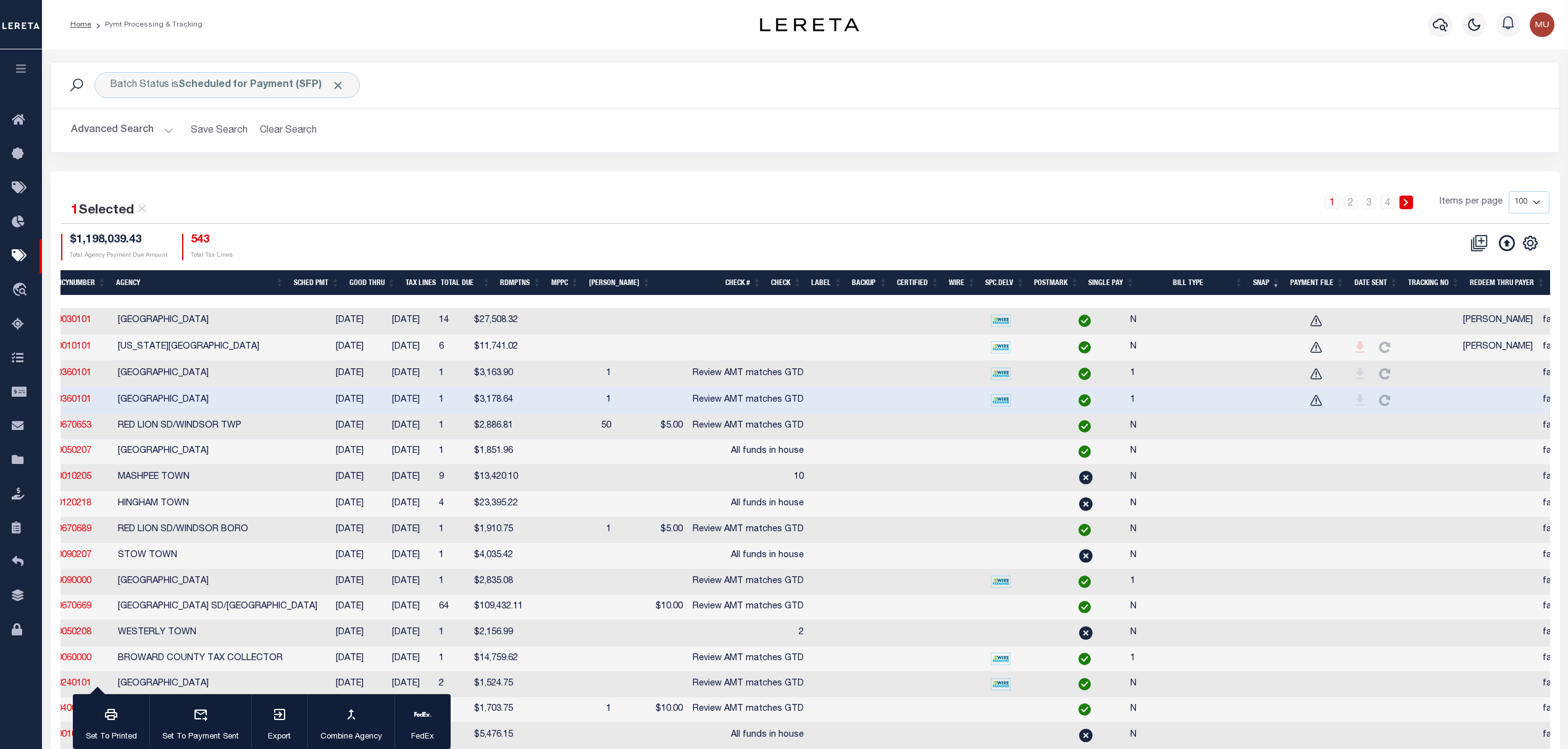
click at [1458, 369] on td at bounding box center [1497, 374] width 79 height 26
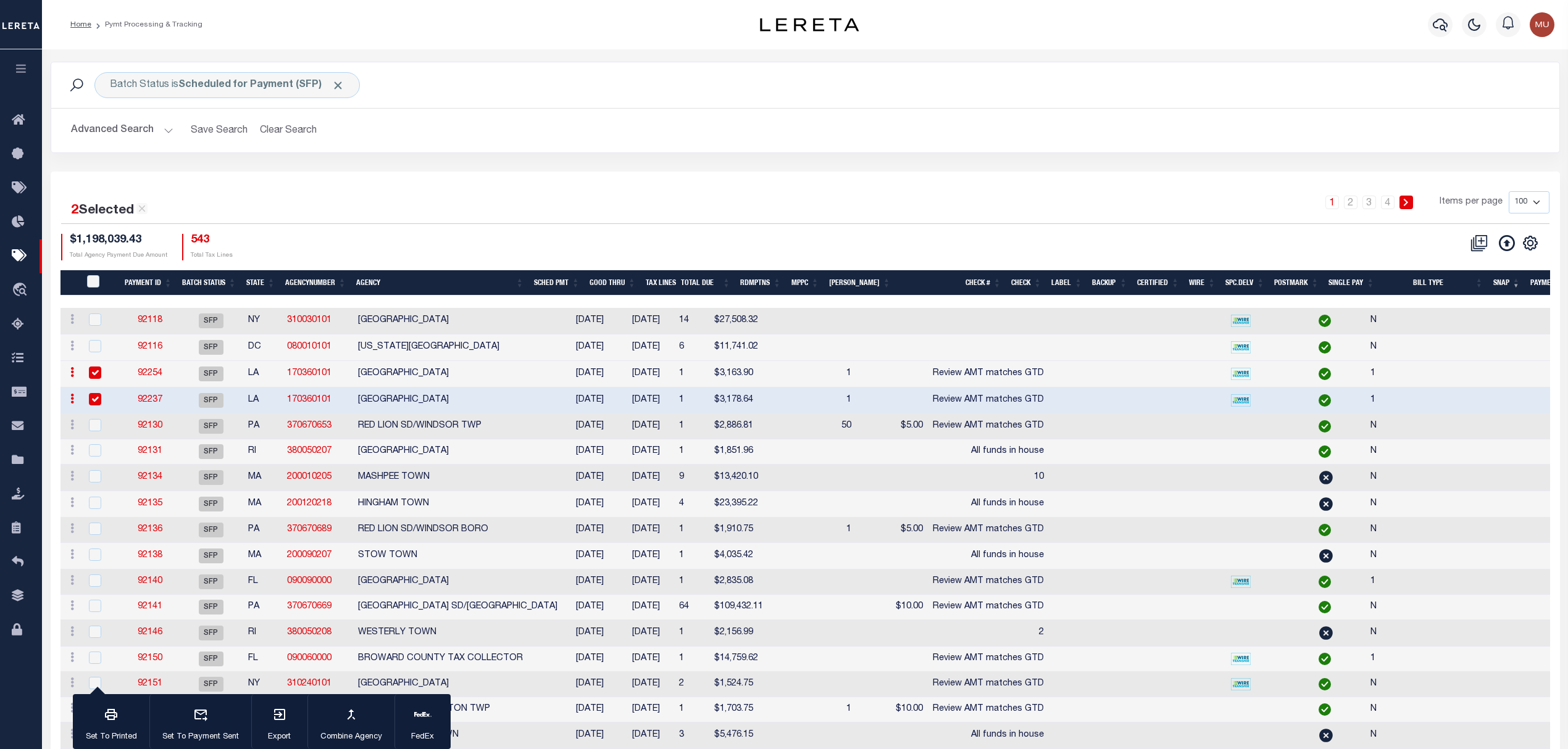
scroll to position [0, 0]
click at [800, 131] on h2 "Advanced Search Save Search Clear Search" at bounding box center [804, 130] width 1488 height 24
drag, startPoint x: 1269, startPoint y: 104, endPoint x: 1267, endPoint y: 98, distance: 6.3
click at [1267, 102] on div "Batch Status is Scheduled for Payment (SFP) Search" at bounding box center [804, 85] width 1508 height 46
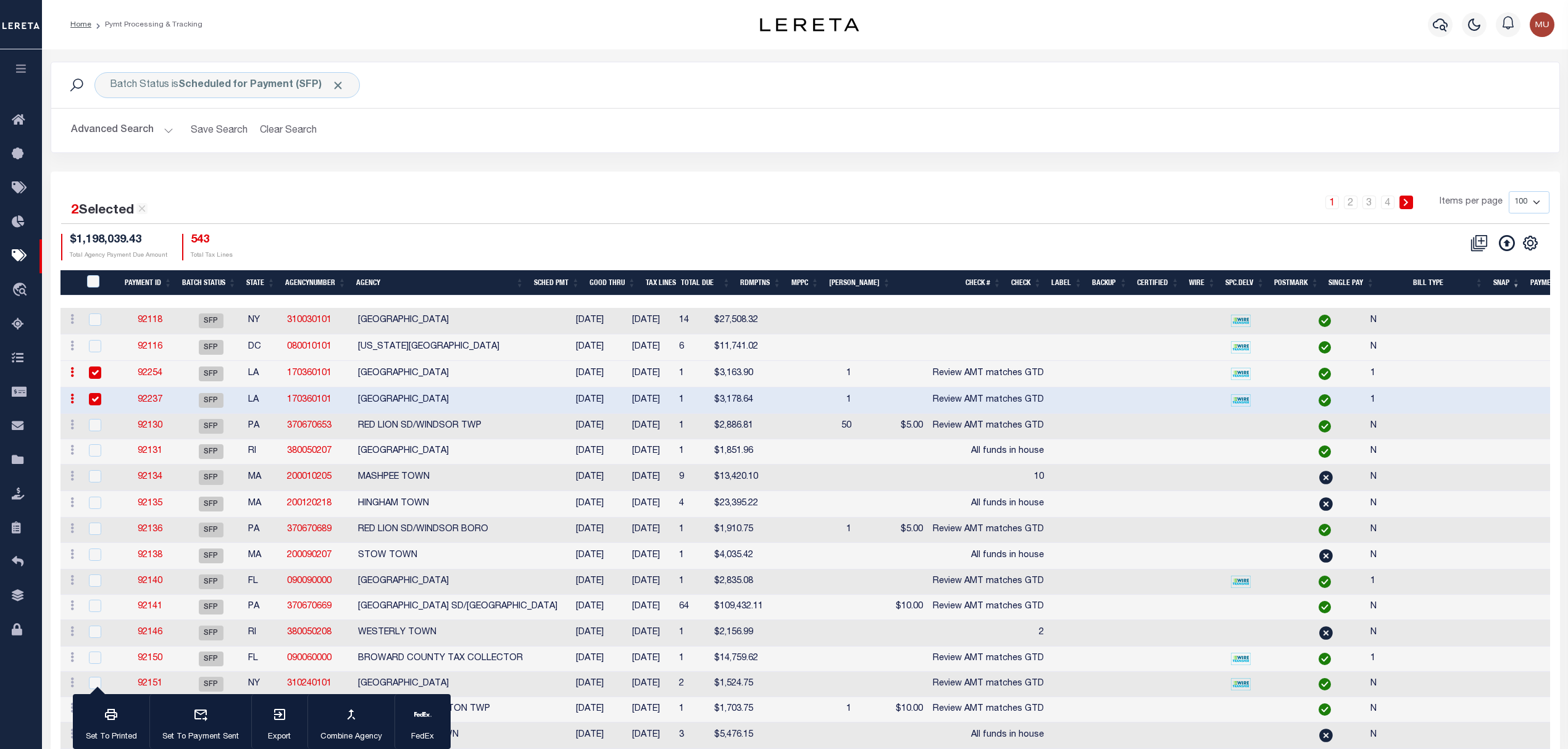
click at [740, 21] on div at bounding box center [809, 24] width 250 height 14
click at [425, 373] on td "[GEOGRAPHIC_DATA]" at bounding box center [457, 374] width 210 height 26
checkbox input "false"
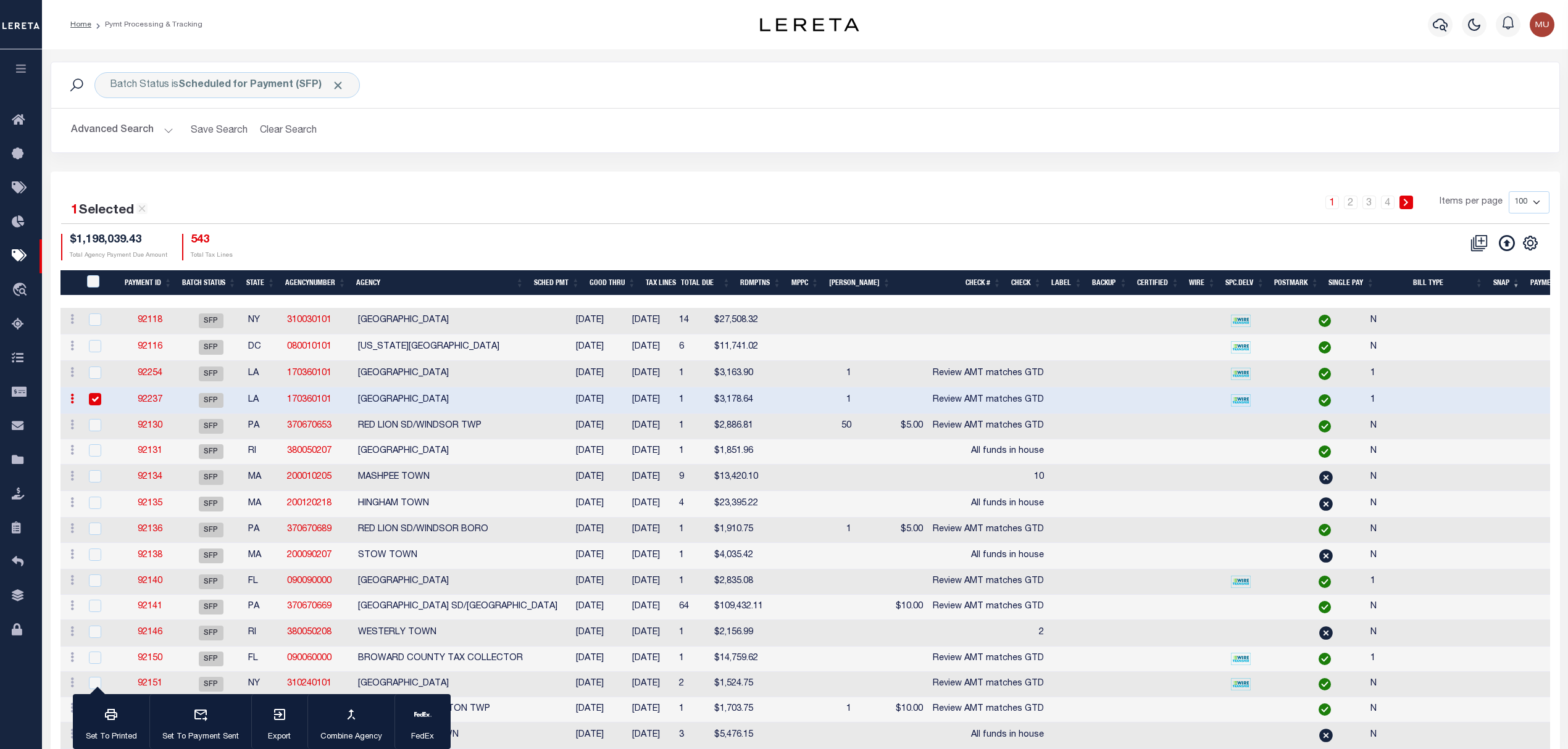
click at [454, 401] on td "[GEOGRAPHIC_DATA]" at bounding box center [457, 401] width 210 height 26
checkbox input "false"
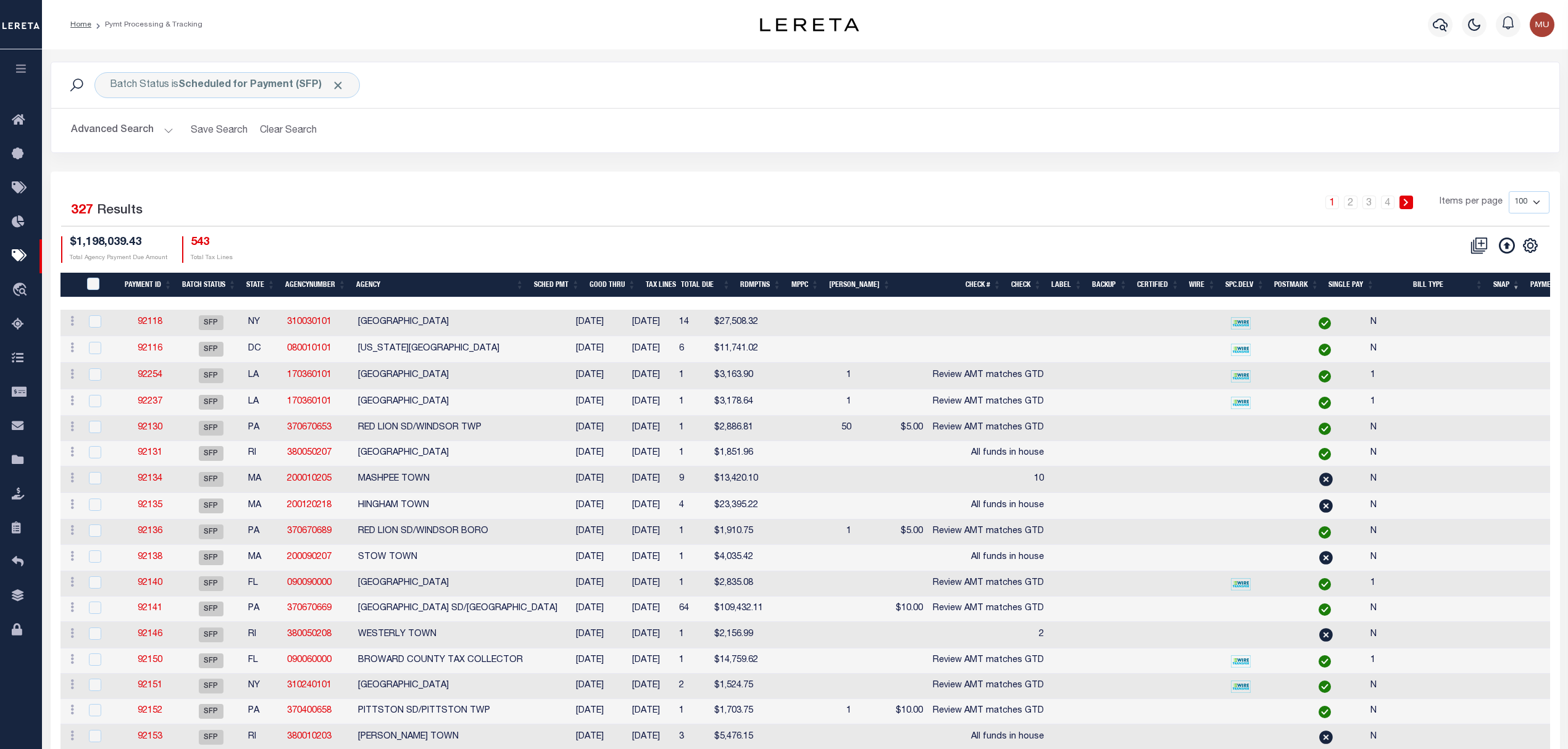
click at [605, 164] on div "Batch Status is Scheduled for Payment (SFP) Search Advanced Search Save Search …" at bounding box center [805, 116] width 1528 height 110
drag, startPoint x: 288, startPoint y: 136, endPoint x: 882, endPoint y: 262, distance: 607.2
click at [288, 136] on button "Clear Search" at bounding box center [289, 130] width 67 height 24
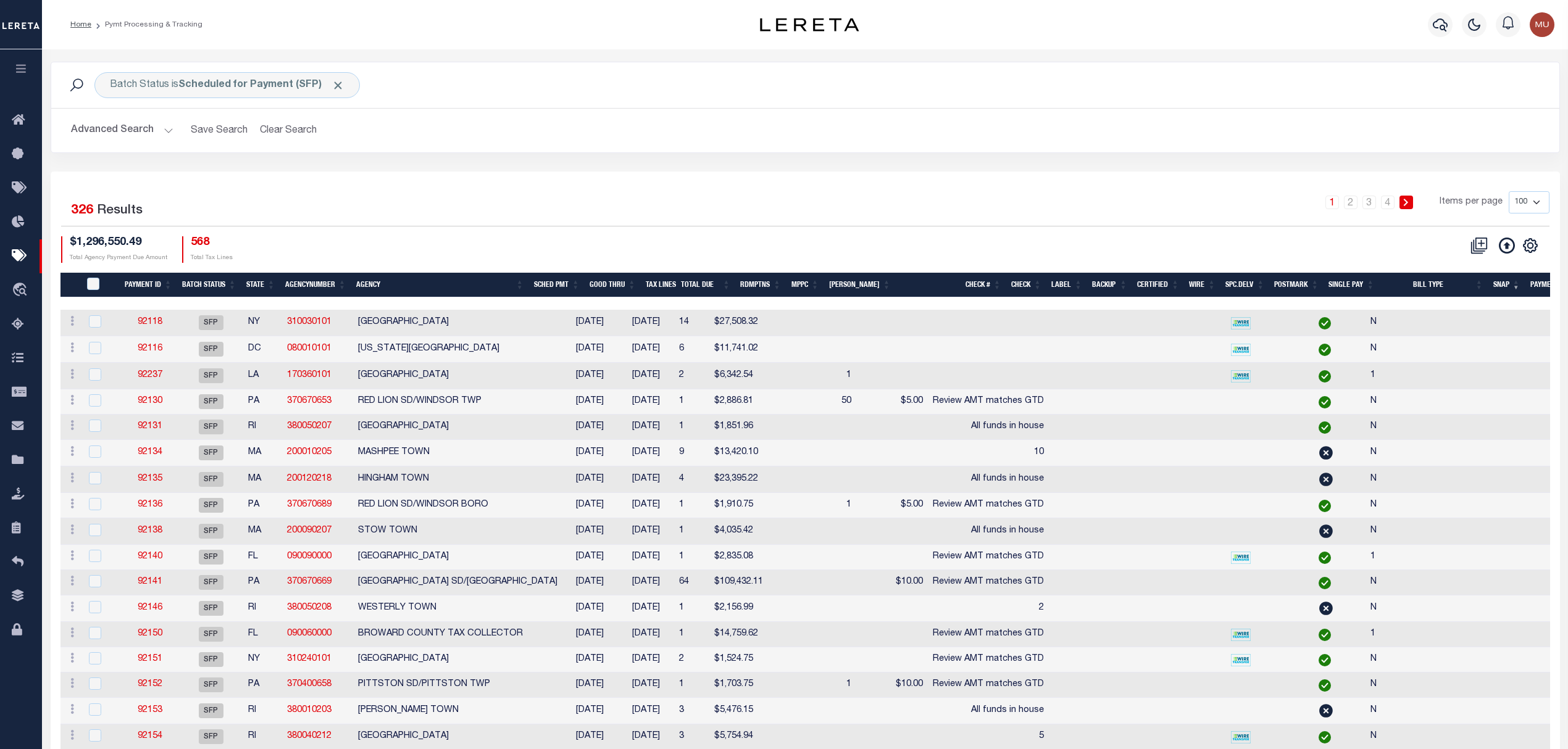
click at [111, 130] on button "Advanced Search" at bounding box center [122, 130] width 102 height 24
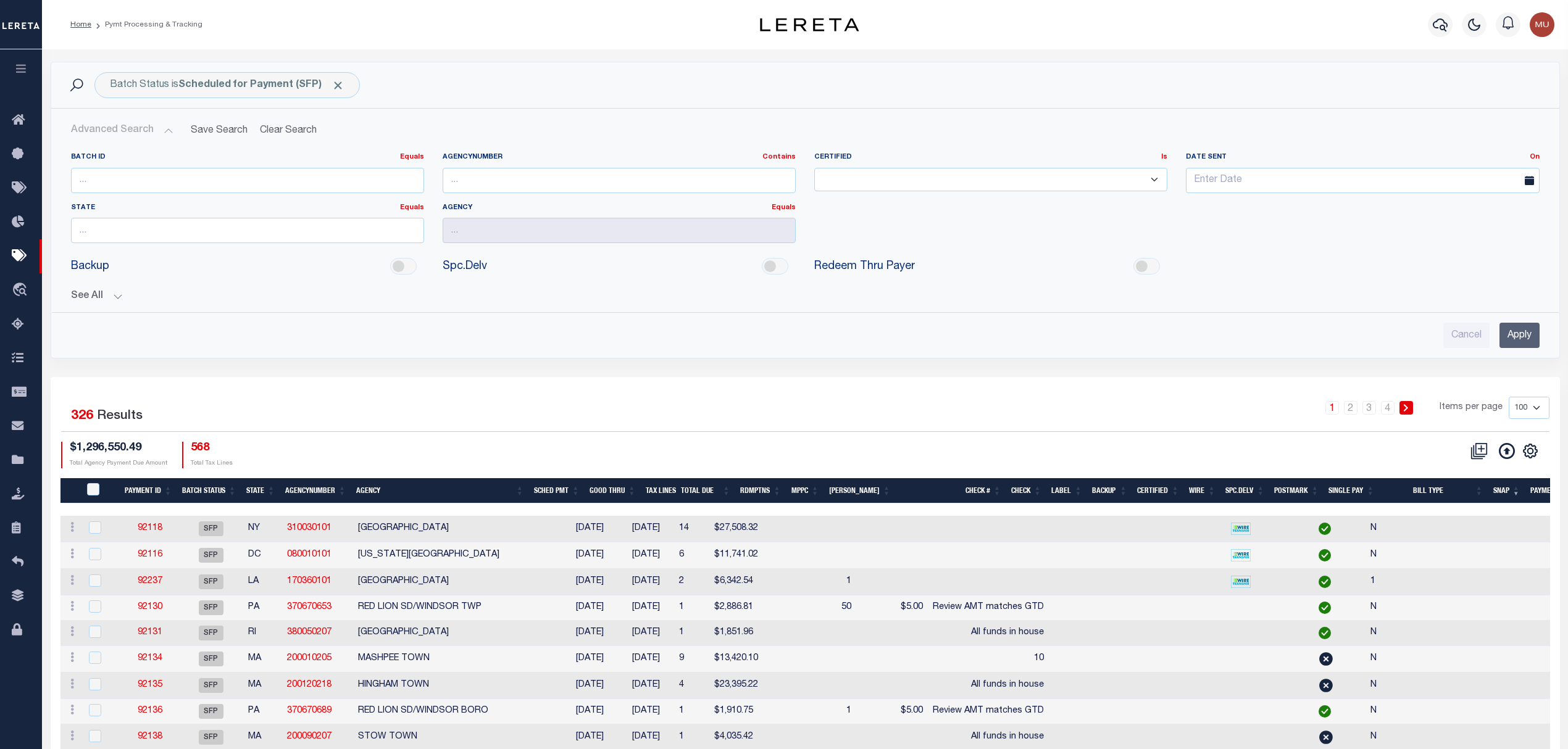
click at [90, 296] on button "See All" at bounding box center [804, 297] width 1468 height 12
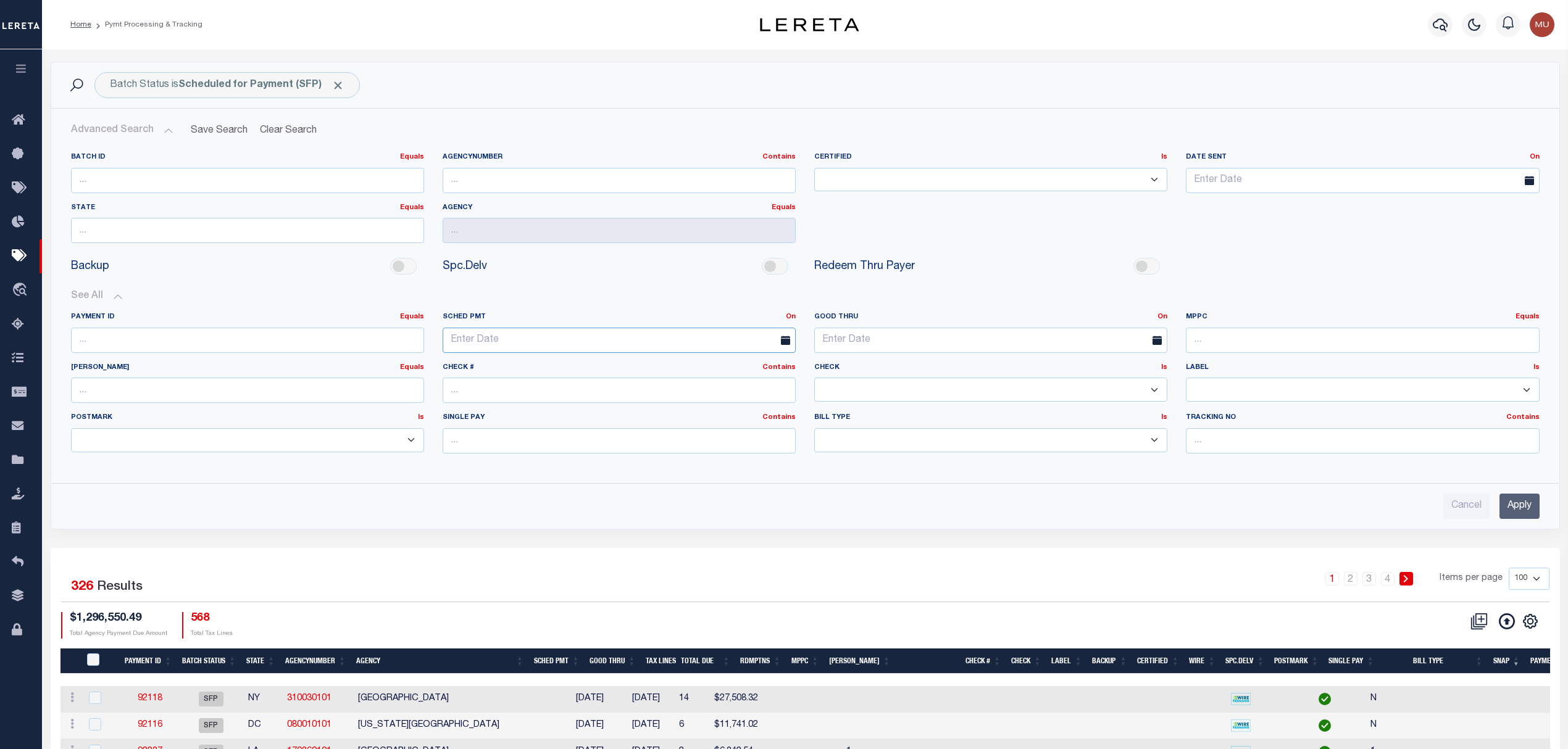
click at [524, 344] on input "text" at bounding box center [619, 340] width 353 height 25
click at [682, 293] on button "See All" at bounding box center [804, 297] width 1468 height 12
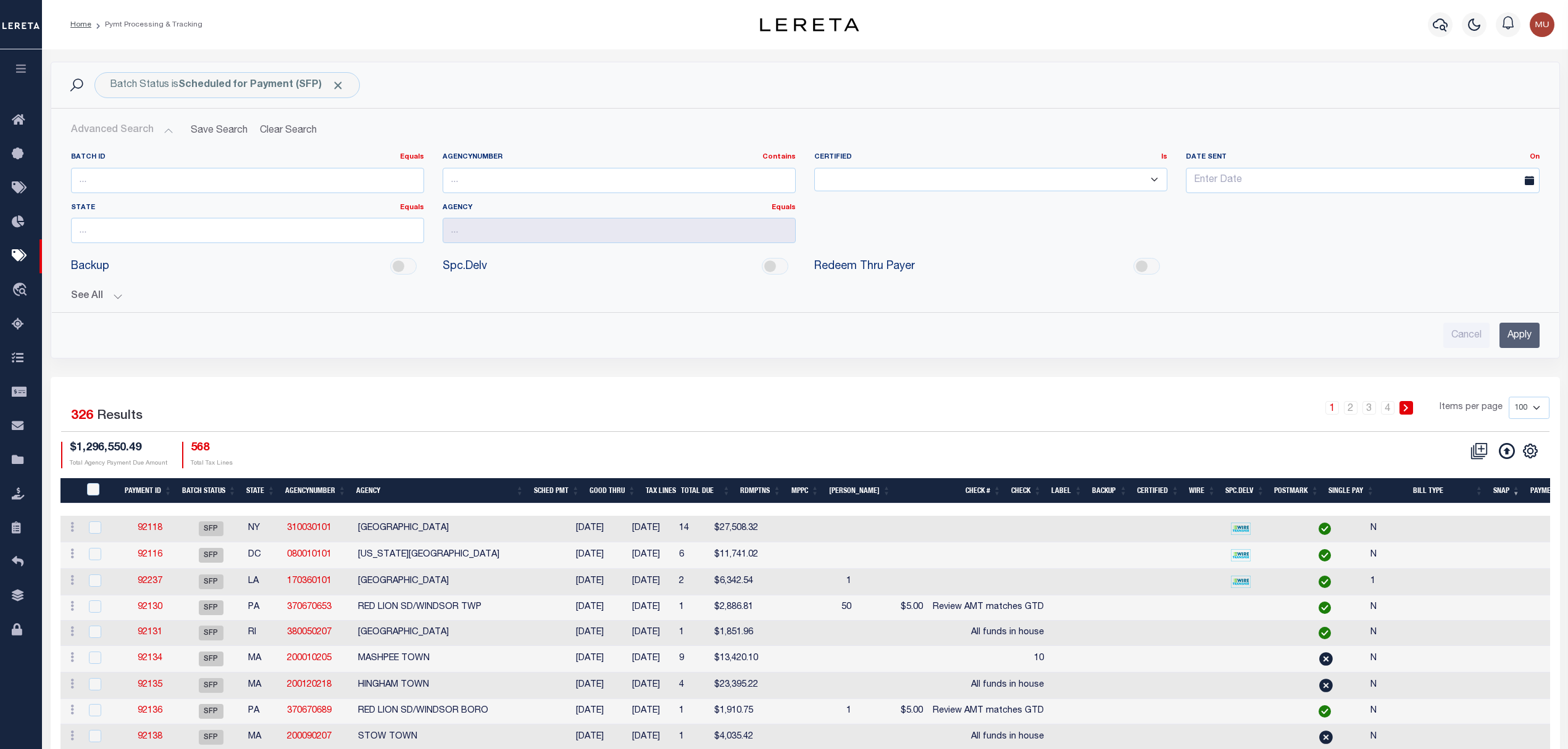
click at [557, 348] on div "Cancel Apply" at bounding box center [804, 335] width 1468 height 25
click at [119, 290] on div "See All Payment ID Equals Equals Is Not Equal To On On" at bounding box center [804, 292] width 1468 height 22
click at [119, 301] on button "See All" at bounding box center [804, 297] width 1468 height 12
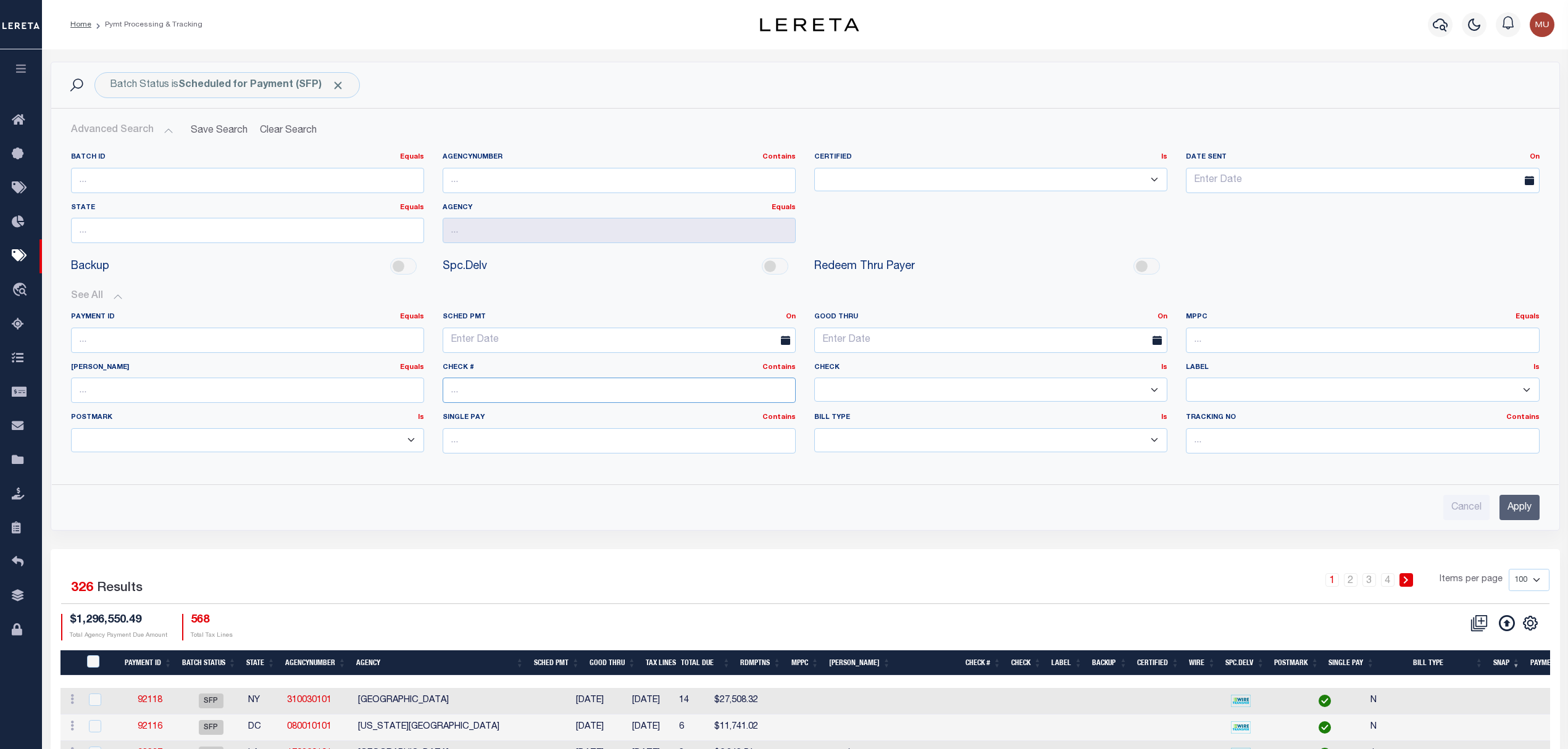
click at [561, 385] on input "text" at bounding box center [619, 390] width 353 height 25
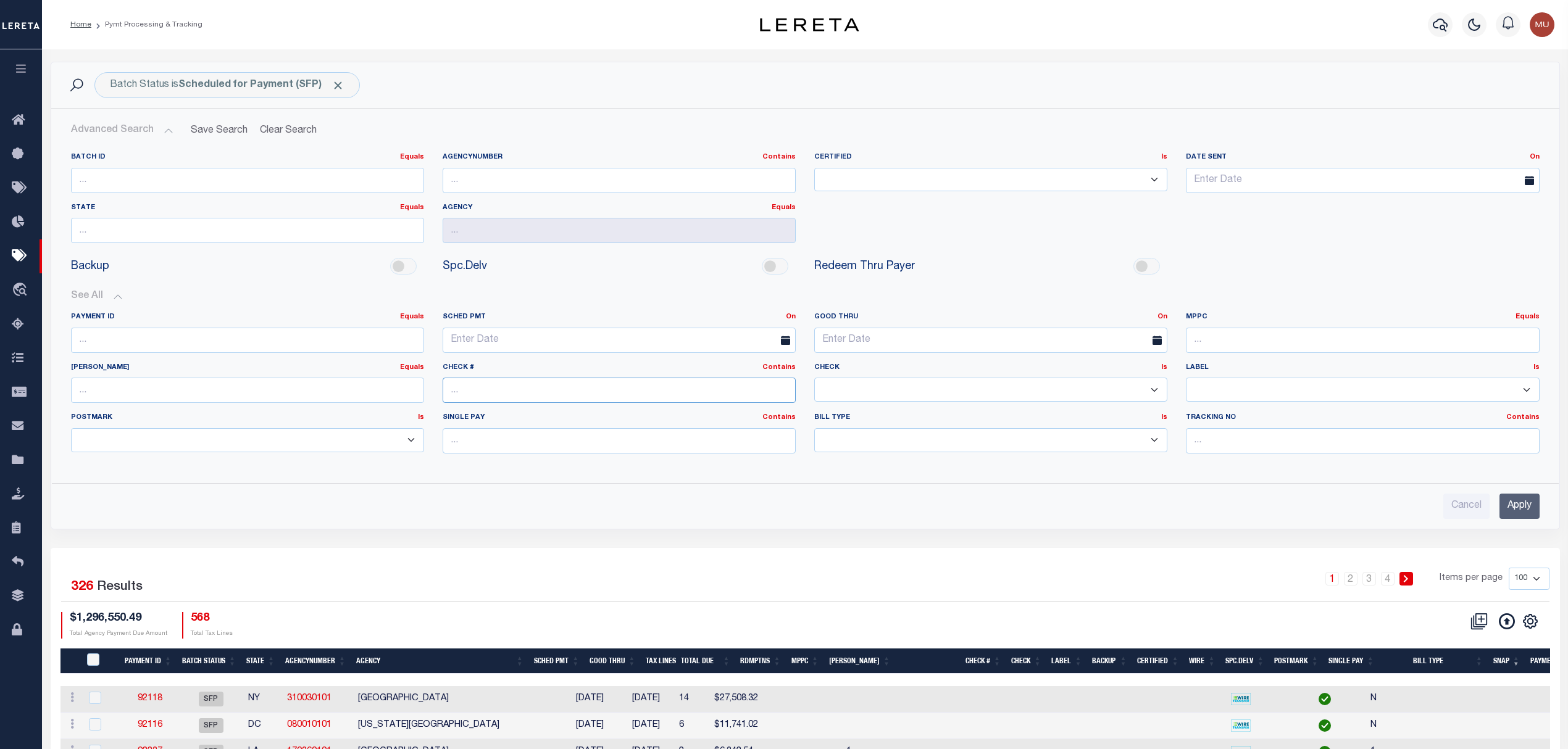
type input "All Funds"
click at [1530, 510] on input "Apply" at bounding box center [1519, 506] width 40 height 25
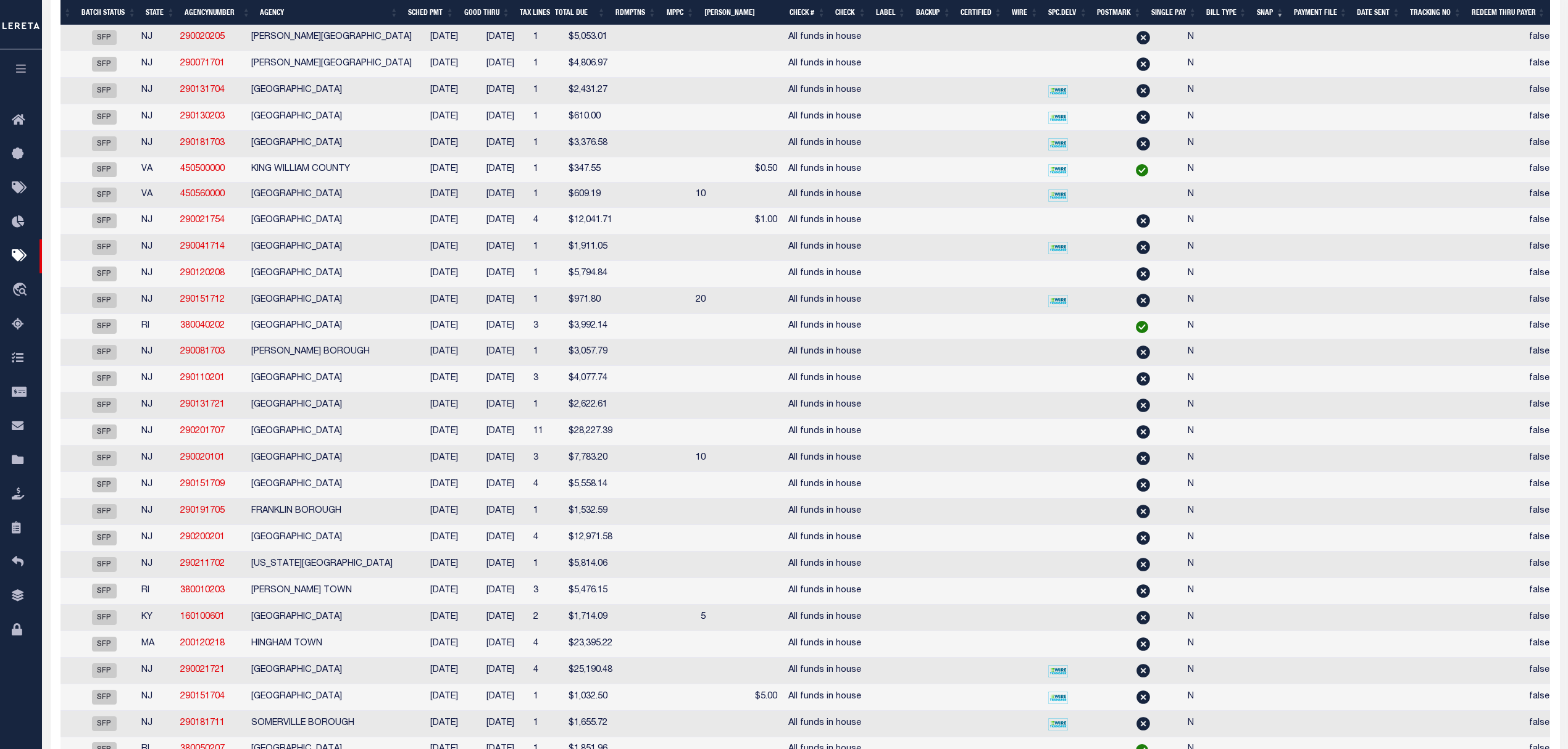
scroll to position [885, 0]
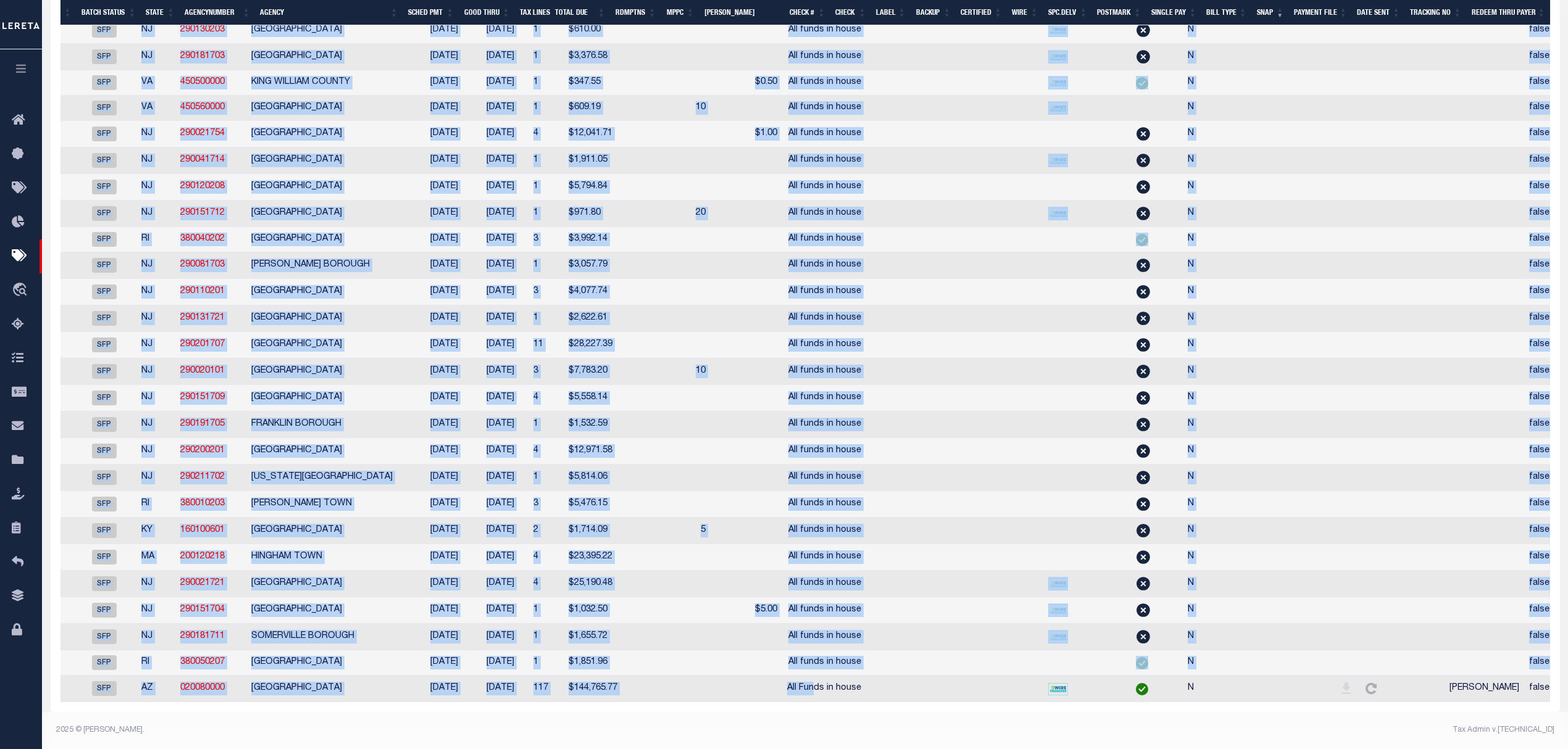
drag, startPoint x: 781, startPoint y: 693, endPoint x: 684, endPoint y: 699, distance: 97.2
click at [687, 699] on div "Payment ID Batch Status State AgencyNumber Agency SCHED PMT Good Thru Tax Lines…" at bounding box center [805, 81] width 1489 height 1243
click at [715, 677] on td at bounding box center [746, 689] width 71 height 26
checkbox input "true"
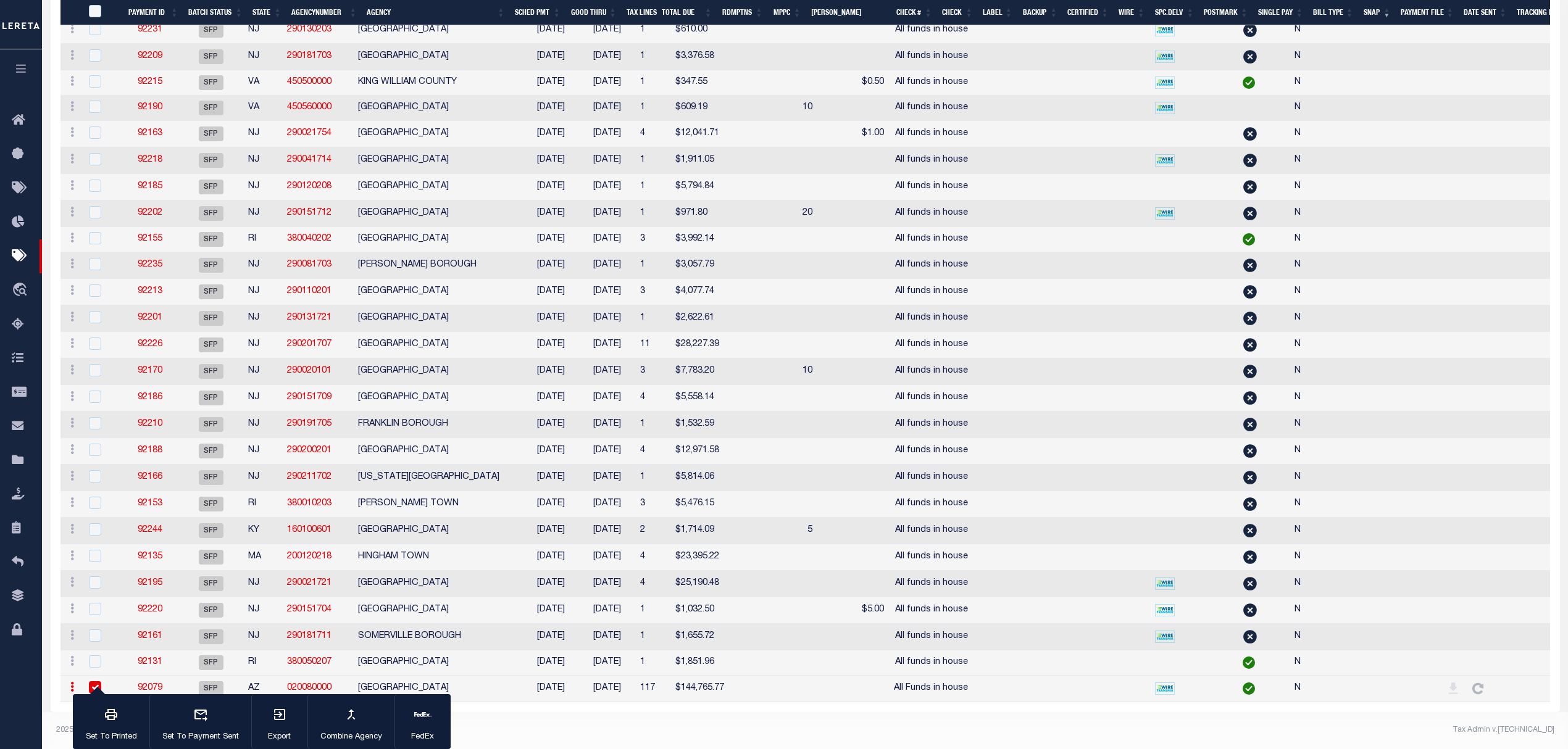
scroll to position [882, 0]
click at [147, 684] on link "92079" at bounding box center [149, 688] width 24 height 9
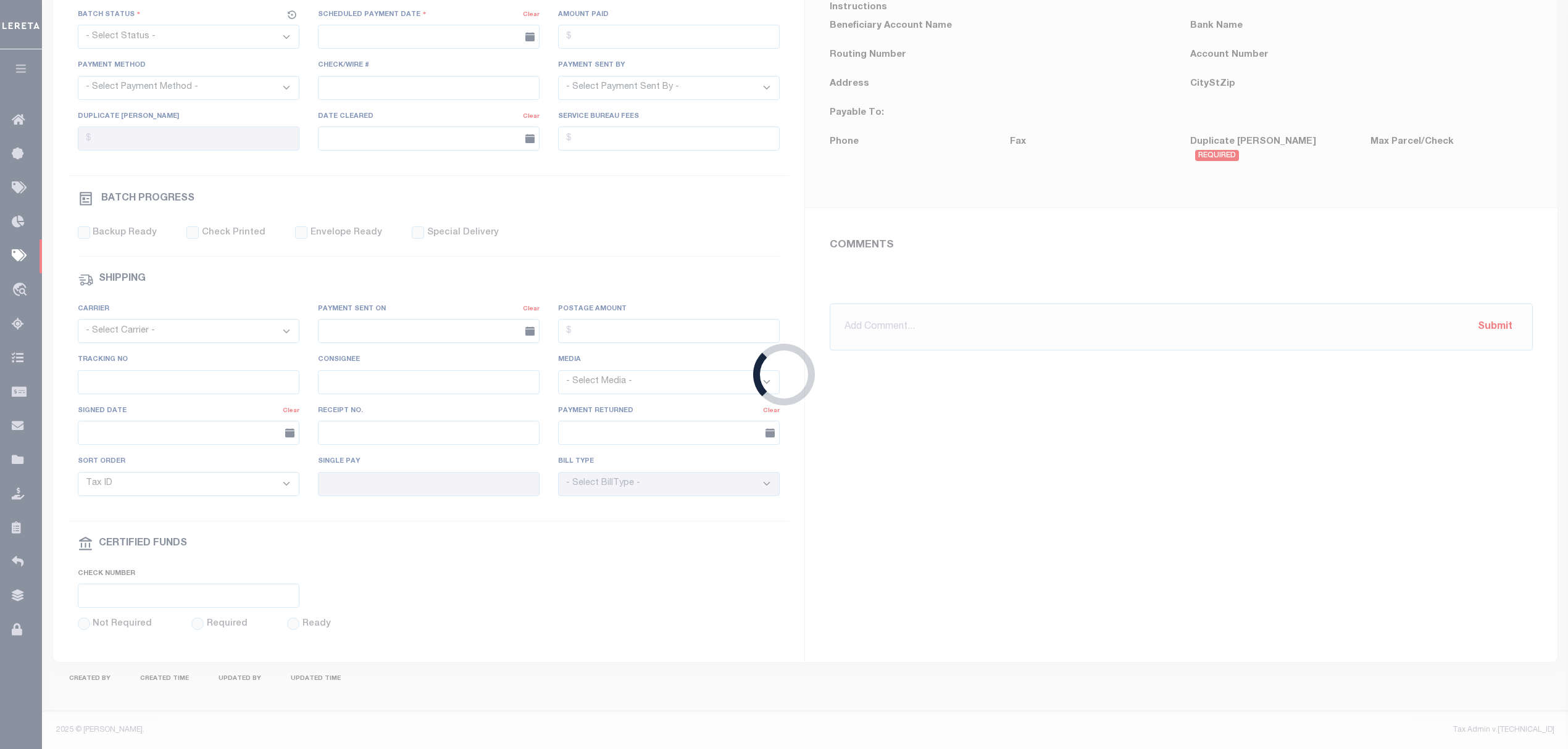
select select "SFP"
type input "[DATE]"
type input "All Funds in house"
type input "[PERSON_NAME]"
type input "N"
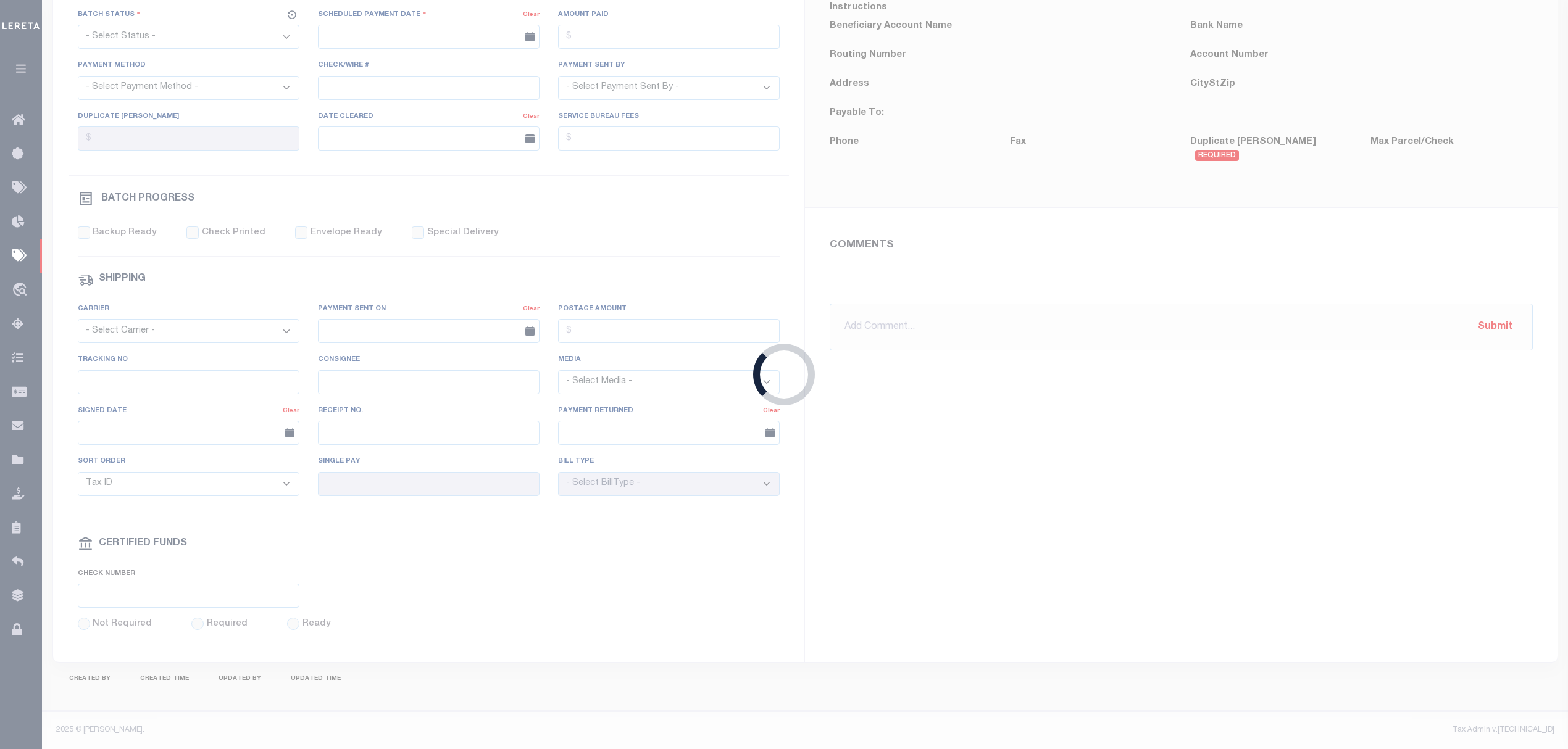
radio input "true"
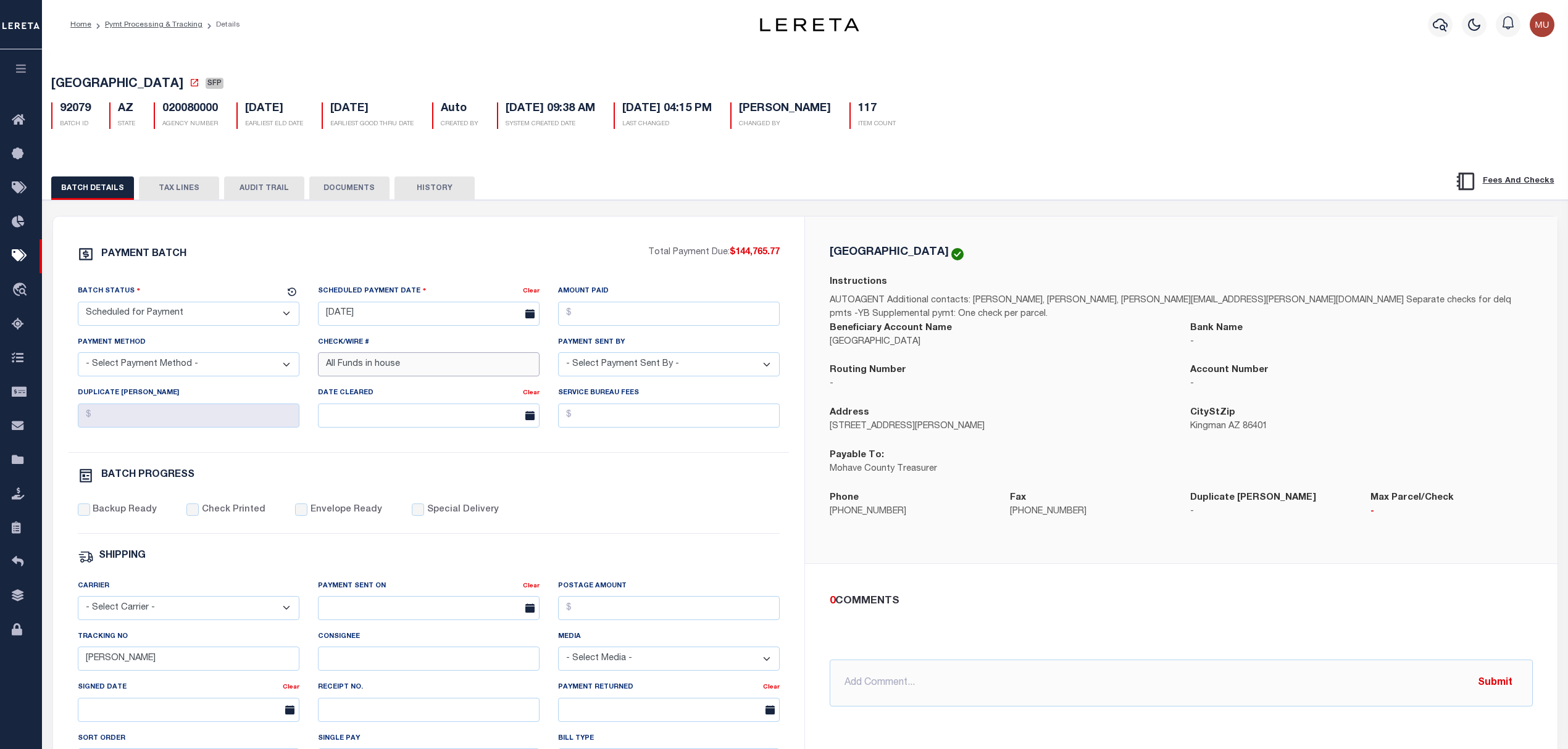
click at [433, 377] on input "All Funds in house" at bounding box center [428, 364] width 221 height 24
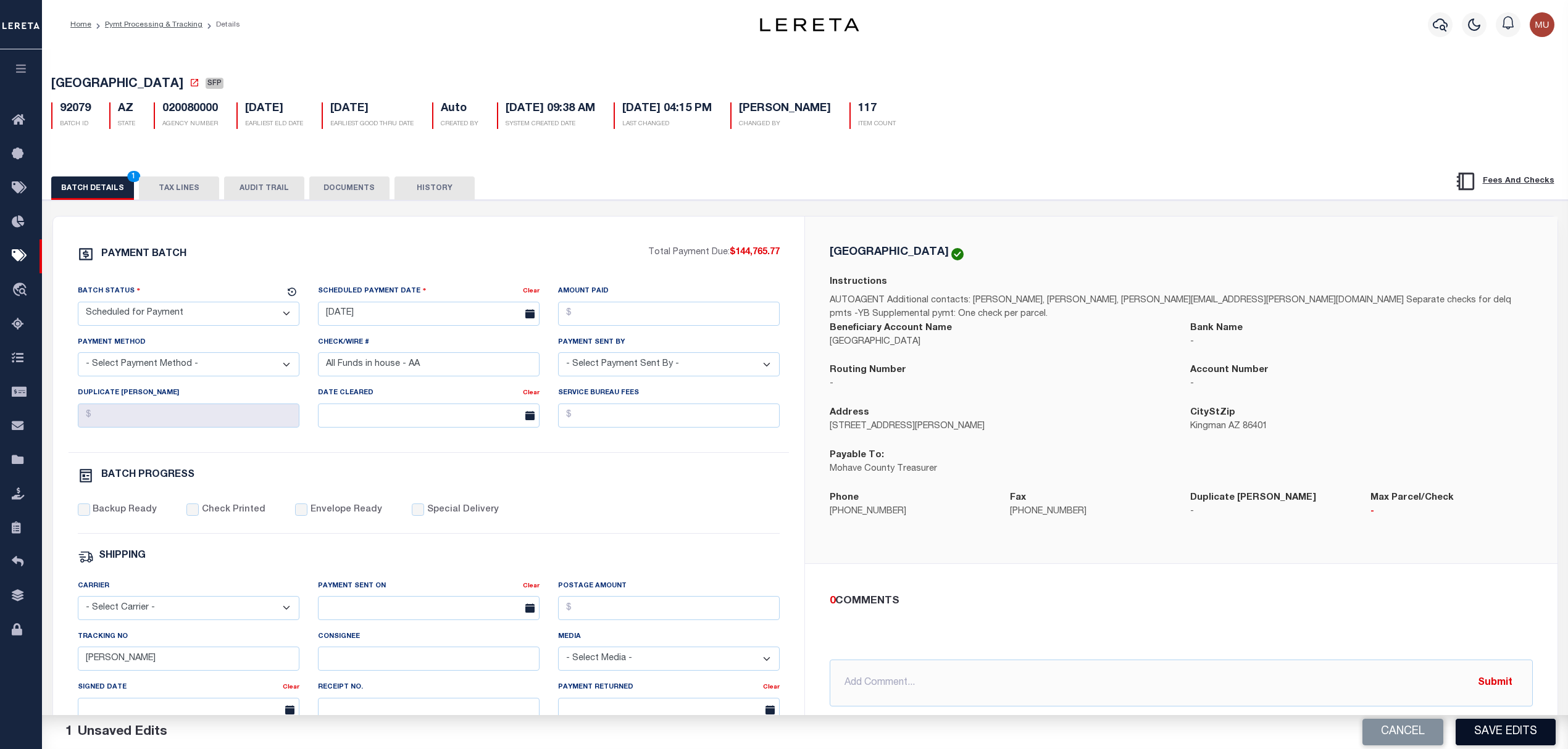
click at [1483, 736] on button "Save Edits" at bounding box center [1505, 732] width 100 height 26
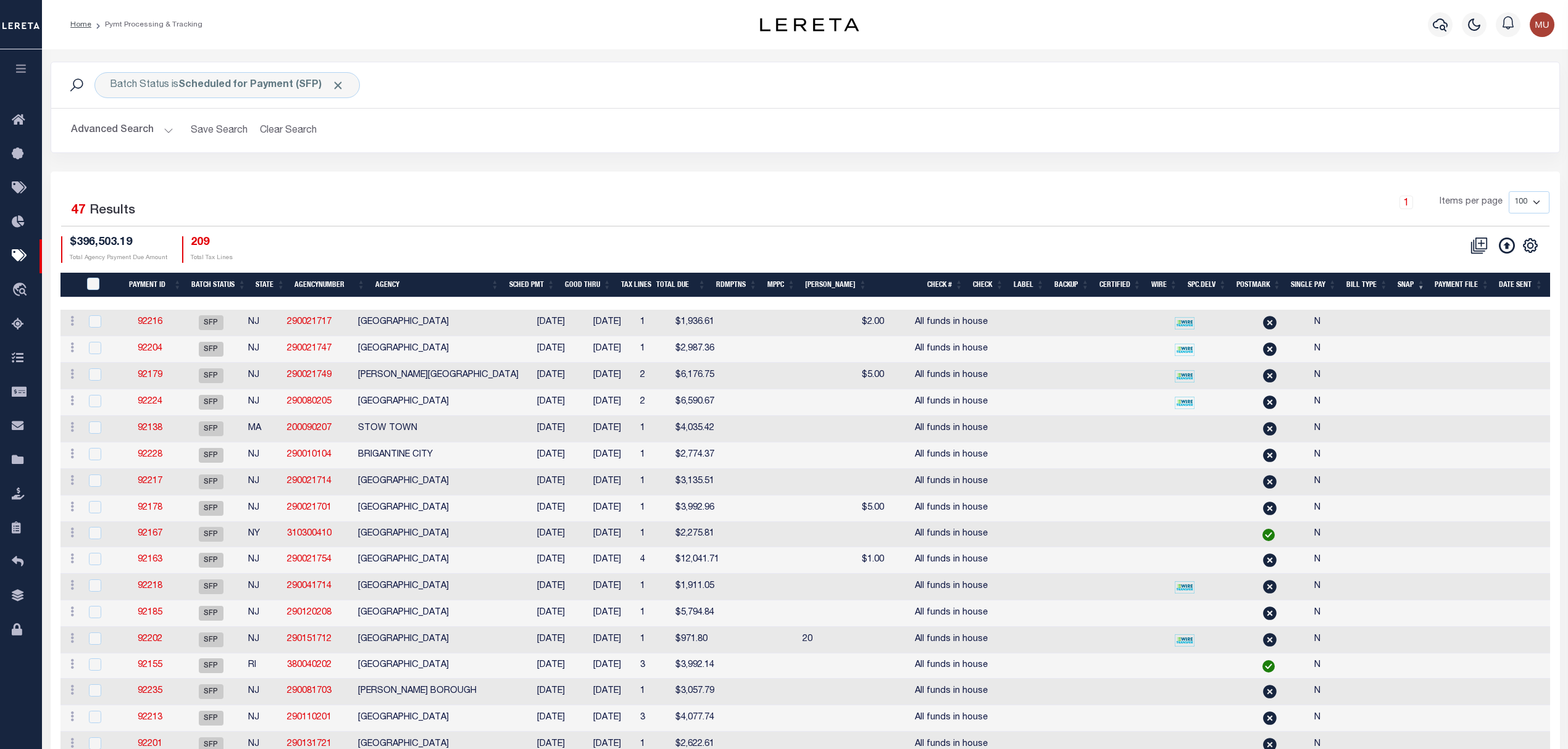
click at [1106, 38] on div "Profile Sign out" at bounding box center [1247, 24] width 624 height 43
click at [155, 321] on link "92216" at bounding box center [149, 322] width 24 height 9
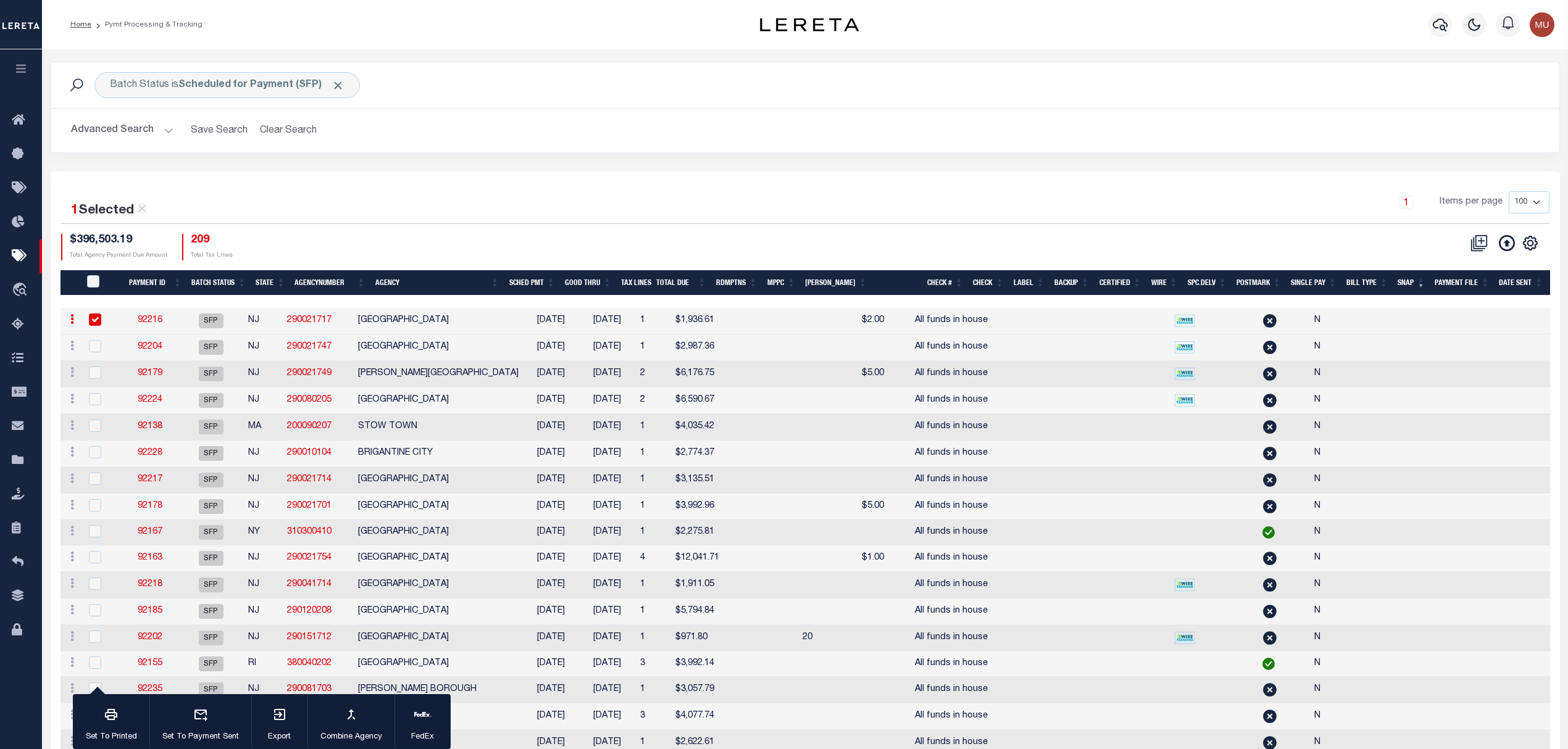
type input "All funds in house"
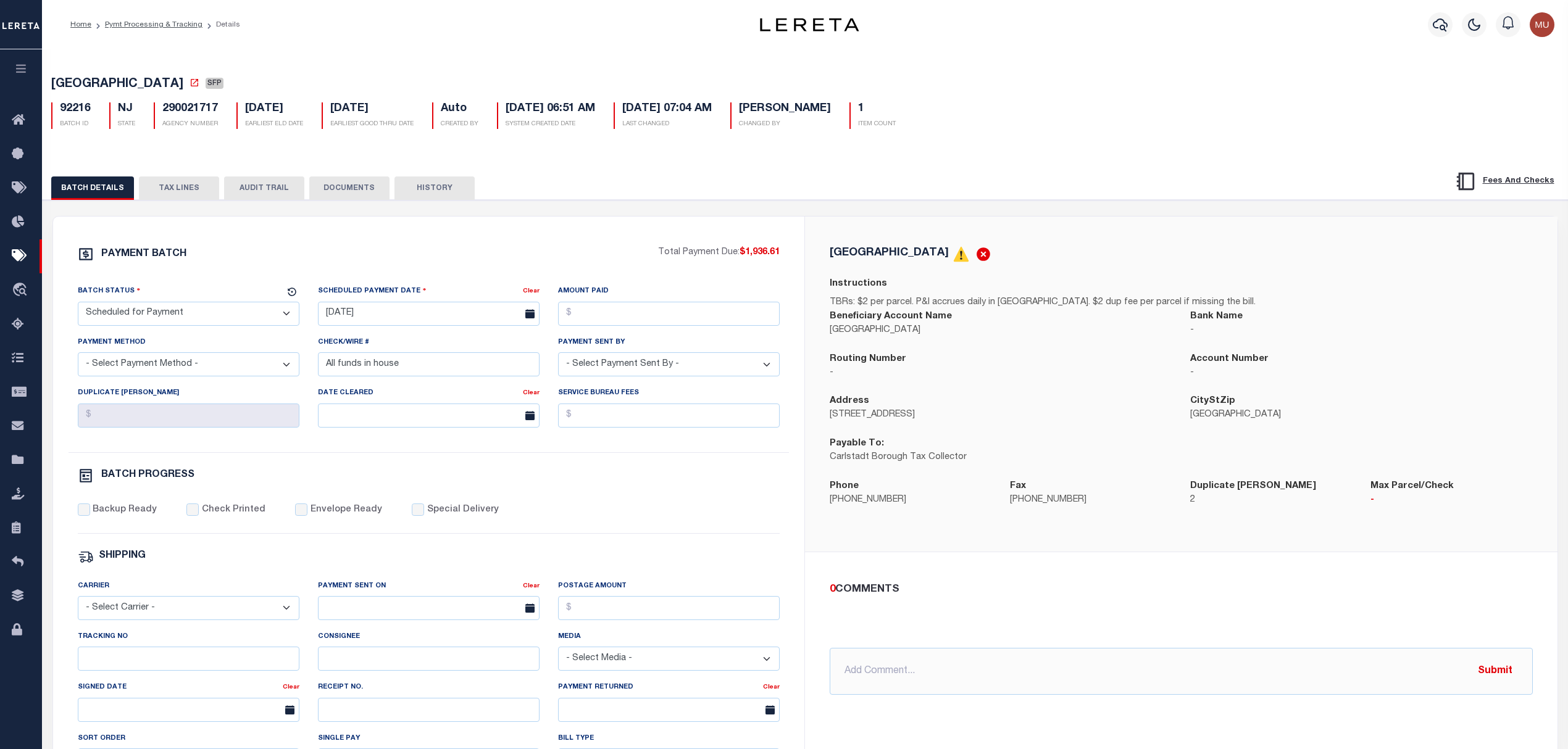
click at [98, 85] on span "CARLSTADT BOROUGH" at bounding box center [117, 85] width 132 height 13
drag, startPoint x: 98, startPoint y: 85, endPoint x: 144, endPoint y: 81, distance: 46.2
click at [144, 81] on span "CARLSTADT BOROUGH" at bounding box center [117, 85] width 132 height 13
copy span "CARLSTADT BOROUGH"
drag, startPoint x: 188, startPoint y: 190, endPoint x: 198, endPoint y: 70, distance: 120.4
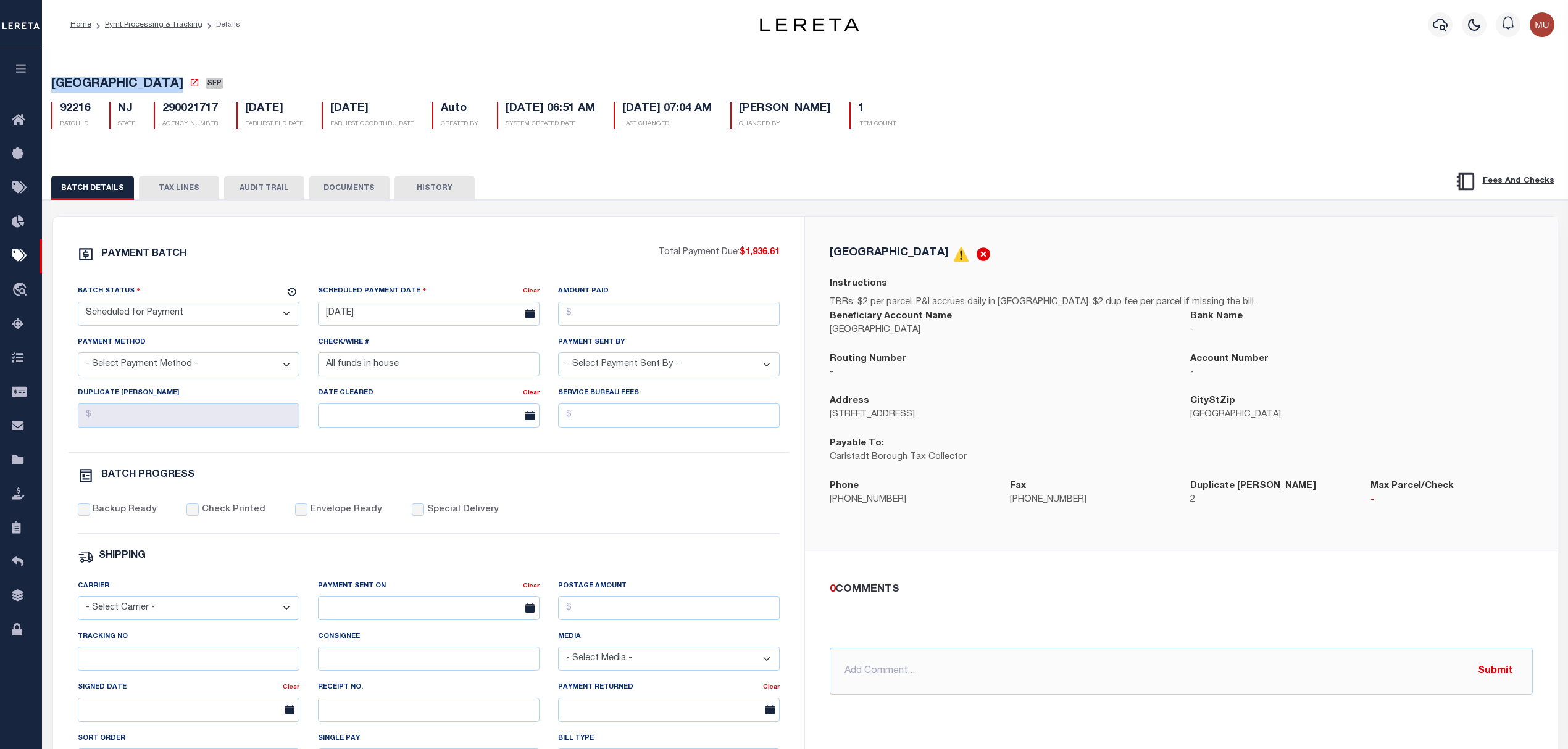
click at [188, 190] on button "TAX LINES" at bounding box center [178, 188] width 80 height 23
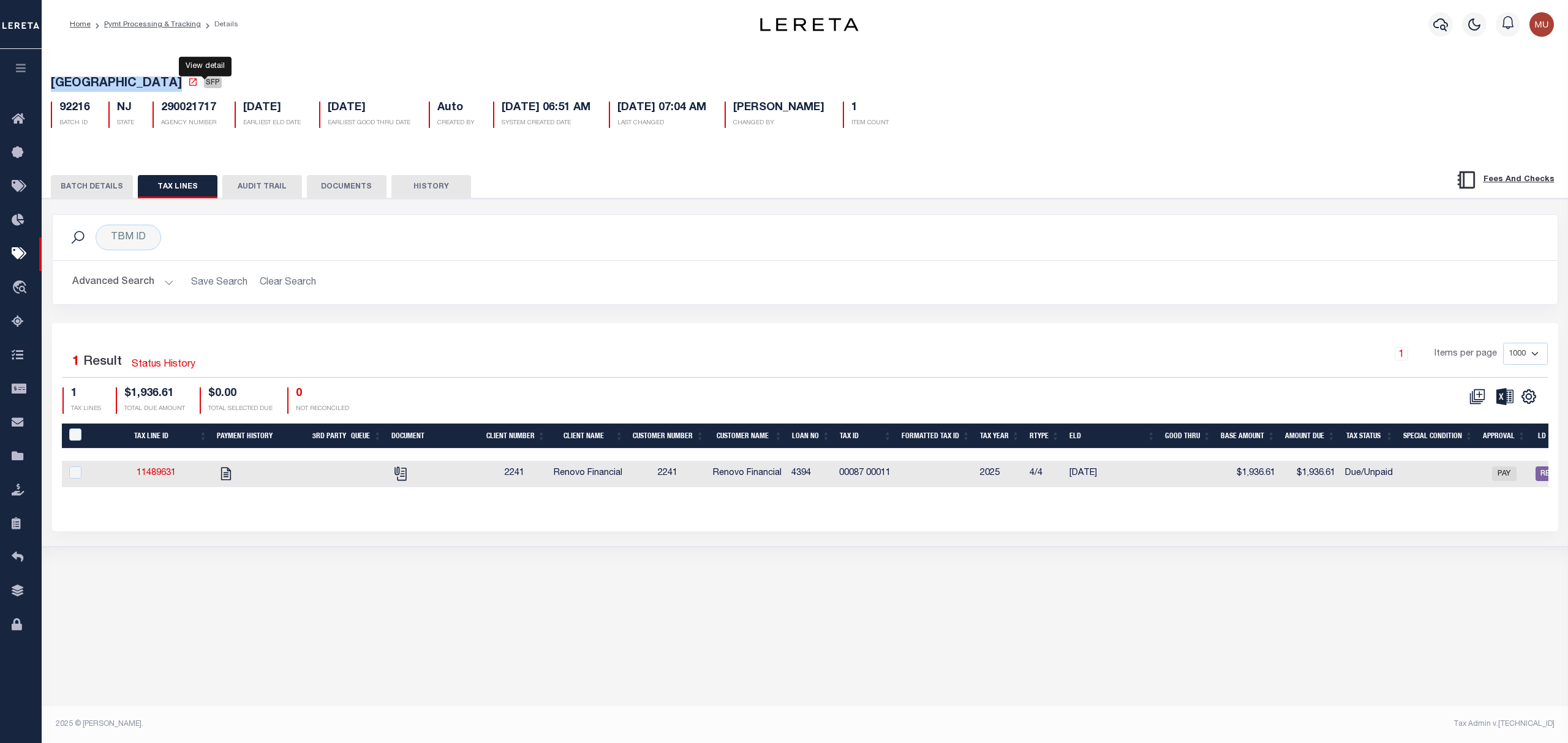
click at [198, 84] on icon at bounding box center [193, 82] width 10 height 10
drag, startPoint x: 346, startPoint y: 50, endPoint x: 211, endPoint y: 87, distance: 140.0
click at [346, 50] on div "CARLSTADT BOROUGH SFP 92216 BATCH ID NJ STATE 290021717 AGENCY NUMBER Auto 1" at bounding box center [805, 297] width 1539 height 502
click at [121, 168] on div "BATCH DETAILS TAX LINES AUDIT TRAIL DOCUMENTS HISTORY" at bounding box center [805, 349] width 1538 height 394
click at [117, 179] on button "BATCH DETAILS" at bounding box center [91, 186] width 82 height 23
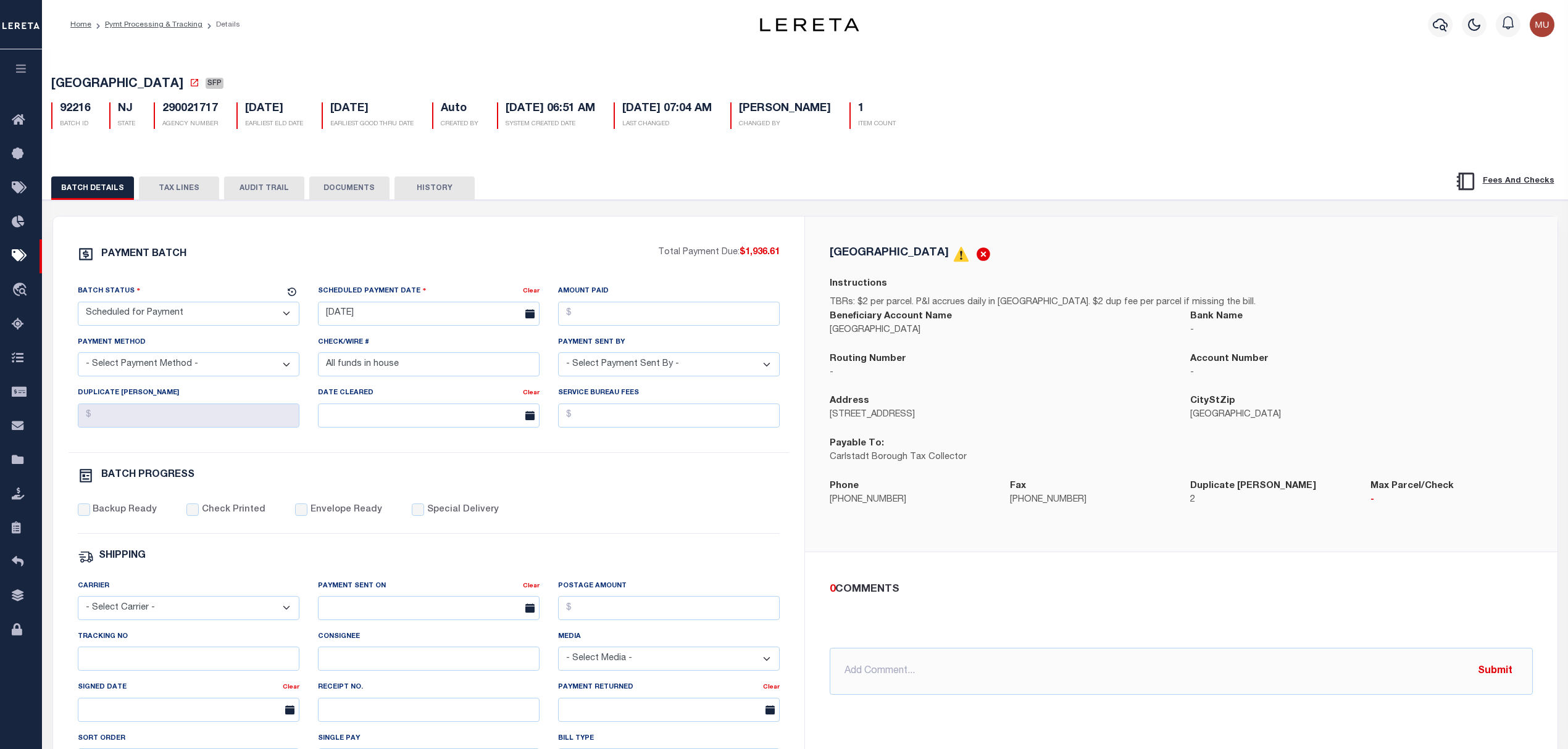
click at [172, 324] on select "- Select Status - Scheduled for Payment Ready For Payment Payment Sent Cleared …" at bounding box center [188, 314] width 221 height 24
select select "RFP"
click at [78, 305] on select "- Select Status - Scheduled for Payment Ready For Payment Payment Sent Cleared …" at bounding box center [188, 314] width 221 height 24
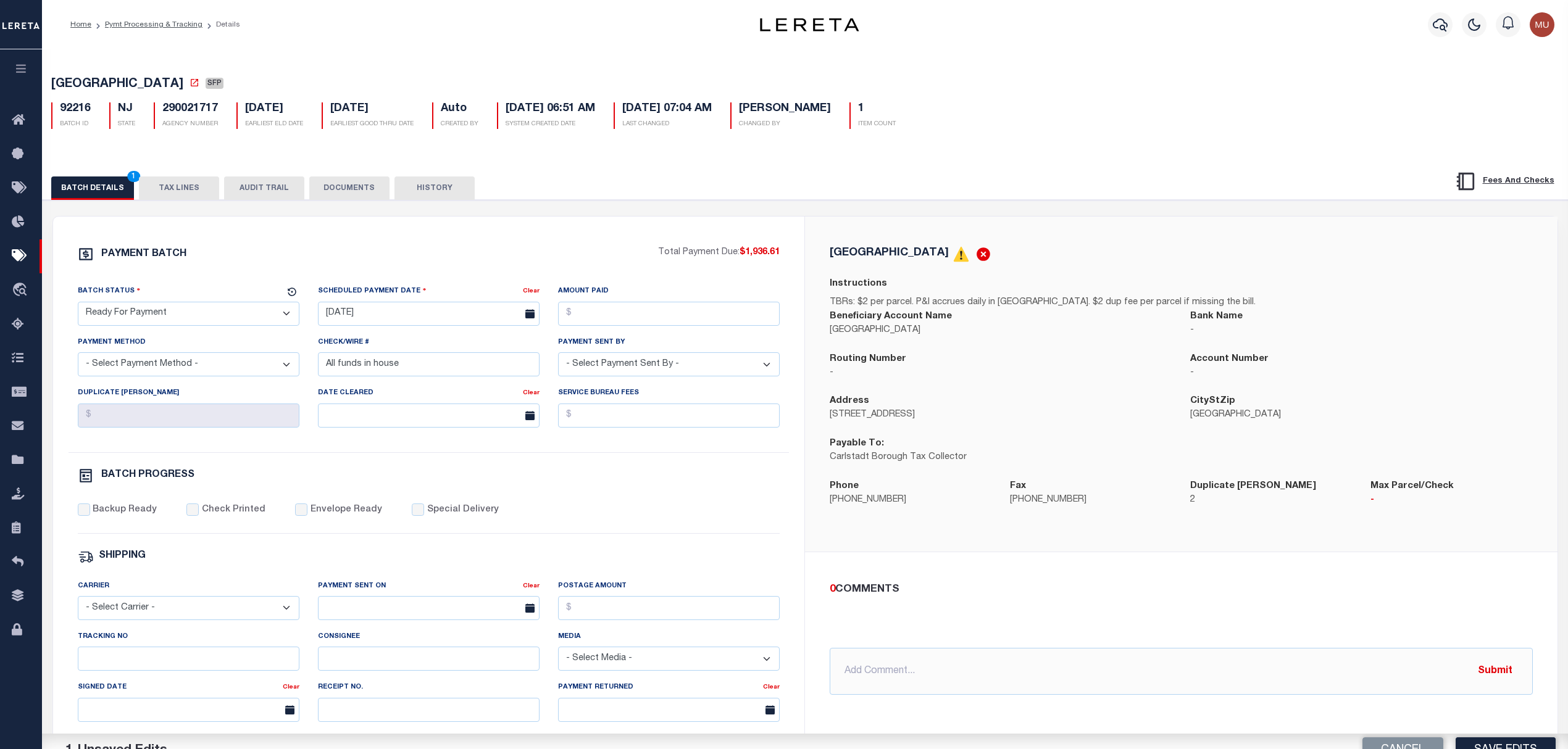
click at [381, 332] on div "Scheduled Payment Date Clear 10/22/2025" at bounding box center [428, 309] width 240 height 51
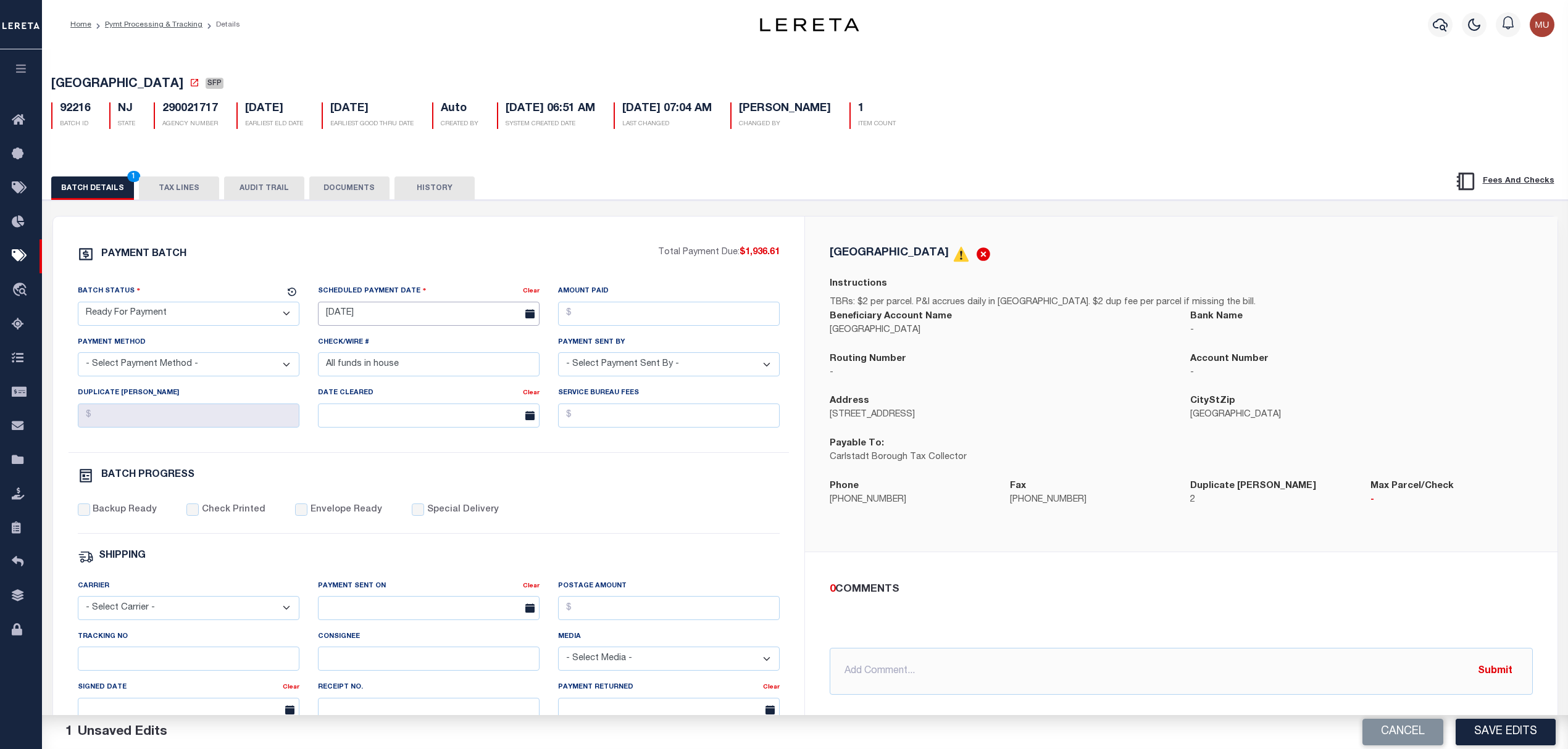
click at [428, 320] on input "[DATE]" at bounding box center [428, 314] width 221 height 24
click at [361, 438] on span "13" at bounding box center [358, 436] width 24 height 24
type input "10/13/2025"
click at [675, 312] on input "Amount Paid" at bounding box center [668, 314] width 221 height 24
drag, startPoint x: 785, startPoint y: 252, endPoint x: 746, endPoint y: 256, distance: 39.2
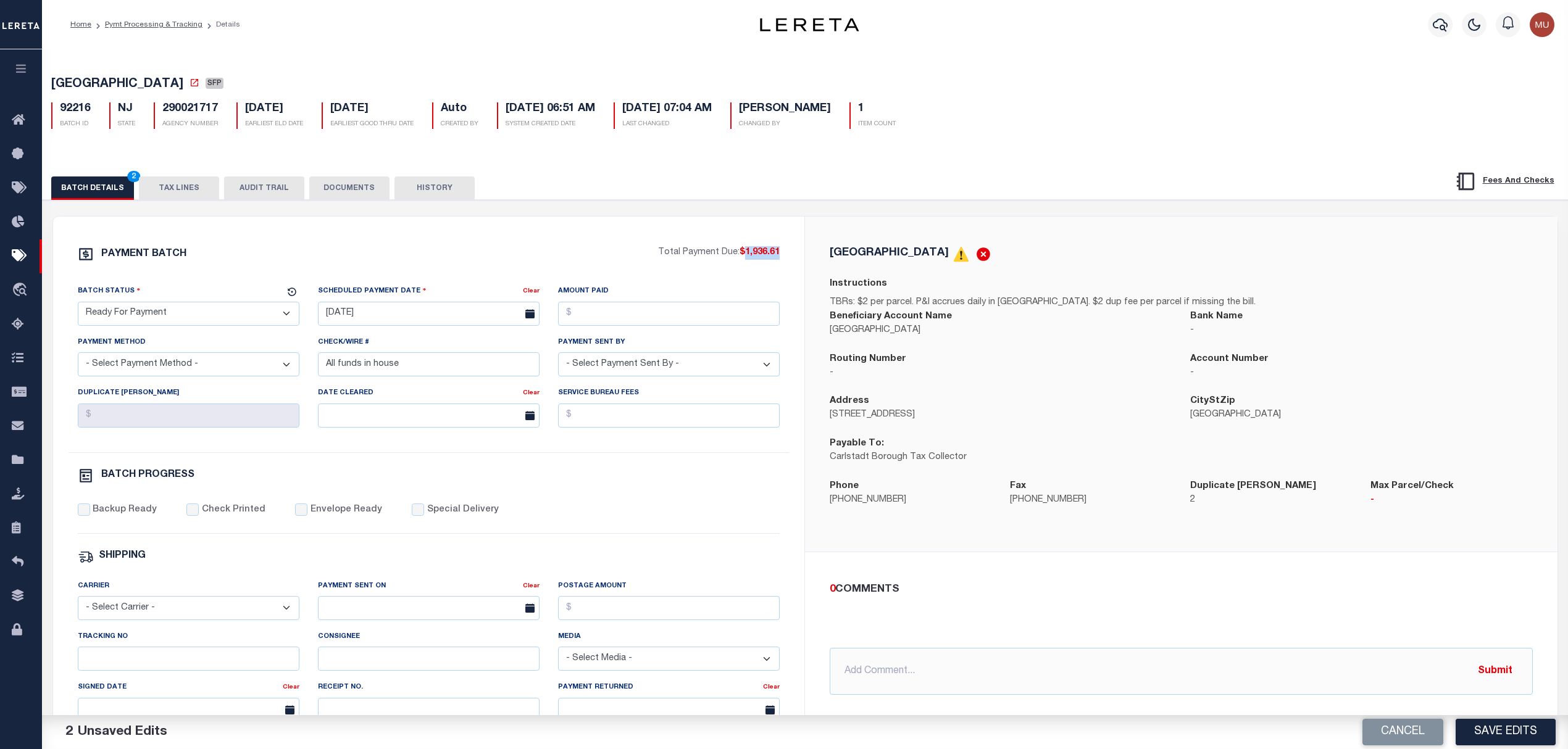
click at [746, 256] on div "PAYMENT BATCH Total Payment Due: $1,936.61 Batch Status - Select Status -" at bounding box center [429, 578] width 722 height 663
copy span "1,936.61"
click at [649, 314] on input "Amount Paid" at bounding box center [668, 314] width 221 height 24
paste input "1,936.61"
type input "$1,936.61"
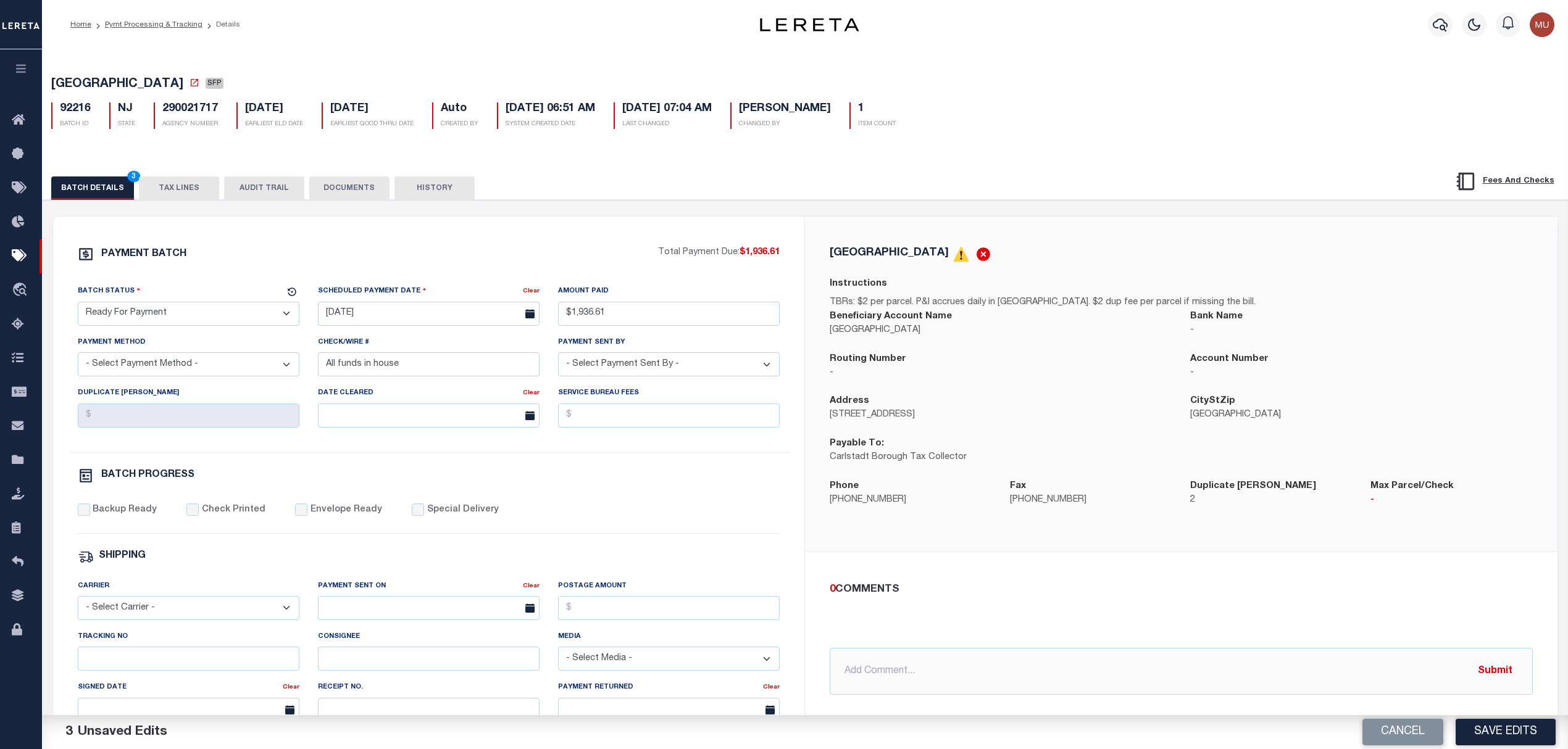
click at [225, 376] on select "- Select Payment Method - ACH Certified Check Check Direct Deposit Wire Transfer" at bounding box center [188, 364] width 221 height 24
select select "CHK"
click at [78, 358] on select "- Select Payment Method - ACH Certified Check Check Direct Deposit Wire Transfer" at bounding box center [188, 364] width 221 height 24
click at [390, 374] on input "All funds in house" at bounding box center [428, 364] width 221 height 24
drag, startPoint x: 468, startPoint y: 369, endPoint x: 285, endPoint y: 381, distance: 183.4
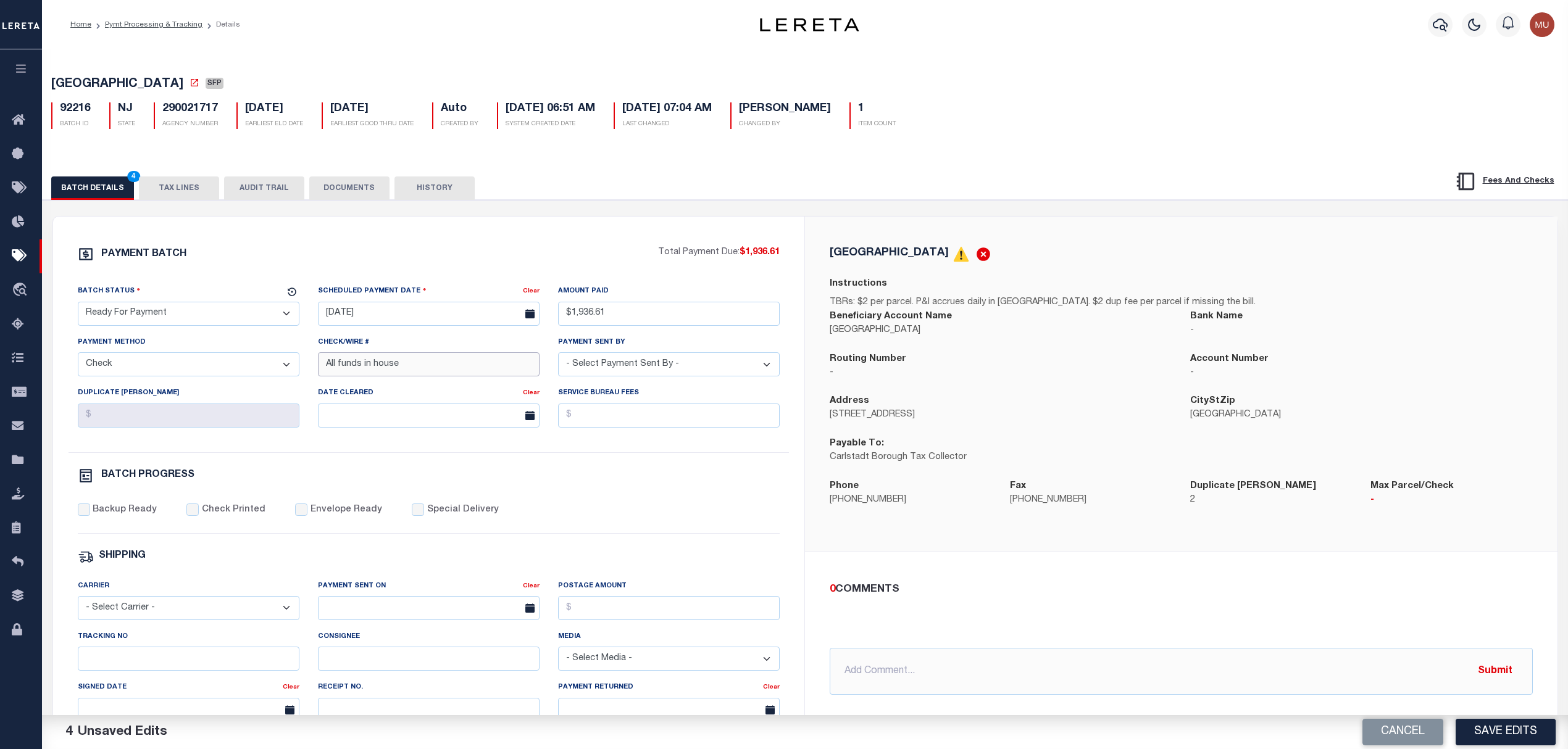
click at [285, 381] on div "Batch Status - Select Status - Scheduled for Payment Ready For Payment Payment …" at bounding box center [429, 368] width 721 height 168
select select "[PERSON_NAME]"
click at [118, 515] on label "Backup Ready" at bounding box center [124, 510] width 64 height 14
click at [90, 515] on input "Backup Ready" at bounding box center [84, 510] width 13 height 13
checkbox input "true"
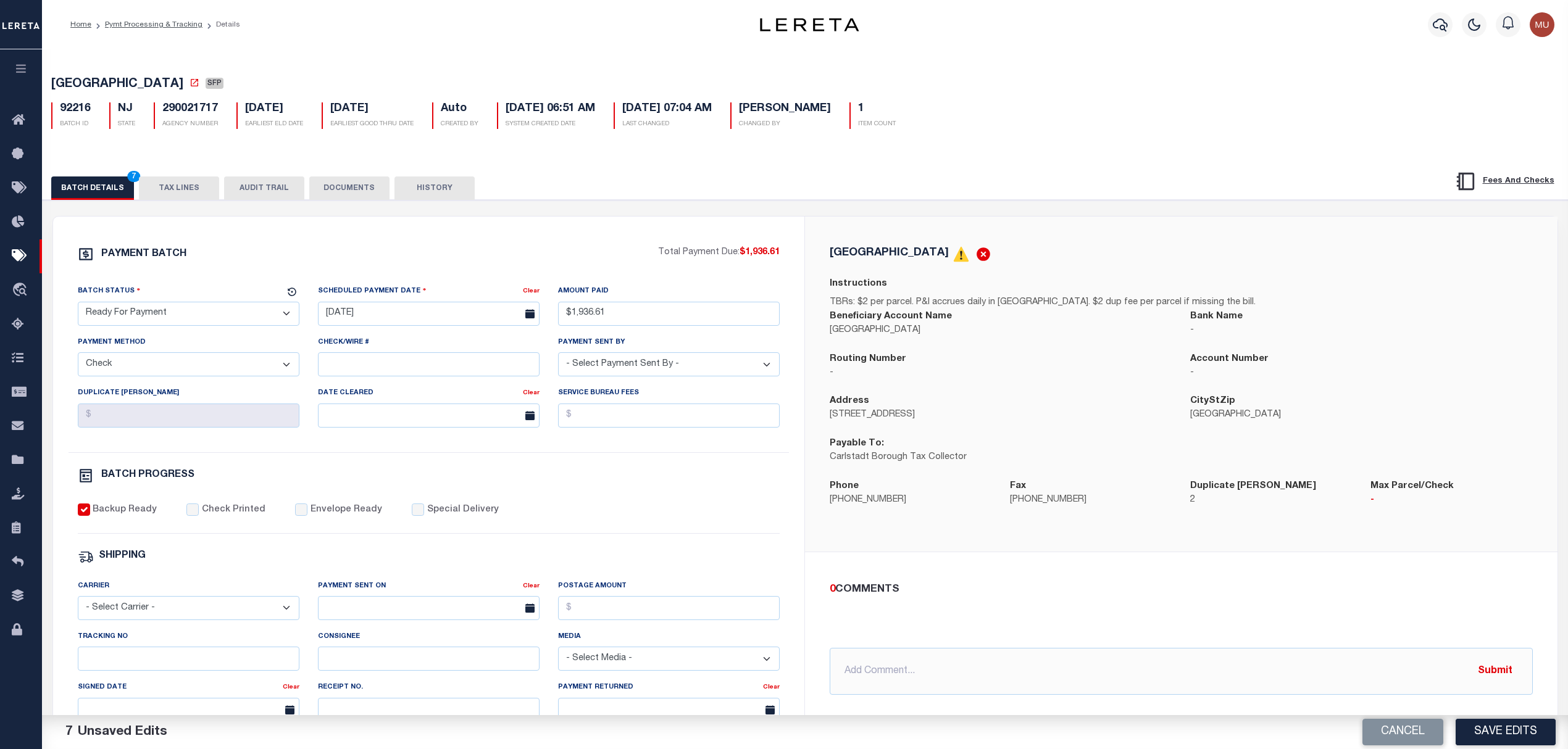
click at [1279, 637] on div "0 COMMENTS @Aakash Patel @Abdul Muzain @Adams, Pamela S @Adhikary Rinki @Adrien…" at bounding box center [1181, 639] width 723 height 114
click at [1490, 733] on button "Save Edits" at bounding box center [1505, 732] width 100 height 26
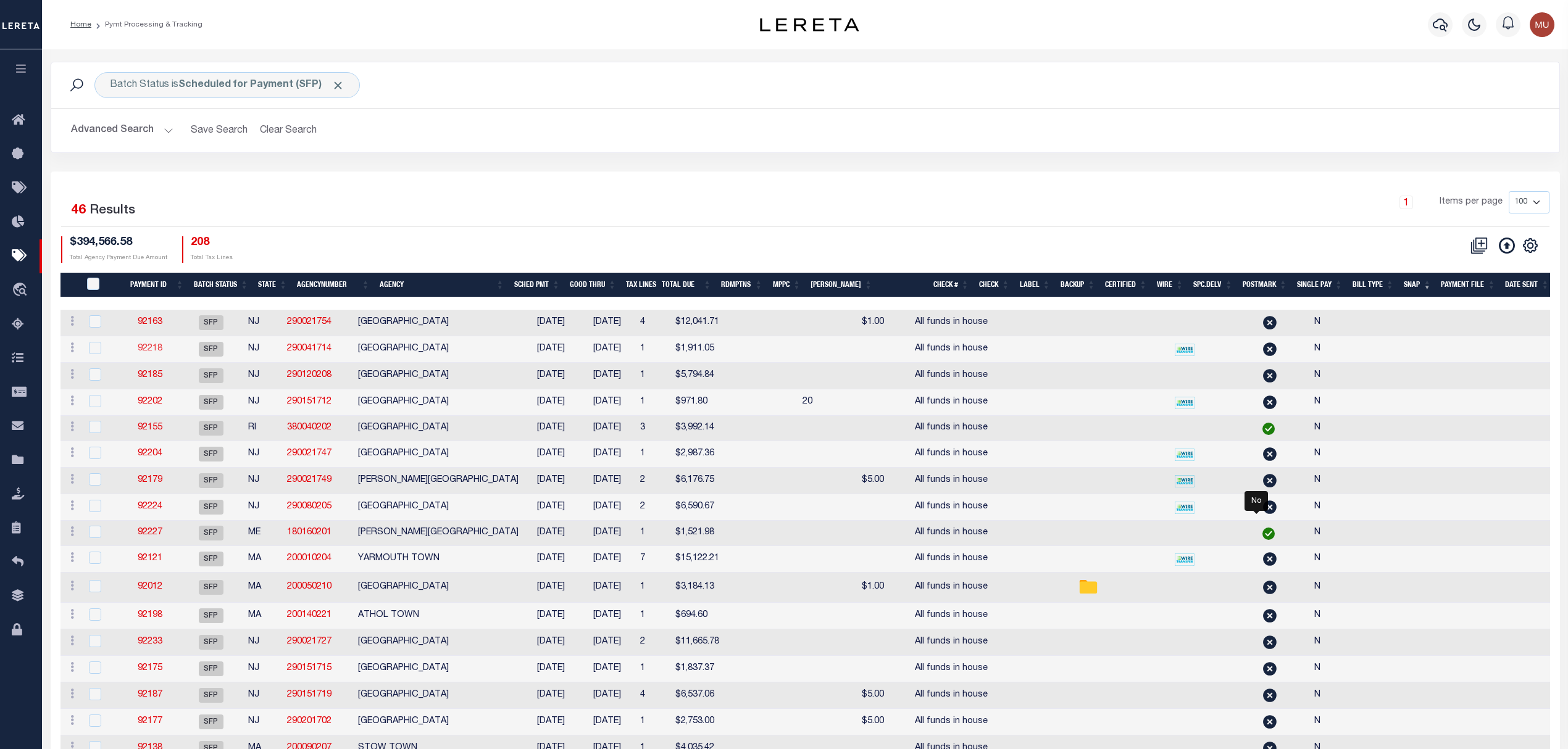
click at [153, 353] on link "92218" at bounding box center [149, 348] width 24 height 9
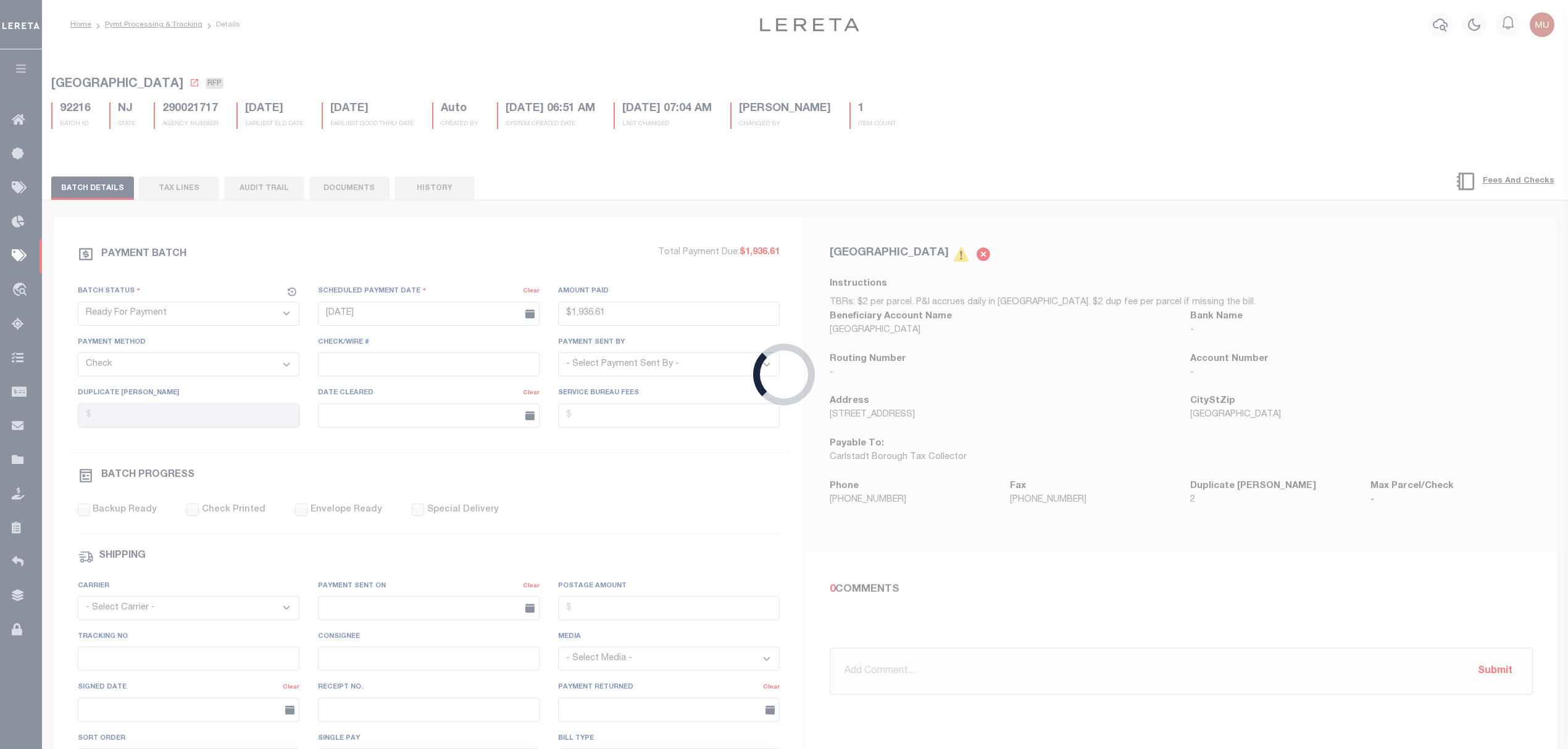
select select "SFP"
type input "[DATE]"
select select
type input "All funds in house"
select select
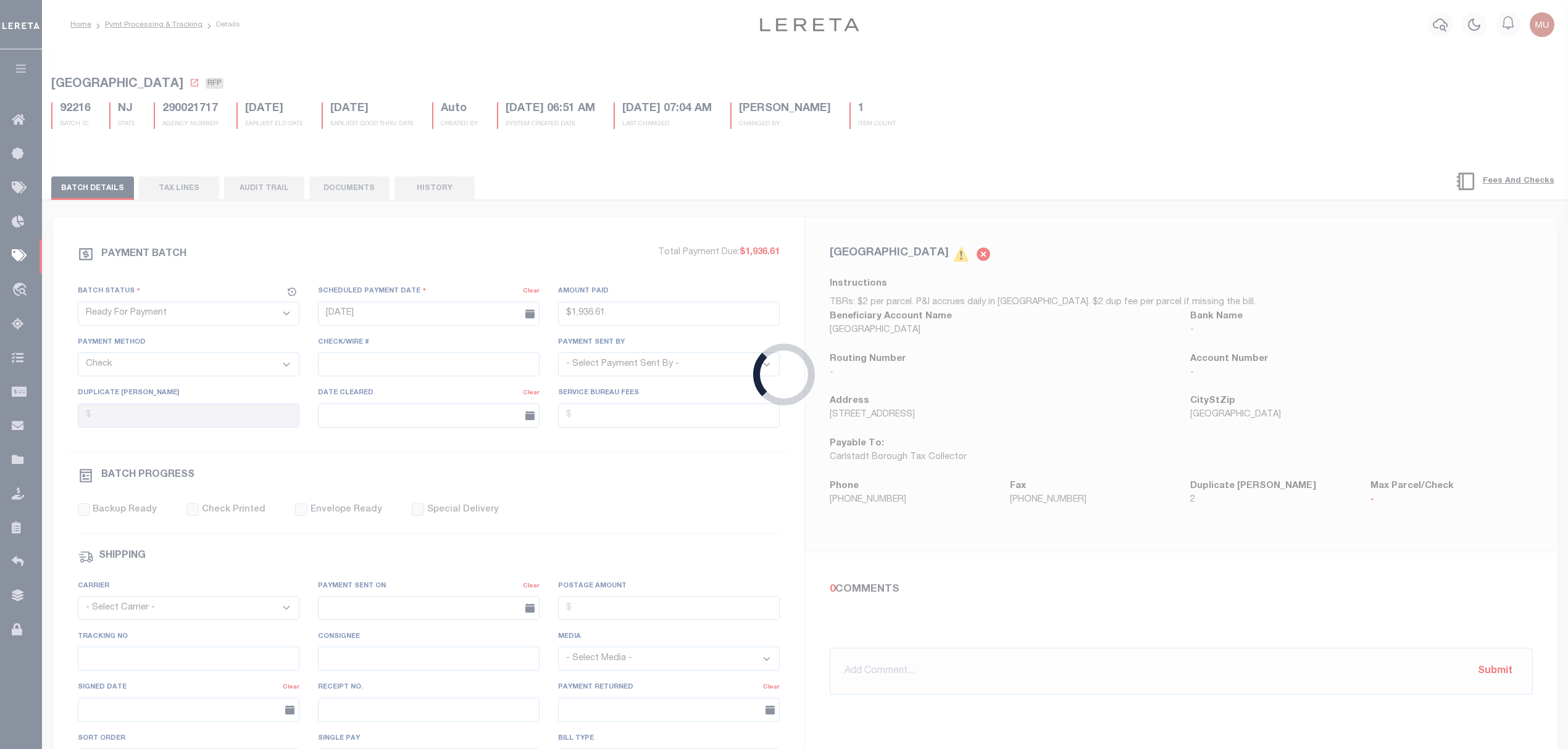
checkbox input "false"
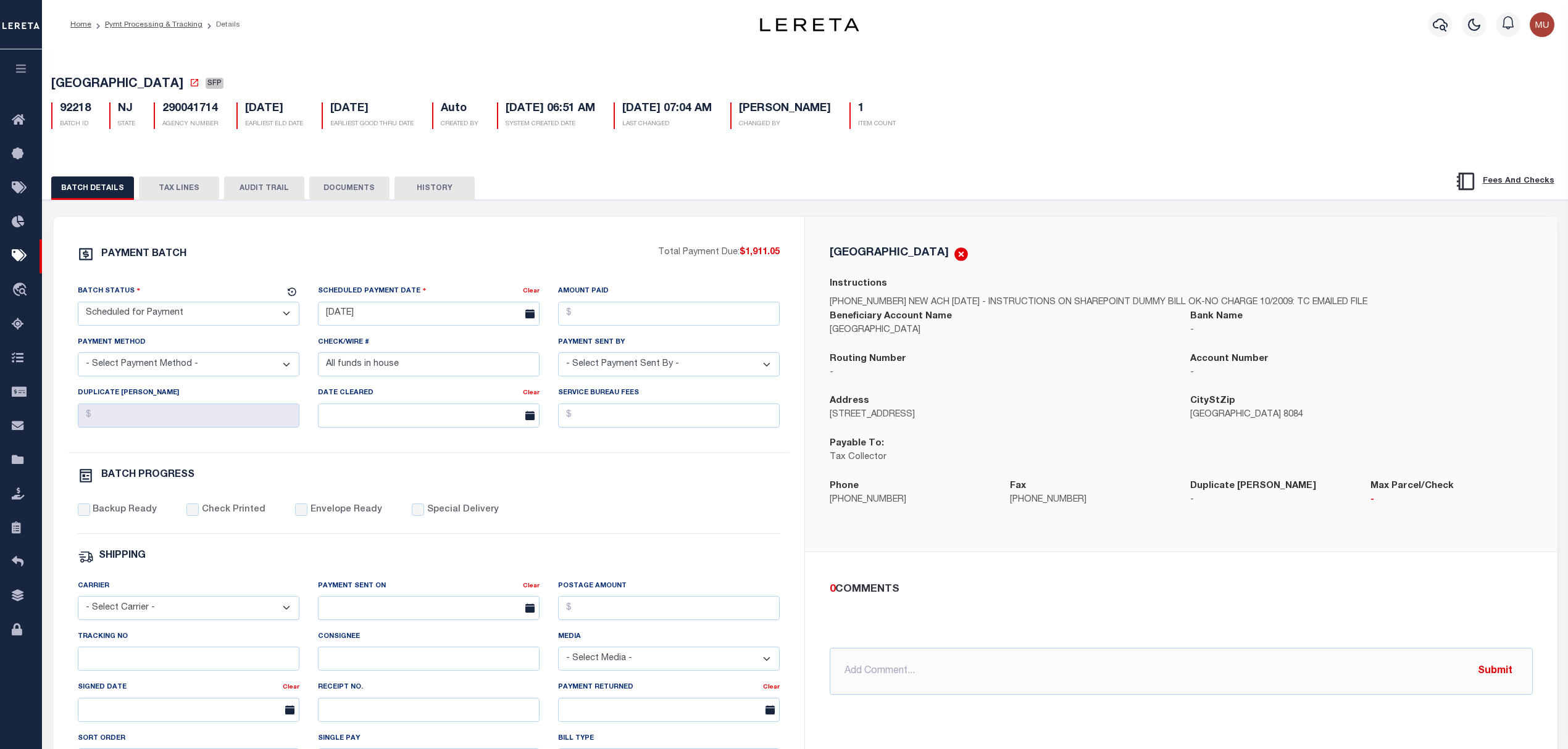
drag, startPoint x: 171, startPoint y: 314, endPoint x: 168, endPoint y: 324, distance: 10.4
click at [171, 314] on select "- Select Status - Scheduled for Payment Ready For Payment Payment Sent Cleared …" at bounding box center [188, 314] width 221 height 24
select select "RFP"
click at [78, 305] on select "- Select Status - Scheduled for Payment Ready For Payment Payment Sent Cleared …" at bounding box center [188, 314] width 221 height 24
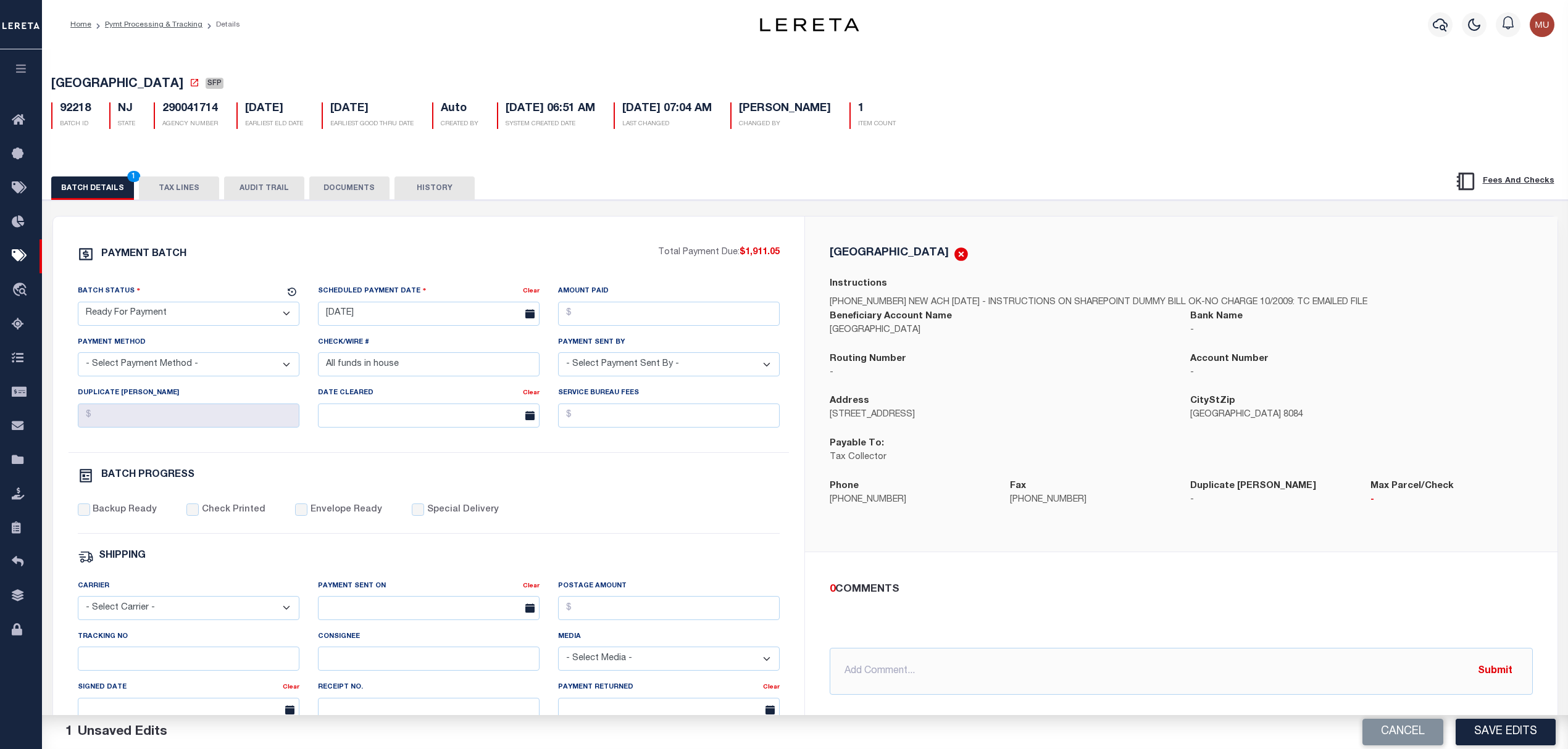
click at [89, 79] on span "STRATFORD BOROUGH" at bounding box center [117, 85] width 132 height 13
drag, startPoint x: 89, startPoint y: 79, endPoint x: 157, endPoint y: 79, distance: 68.0
click at [157, 79] on span "STRATFORD BOROUGH" at bounding box center [117, 85] width 132 height 13
copy span "STRATFORD BOROUGH"
click at [421, 332] on div "Scheduled Payment Date Clear 10/22/2025" at bounding box center [428, 309] width 240 height 51
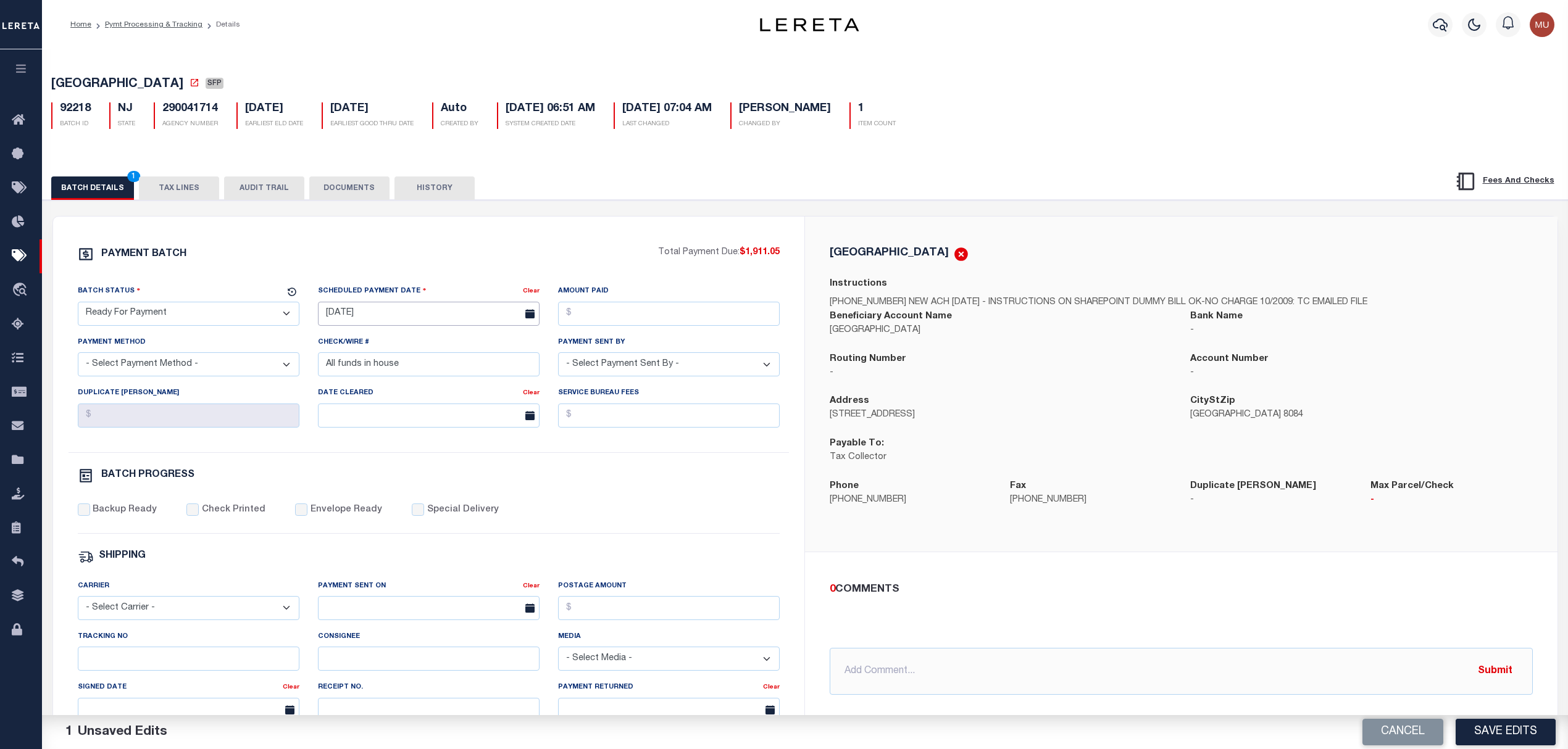
click at [437, 312] on input "[DATE]" at bounding box center [428, 314] width 221 height 24
click at [366, 435] on span "13" at bounding box center [358, 436] width 24 height 24
type input "10/13/2025"
click at [608, 326] on input "Amount Paid" at bounding box center [668, 314] width 221 height 24
drag, startPoint x: 777, startPoint y: 255, endPoint x: 746, endPoint y: 256, distance: 31.0
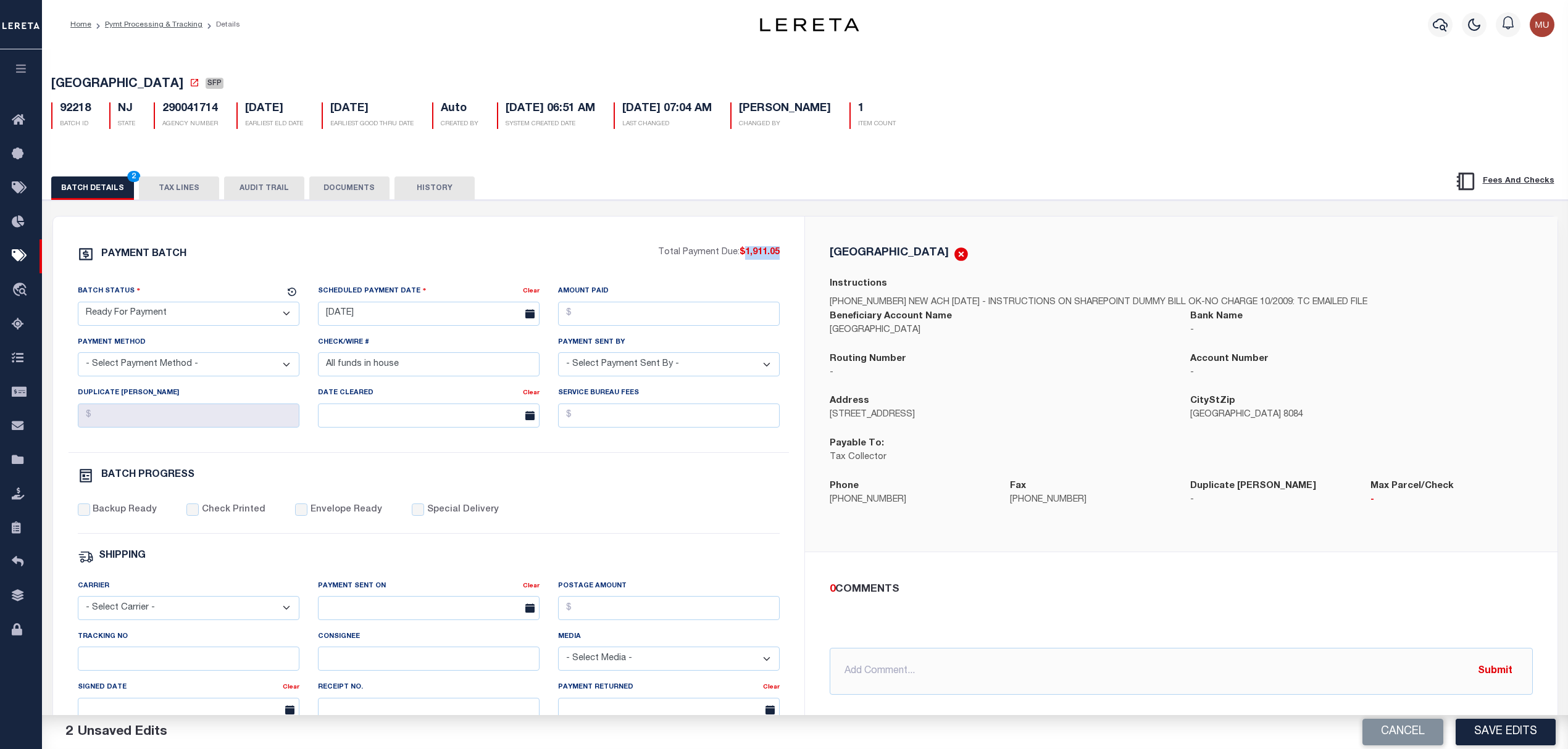
click at [746, 256] on span "$1,911.05" at bounding box center [760, 252] width 40 height 9
copy span "1,911.05"
drag, startPoint x: 626, startPoint y: 316, endPoint x: 602, endPoint y: 316, distance: 24.0
click at [626, 316] on input "Amount Paid" at bounding box center [668, 314] width 221 height 24
paste input "1,911.05"
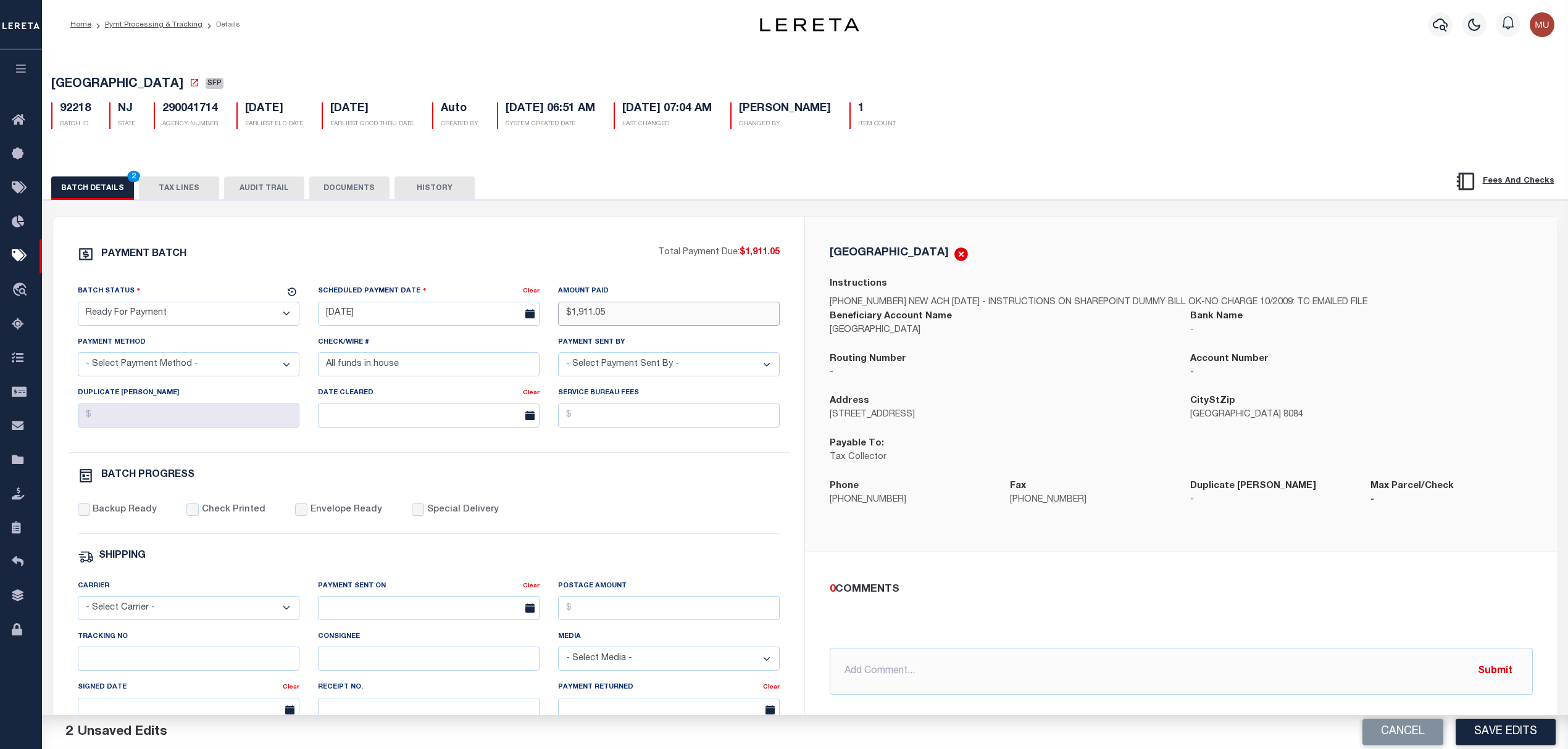
type input "$1,911.05"
select select "CHK"
select select "[PERSON_NAME]"
click at [139, 517] on label "Backup Ready" at bounding box center [124, 510] width 64 height 14
click at [90, 516] on input "Backup Ready" at bounding box center [84, 510] width 13 height 13
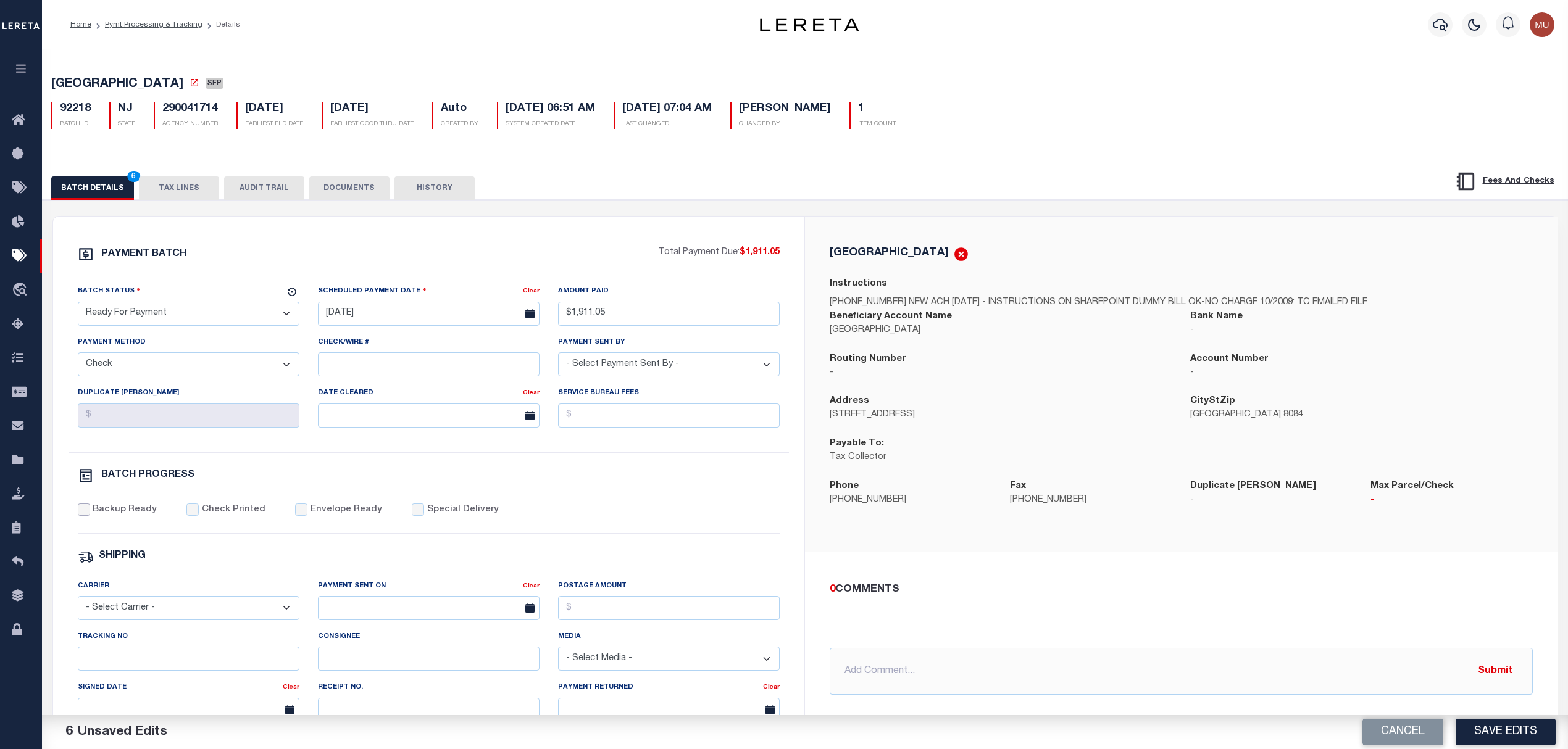
checkbox input "true"
click at [736, 505] on div "PAYMENT BATCH Total Payment Due: $1,911.05 Batch Status - Select Status -" at bounding box center [429, 578] width 722 height 663
click at [1511, 733] on button "Save Edits" at bounding box center [1505, 732] width 100 height 26
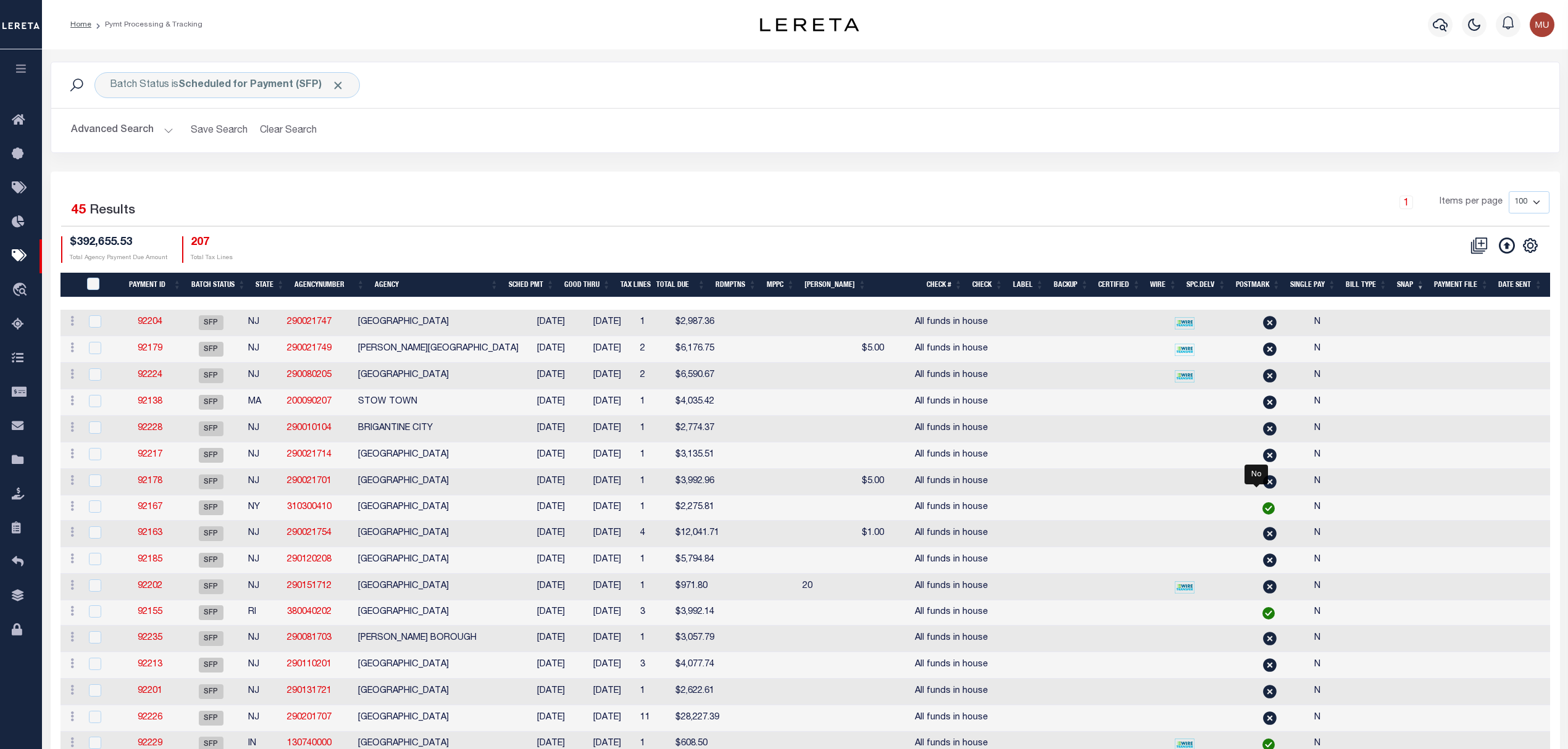
click at [144, 317] on td "92204" at bounding box center [150, 323] width 58 height 26
checkbox input "true"
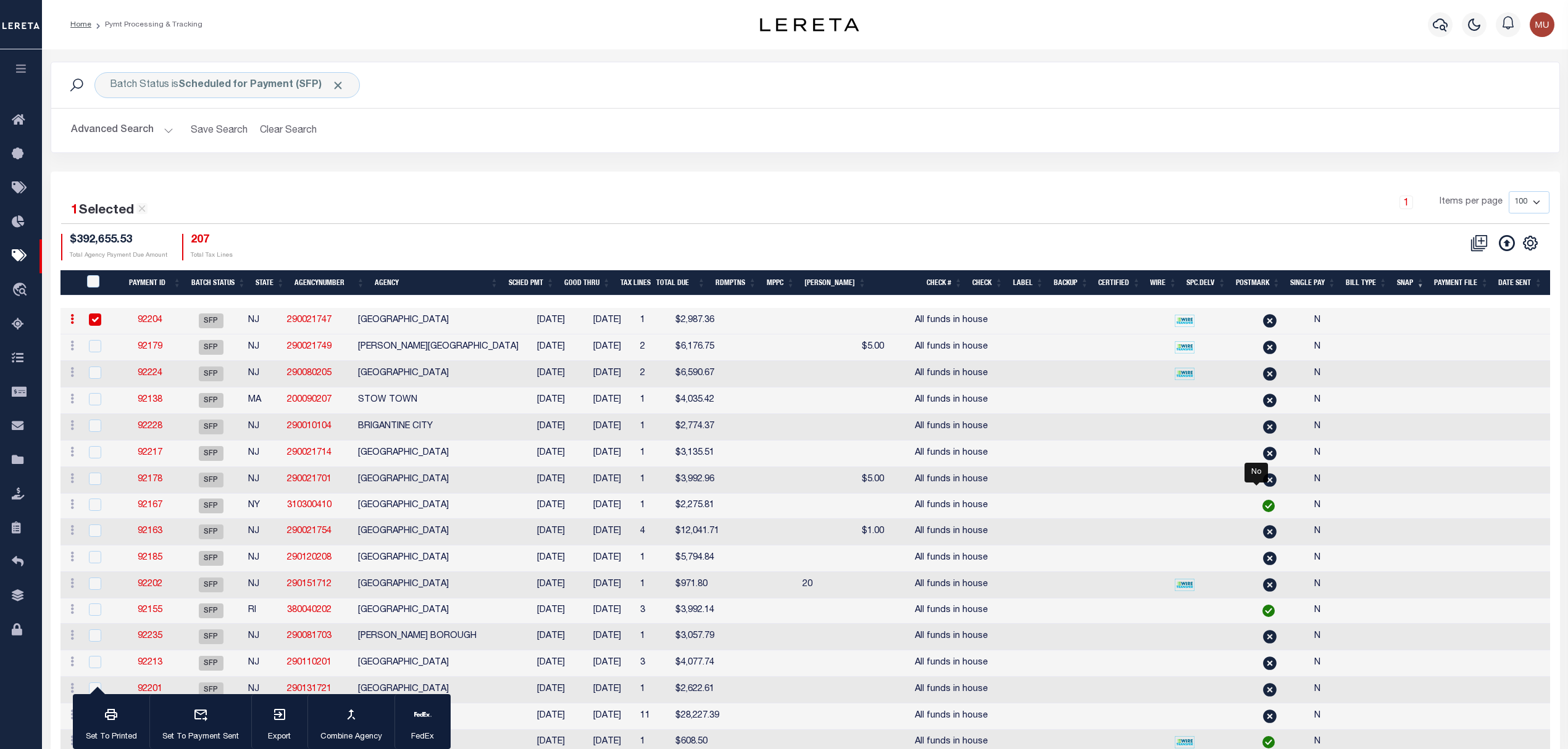
click at [159, 325] on link "92204" at bounding box center [149, 320] width 24 height 9
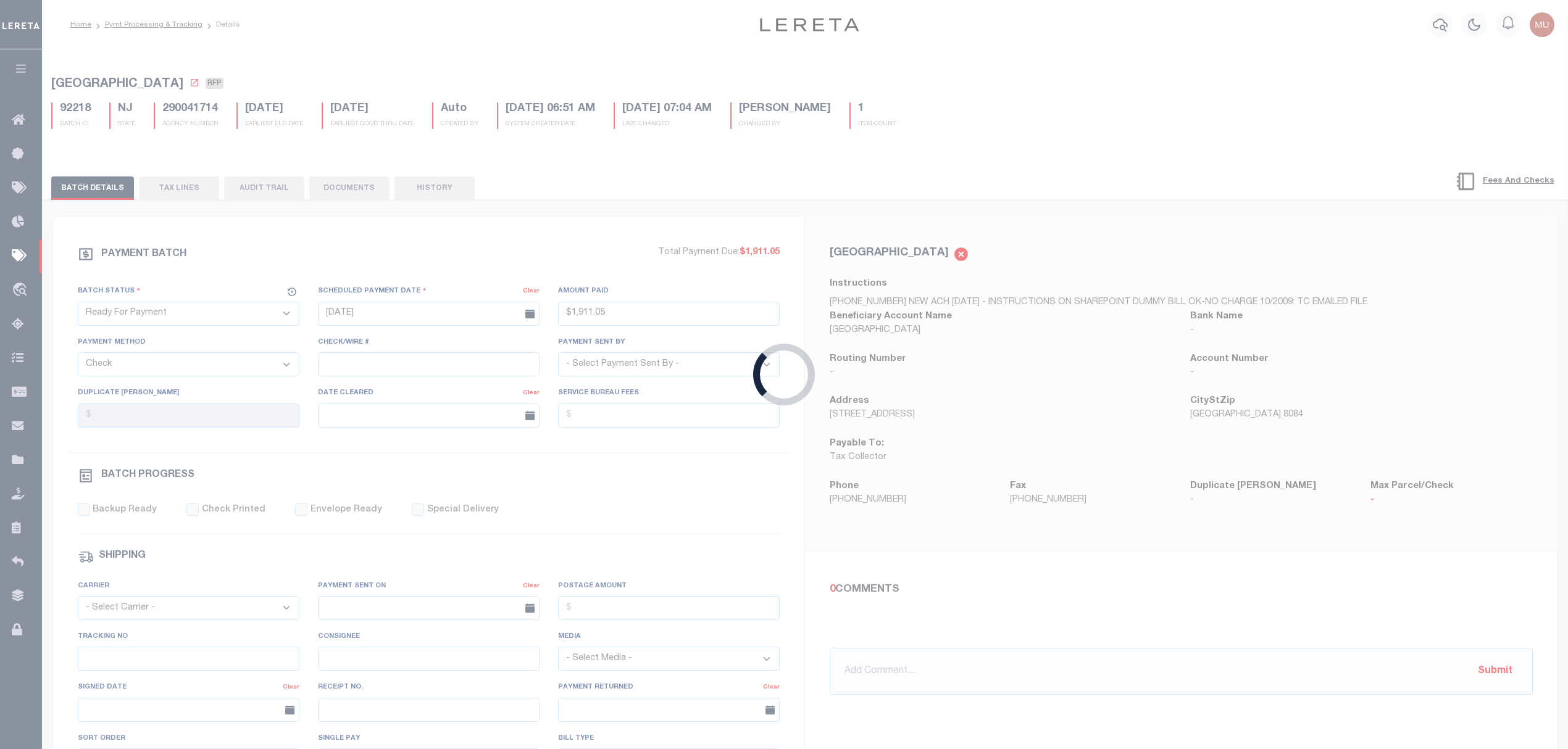
select select "SFP"
type input "[DATE]"
select select
type input "All funds in house"
select select
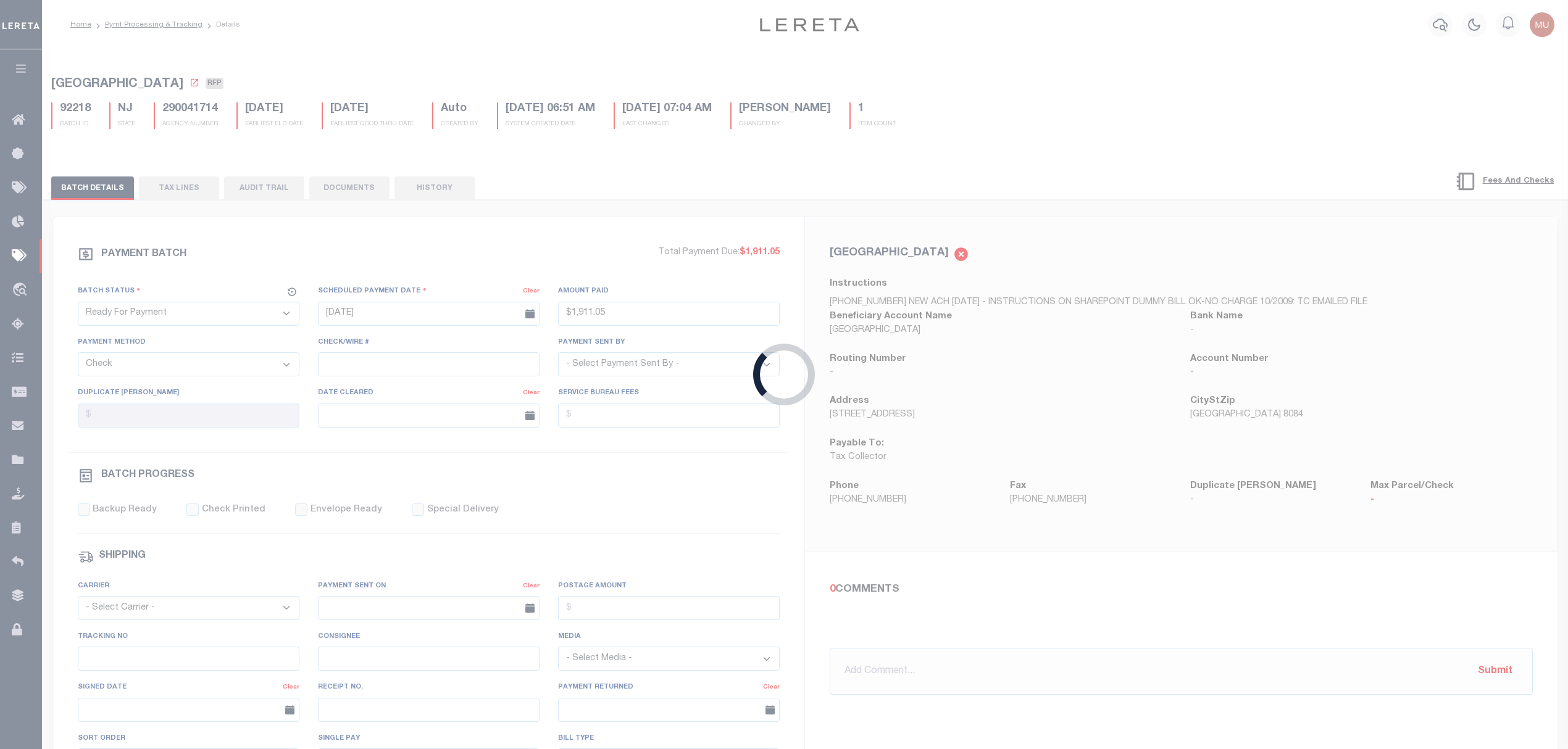
checkbox input "false"
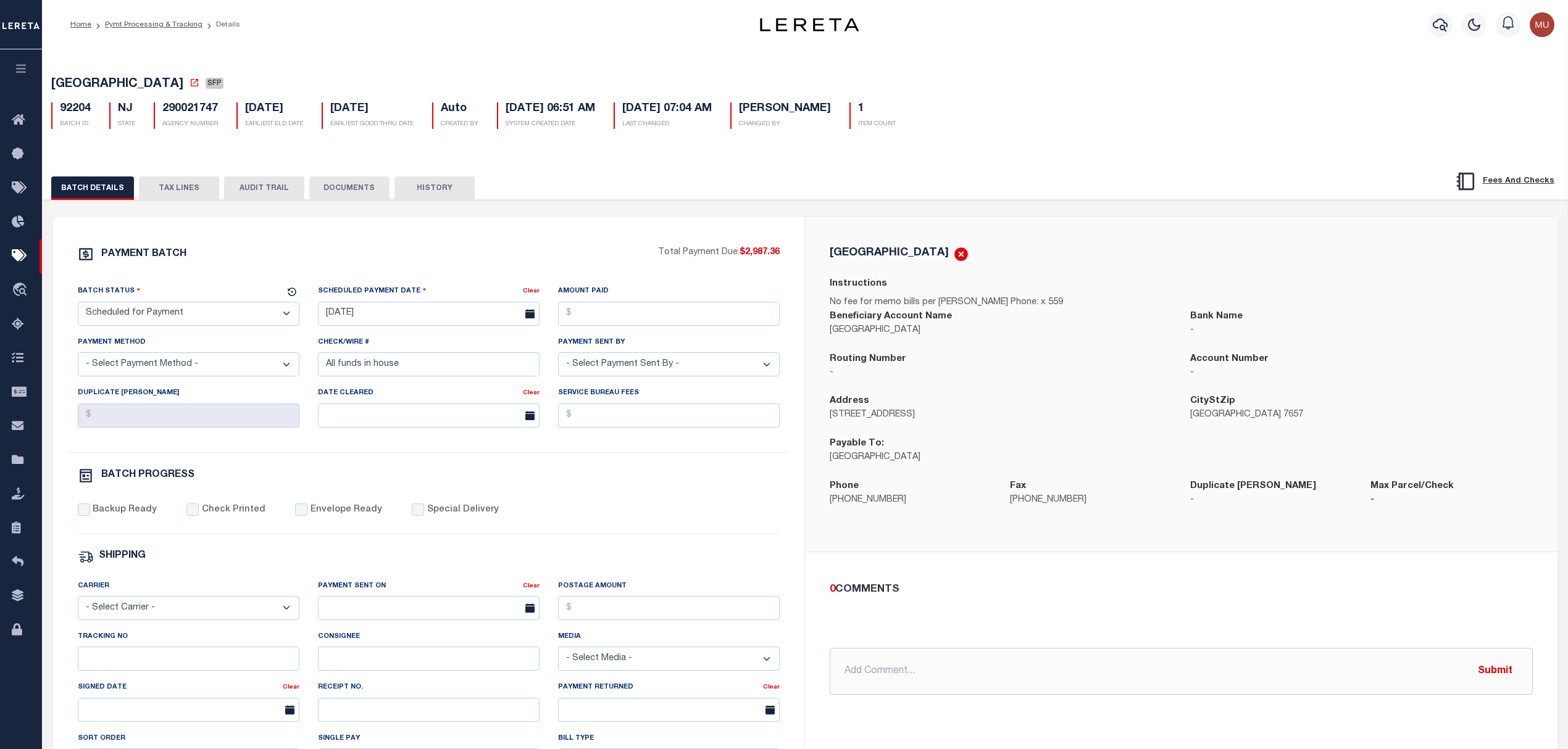
click at [147, 320] on select "- Select Status - Scheduled for Payment Ready For Payment Payment Sent Cleared …" at bounding box center [188, 314] width 221 height 24
select select "RFP"
click at [78, 305] on select "- Select Status - Scheduled for Payment Ready For Payment Payment Sent Cleared …" at bounding box center [188, 314] width 221 height 24
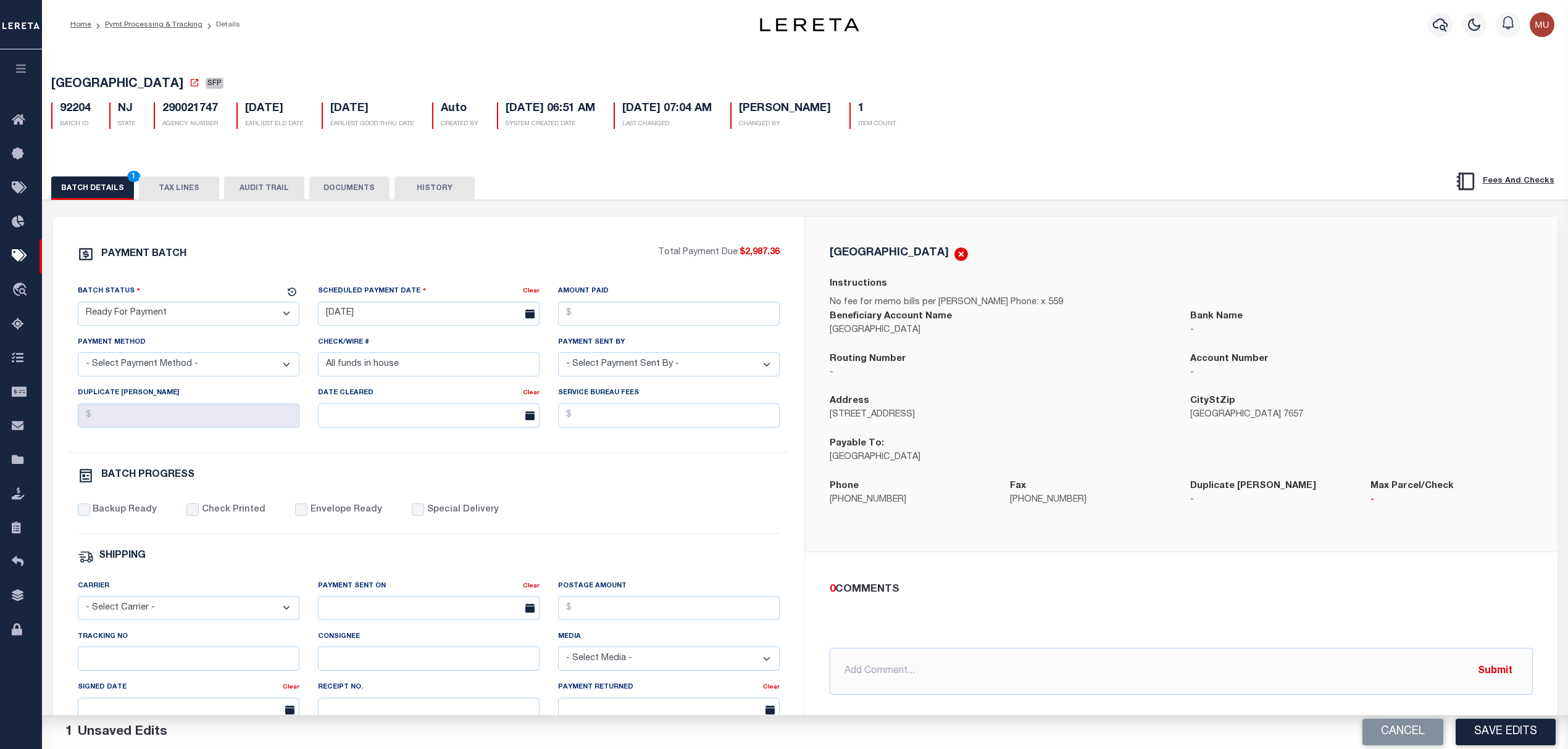
click at [110, 81] on span "RIDGEFIELD BOROUGH" at bounding box center [117, 85] width 132 height 13
drag, startPoint x: 110, startPoint y: 81, endPoint x: 144, endPoint y: 77, distance: 34.2
click at [144, 79] on span "RIDGEFIELD BOROUGH" at bounding box center [117, 85] width 132 height 13
copy span "RIDGEFIELD BOROUGH"
drag, startPoint x: 778, startPoint y: 255, endPoint x: 746, endPoint y: 256, distance: 32.0
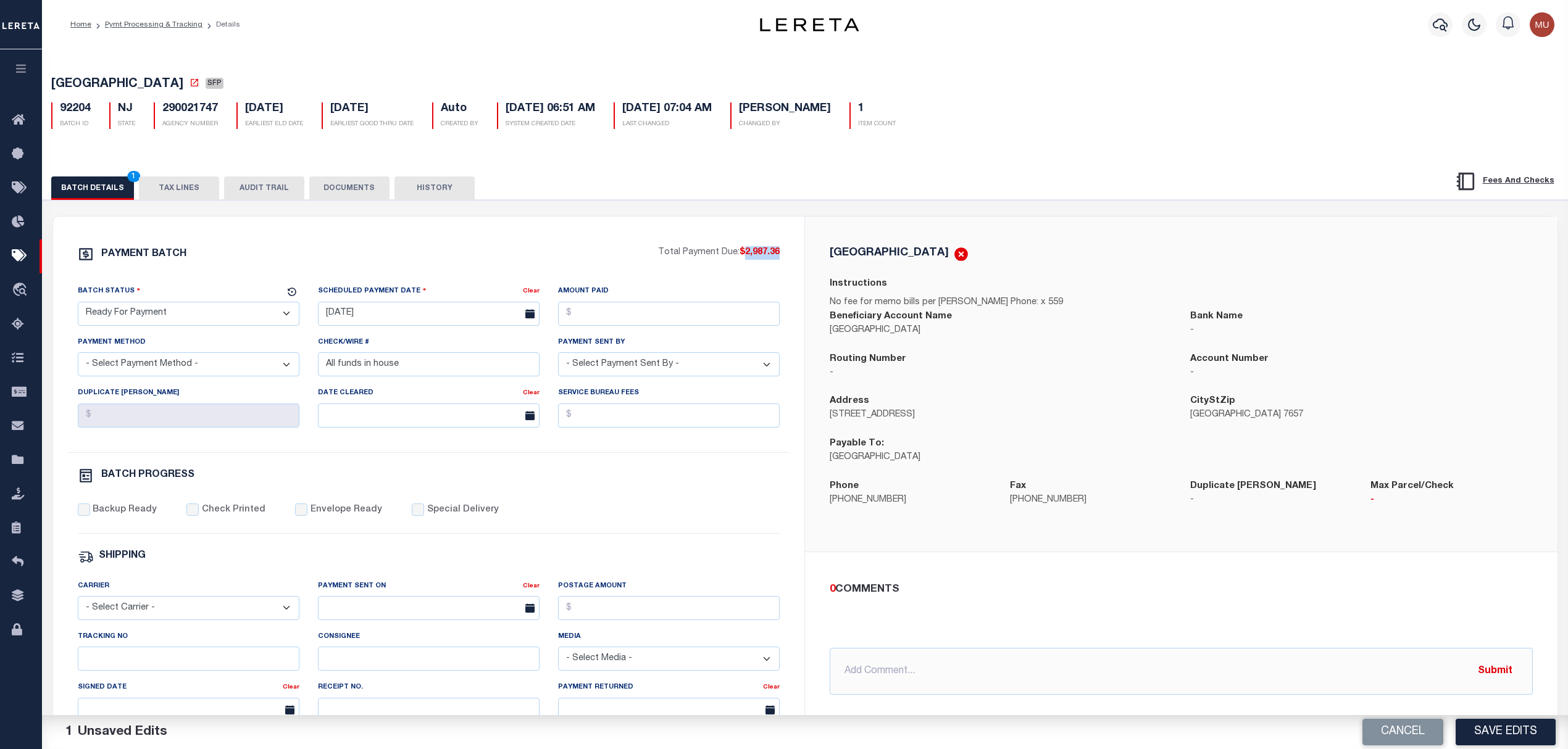
click at [746, 256] on span "$2,987.36" at bounding box center [760, 252] width 40 height 9
copy span "2,987.36"
click at [414, 311] on input "[DATE]" at bounding box center [428, 314] width 221 height 24
click at [357, 434] on span "13" at bounding box center [358, 436] width 24 height 24
type input "10/13/2025"
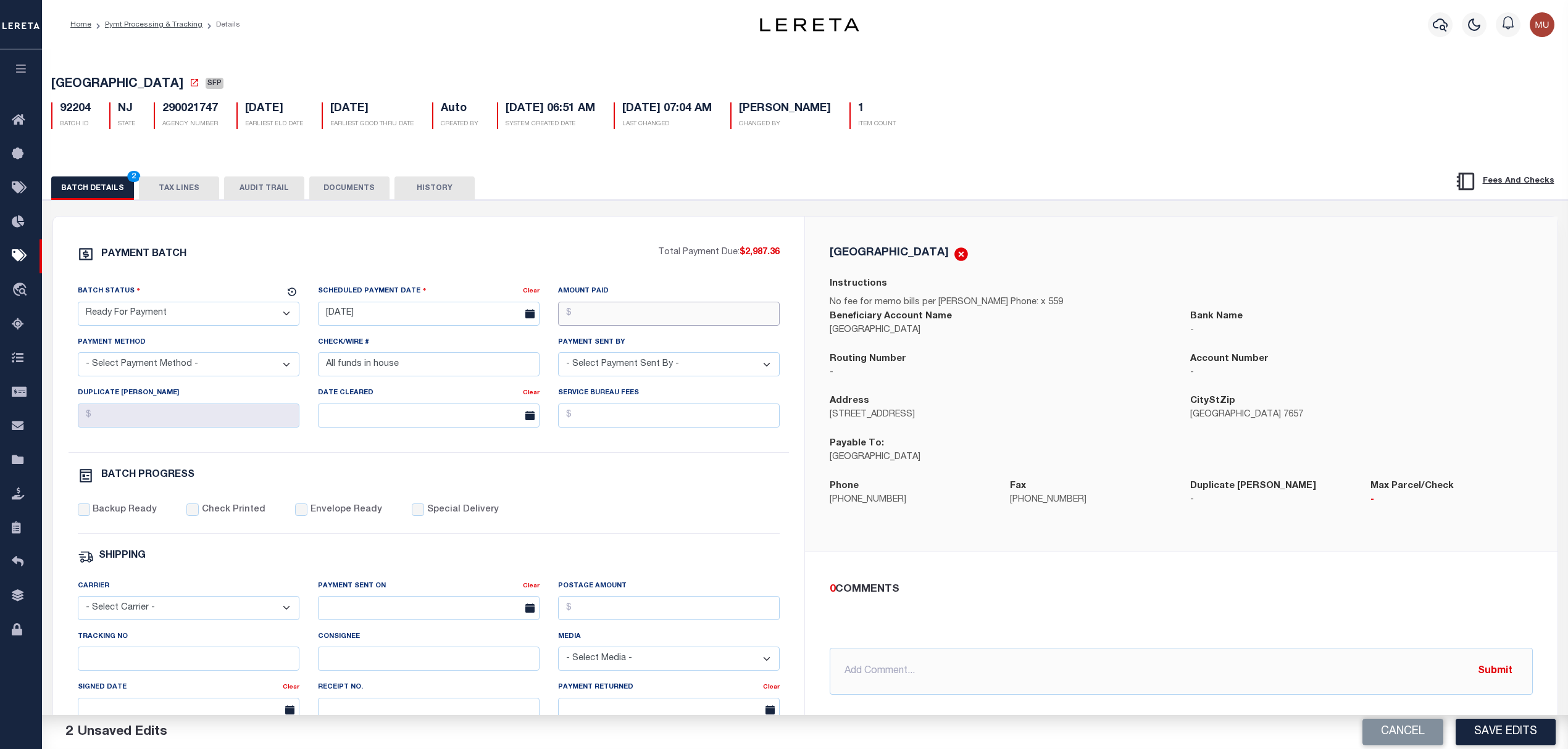
click at [653, 317] on input "Amount Paid" at bounding box center [668, 314] width 221 height 24
paste input "2,987.36"
type input "$2,987.36"
select select "CHK"
select select "[PERSON_NAME]"
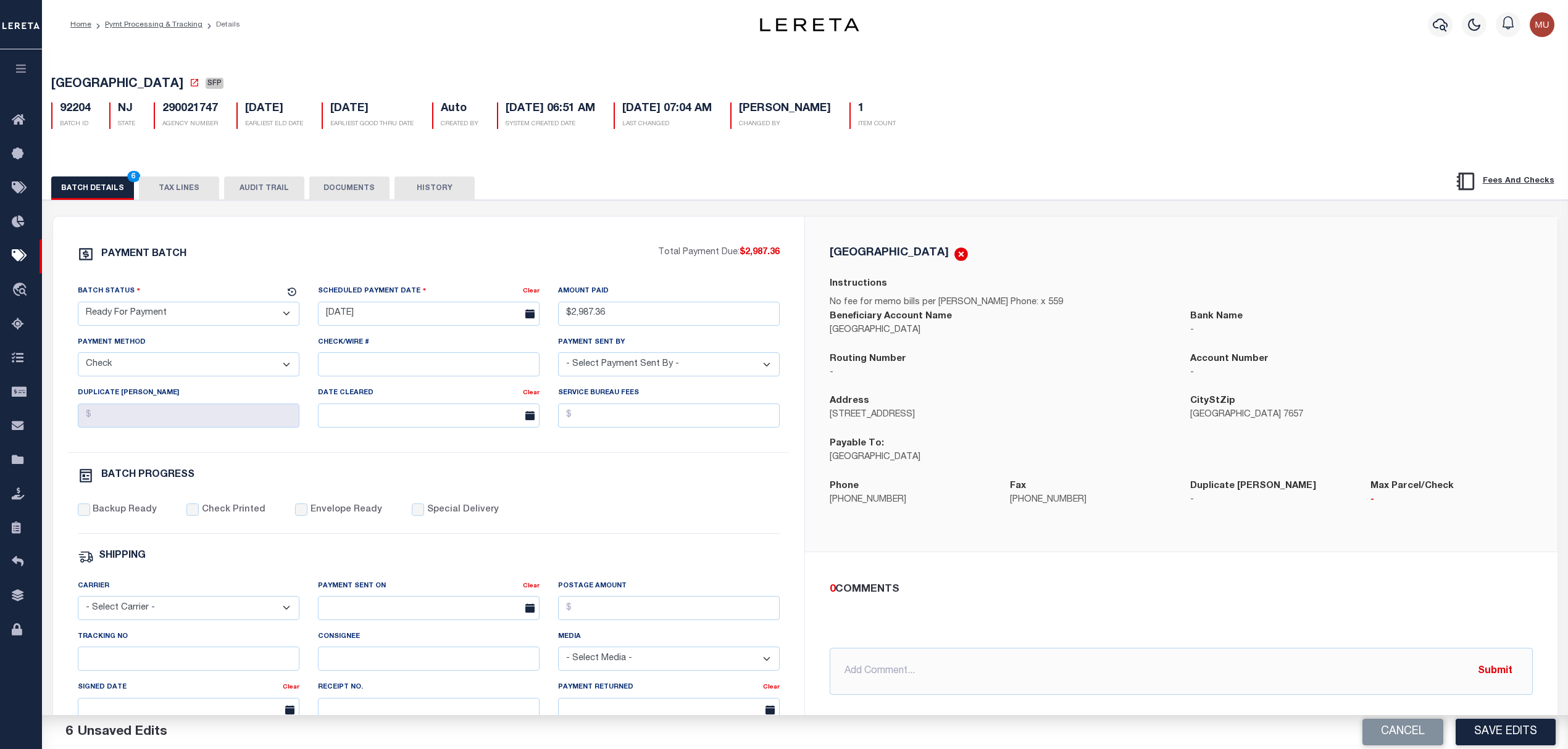
click at [124, 517] on label "Backup Ready" at bounding box center [124, 510] width 64 height 14
click at [90, 516] on input "Backup Ready" at bounding box center [84, 510] width 13 height 13
checkbox input "true"
click at [904, 539] on div "RIDGEFIELD BOROUGH Instructions No fee for memo bills per Jennifer Phone: x 559…" at bounding box center [1181, 384] width 752 height 335
click at [1517, 729] on button "Save Edits" at bounding box center [1505, 732] width 100 height 26
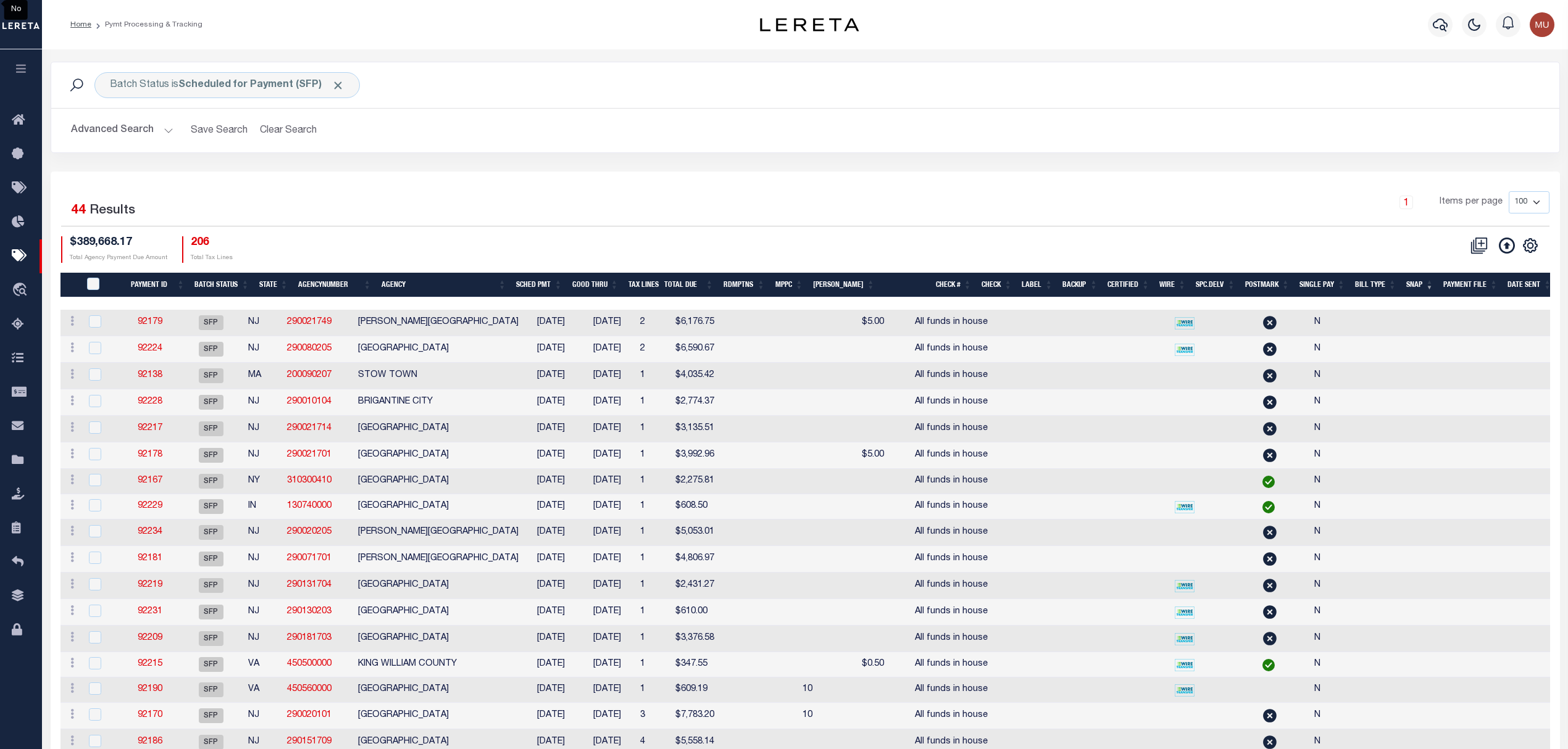
click at [1035, 155] on div "Batch Status is Scheduled for Payment (SFP) Search Advanced Search Save Search …" at bounding box center [805, 116] width 1528 height 110
click at [299, 138] on button "Clear Search" at bounding box center [289, 130] width 67 height 24
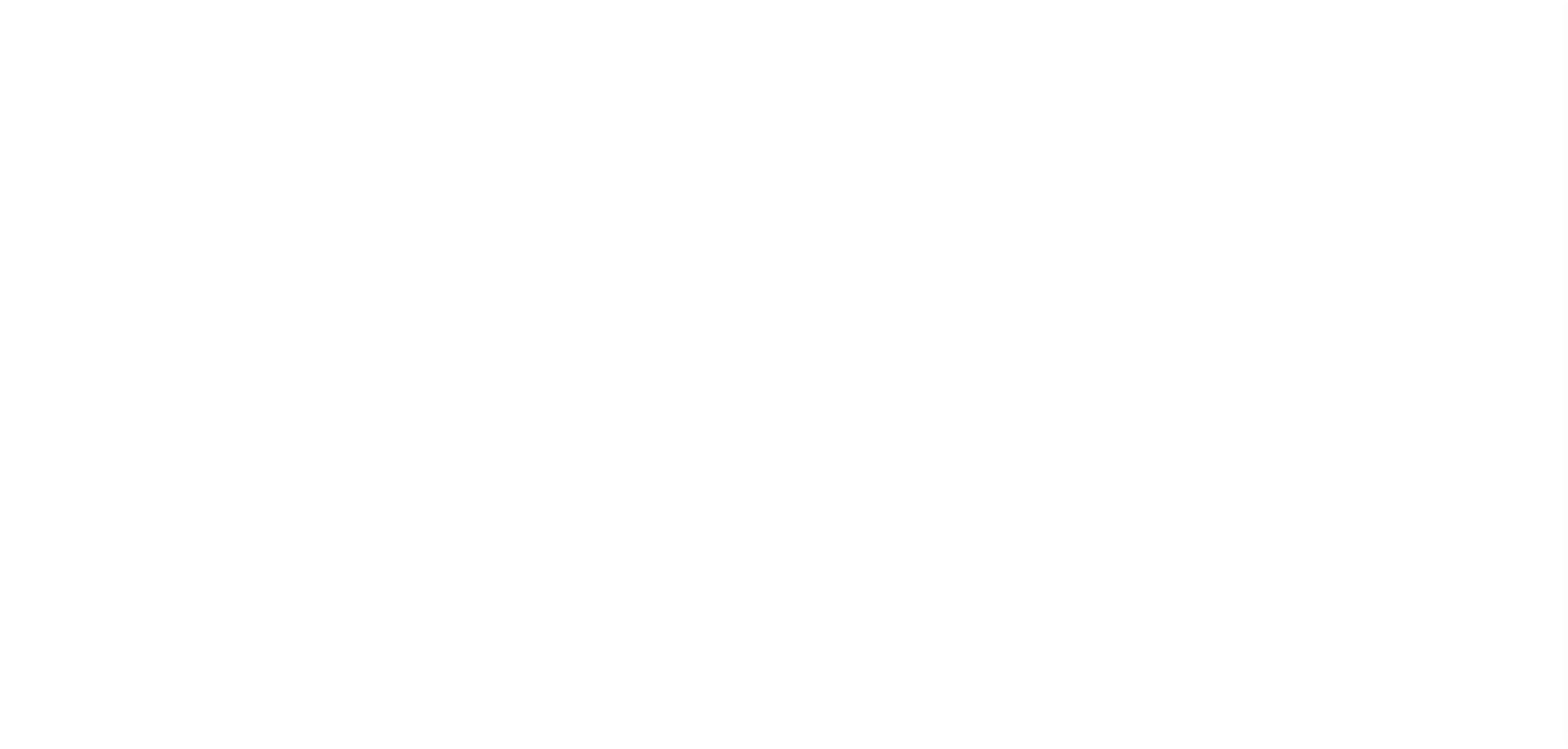
select select "SFP"
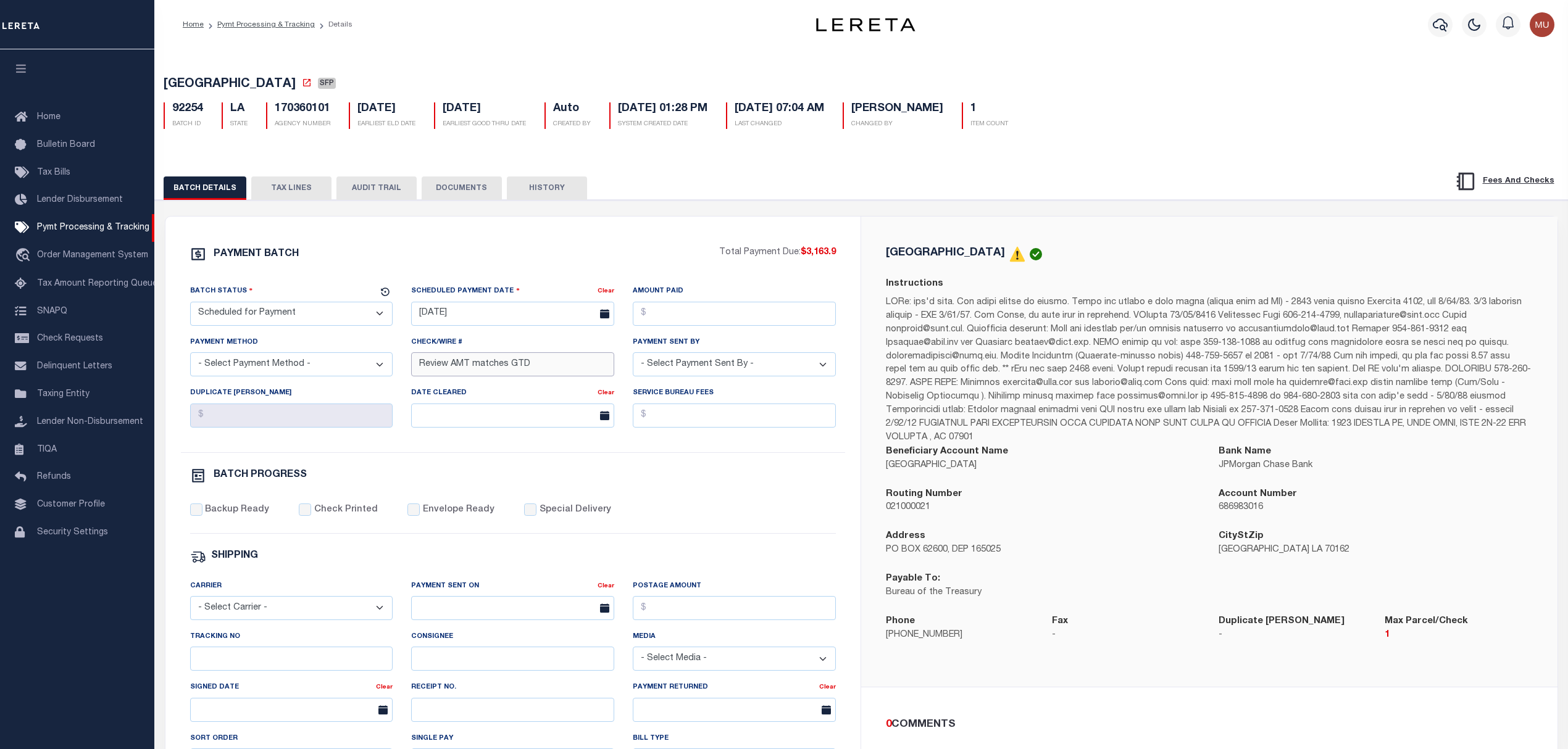
drag, startPoint x: 541, startPoint y: 368, endPoint x: 356, endPoint y: 372, distance: 185.0
click at [354, 374] on div "Batch Status - Select Status - Scheduled for Payment Ready For Payment Payment …" at bounding box center [514, 368] width 665 height 168
click at [259, 667] on input "Tracking No" at bounding box center [292, 659] width 203 height 24
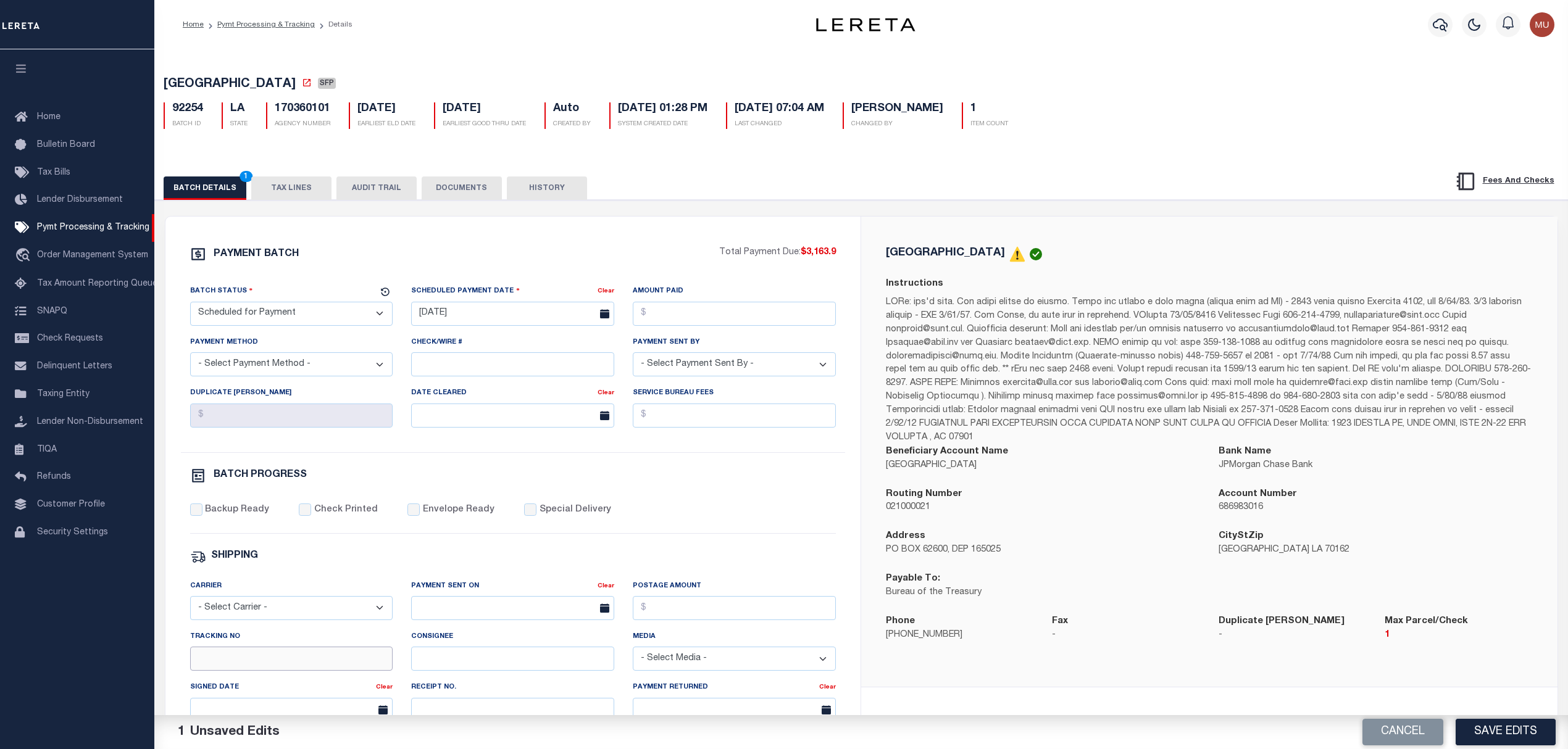
type input "[PERSON_NAME]"
click at [1010, 610] on div "Payable To: Bureau of the Treasury" at bounding box center [1042, 594] width 333 height 42
click at [1502, 727] on button "Save Edits" at bounding box center [1505, 732] width 100 height 26
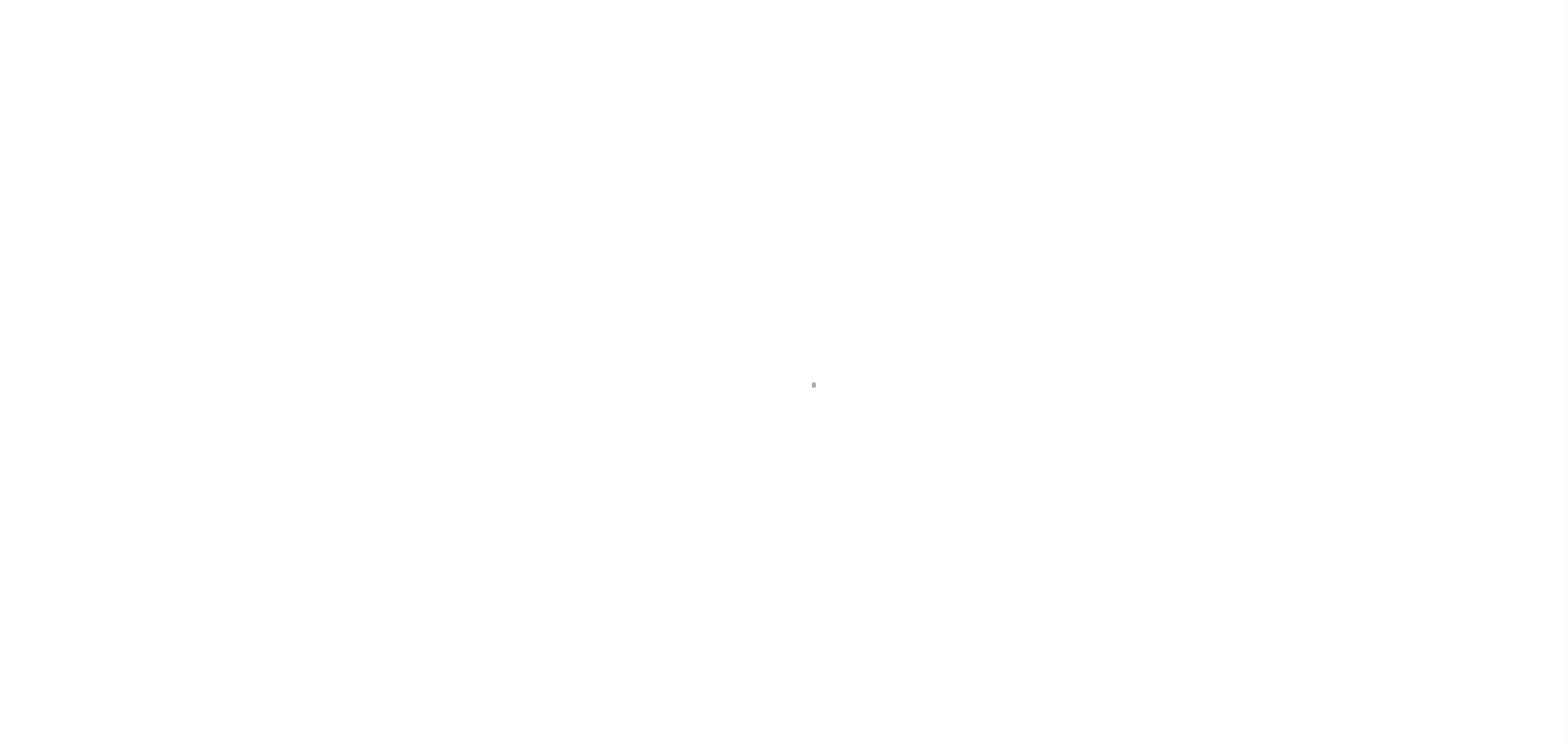
select select "SFP"
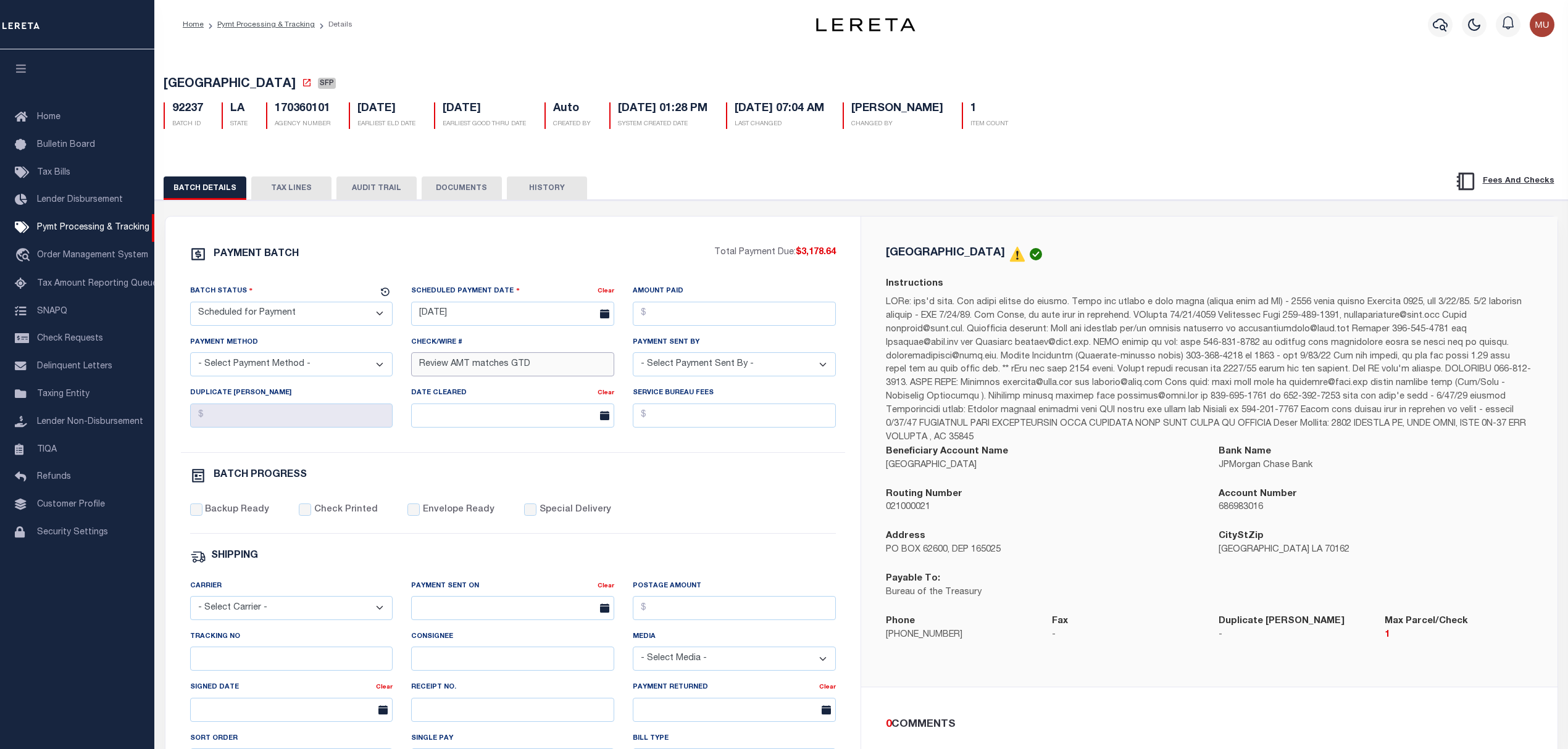
drag, startPoint x: 554, startPoint y: 366, endPoint x: 362, endPoint y: 394, distance: 194.0
click at [362, 394] on div "Batch Status - Select Status - Scheduled for Payment Ready For Payment Payment …" at bounding box center [514, 368] width 665 height 168
drag, startPoint x: 296, startPoint y: 675, endPoint x: 302, endPoint y: 670, distance: 7.8
click at [296, 671] on input "Tracking No" at bounding box center [292, 659] width 203 height 24
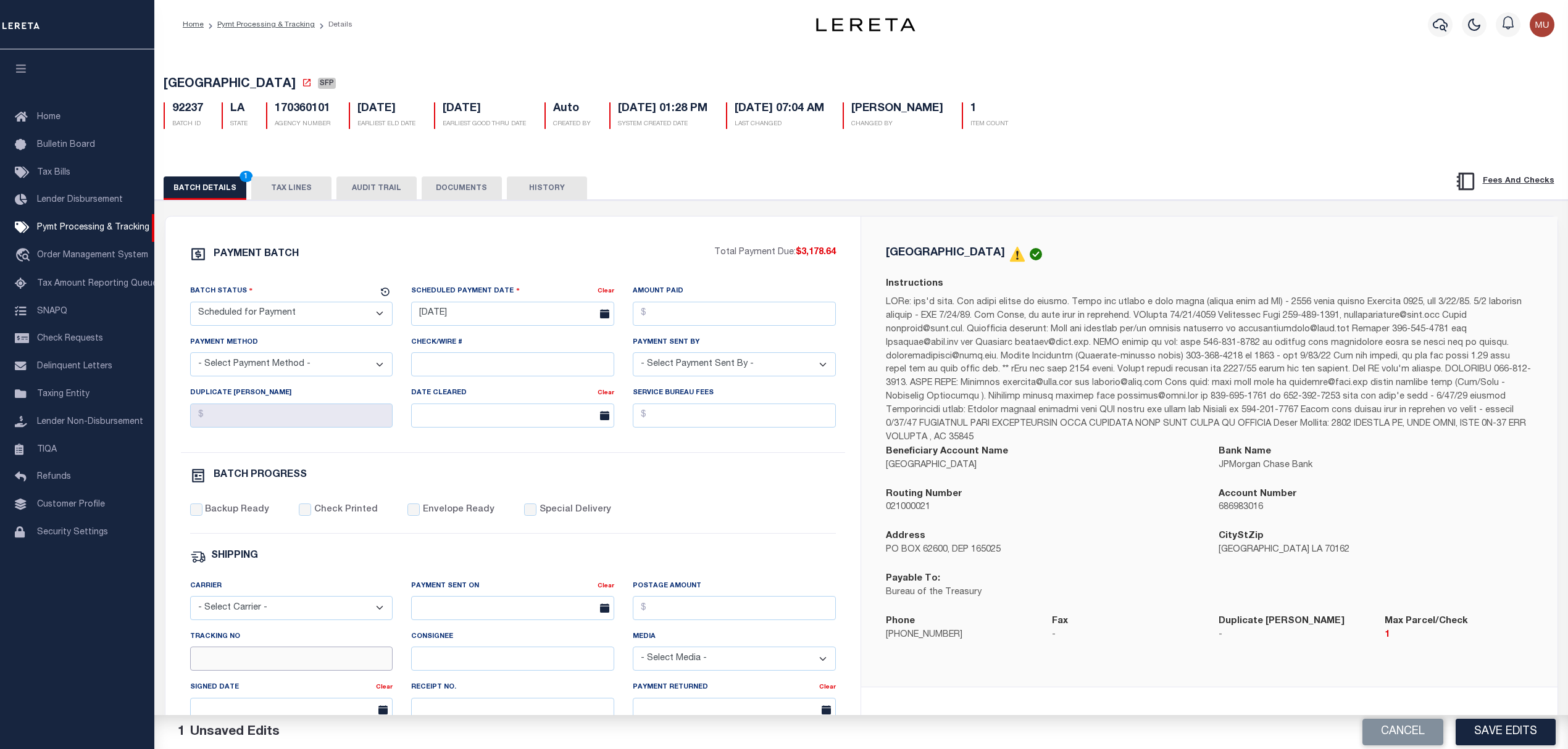
type input "[PERSON_NAME]"
click at [1489, 723] on button "Save Edits" at bounding box center [1505, 732] width 100 height 26
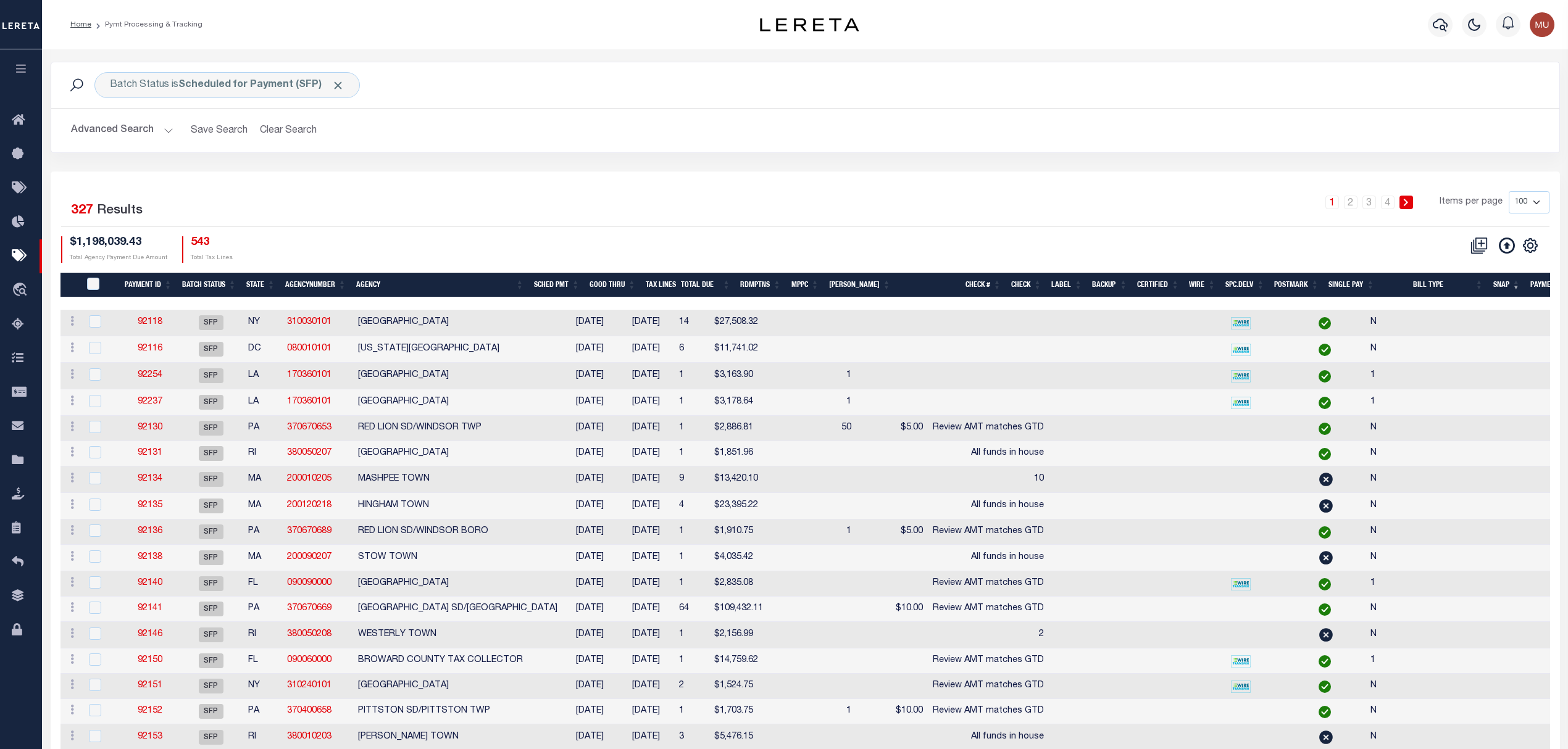
click at [273, 135] on button "Clear Search" at bounding box center [289, 130] width 67 height 24
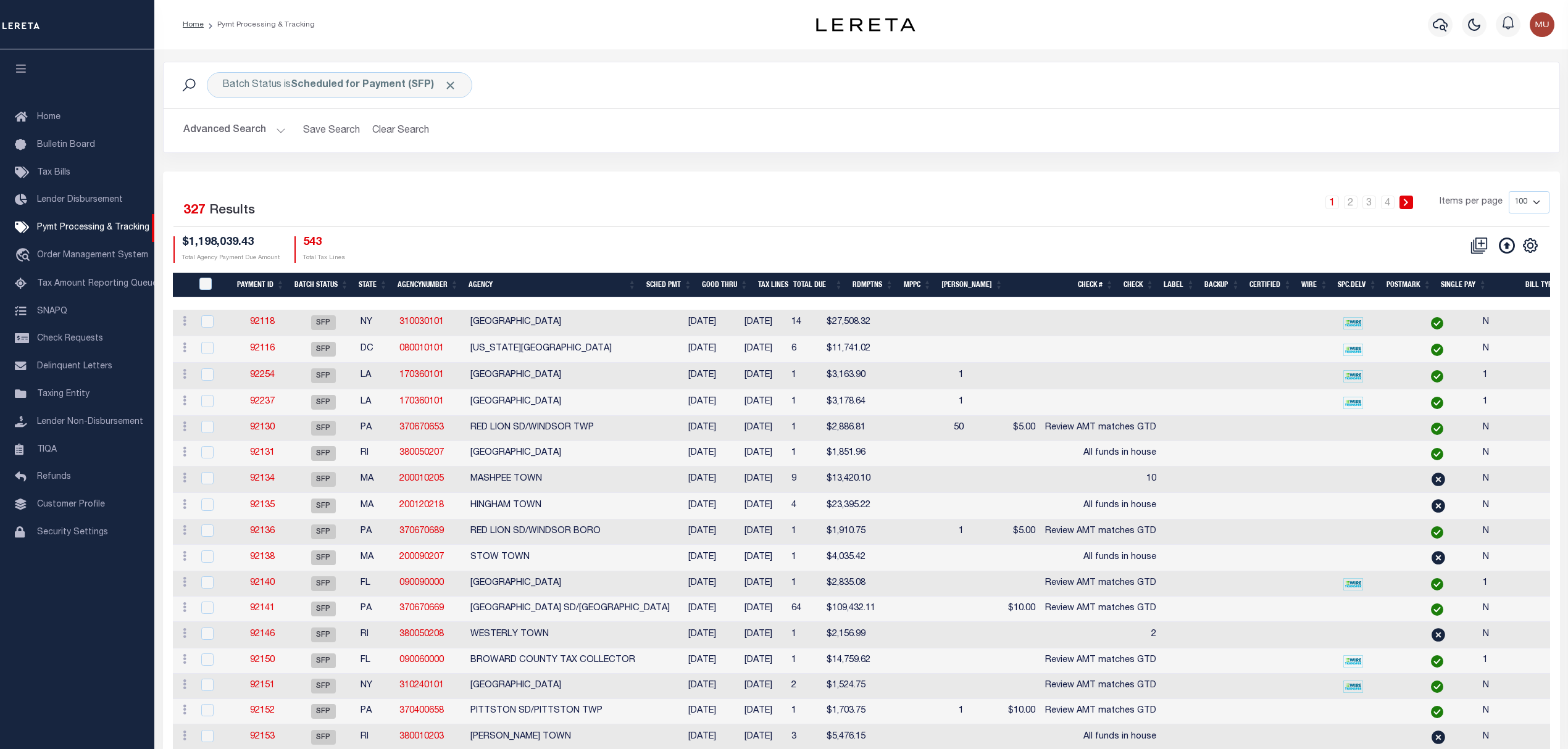
click at [736, 283] on th "Good Thru" at bounding box center [725, 286] width 56 height 25
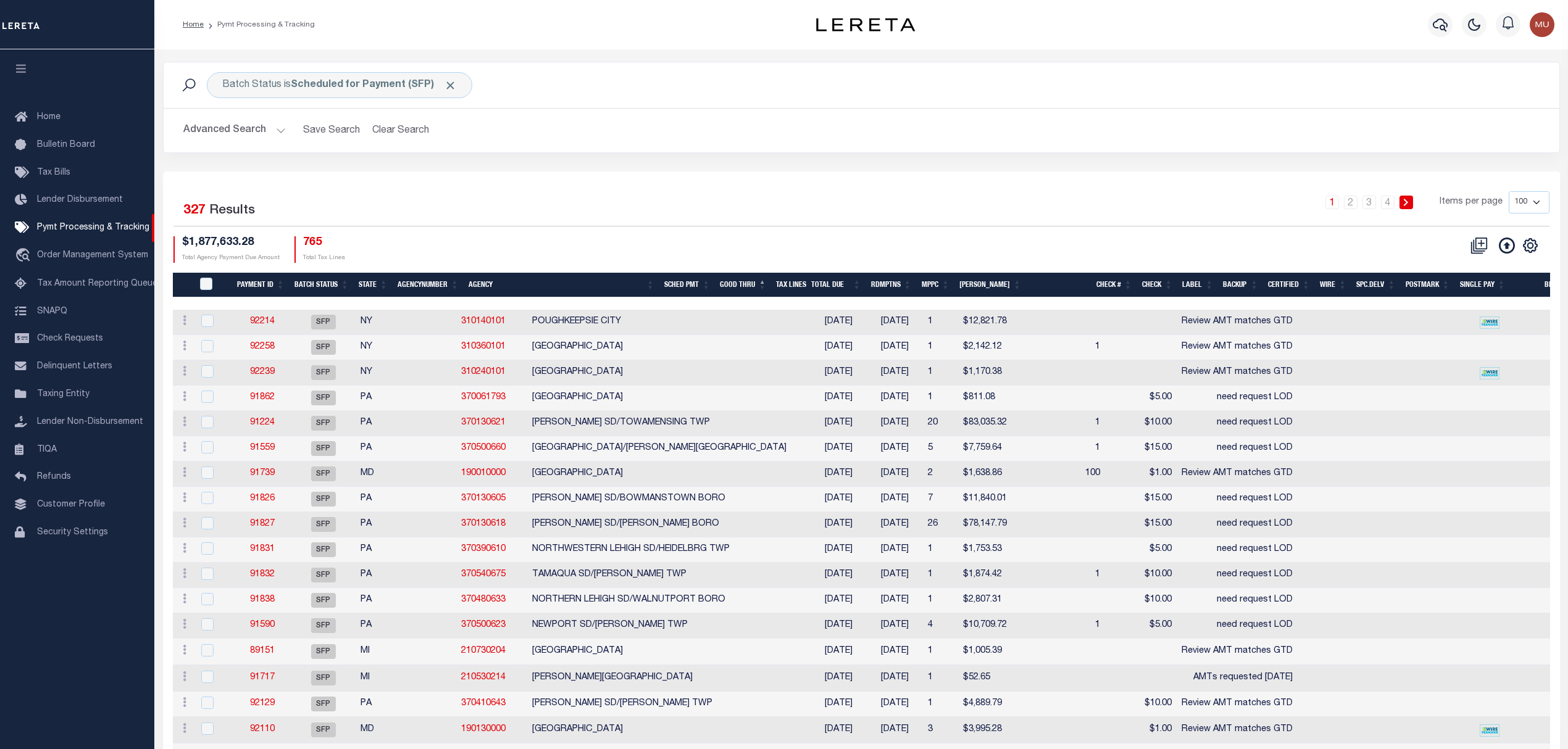
click at [783, 101] on div "Batch Status is Scheduled for Payment (SFP) Search" at bounding box center [861, 85] width 1395 height 46
click at [265, 478] on link "91739" at bounding box center [262, 473] width 24 height 9
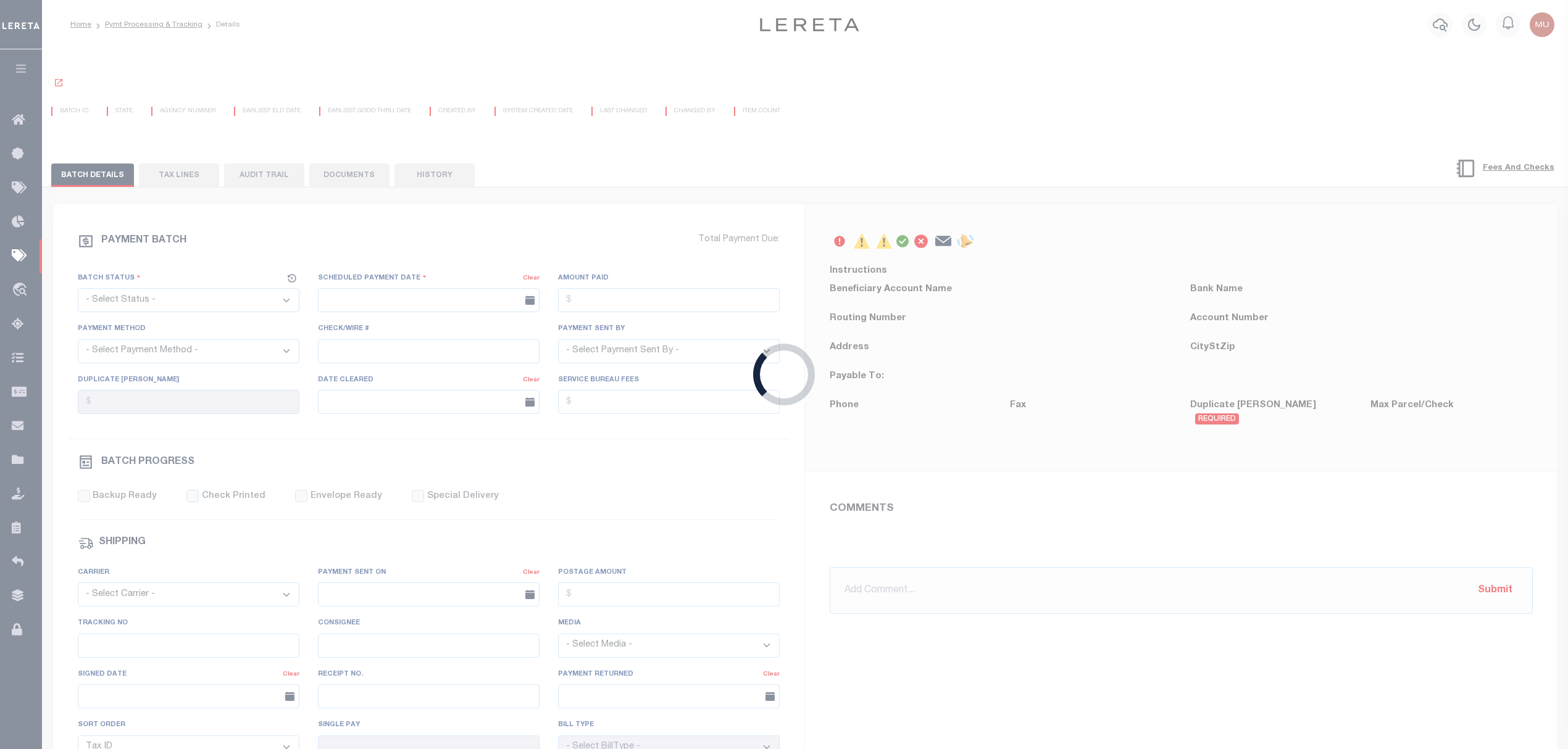
select select "SFP"
type input "[DATE]"
type input "Review AMT matches GTD"
type input "[PERSON_NAME]"
type input "N"
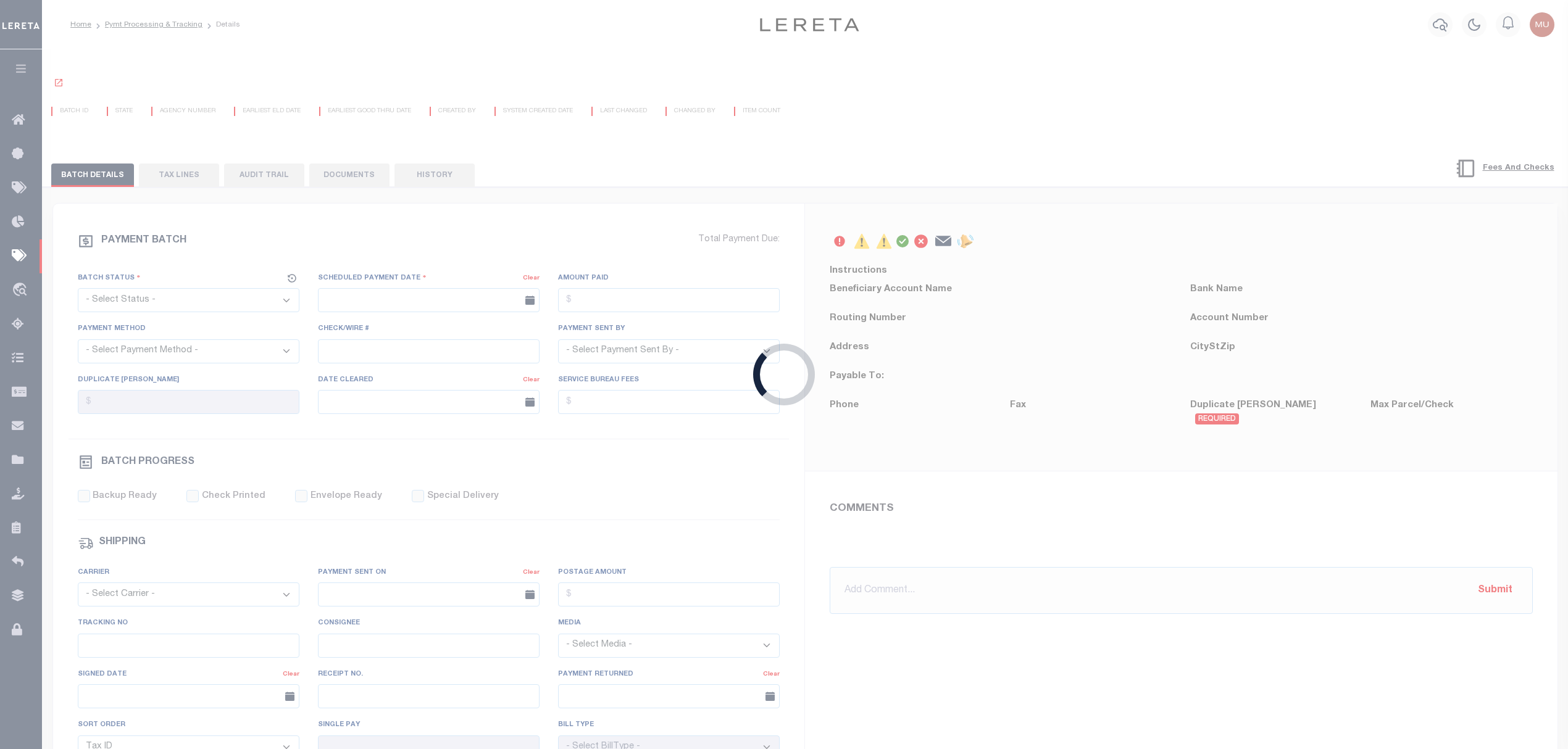
radio input "true"
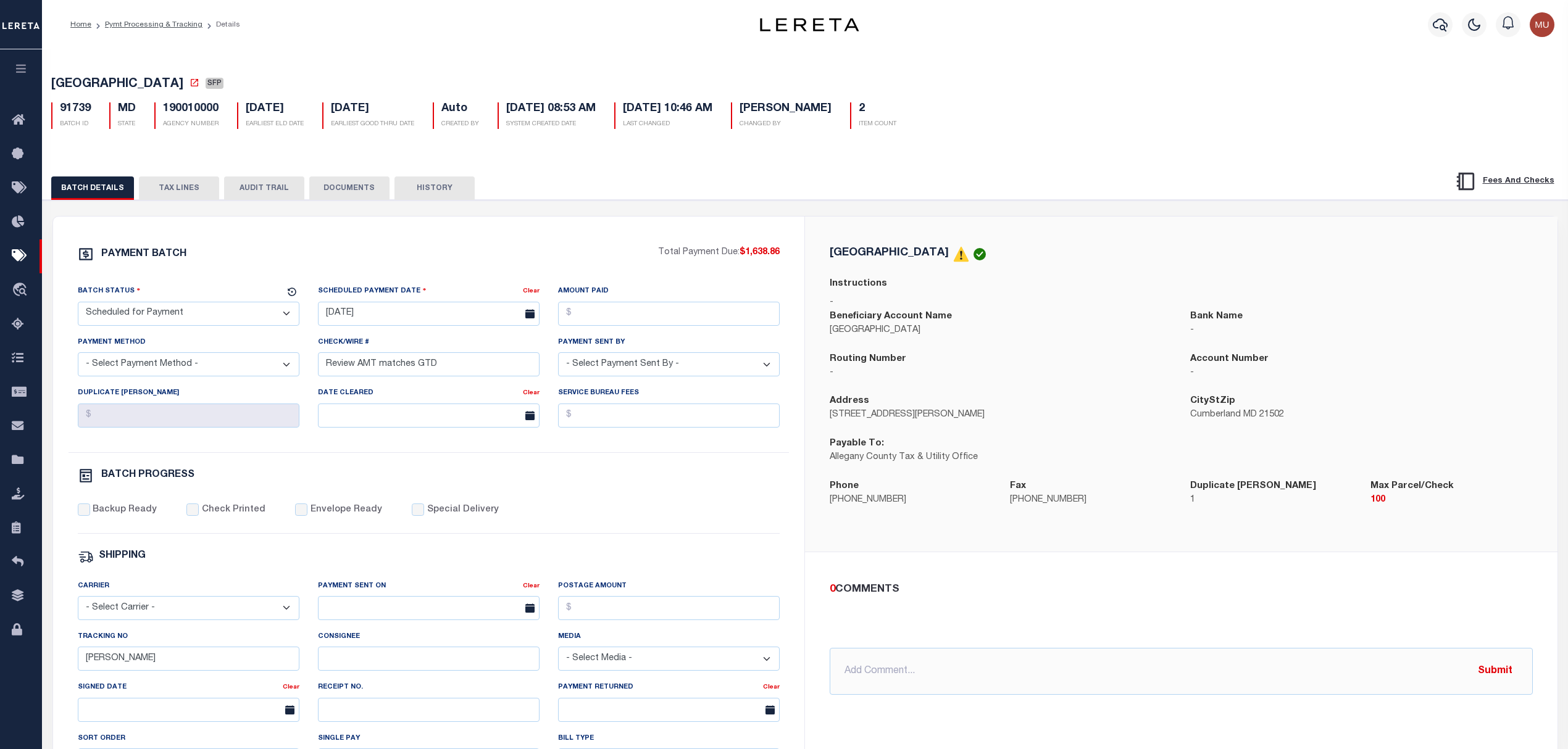
click at [178, 186] on button "TAX LINES" at bounding box center [178, 188] width 80 height 23
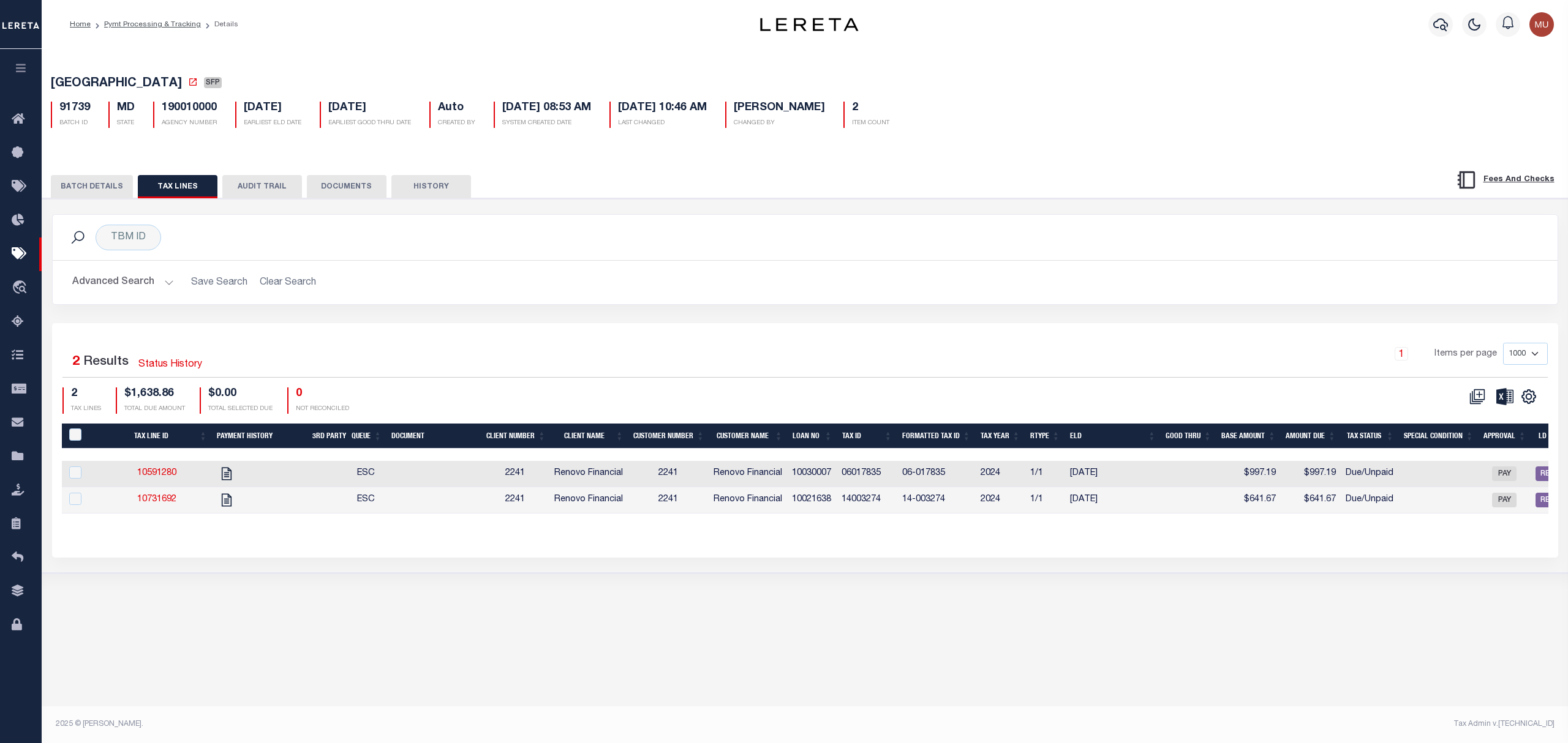
click at [724, 292] on h2 "Advanced Search Save Search Clear Search" at bounding box center [805, 283] width 1485 height 24
drag, startPoint x: 128, startPoint y: 20, endPoint x: 175, endPoint y: 39, distance: 50.7
click at [128, 21] on link "Pymt Processing & Tracking" at bounding box center [153, 24] width 97 height 7
